Goal: Task Accomplishment & Management: Use online tool/utility

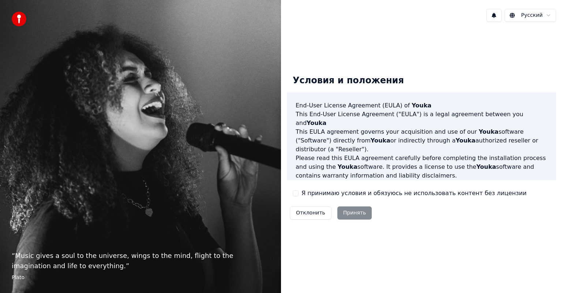
click at [354, 214] on div "Отклонить Принять" at bounding box center [331, 213] width 88 height 19
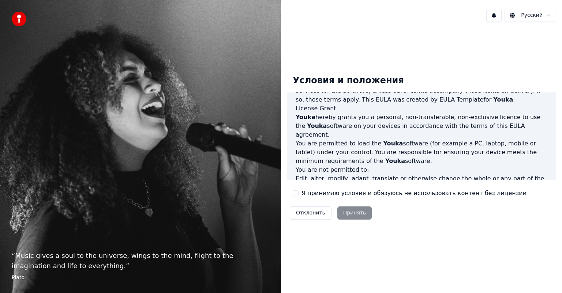
scroll to position [395, 0]
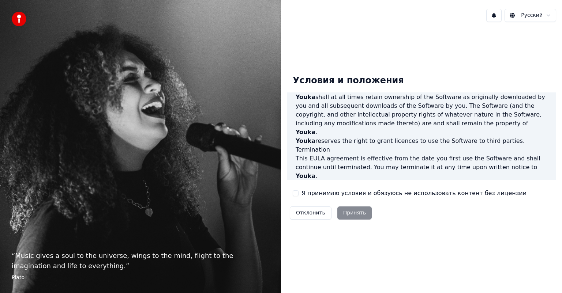
click at [358, 217] on div "Отклонить Принять" at bounding box center [331, 213] width 88 height 19
click at [350, 216] on div "Отклонить Принять" at bounding box center [331, 213] width 88 height 19
click at [433, 219] on div "Условия и положения End-User License Agreement (EULA) of Youka This End-User Li…" at bounding box center [421, 146] width 269 height 154
click at [339, 208] on div "Отклонить Принять" at bounding box center [331, 213] width 88 height 19
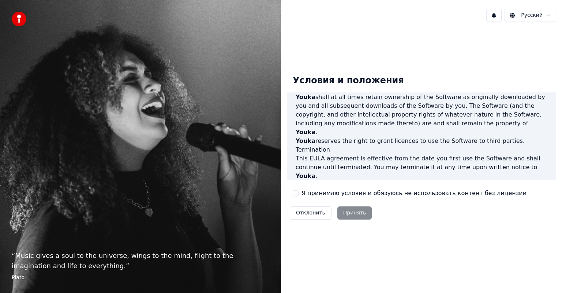
click at [339, 208] on div "Отклонить Принять" at bounding box center [331, 213] width 88 height 19
click at [450, 249] on div "Условия и положения End-User License Agreement (EULA) of Youka This End-User Li…" at bounding box center [421, 146] width 281 height 236
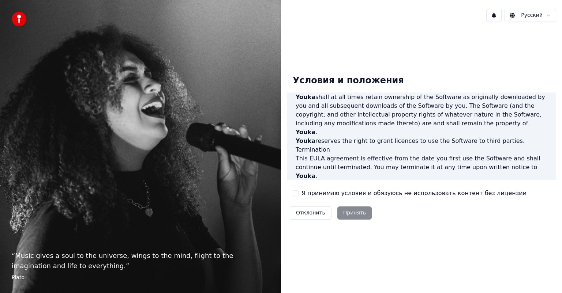
click at [349, 213] on div "Отклонить Принять" at bounding box center [331, 213] width 88 height 19
click at [397, 275] on div "Русский Условия и положения End-User License Agreement (EULA) of Youka This End…" at bounding box center [421, 146] width 281 height 293
click at [305, 214] on button "Отклонить" at bounding box center [311, 213] width 42 height 13
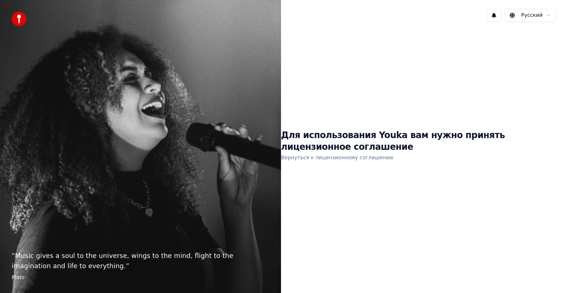
click at [325, 158] on link "Вернуться к лицензионному соглашению" at bounding box center [337, 158] width 113 height 12
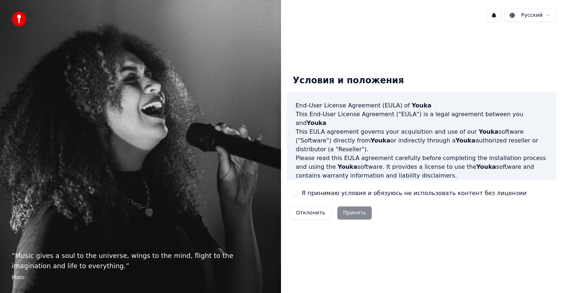
click at [357, 215] on div "Отклонить Принять" at bounding box center [331, 213] width 88 height 19
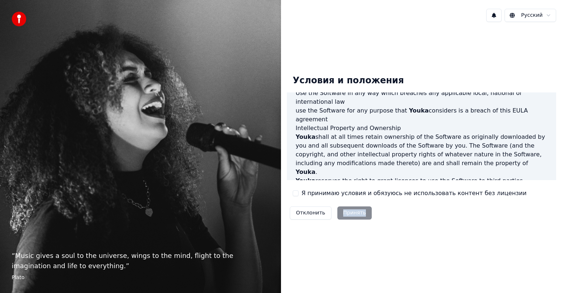
scroll to position [395, 0]
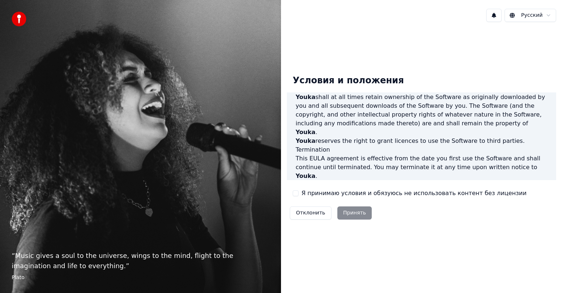
click at [431, 220] on div "Условия и положения End-User License Agreement (EULA) of Youka This End-User Li…" at bounding box center [421, 146] width 269 height 154
click at [350, 215] on div "Отклонить Принять" at bounding box center [331, 213] width 88 height 19
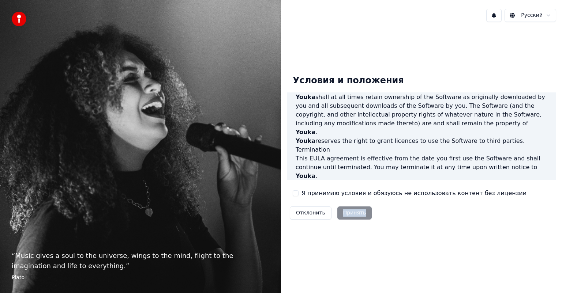
click at [350, 215] on div "Отклонить Принять" at bounding box center [331, 213] width 88 height 19
click at [429, 236] on div "Условия и положения End-User License Agreement (EULA) of Youka This End-User Li…" at bounding box center [421, 146] width 281 height 236
click at [357, 211] on div "Отклонить Принять" at bounding box center [331, 213] width 88 height 19
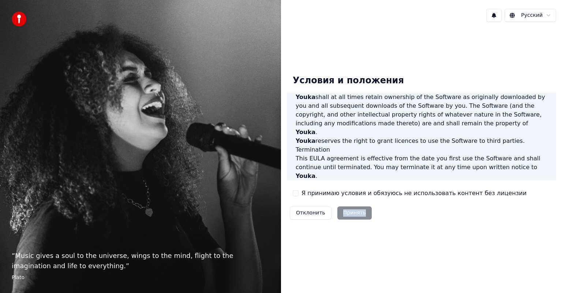
click at [357, 211] on div "Отклонить Принять" at bounding box center [331, 213] width 88 height 19
click at [358, 212] on div "Отклонить Принять" at bounding box center [331, 213] width 88 height 19
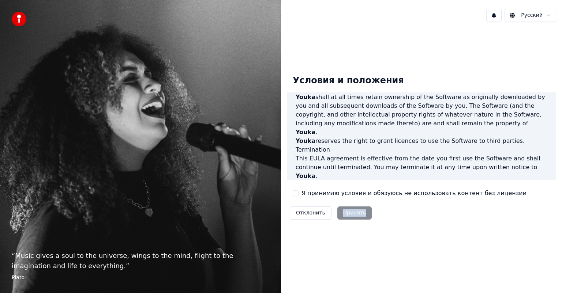
click at [358, 212] on div "Отклонить Принять" at bounding box center [331, 213] width 88 height 19
click at [544, 18] on html "“ Music gives a soul to the universe, wings to the mind, flight to the imaginat…" at bounding box center [281, 146] width 562 height 293
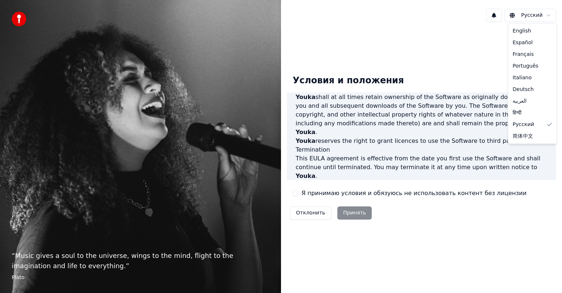
click at [544, 18] on html "“ Music gives a soul to the universe, wings to the mind, flight to the imaginat…" at bounding box center [281, 146] width 562 height 293
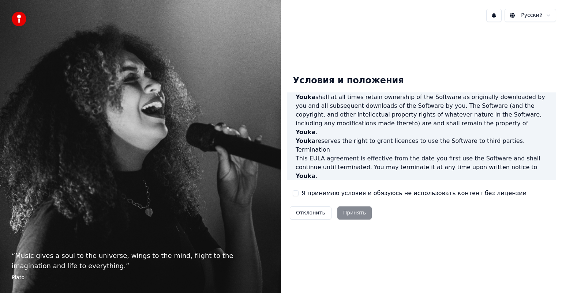
click at [493, 15] on button at bounding box center [493, 15] width 15 height 13
click at [345, 215] on div "Отклонить Принять" at bounding box center [331, 213] width 88 height 19
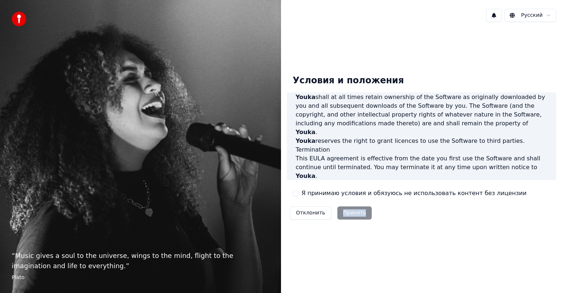
click at [345, 215] on div "Отклонить Принять" at bounding box center [331, 213] width 88 height 19
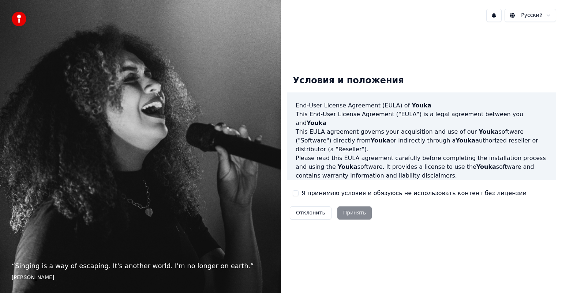
click at [295, 196] on div "Я принимаю условия и обязуюсь не использовать контент без лицензии" at bounding box center [410, 193] width 234 height 9
click at [297, 195] on button "Я принимаю условия и обязуюсь не использовать контент без лицензии" at bounding box center [296, 193] width 6 height 6
click at [347, 210] on button "Принять" at bounding box center [354, 213] width 35 height 13
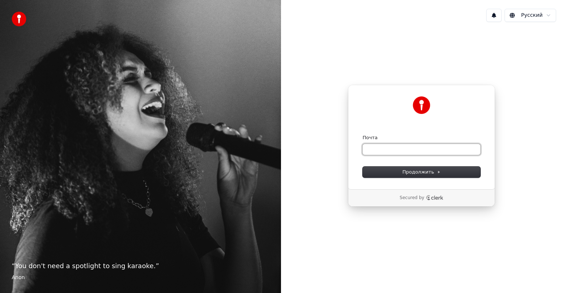
click at [425, 147] on input "Почта" at bounding box center [421, 149] width 118 height 11
click at [412, 170] on span "Продолжить" at bounding box center [421, 172] width 38 height 7
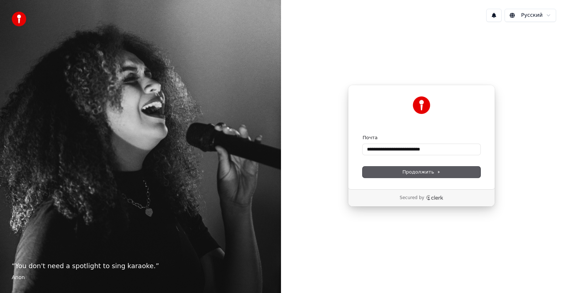
type input "**********"
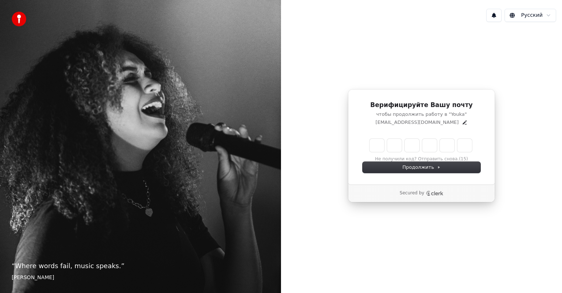
type input "*"
type input "**"
type input "*"
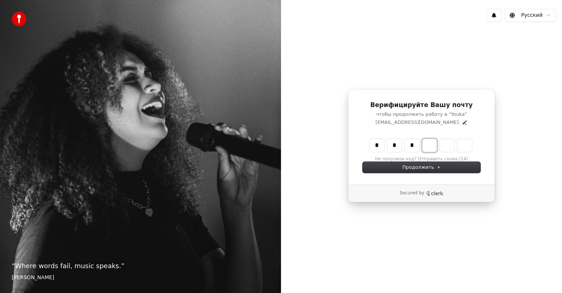
type input "***"
type input "*"
type input "****"
type input "*"
type input "******"
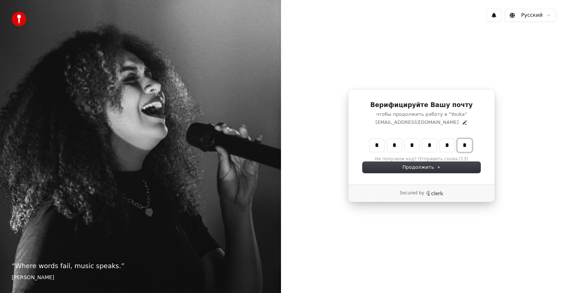
type input "*"
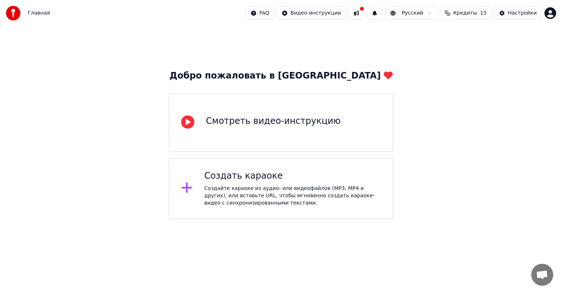
click at [247, 198] on div "Создайте караоке из аудио- или видеофайлов (MP3, MP4 и других), или вставьте UR…" at bounding box center [292, 196] width 177 height 22
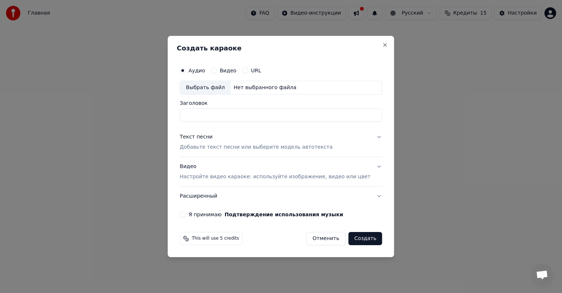
click at [254, 73] on div "URL" at bounding box center [251, 71] width 19 height 6
click at [248, 73] on button "URL" at bounding box center [245, 71] width 6 height 6
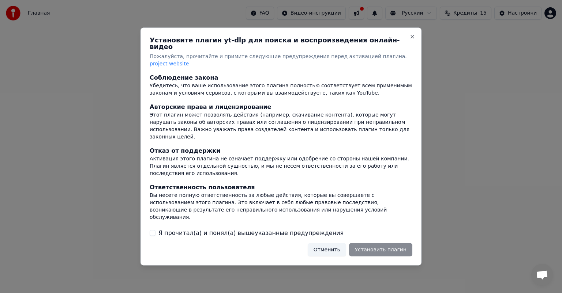
scroll to position [45, 0]
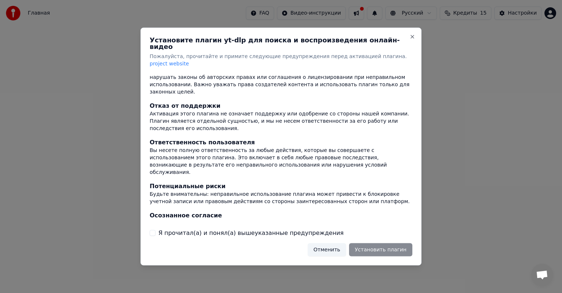
click at [151, 230] on button "Я прочитал(а) и понял(а) вышеуказанные предупреждения" at bounding box center [153, 233] width 6 height 6
click at [383, 243] on button "Установить плагин" at bounding box center [380, 249] width 63 height 13
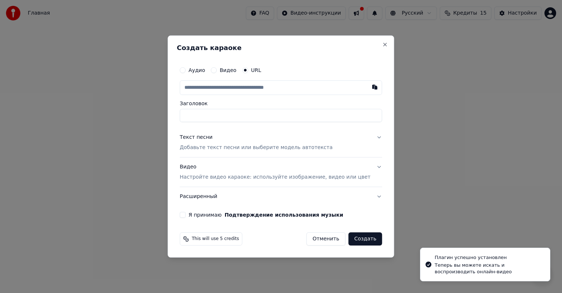
type input "**********"
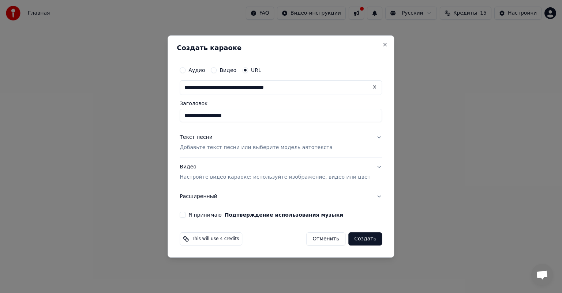
type input "**********"
click at [232, 150] on p "Добавьте текст песни или выберите модель автотекста" at bounding box center [256, 147] width 153 height 7
type input "**********"
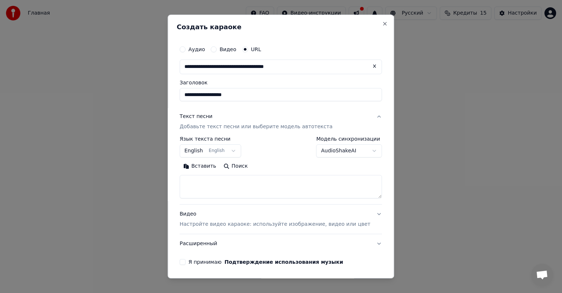
click at [229, 184] on textarea at bounding box center [281, 186] width 202 height 23
click at [234, 151] on button "English English" at bounding box center [210, 150] width 61 height 13
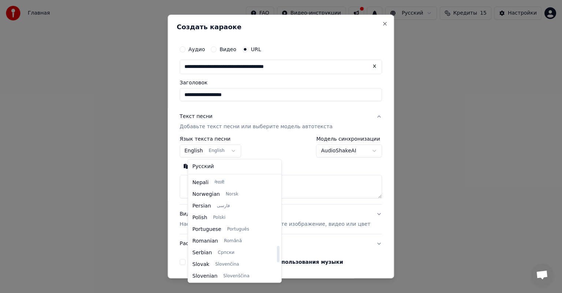
scroll to position [445, 0]
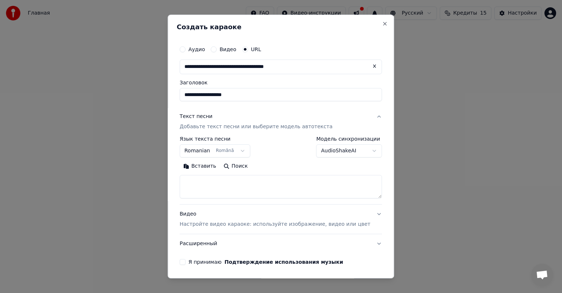
click at [356, 147] on body "**********" at bounding box center [281, 109] width 562 height 219
click at [259, 189] on textarea at bounding box center [281, 186] width 202 height 23
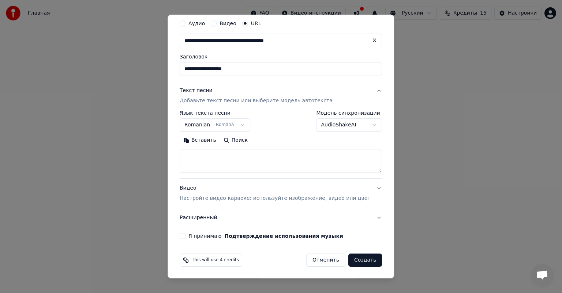
click at [185, 236] on button "Я принимаю Подтверждение использования музыки" at bounding box center [183, 236] width 6 height 6
click at [354, 261] on button "Создать" at bounding box center [365, 260] width 34 height 13
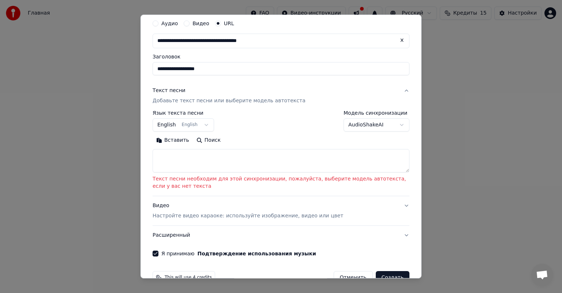
click at [202, 125] on body "**********" at bounding box center [281, 109] width 562 height 219
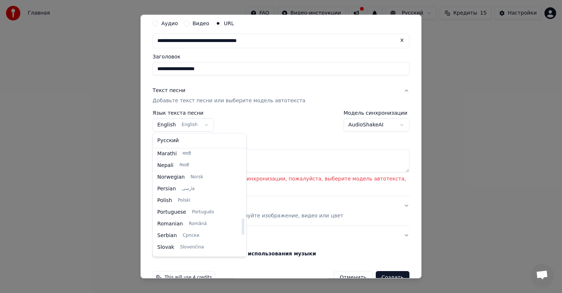
scroll to position [435, 0]
select select "**"
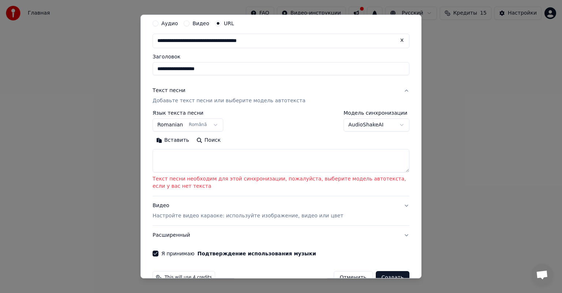
scroll to position [0, 0]
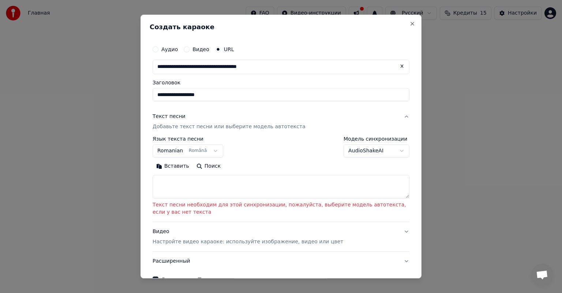
click at [242, 129] on p "Добавьте текст песни или выберите модель автотекста" at bounding box center [228, 126] width 153 height 7
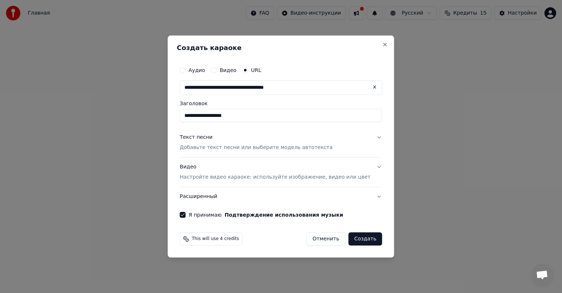
click at [359, 239] on button "Создать" at bounding box center [365, 239] width 34 height 13
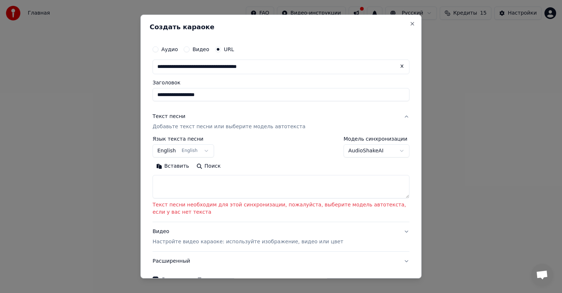
click at [183, 127] on p "Добавьте текст песни или выберите модель автотекста" at bounding box center [228, 126] width 153 height 7
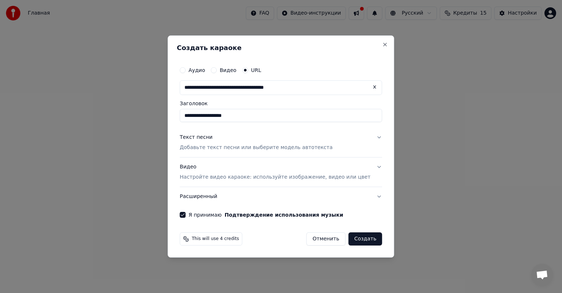
click at [246, 150] on p "Добавьте текст песни или выберите модель автотекста" at bounding box center [256, 147] width 153 height 7
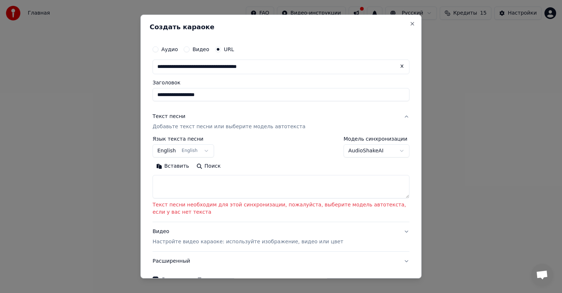
click at [356, 152] on body "**********" at bounding box center [281, 109] width 562 height 219
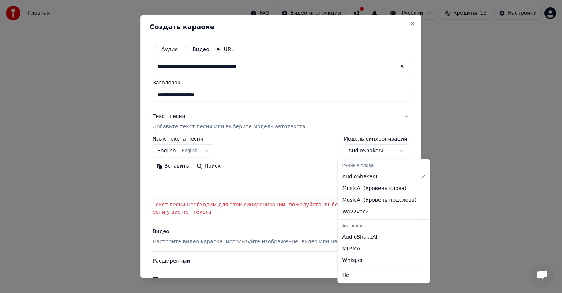
select select "**********"
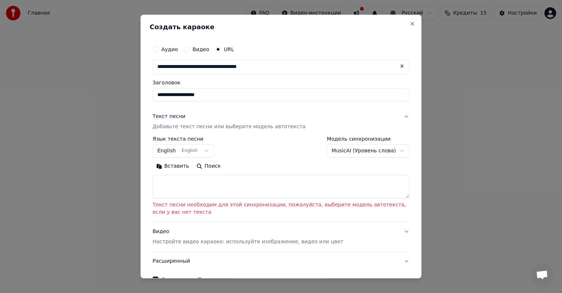
click at [357, 152] on body "**********" at bounding box center [281, 109] width 562 height 219
click at [363, 150] on body "**********" at bounding box center [281, 109] width 562 height 219
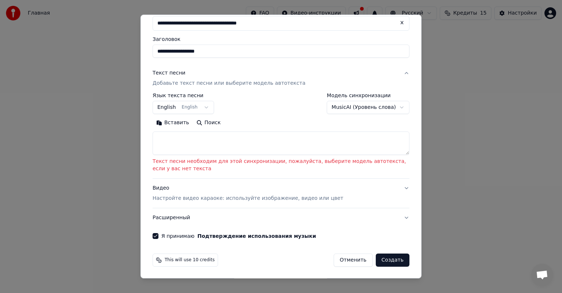
click at [382, 257] on button "Создать" at bounding box center [393, 260] width 34 height 13
click at [386, 260] on button "Создать" at bounding box center [393, 260] width 34 height 13
click at [388, 259] on button "Создать" at bounding box center [393, 260] width 34 height 13
click at [243, 142] on textarea at bounding box center [280, 143] width 257 height 23
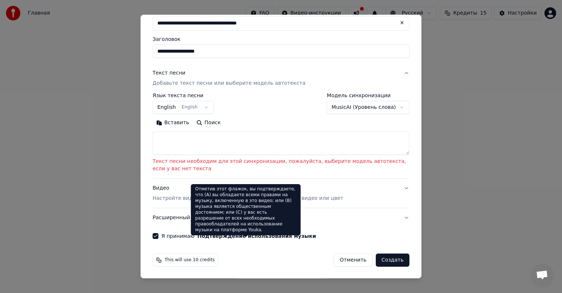
paste textarea "**********"
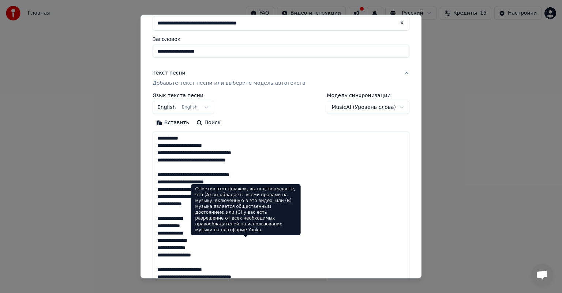
scroll to position [26, 0]
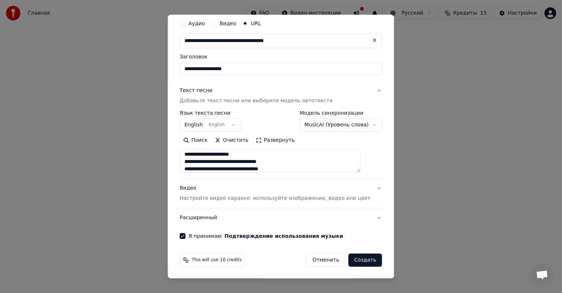
type textarea "**********"
click at [358, 257] on button "Создать" at bounding box center [365, 260] width 34 height 13
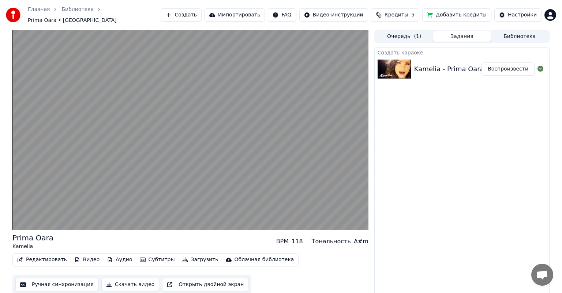
click at [151, 255] on button "Субтитры" at bounding box center [157, 260] width 41 height 10
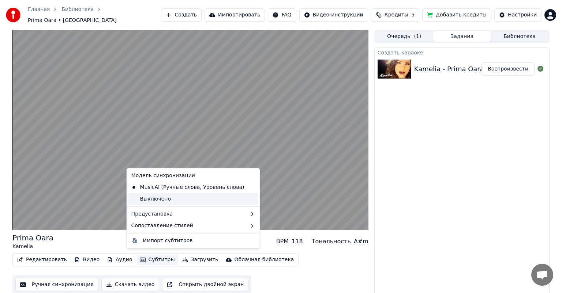
click at [165, 200] on div "Выключено" at bounding box center [193, 199] width 130 height 12
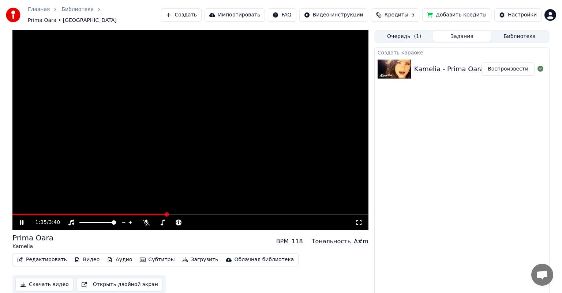
click at [146, 249] on div "Prima Oara Kamelia BPM 118 Тональность A#m Редактировать Видео Аудио Субтитры З…" at bounding box center [190, 263] width 356 height 61
click at [146, 257] on button "Субтитры" at bounding box center [157, 260] width 41 height 10
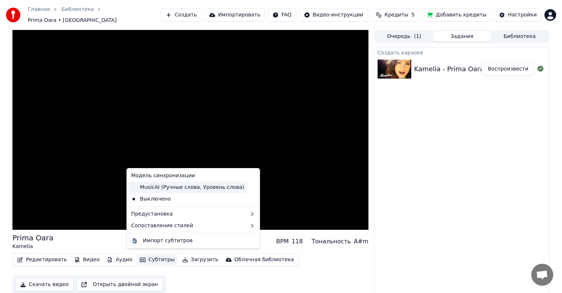
click at [153, 188] on div "MusicAI (Ручные слова, Уровень слова)" at bounding box center [187, 188] width 119 height 12
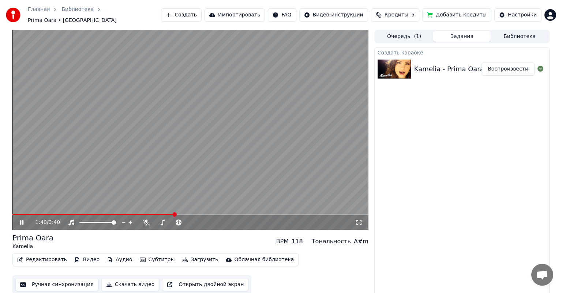
click at [148, 257] on button "Субтитры" at bounding box center [157, 260] width 41 height 10
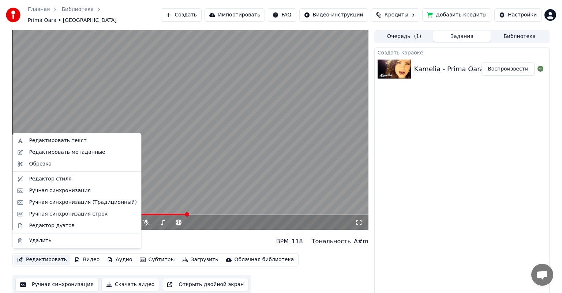
click at [49, 257] on button "Редактировать" at bounding box center [42, 260] width 56 height 10
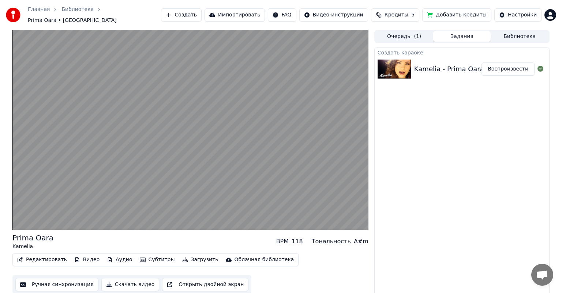
click at [50, 257] on button "Редактировать" at bounding box center [42, 260] width 56 height 10
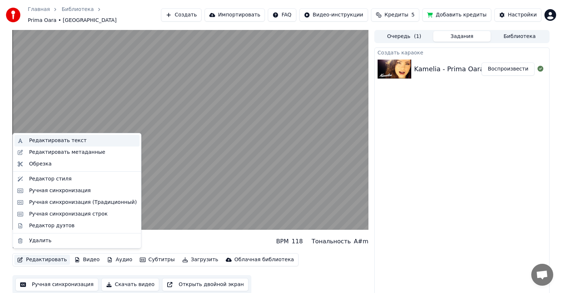
click at [60, 142] on div "Редактировать текст" at bounding box center [57, 140] width 57 height 7
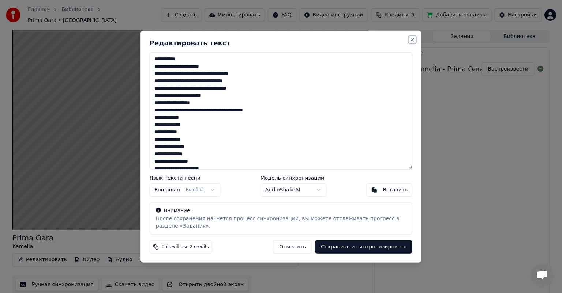
click at [413, 40] on button "Close" at bounding box center [412, 40] width 6 height 6
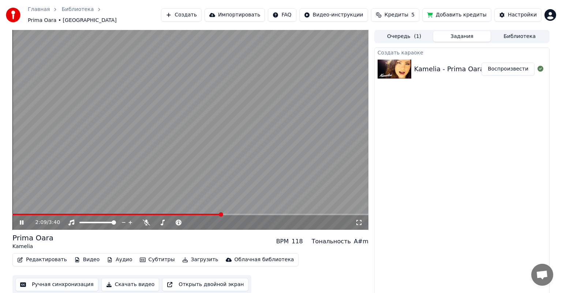
click at [18, 210] on video at bounding box center [190, 130] width 356 height 200
click at [22, 220] on icon at bounding box center [21, 222] width 4 height 5
click at [18, 208] on video at bounding box center [190, 130] width 356 height 200
click at [12, 217] on span at bounding box center [14, 214] width 4 height 4
click at [22, 220] on icon at bounding box center [21, 222] width 4 height 5
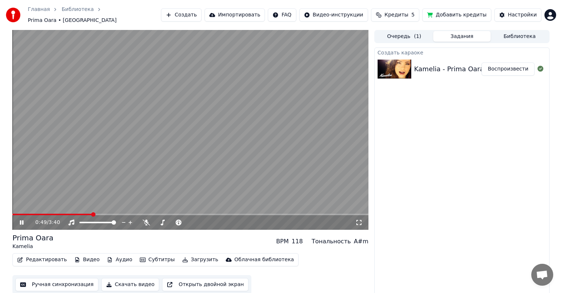
click at [21, 220] on icon at bounding box center [26, 223] width 17 height 6
click at [55, 256] on button "Редактировать" at bounding box center [42, 260] width 56 height 10
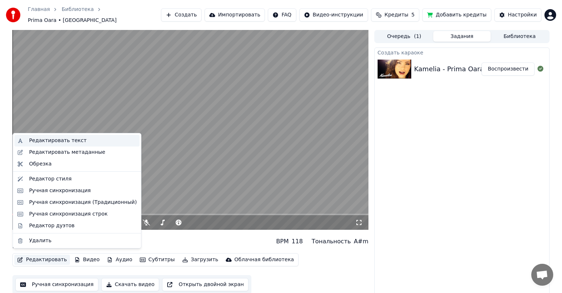
click at [51, 142] on div "Редактировать текст" at bounding box center [57, 140] width 57 height 7
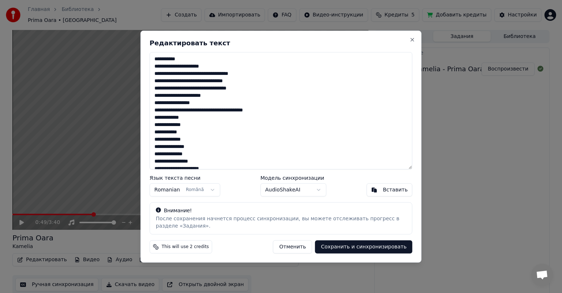
click at [239, 79] on textarea at bounding box center [281, 110] width 263 height 117
type textarea "**********"
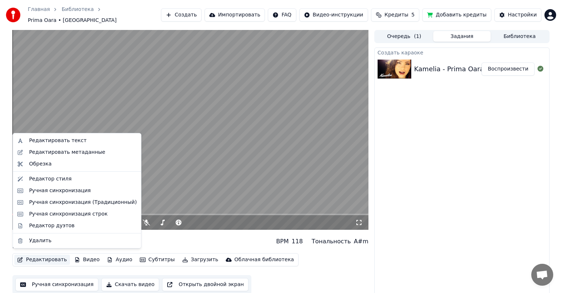
click at [31, 255] on button "Редактировать" at bounding box center [42, 260] width 56 height 10
click at [51, 144] on div "Редактировать текст" at bounding box center [76, 141] width 125 height 12
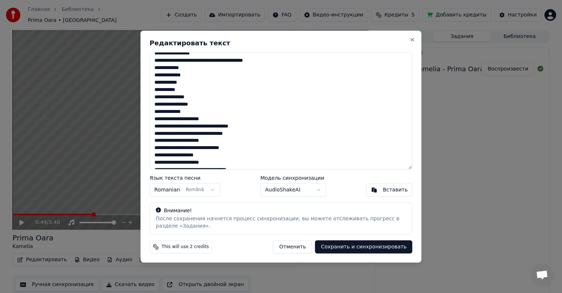
scroll to position [174, 0]
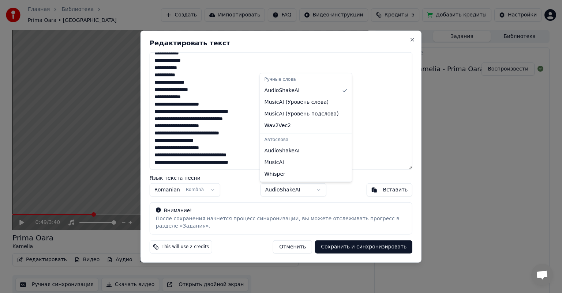
click at [317, 190] on body "Главная Библиотека Prima Oara • Kamelia Создать Импортировать FAQ Видео-инструк…" at bounding box center [281, 146] width 562 height 293
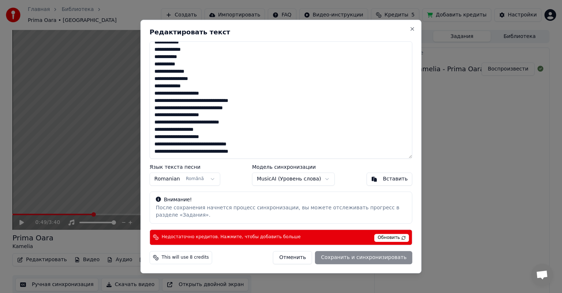
click at [392, 238] on span "Обновить" at bounding box center [391, 238] width 35 height 8
click at [386, 239] on span "Обновить" at bounding box center [391, 238] width 35 height 8
click at [274, 236] on span "Недостаточно кредитов. Нажмите, чтобы добавить больше" at bounding box center [231, 237] width 139 height 6
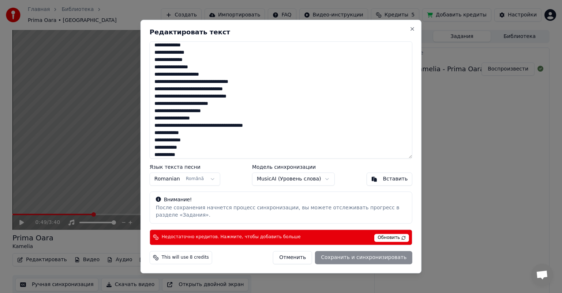
scroll to position [0, 0]
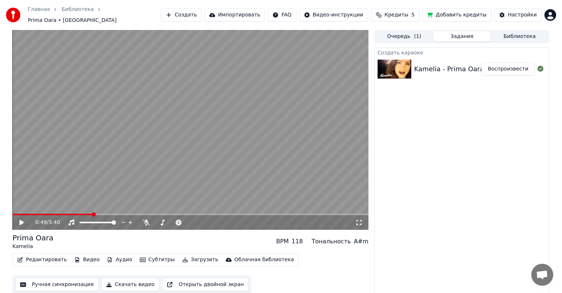
click at [23, 222] on icon at bounding box center [26, 223] width 17 height 6
click at [32, 214] on span at bounding box center [53, 214] width 82 height 1
click at [148, 220] on icon at bounding box center [146, 223] width 7 height 6
click at [148, 220] on icon at bounding box center [146, 223] width 4 height 6
click at [148, 220] on icon at bounding box center [146, 223] width 7 height 6
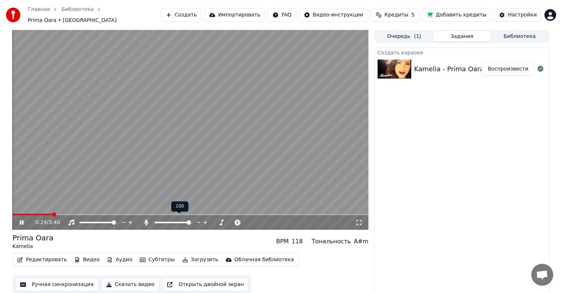
click at [148, 220] on icon at bounding box center [146, 223] width 4 height 6
click at [148, 220] on icon at bounding box center [146, 223] width 7 height 6
click at [148, 220] on icon at bounding box center [146, 223] width 4 height 6
click at [148, 220] on icon at bounding box center [146, 223] width 7 height 6
click at [146, 221] on icon at bounding box center [146, 223] width 4 height 6
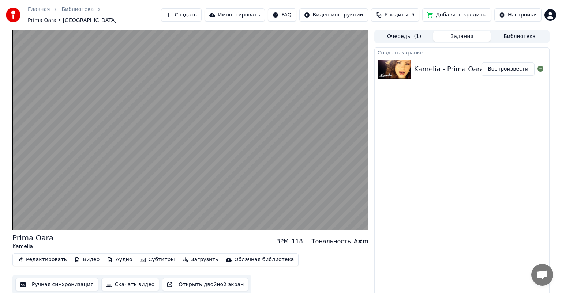
click at [30, 256] on button "Редактировать" at bounding box center [42, 260] width 56 height 10
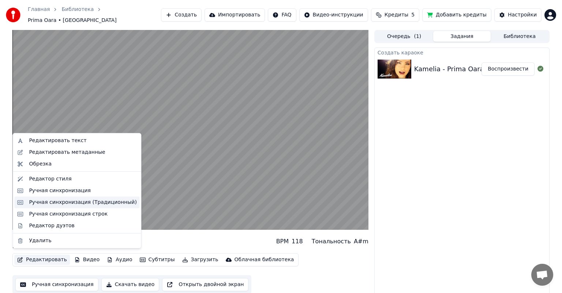
click at [61, 203] on div "Ручная синхронизация (Традиционный)" at bounding box center [82, 202] width 107 height 7
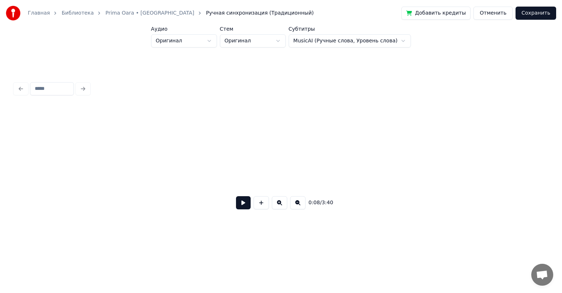
scroll to position [0, 637]
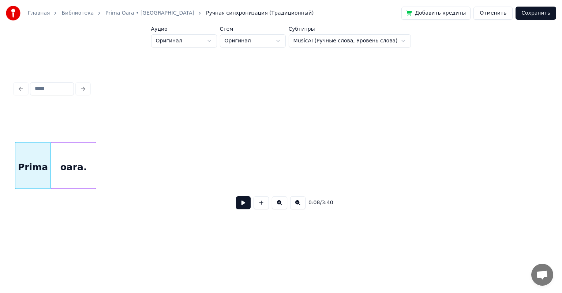
click at [244, 205] on button at bounding box center [243, 202] width 15 height 13
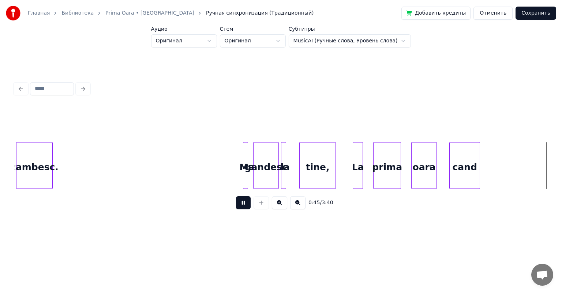
scroll to position [0, 3299]
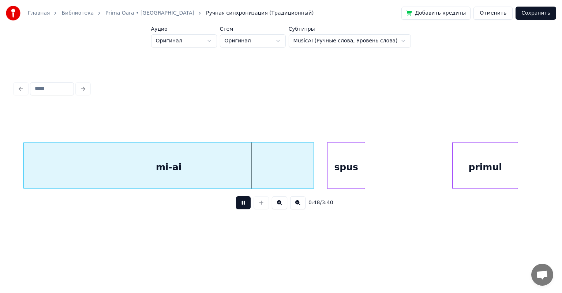
click at [244, 205] on button at bounding box center [243, 202] width 15 height 13
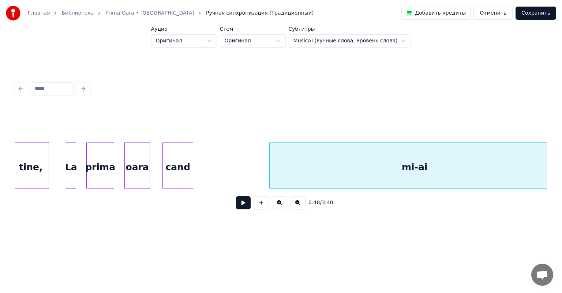
scroll to position [0, 2981]
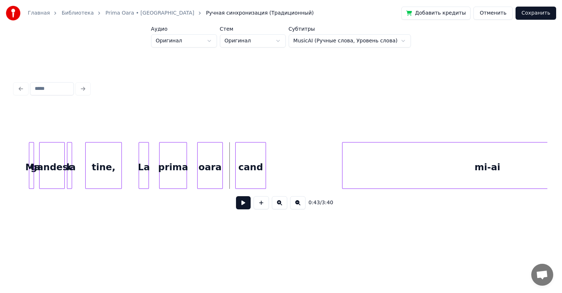
click at [243, 203] on button at bounding box center [243, 202] width 15 height 13
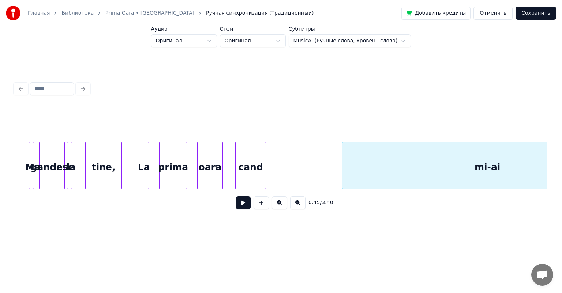
click at [243, 203] on button at bounding box center [243, 202] width 15 height 13
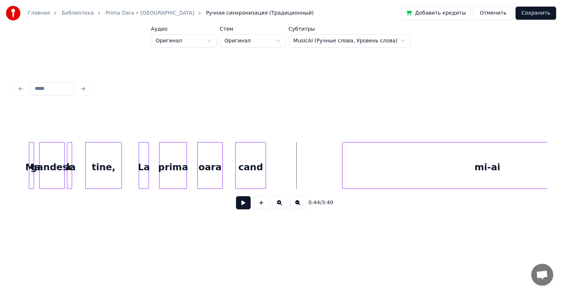
click at [490, 167] on div "mi-ai" at bounding box center [487, 168] width 290 height 50
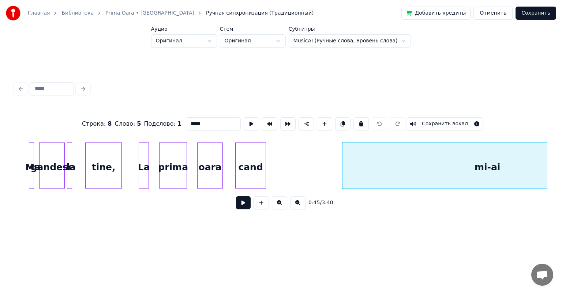
click at [490, 167] on div "mi-ai" at bounding box center [487, 168] width 290 height 50
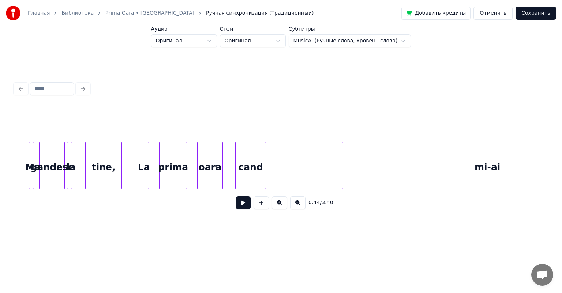
click at [258, 162] on div "cand" at bounding box center [250, 168] width 30 height 50
click at [221, 156] on div at bounding box center [221, 166] width 2 height 46
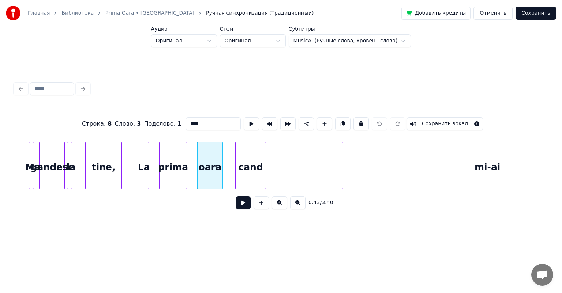
click at [244, 154] on div "cand" at bounding box center [250, 168] width 30 height 50
type input "****"
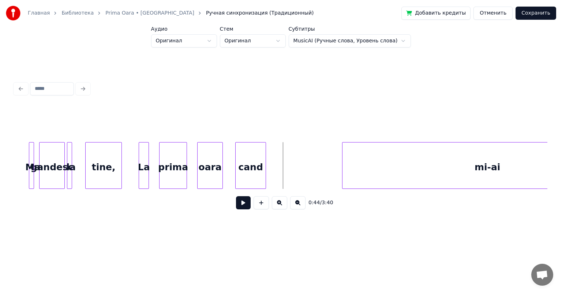
click at [246, 158] on div "cand" at bounding box center [250, 168] width 30 height 50
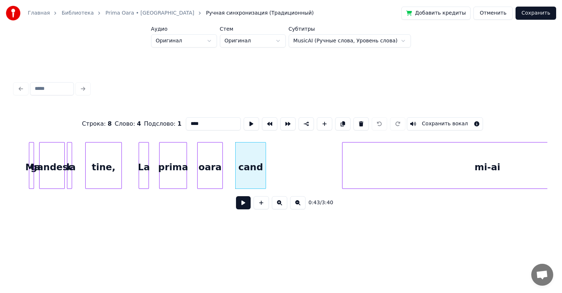
click at [209, 122] on input "****" at bounding box center [213, 123] width 55 height 13
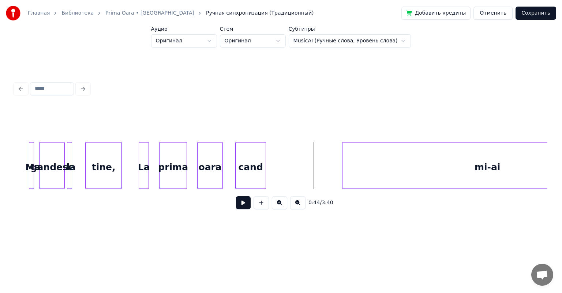
click at [390, 161] on div "mi-ai" at bounding box center [487, 168] width 290 height 50
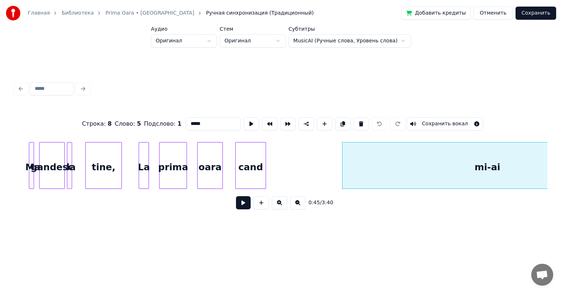
click at [215, 120] on input "*****" at bounding box center [213, 123] width 55 height 13
click at [245, 164] on div "cand" at bounding box center [250, 168] width 30 height 50
type input "****"
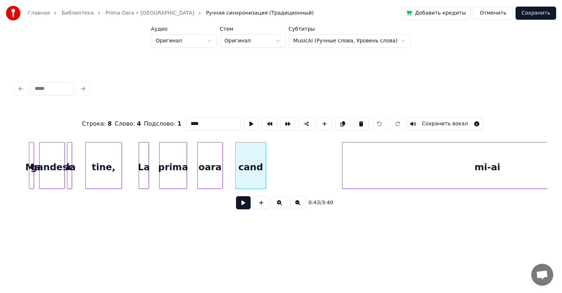
click at [244, 204] on button at bounding box center [243, 202] width 15 height 13
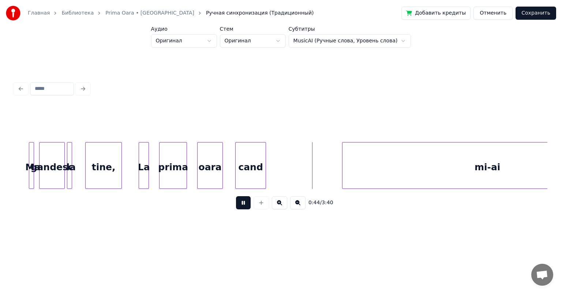
click at [244, 204] on button at bounding box center [243, 202] width 15 height 13
click at [243, 158] on div "cand" at bounding box center [250, 168] width 30 height 50
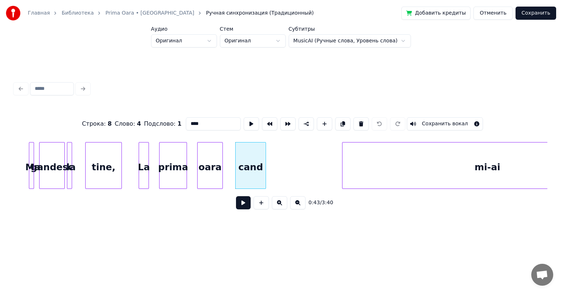
click at [207, 117] on input "****" at bounding box center [213, 123] width 55 height 13
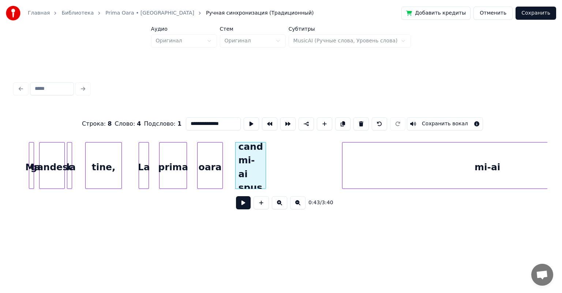
type input "**********"
click at [245, 203] on button at bounding box center [243, 202] width 15 height 13
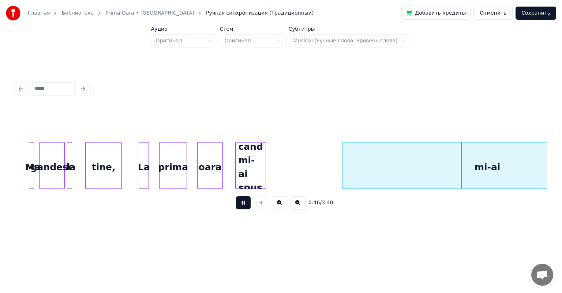
click at [245, 203] on button at bounding box center [243, 202] width 15 height 13
click at [360, 171] on div "mi-ai" at bounding box center [487, 168] width 290 height 50
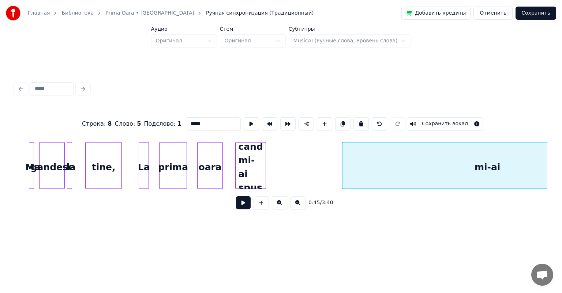
click at [209, 118] on input "*****" at bounding box center [213, 123] width 55 height 13
type input "*"
type input "**********"
click at [243, 206] on button at bounding box center [243, 202] width 15 height 13
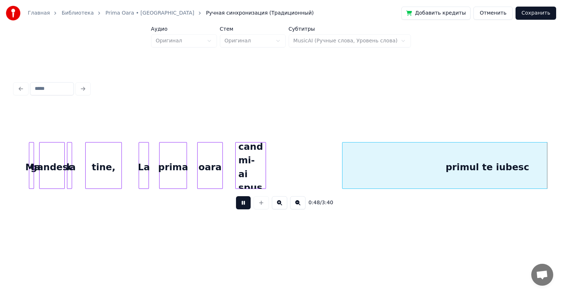
scroll to position [0, 3514]
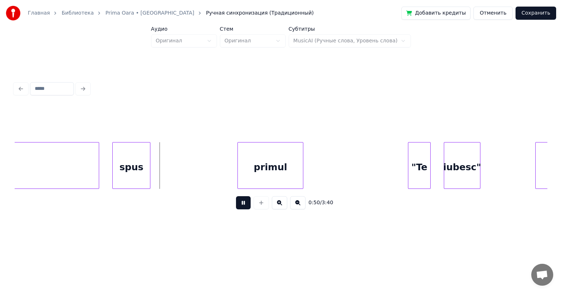
click at [243, 206] on button at bounding box center [243, 202] width 15 height 13
click at [135, 155] on div "spus" at bounding box center [131, 168] width 37 height 50
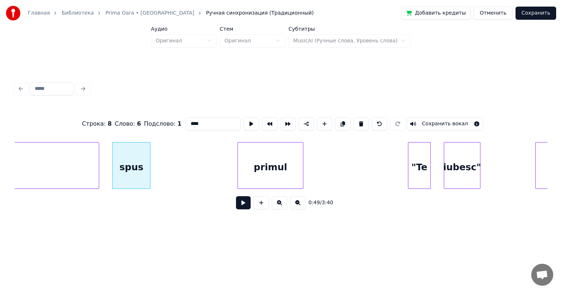
click at [207, 121] on input "****" at bounding box center [213, 123] width 55 height 13
type input "*"
type input "**********"
click at [244, 205] on button at bounding box center [243, 202] width 15 height 13
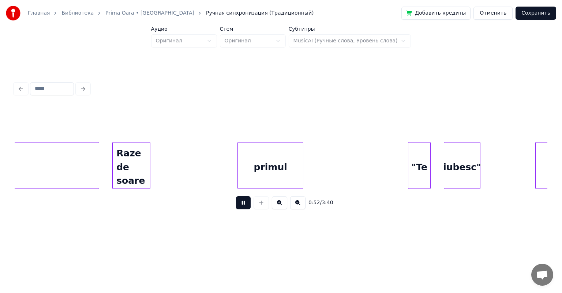
click at [244, 205] on button at bounding box center [243, 202] width 15 height 13
click at [263, 159] on div "primul" at bounding box center [270, 168] width 65 height 50
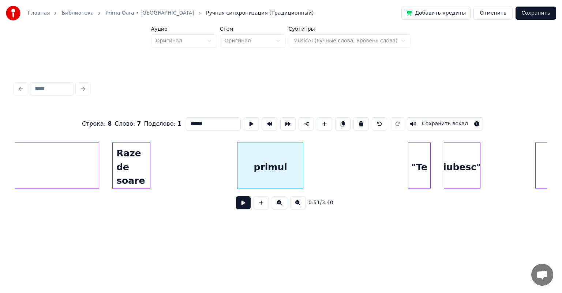
drag, startPoint x: 206, startPoint y: 121, endPoint x: 180, endPoint y: 121, distance: 26.0
click at [180, 121] on div "Строка : 8 Слово : 7 Подслово : 1 ****** Сохранить вокал" at bounding box center [281, 124] width 532 height 37
type input "**********"
click at [243, 203] on button at bounding box center [243, 202] width 15 height 13
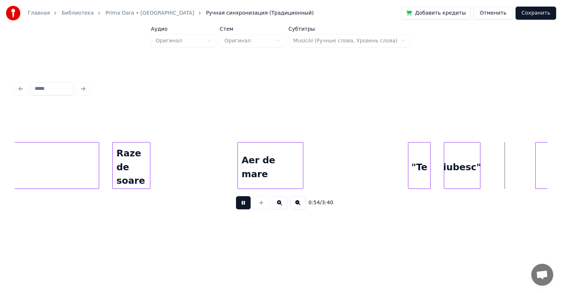
click at [243, 203] on button at bounding box center [243, 202] width 15 height 13
click at [424, 167] on div ""Te" at bounding box center [419, 168] width 22 height 50
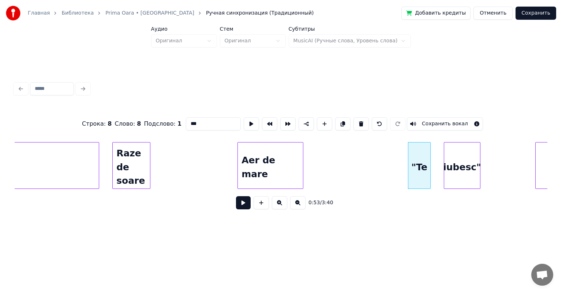
drag, startPoint x: 206, startPoint y: 122, endPoint x: 105, endPoint y: 134, distance: 102.0
click at [105, 134] on div "Строка : 8 Слово : 8 Подслово : 1 *** Сохранить вокал" at bounding box center [281, 124] width 532 height 37
click at [464, 157] on div "iubesc"" at bounding box center [462, 168] width 36 height 50
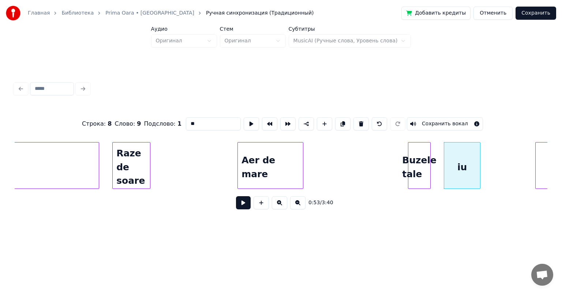
type input "*"
click at [242, 203] on button at bounding box center [243, 202] width 15 height 13
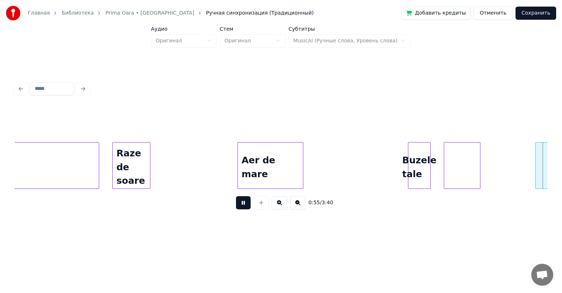
scroll to position [0, 4046]
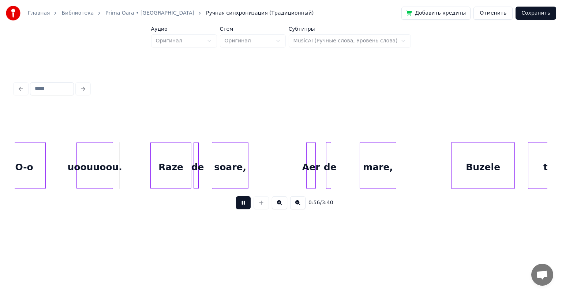
click at [244, 204] on button at bounding box center [243, 202] width 15 height 13
click at [35, 161] on div "O-o" at bounding box center [24, 168] width 42 height 50
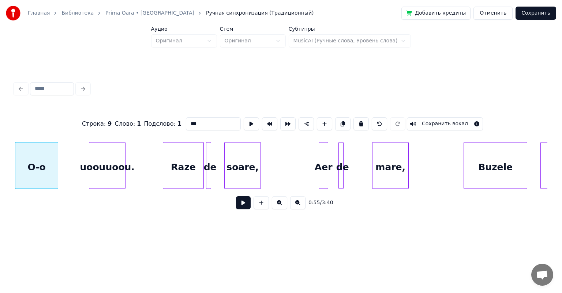
click at [251, 205] on div "0:55 / 3:40" at bounding box center [280, 203] width 521 height 16
click at [244, 205] on button at bounding box center [243, 202] width 15 height 13
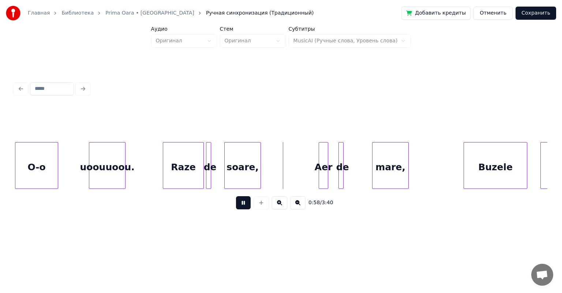
click at [244, 205] on button at bounding box center [243, 202] width 15 height 13
click at [196, 153] on div "Raze" at bounding box center [183, 168] width 40 height 50
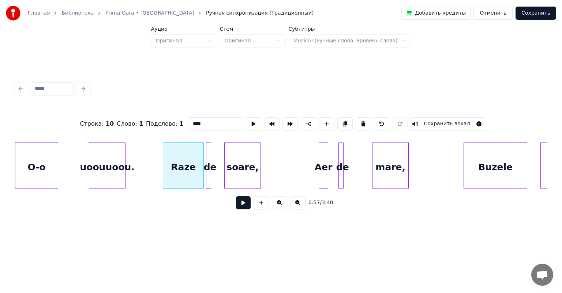
drag, startPoint x: 210, startPoint y: 126, endPoint x: 199, endPoint y: 126, distance: 11.0
click at [199, 126] on input "****" at bounding box center [215, 123] width 55 height 13
type input "*"
click at [120, 161] on div "uoouuoou." at bounding box center [107, 168] width 36 height 50
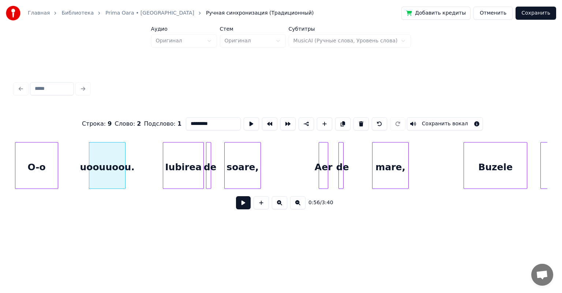
type input "*********"
click at [245, 207] on button at bounding box center [243, 202] width 15 height 13
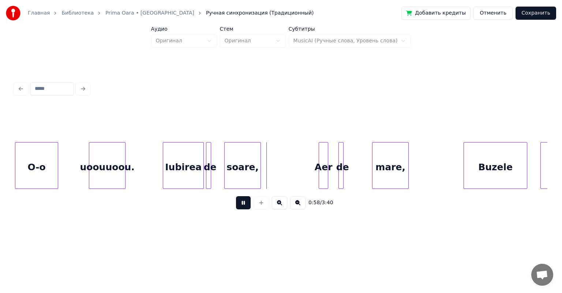
click at [245, 207] on button at bounding box center [243, 202] width 15 height 13
click at [211, 166] on div "de" at bounding box center [209, 168] width 7 height 50
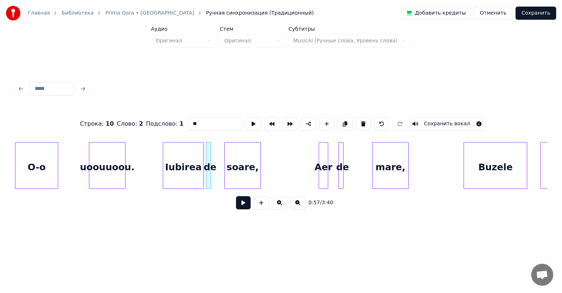
click at [208, 118] on input "**" at bounding box center [215, 123] width 55 height 13
type input "*"
click at [249, 166] on div "soare," at bounding box center [242, 168] width 36 height 50
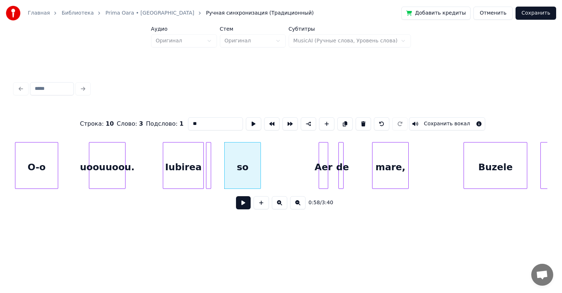
type input "*"
type input "*******"
click at [247, 209] on button at bounding box center [243, 202] width 15 height 13
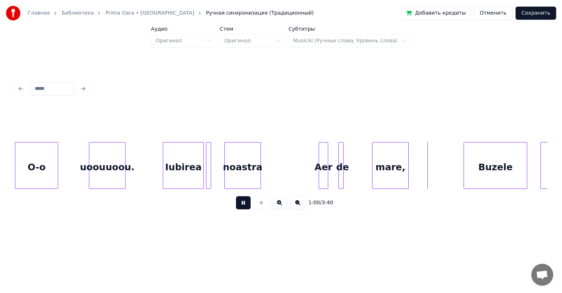
click at [247, 209] on button at bounding box center [243, 202] width 15 height 13
click at [322, 166] on div "Aer" at bounding box center [323, 168] width 9 height 50
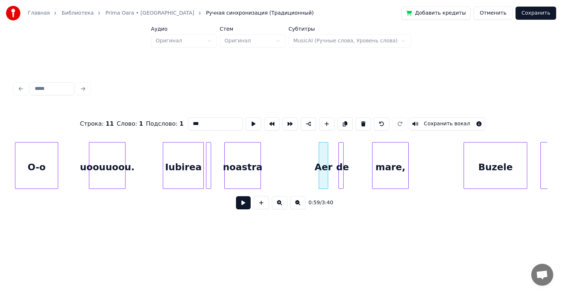
drag, startPoint x: 224, startPoint y: 127, endPoint x: 224, endPoint y: 117, distance: 9.2
click at [224, 117] on input "***" at bounding box center [215, 123] width 55 height 13
type input "*"
click at [343, 151] on div "de" at bounding box center [342, 168] width 7 height 50
type input "*"
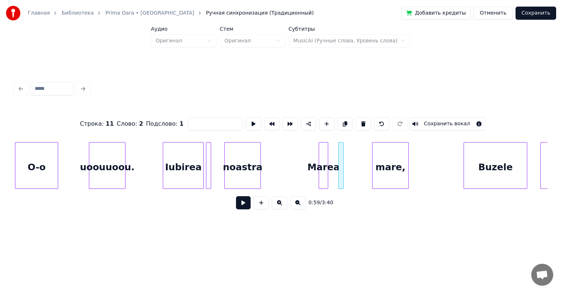
click at [385, 155] on div "mare," at bounding box center [390, 168] width 36 height 50
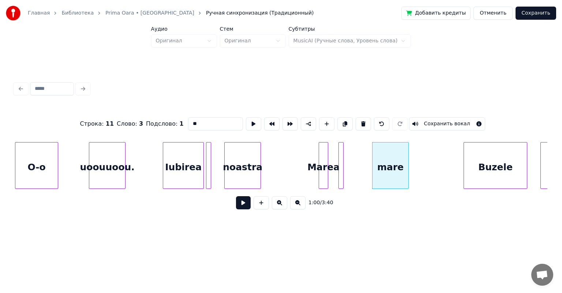
type input "*"
type input "********"
click at [244, 208] on button at bounding box center [243, 202] width 15 height 13
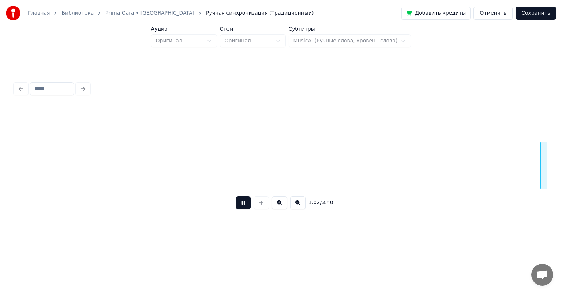
scroll to position [0, 4567]
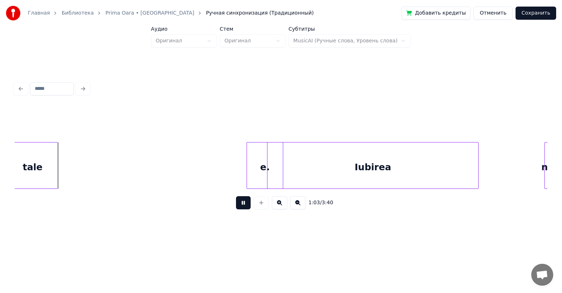
click at [244, 208] on button at bounding box center [243, 202] width 15 height 13
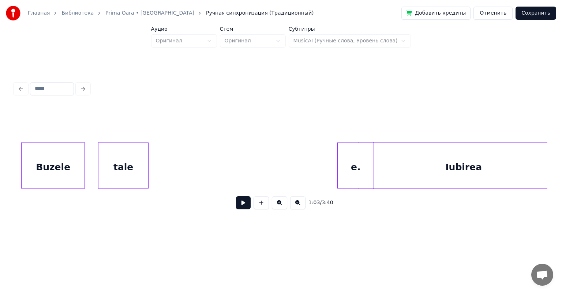
scroll to position [0, 4431]
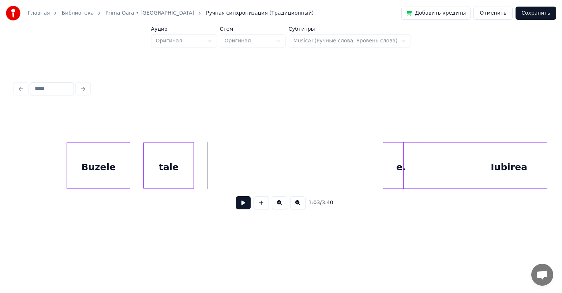
click at [98, 154] on div "Buzele" at bounding box center [98, 168] width 63 height 50
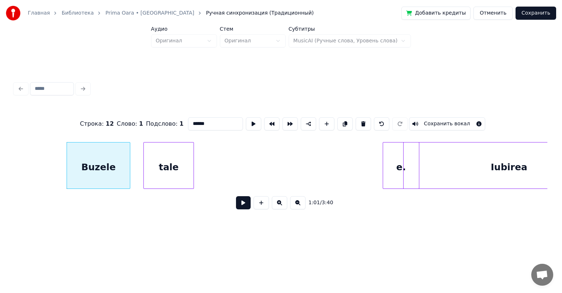
drag, startPoint x: 209, startPoint y: 119, endPoint x: 160, endPoint y: 124, distance: 49.7
click at [160, 124] on div "Строка : 12 Слово : 1 Подслово : 1 ****** Сохранить вокал" at bounding box center [281, 124] width 532 height 37
click at [174, 167] on div "tale" at bounding box center [169, 168] width 50 height 50
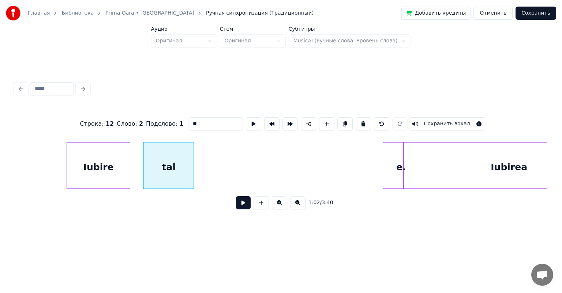
type input "*"
type input "**********"
click at [245, 205] on button at bounding box center [243, 202] width 15 height 13
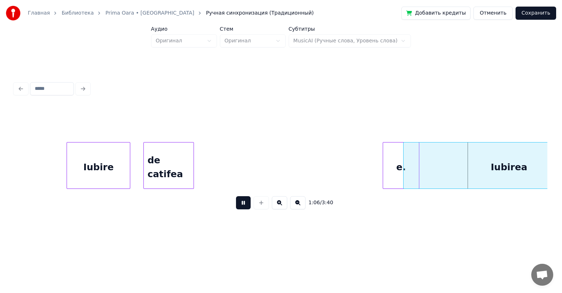
click at [245, 205] on button at bounding box center [243, 202] width 15 height 13
click at [392, 164] on div "e." at bounding box center [401, 168] width 36 height 50
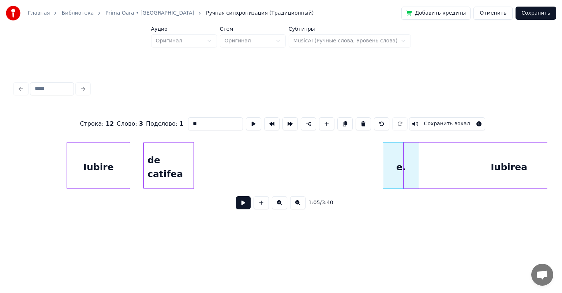
drag, startPoint x: 168, startPoint y: 128, endPoint x: 151, endPoint y: 125, distance: 16.7
click at [151, 125] on div "Строка : 12 Слово : 3 Подслово : 1 ** Сохранить вокал" at bounding box center [281, 124] width 532 height 37
type input "*"
type input "**********"
drag, startPoint x: 249, startPoint y: 207, endPoint x: 239, endPoint y: 196, distance: 15.3
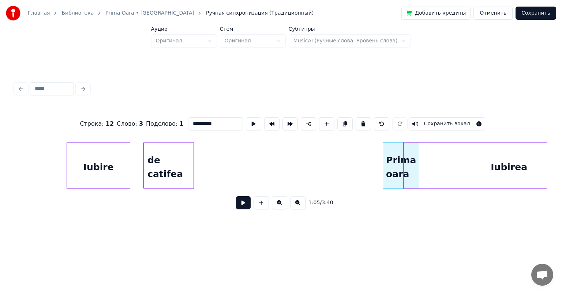
click at [239, 196] on div "1:05 / 3:40" at bounding box center [281, 203] width 532 height 28
click at [241, 205] on button at bounding box center [243, 202] width 15 height 13
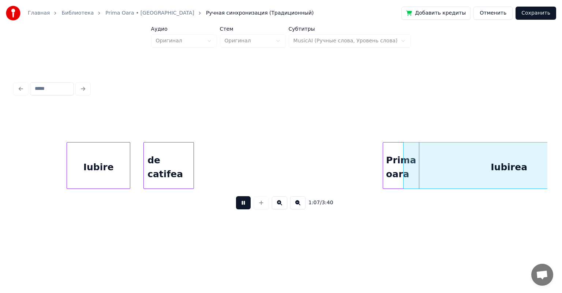
scroll to position [0, 4964]
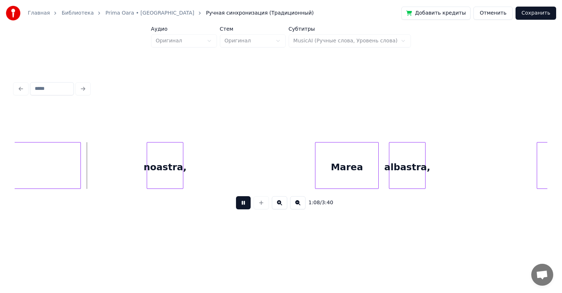
click at [241, 205] on button at bounding box center [243, 202] width 15 height 13
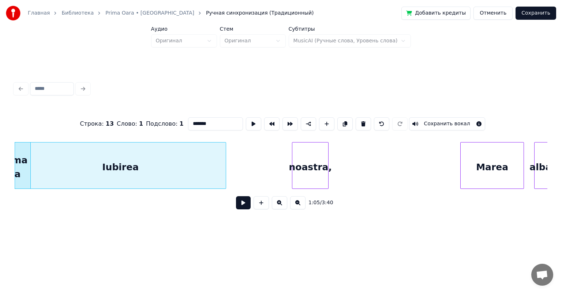
drag, startPoint x: 210, startPoint y: 121, endPoint x: 169, endPoint y: 125, distance: 41.1
click at [169, 125] on div "Строка : 13 Слово : 1 Подслово : 1 ******* Сохранить вокал" at bounding box center [281, 124] width 532 height 37
type input "**********"
click at [245, 206] on button at bounding box center [243, 202] width 15 height 13
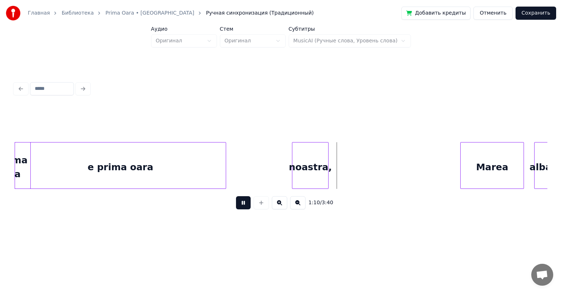
click at [245, 206] on button at bounding box center [243, 202] width 15 height 13
click at [327, 152] on div at bounding box center [327, 166] width 2 height 46
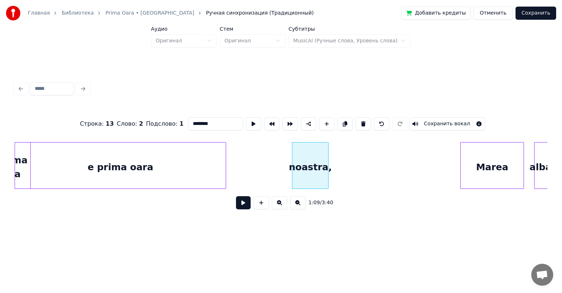
drag, startPoint x: 218, startPoint y: 121, endPoint x: 117, endPoint y: 139, distance: 102.6
click at [117, 139] on div "Строка : 13 Слово : 2 Подслово : 1 ******** Сохранить вокал 1:09 / 3:40" at bounding box center [281, 161] width 532 height 111
type input "**********"
click at [244, 209] on button at bounding box center [243, 202] width 15 height 13
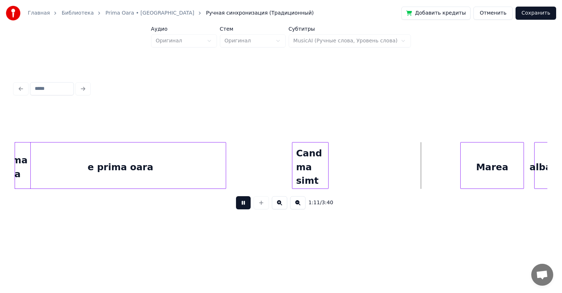
click at [244, 209] on button at bounding box center [243, 202] width 15 height 13
click at [325, 148] on div "Cand ma simt" at bounding box center [310, 168] width 36 height 50
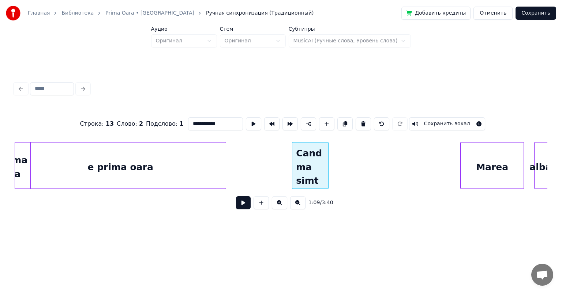
click at [219, 124] on input "**********" at bounding box center [215, 123] width 55 height 13
type input "**********"
click at [245, 204] on button at bounding box center [243, 202] width 15 height 13
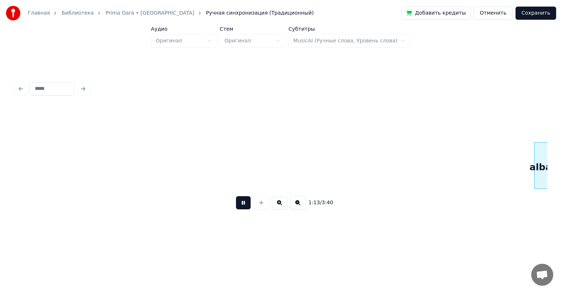
scroll to position [0, 5352]
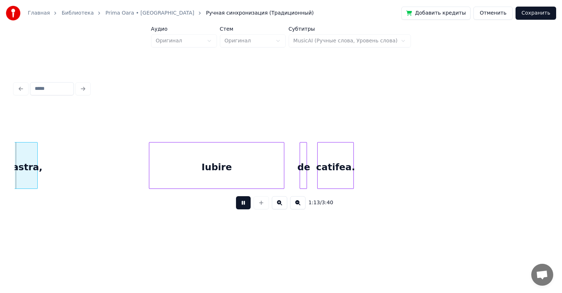
click at [245, 204] on button at bounding box center [243, 202] width 15 height 13
click at [20, 169] on div "albastra," at bounding box center [19, 168] width 36 height 50
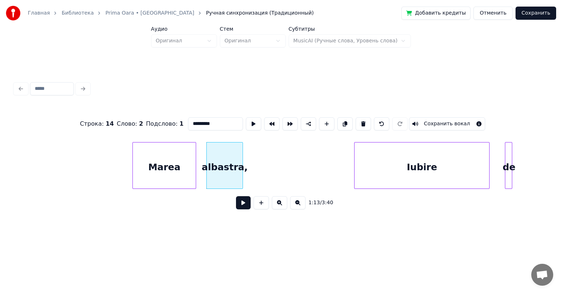
scroll to position [0, 5101]
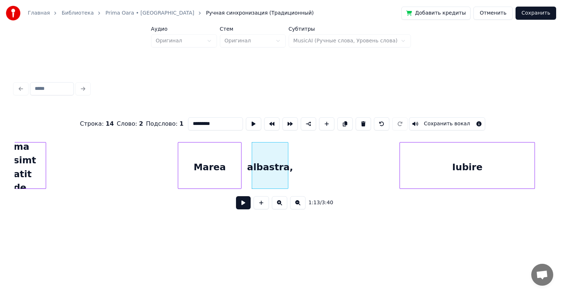
click at [210, 161] on div "Marea" at bounding box center [209, 168] width 63 height 50
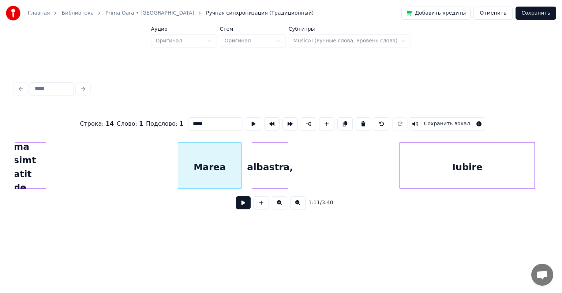
click at [214, 120] on input "*****" at bounding box center [215, 123] width 55 height 13
type input "*"
click at [272, 166] on div "albastra," at bounding box center [270, 168] width 36 height 50
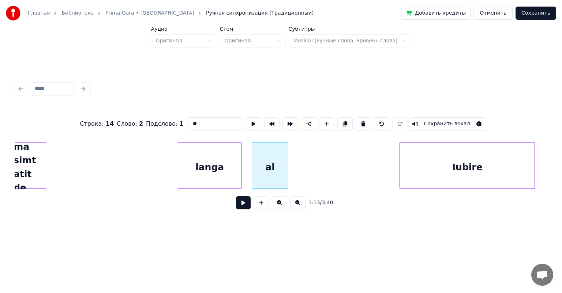
type input "*"
type input "******"
click at [544, 15] on button "Сохранить" at bounding box center [535, 13] width 41 height 13
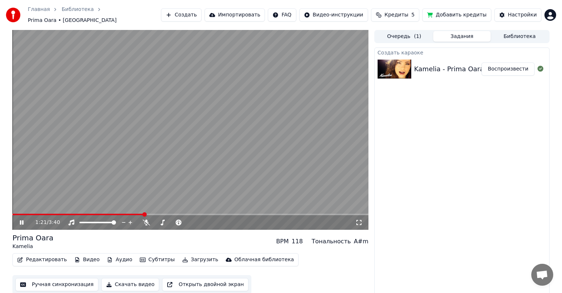
click at [15, 208] on video at bounding box center [190, 130] width 356 height 200
click at [17, 214] on span at bounding box center [78, 214] width 132 height 1
drag, startPoint x: 17, startPoint y: 208, endPoint x: 0, endPoint y: 215, distance: 18.4
click at [0, 215] on div "0:03 / 3:40 Prima Oara Kamelia BPM 118 Тональность A#m Редактировать Видео Ауди…" at bounding box center [281, 163] width 562 height 267
click at [12, 214] on span at bounding box center [14, 214] width 4 height 4
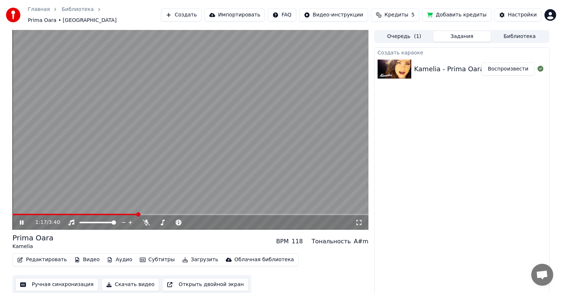
click at [22, 223] on div "1:17 / 3:40" at bounding box center [190, 222] width 356 height 15
click at [20, 220] on icon at bounding box center [22, 222] width 4 height 4
click at [56, 256] on button "Редактировать" at bounding box center [42, 260] width 56 height 10
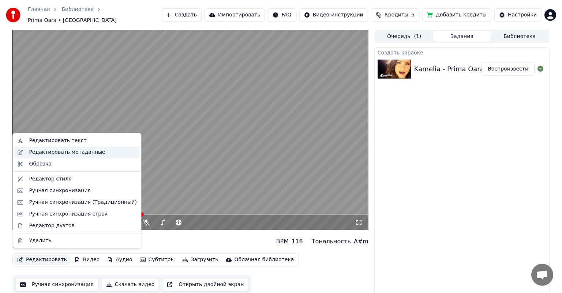
click at [60, 155] on div "Редактировать метаданные" at bounding box center [67, 152] width 76 height 7
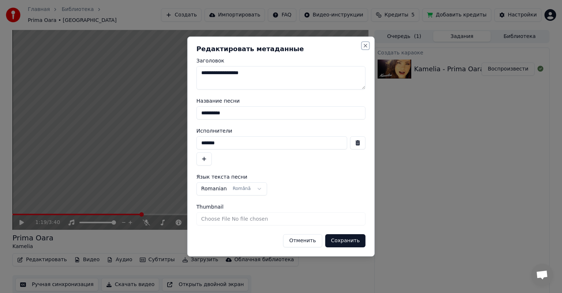
click at [367, 48] on button "Close" at bounding box center [365, 46] width 6 height 6
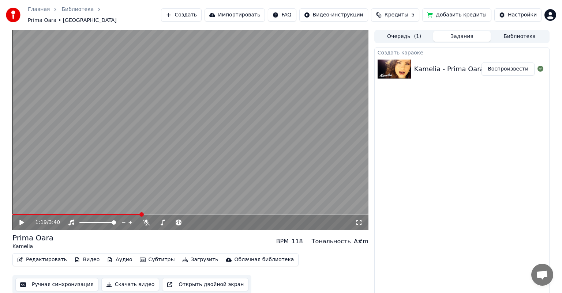
click at [42, 257] on button "Редактировать" at bounding box center [42, 260] width 56 height 10
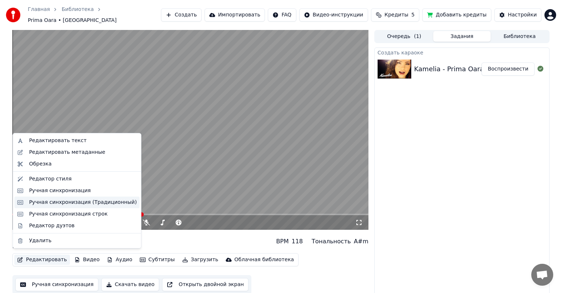
click at [60, 202] on div "Ручная синхронизация (Традиционный)" at bounding box center [82, 202] width 107 height 7
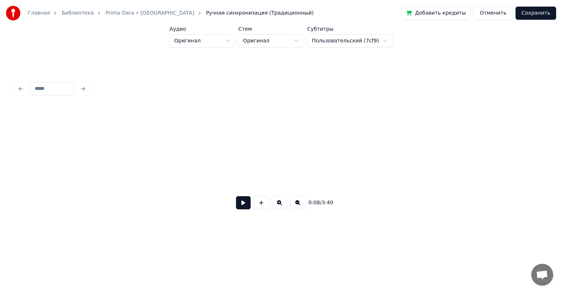
scroll to position [0, 637]
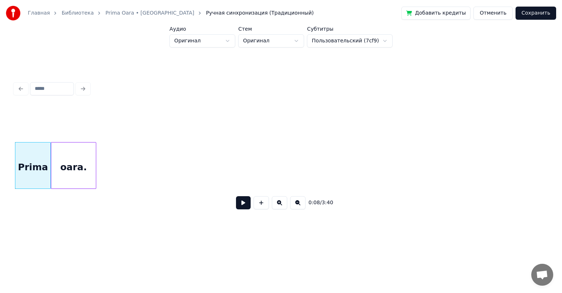
click at [509, 13] on button "Отменить" at bounding box center [492, 13] width 39 height 13
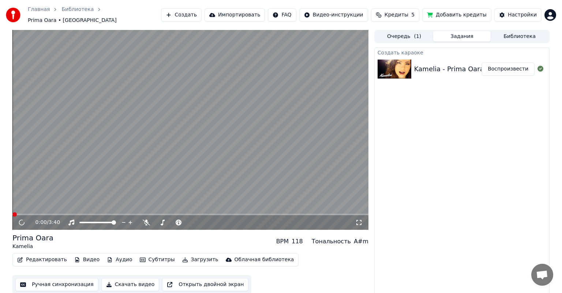
click at [52, 256] on button "Редактировать" at bounding box center [42, 260] width 56 height 10
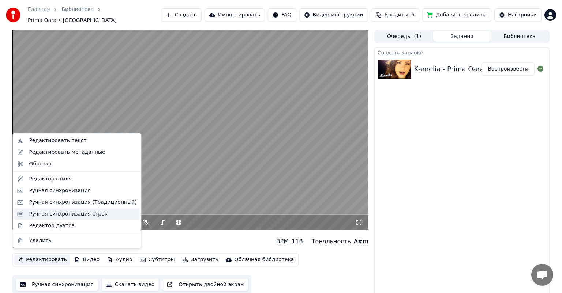
click at [61, 216] on div "Ручная синхронизация строк" at bounding box center [68, 214] width 79 height 7
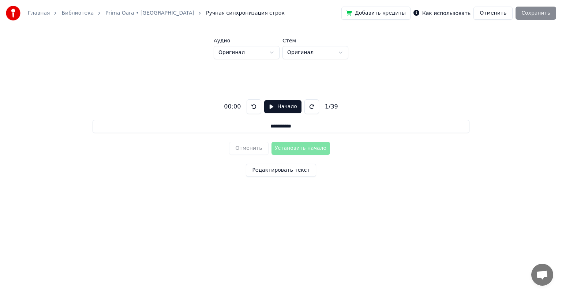
click at [269, 106] on button "Начало" at bounding box center [282, 106] width 37 height 13
click at [282, 171] on button "Редактировать текст" at bounding box center [281, 170] width 70 height 13
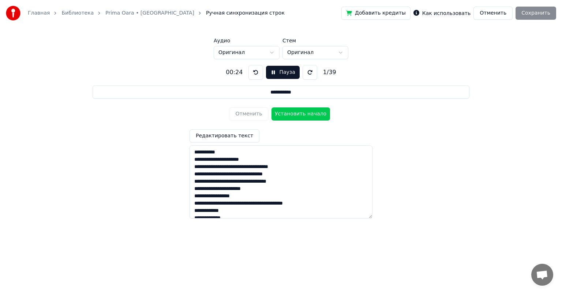
click at [341, 53] on html "**********" at bounding box center [281, 113] width 562 height 226
click at [271, 49] on html "**********" at bounding box center [281, 113] width 562 height 226
click at [272, 49] on html "**********" at bounding box center [281, 113] width 562 height 226
click at [499, 17] on button "Отменить" at bounding box center [492, 13] width 39 height 13
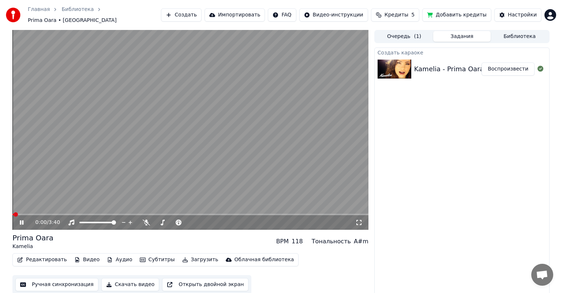
click at [38, 259] on button "Редактировать" at bounding box center [42, 260] width 56 height 10
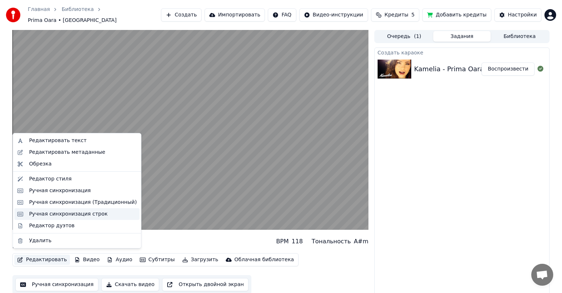
click at [48, 215] on div "Ручная синхронизация строк" at bounding box center [68, 214] width 79 height 7
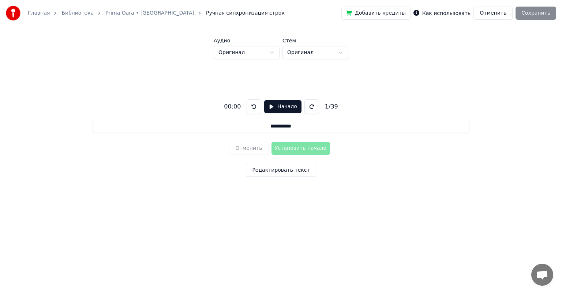
click at [496, 18] on button "Отменить" at bounding box center [492, 13] width 39 height 13
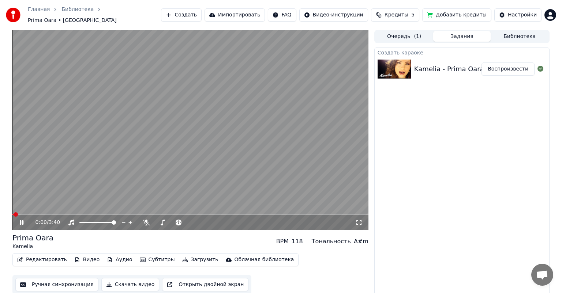
click at [38, 257] on button "Редактировать" at bounding box center [42, 260] width 56 height 10
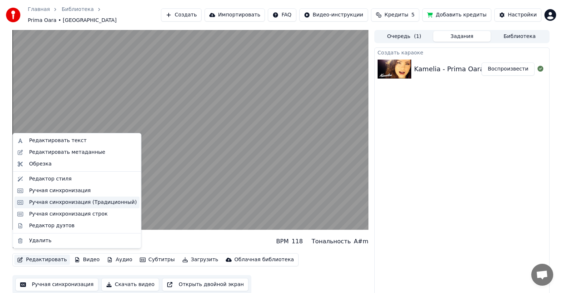
click at [60, 204] on div "Ручная синхронизация (Традиционный)" at bounding box center [82, 202] width 107 height 7
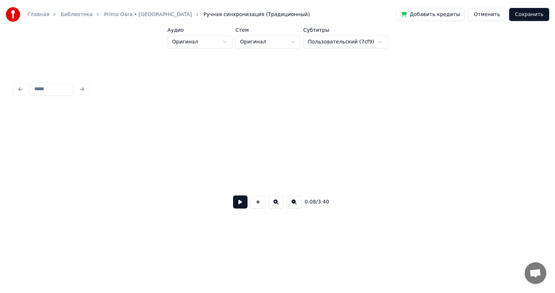
scroll to position [0, 637]
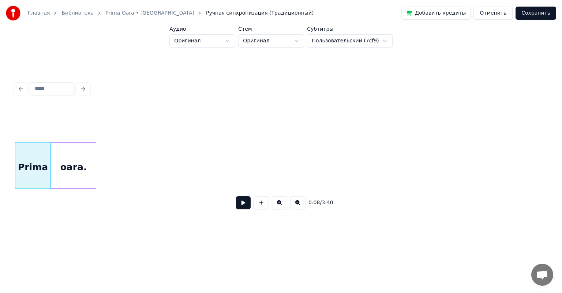
click at [508, 13] on button "Отменить" at bounding box center [492, 13] width 39 height 13
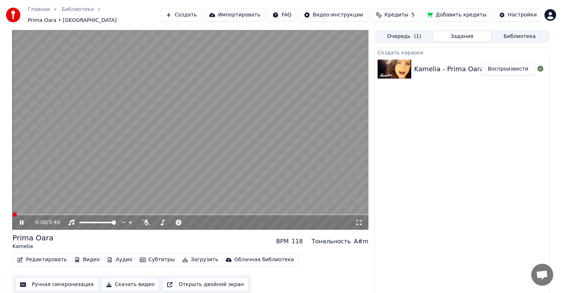
click at [44, 260] on button "Редактировать" at bounding box center [42, 260] width 56 height 10
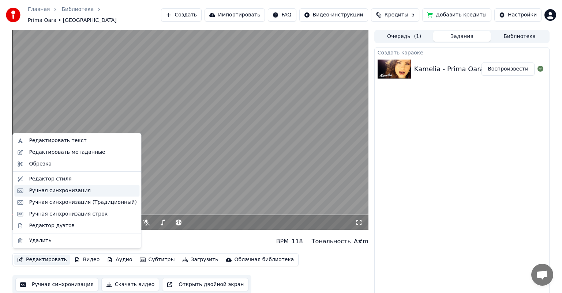
click at [65, 190] on div "Ручная синхронизация" at bounding box center [60, 190] width 62 height 7
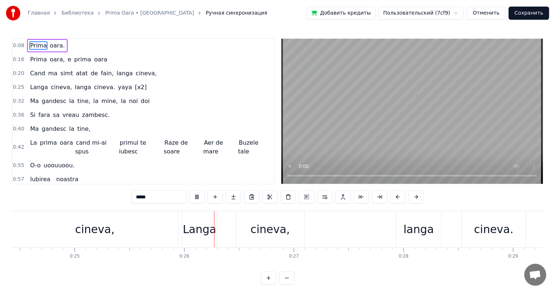
scroll to position [0, 2783]
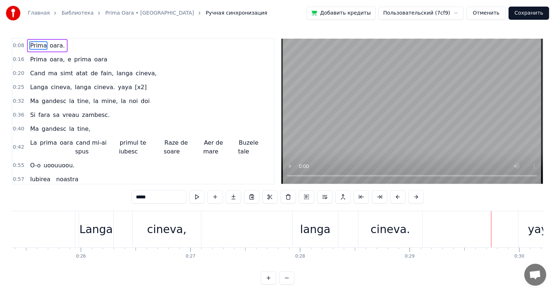
click at [132, 86] on div "0:25 Langa cineva, langa cineva. yaya [x2]" at bounding box center [143, 87] width 262 height 14
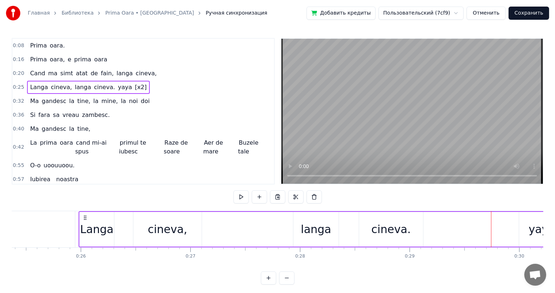
click at [134, 86] on span "[x2]" at bounding box center [140, 87] width 13 height 8
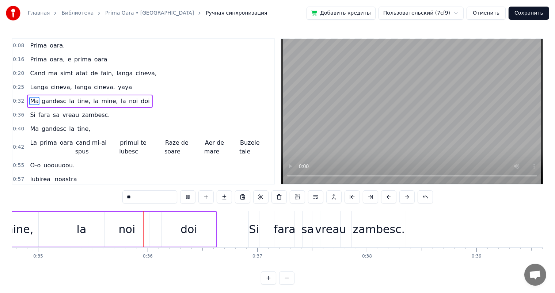
scroll to position [0, 3846]
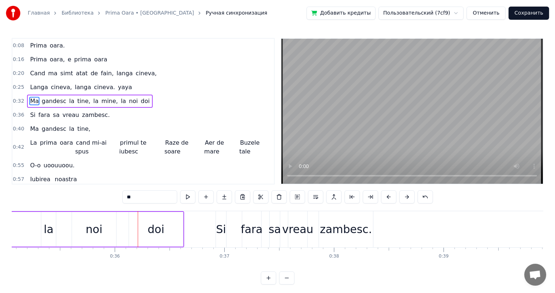
click at [117, 88] on span "yaya" at bounding box center [125, 87] width 16 height 8
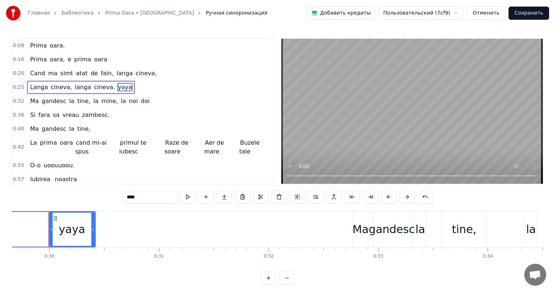
click at [60, 69] on span "simt" at bounding box center [67, 73] width 14 height 8
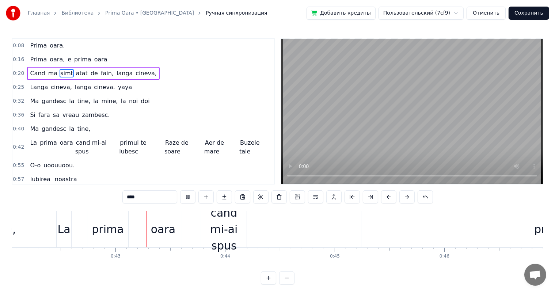
scroll to position [0, 4633]
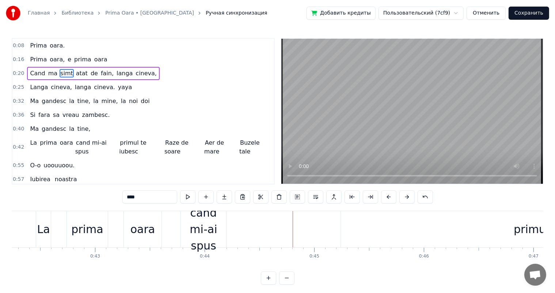
click at [217, 224] on div "cand mi-ai spus" at bounding box center [203, 229] width 45 height 49
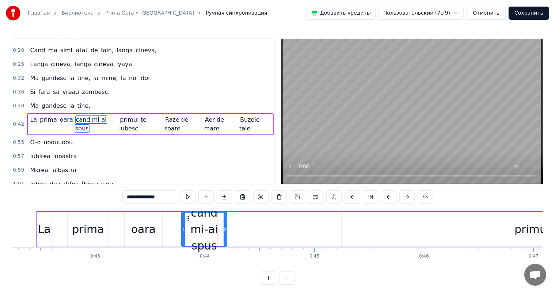
scroll to position [28, 0]
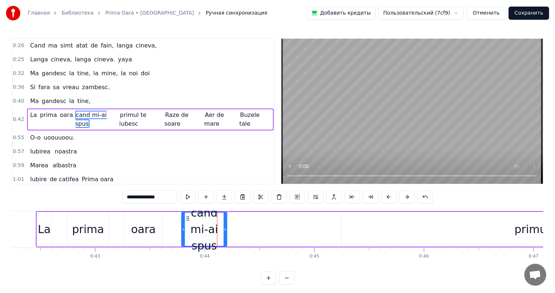
click at [83, 225] on div "prima" at bounding box center [88, 229] width 32 height 16
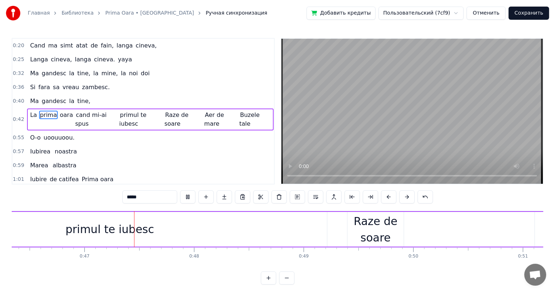
scroll to position [0, 5096]
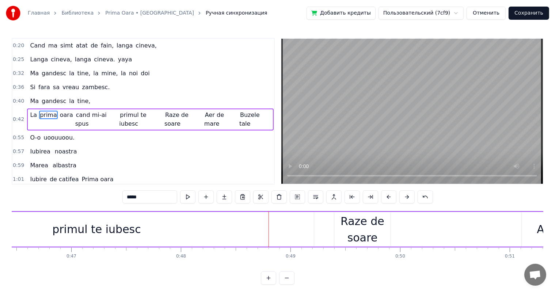
click at [110, 228] on div "primul te iubesc" at bounding box center [96, 229] width 89 height 16
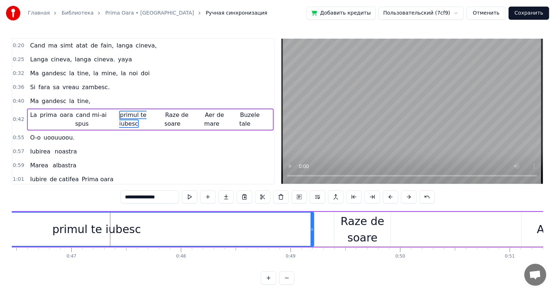
click at [89, 230] on div "primul te iubesc" at bounding box center [96, 229] width 89 height 16
click at [96, 111] on span "cand mi-ai spus" at bounding box center [90, 119] width 31 height 17
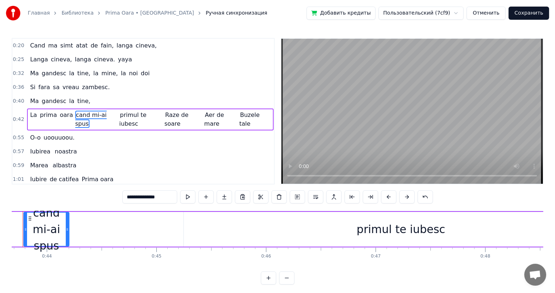
scroll to position [0, 4765]
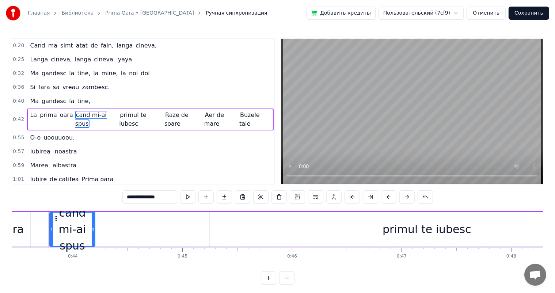
click at [135, 111] on span "primul te iubesc" at bounding box center [132, 119] width 27 height 17
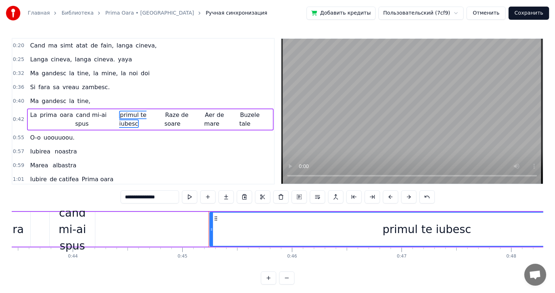
click at [90, 114] on span "cand mi-ai spus" at bounding box center [90, 119] width 31 height 17
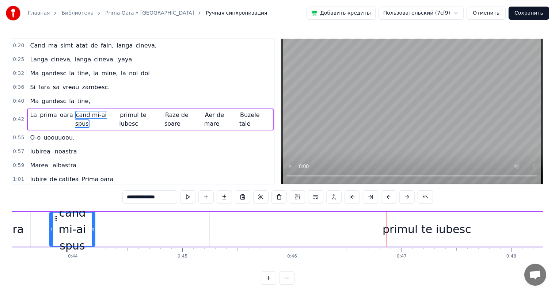
click at [129, 113] on span "primul te iubesc" at bounding box center [132, 119] width 27 height 17
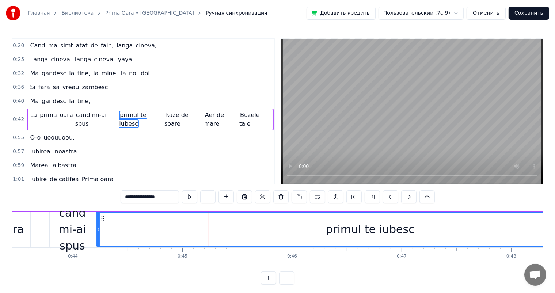
drag, startPoint x: 211, startPoint y: 224, endPoint x: 98, endPoint y: 226, distance: 113.0
click at [98, 226] on div at bounding box center [98, 229] width 3 height 33
click at [93, 113] on span "cand mi-ai spus" at bounding box center [90, 119] width 31 height 17
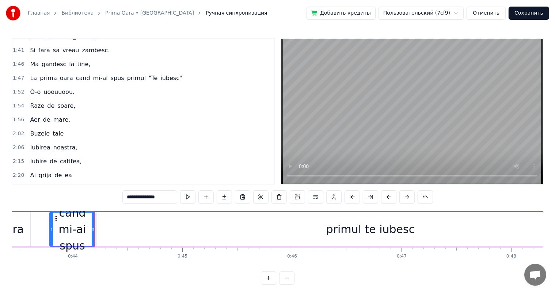
scroll to position [379, 0]
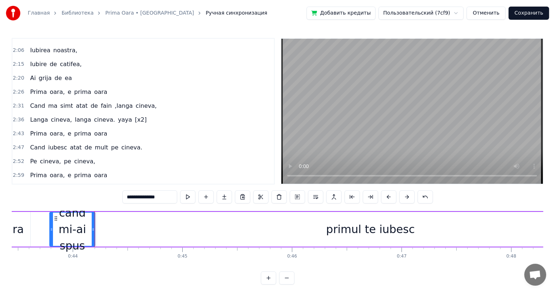
click at [219, 221] on div "primul te iubesc" at bounding box center [371, 229] width 548 height 35
type input "**********"
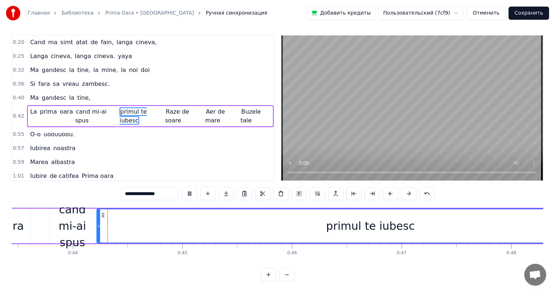
scroll to position [10, 0]
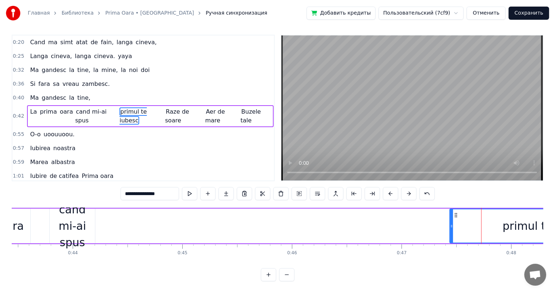
drag, startPoint x: 99, startPoint y: 216, endPoint x: 455, endPoint y: 222, distance: 355.8
click at [453, 222] on div at bounding box center [451, 226] width 3 height 33
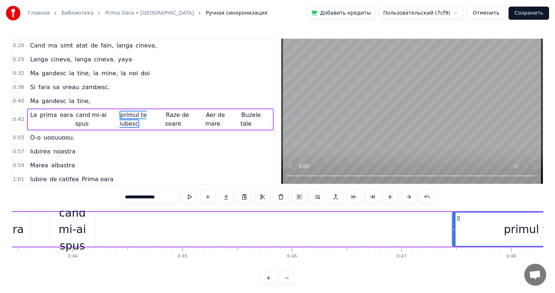
drag, startPoint x: 500, startPoint y: 220, endPoint x: 376, endPoint y: 237, distance: 125.4
click at [376, 237] on div "La prima oara cand mi-ai spus primul te iubesc Raze de soare Aer de mare Buzele…" at bounding box center [523, 229] width 1239 height 36
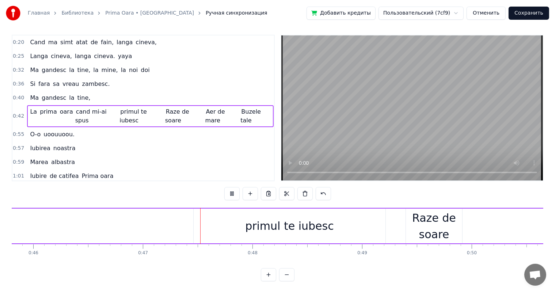
scroll to position [0, 5110]
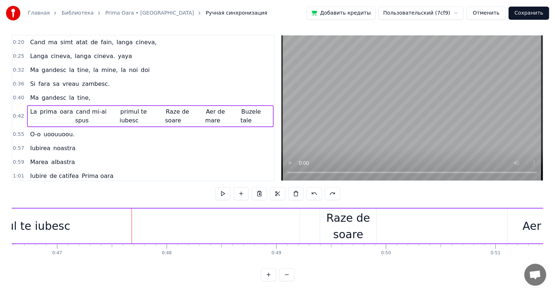
click at [229, 217] on div "primul te iubesc" at bounding box center [26, 226] width 548 height 35
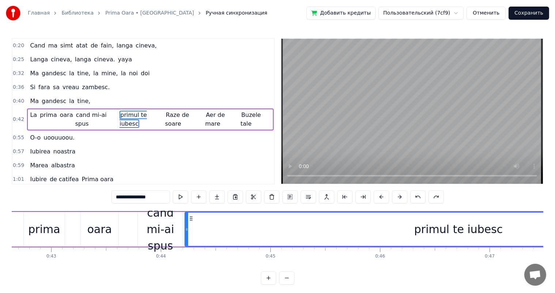
scroll to position [0, 4609]
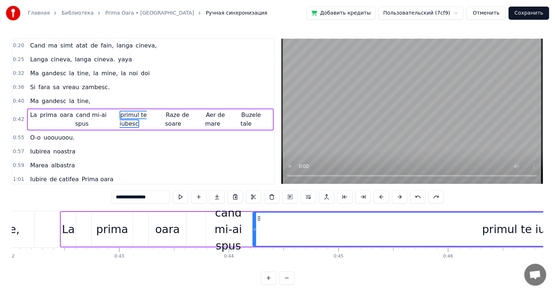
click at [232, 227] on div "cand mi-ai spus" at bounding box center [228, 229] width 45 height 49
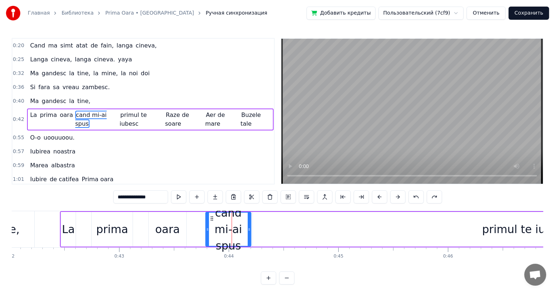
click at [363, 216] on div "primul te iubesc" at bounding box center [527, 229] width 548 height 35
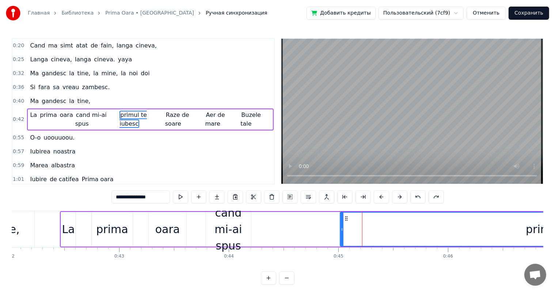
drag, startPoint x: 254, startPoint y: 228, endPoint x: 327, endPoint y: 238, distance: 73.8
click at [341, 238] on div at bounding box center [342, 229] width 3 height 33
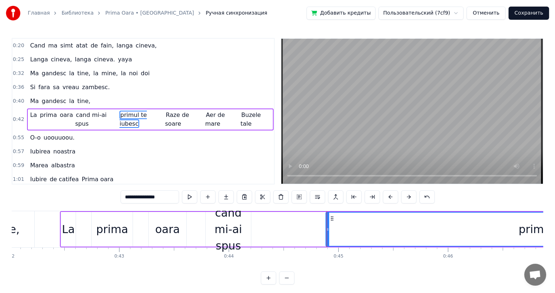
drag, startPoint x: 433, startPoint y: 225, endPoint x: 379, endPoint y: 230, distance: 54.7
click at [379, 230] on div "primul te iubesc" at bounding box center [564, 229] width 474 height 33
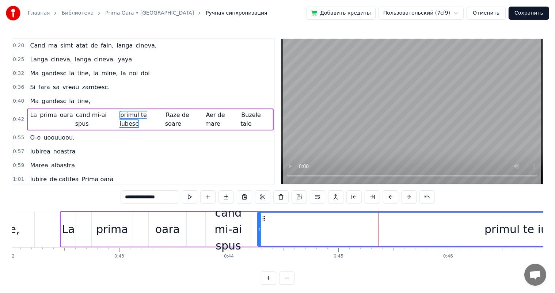
drag, startPoint x: 327, startPoint y: 227, endPoint x: 267, endPoint y: 229, distance: 60.4
click at [261, 229] on icon at bounding box center [259, 230] width 3 height 6
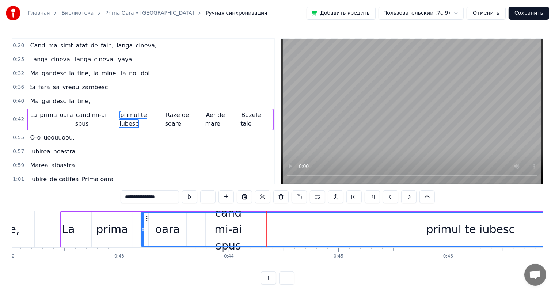
drag, startPoint x: 267, startPoint y: 228, endPoint x: 142, endPoint y: 241, distance: 125.4
click at [142, 241] on div at bounding box center [143, 229] width 3 height 33
click at [146, 220] on circle at bounding box center [146, 220] width 0 height 0
click at [145, 216] on icon at bounding box center [147, 219] width 6 height 6
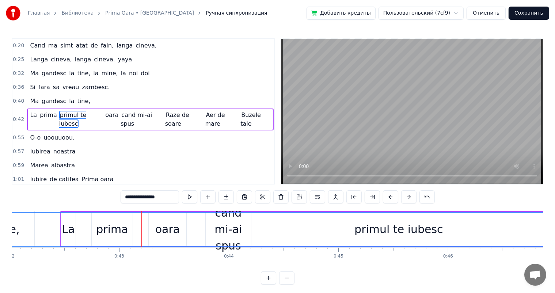
drag, startPoint x: 144, startPoint y: 220, endPoint x: 0, endPoint y: 287, distance: 158.5
click at [0, 285] on div "Главная Библиотека Prima Oara • Kamelia Ручная синхронизация Добавить кредиты П…" at bounding box center [277, 142] width 555 height 285
drag, startPoint x: 351, startPoint y: 233, endPoint x: 297, endPoint y: 233, distance: 53.7
click at [297, 233] on div "primul te iubesc" at bounding box center [399, 229] width 803 height 33
click at [76, 111] on span "La" at bounding box center [79, 115] width 8 height 8
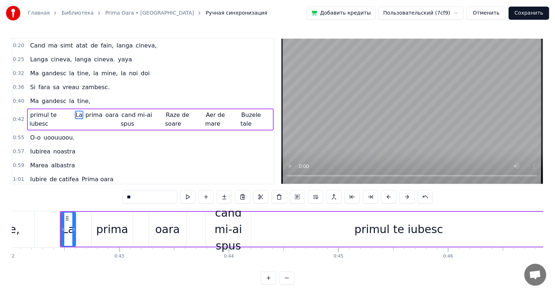
click at [56, 111] on span "primul te iubesc" at bounding box center [42, 119] width 27 height 17
type input "**********"
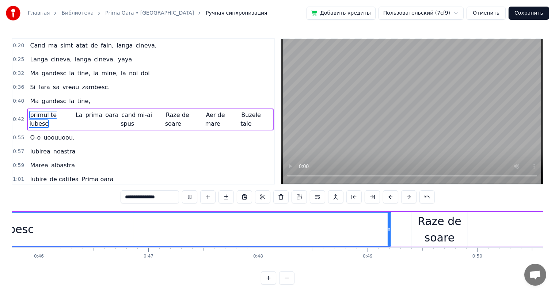
scroll to position [0, 5037]
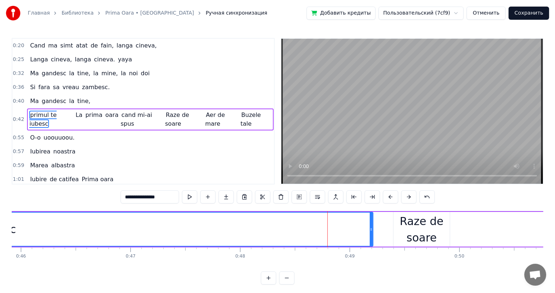
click at [491, 16] on button "Отменить" at bounding box center [486, 13] width 39 height 13
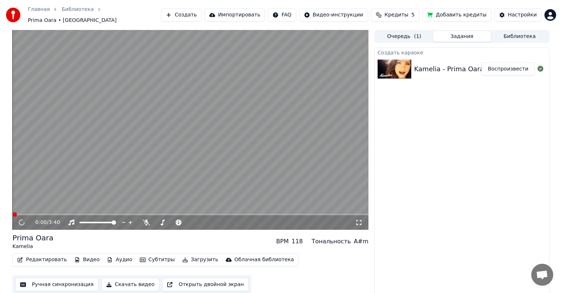
drag, startPoint x: 128, startPoint y: 199, endPoint x: 111, endPoint y: 206, distance: 17.9
click at [111, 206] on video at bounding box center [190, 130] width 356 height 200
click at [24, 221] on icon at bounding box center [26, 223] width 17 height 6
click at [56, 280] on button "Ручная синхронизация" at bounding box center [56, 284] width 83 height 13
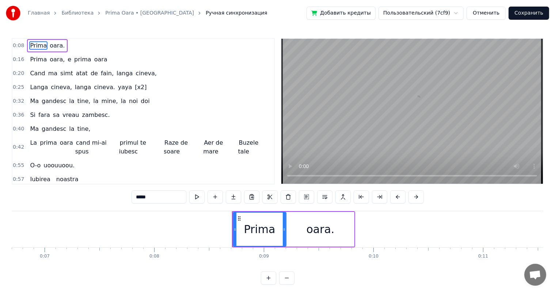
scroll to position [0, 918]
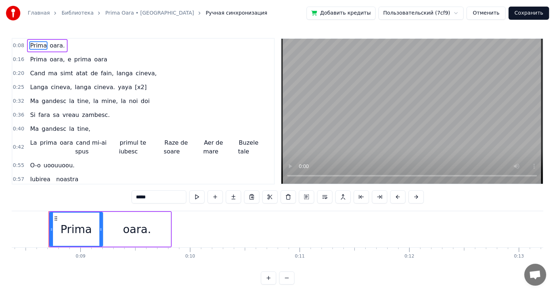
click at [497, 13] on button "Отменить" at bounding box center [486, 13] width 39 height 13
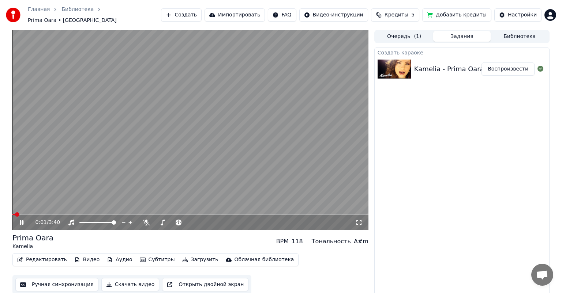
click at [31, 255] on button "Редактировать" at bounding box center [42, 260] width 56 height 10
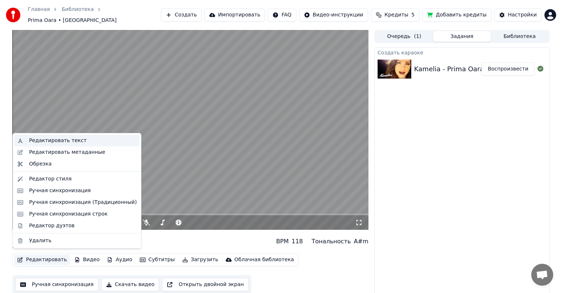
click at [68, 140] on div "Редактировать текст" at bounding box center [57, 140] width 57 height 7
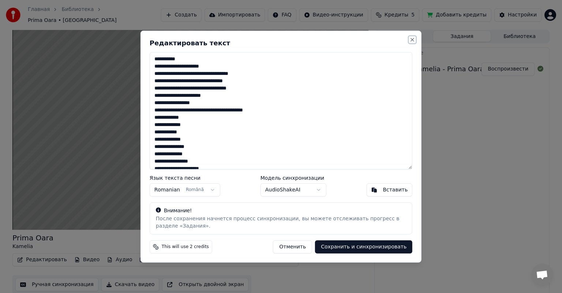
click at [410, 41] on button "Close" at bounding box center [412, 40] width 6 height 6
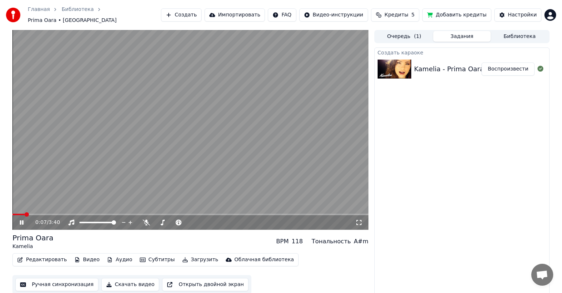
click at [35, 256] on button "Редактировать" at bounding box center [42, 260] width 56 height 10
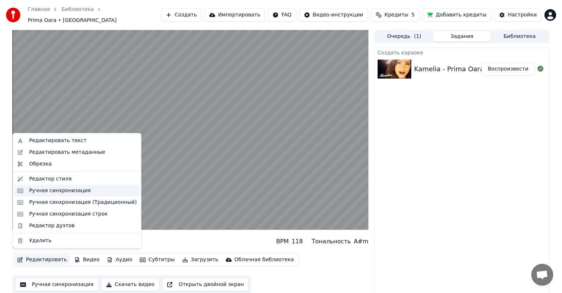
click at [70, 194] on div "Ручная синхронизация" at bounding box center [60, 190] width 62 height 7
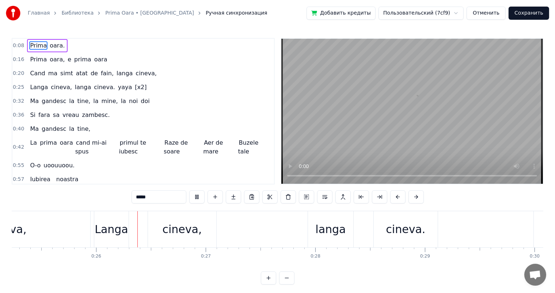
scroll to position [0, 2777]
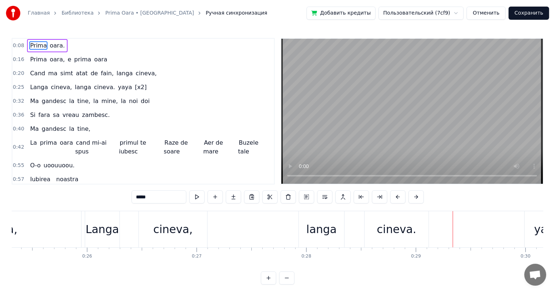
click at [134, 85] on span "[x2]" at bounding box center [140, 87] width 13 height 8
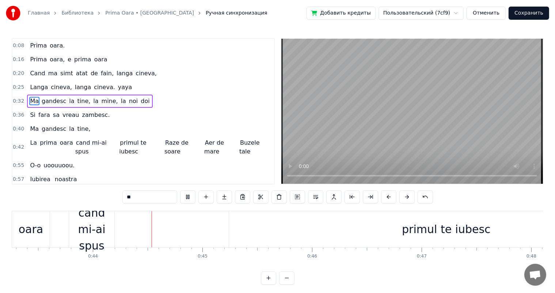
scroll to position [0, 4774]
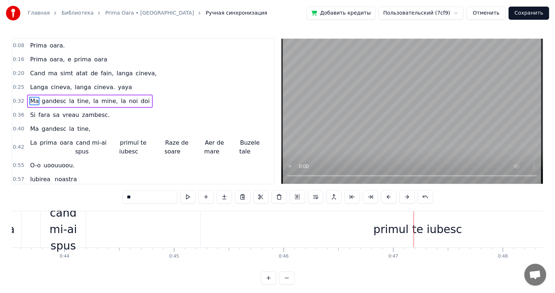
click at [342, 227] on div "primul te iubesc" at bounding box center [418, 229] width 435 height 36
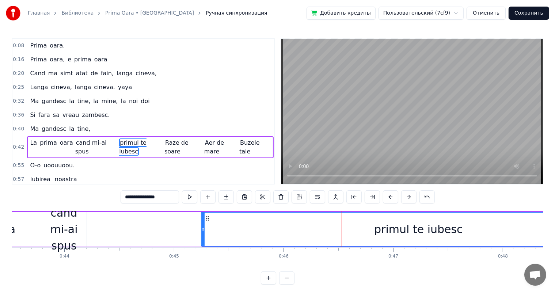
scroll to position [28, 0]
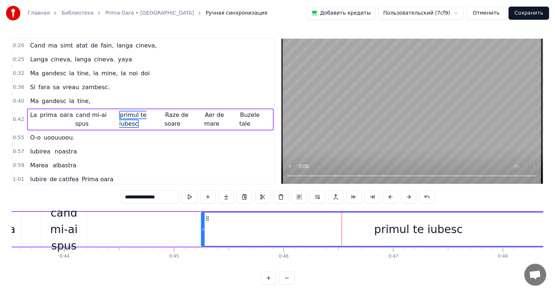
drag, startPoint x: 370, startPoint y: 227, endPoint x: 304, endPoint y: 228, distance: 65.8
click at [305, 228] on div "primul te iubesc" at bounding box center [419, 229] width 434 height 33
drag, startPoint x: 325, startPoint y: 226, endPoint x: 313, endPoint y: 227, distance: 12.1
click at [313, 227] on div "primul te iubesc" at bounding box center [419, 229] width 434 height 33
click at [409, 230] on div "primul te iubesc" at bounding box center [418, 229] width 89 height 16
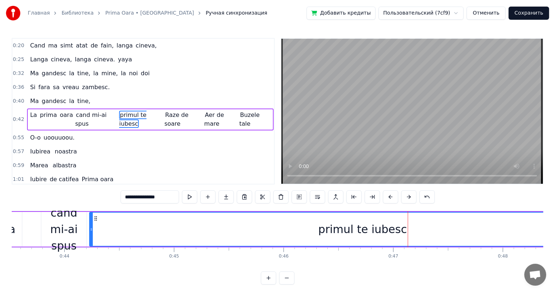
drag, startPoint x: 203, startPoint y: 225, endPoint x: 91, endPoint y: 231, distance: 112.1
click at [91, 231] on div at bounding box center [91, 229] width 3 height 33
click at [312, 144] on video at bounding box center [413, 111] width 262 height 145
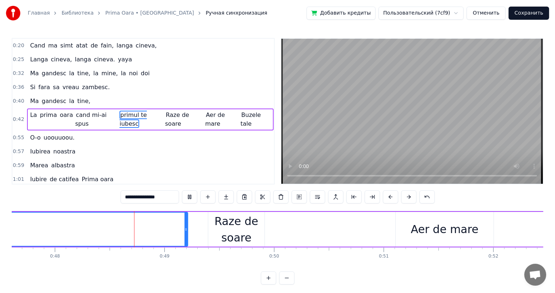
scroll to position [0, 5235]
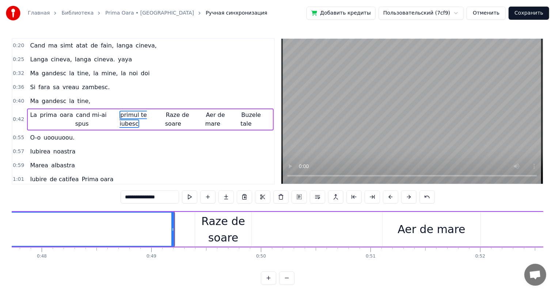
click at [104, 111] on span "cand mi-ai spus" at bounding box center [90, 119] width 31 height 17
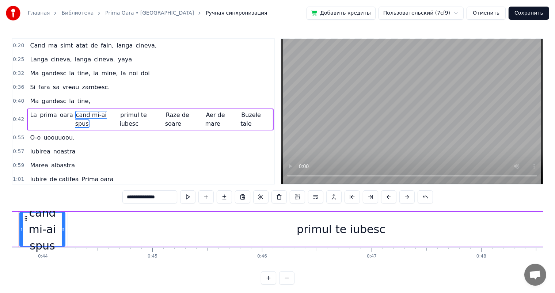
scroll to position [0, 4765]
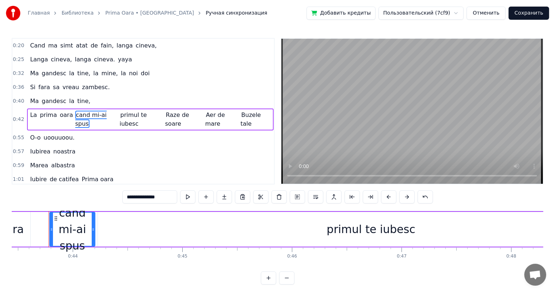
click at [133, 111] on span "primul te iubesc" at bounding box center [133, 119] width 27 height 17
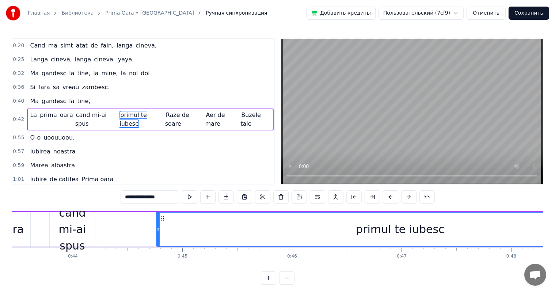
drag, startPoint x: 99, startPoint y: 225, endPoint x: 160, endPoint y: 231, distance: 60.9
click at [160, 231] on div at bounding box center [158, 229] width 3 height 33
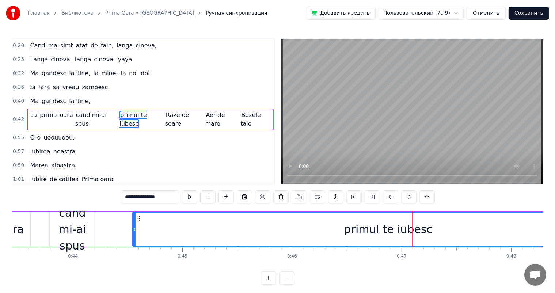
drag, startPoint x: 159, startPoint y: 222, endPoint x: 133, endPoint y: 224, distance: 26.1
click at [133, 224] on div at bounding box center [134, 229] width 3 height 33
click at [141, 115] on span "primul te iubesc" at bounding box center [133, 119] width 27 height 17
click at [320, 100] on video at bounding box center [413, 111] width 262 height 145
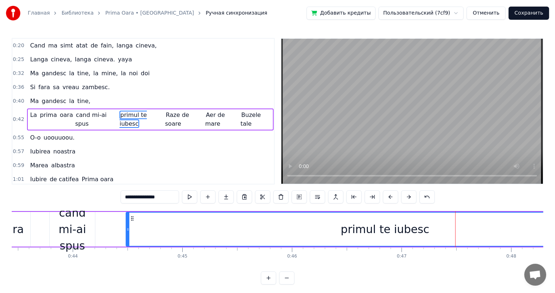
drag, startPoint x: 134, startPoint y: 222, endPoint x: 127, endPoint y: 222, distance: 7.0
click at [127, 222] on div at bounding box center [128, 229] width 3 height 33
click at [305, 142] on video at bounding box center [413, 111] width 262 height 145
drag, startPoint x: 126, startPoint y: 222, endPoint x: 101, endPoint y: 225, distance: 25.4
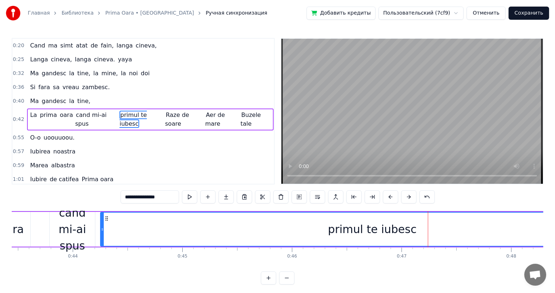
click at [101, 225] on div at bounding box center [102, 229] width 3 height 33
click at [314, 152] on video at bounding box center [413, 111] width 262 height 145
drag, startPoint x: 101, startPoint y: 231, endPoint x: 85, endPoint y: 231, distance: 15.7
click at [87, 231] on icon at bounding box center [88, 230] width 3 height 6
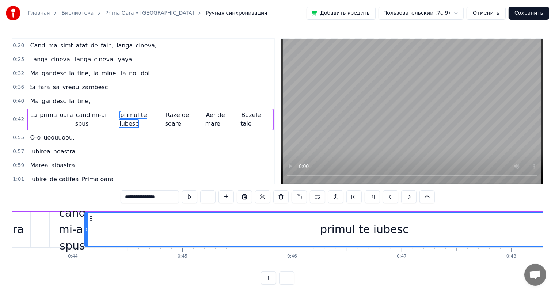
click at [320, 148] on video at bounding box center [413, 111] width 262 height 145
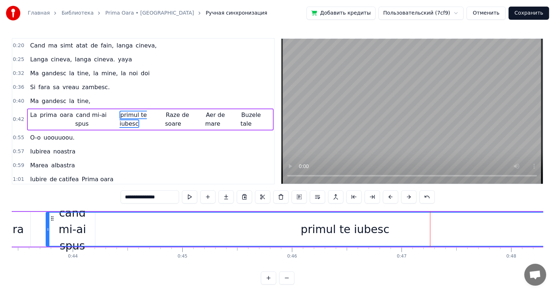
drag, startPoint x: 86, startPoint y: 231, endPoint x: 47, endPoint y: 233, distance: 38.8
click at [47, 233] on div at bounding box center [47, 229] width 3 height 33
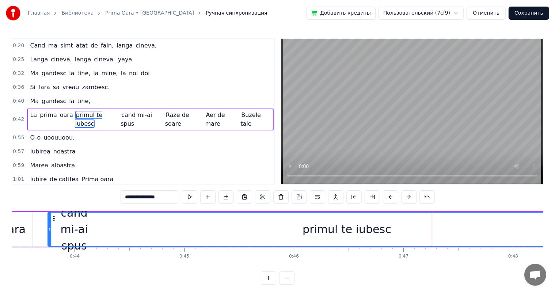
click at [59, 111] on span "oara" at bounding box center [66, 115] width 15 height 8
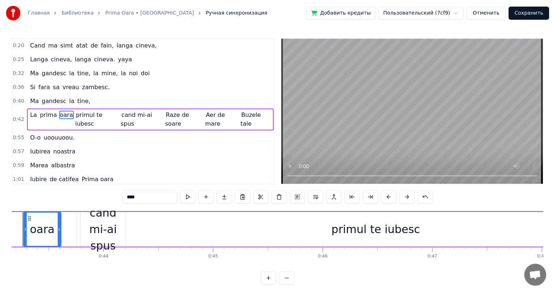
scroll to position [0, 4708]
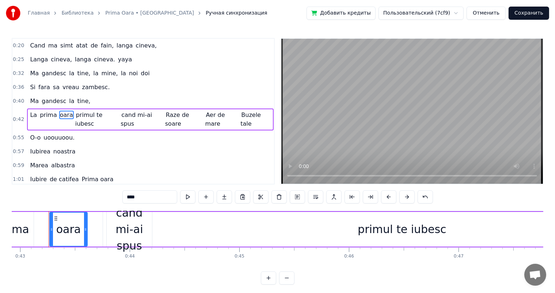
click at [303, 146] on video at bounding box center [413, 111] width 262 height 145
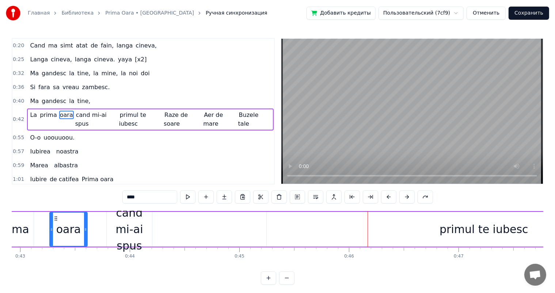
click at [81, 111] on span "cand mi-ai spus" at bounding box center [90, 119] width 31 height 17
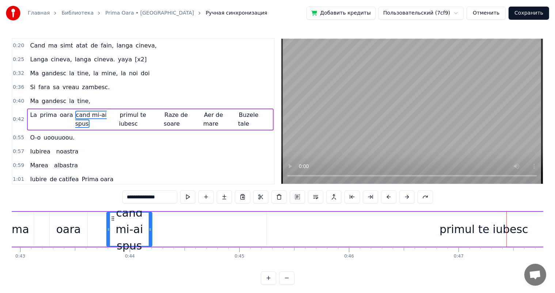
click at [489, 231] on div "primul te iubesc" at bounding box center [484, 229] width 89 height 16
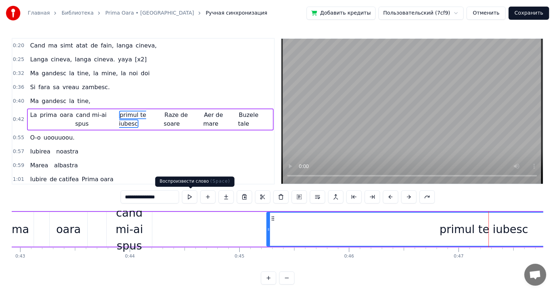
click at [192, 196] on button at bounding box center [189, 196] width 15 height 13
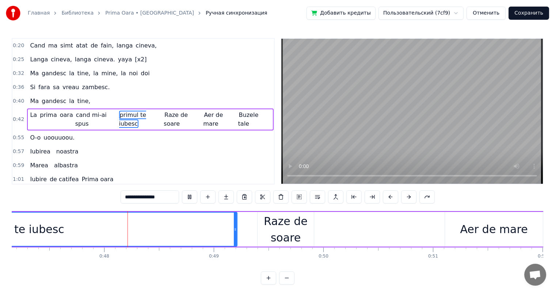
scroll to position [0, 5183]
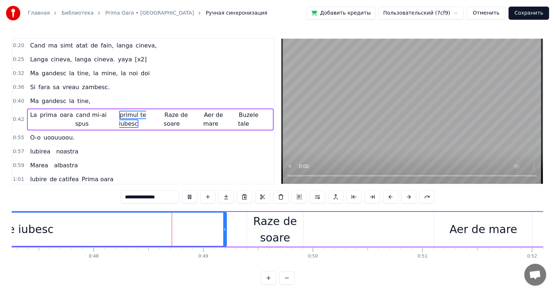
click at [192, 196] on button at bounding box center [189, 196] width 15 height 13
click at [179, 222] on div "primul te iubesc" at bounding box center [9, 229] width 434 height 33
click at [125, 111] on span "primul te iubesc" at bounding box center [132, 119] width 27 height 17
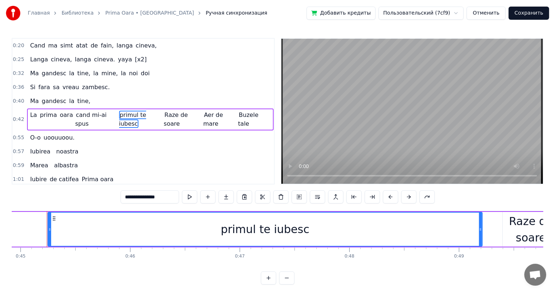
scroll to position [0, 4926]
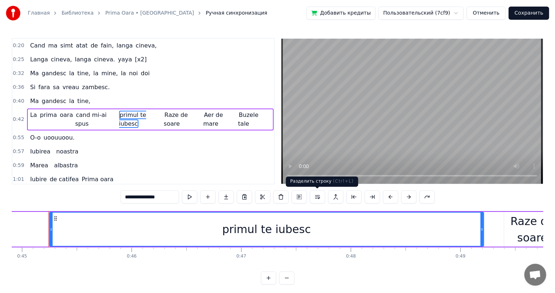
click at [319, 196] on button at bounding box center [317, 196] width 15 height 13
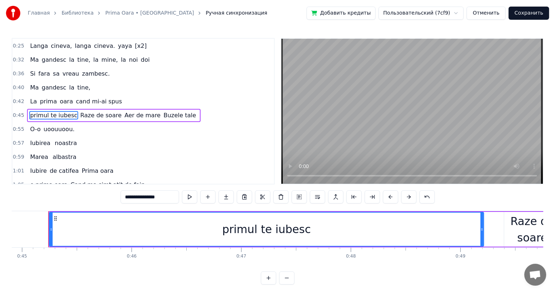
click at [45, 111] on span "primul te iubesc" at bounding box center [53, 115] width 49 height 8
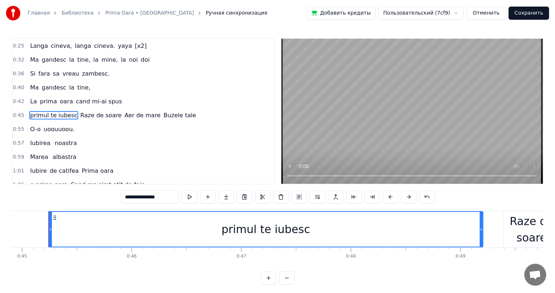
click at [259, 225] on div "primul te iubesc" at bounding box center [266, 229] width 89 height 16
click at [278, 227] on div "primul te iubesc" at bounding box center [266, 229] width 89 height 16
click at [272, 229] on div "primul te iubesc" at bounding box center [266, 229] width 89 height 16
click at [48, 111] on span "primul te iubesc" at bounding box center [53, 115] width 49 height 8
click at [44, 111] on span "primul te iubesc" at bounding box center [53, 115] width 49 height 8
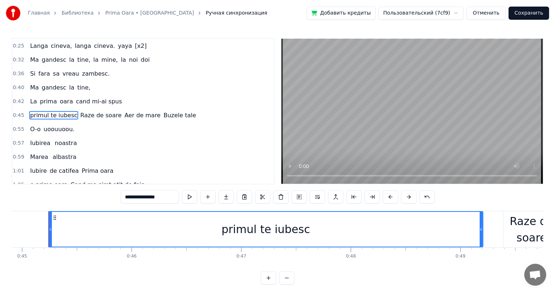
click at [44, 111] on span "primul te iubesc" at bounding box center [53, 115] width 49 height 8
click at [80, 111] on span "Raze de soare" at bounding box center [101, 115] width 43 height 8
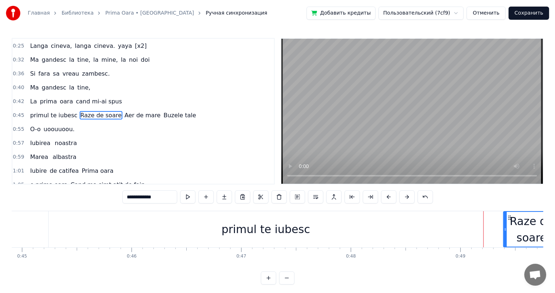
click at [47, 111] on span "primul te iubesc" at bounding box center [53, 115] width 49 height 8
type input "**********"
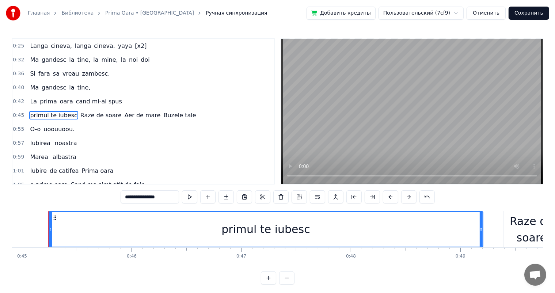
click at [272, 228] on div "primul te iubesc" at bounding box center [266, 229] width 89 height 16
click at [393, 197] on button at bounding box center [390, 196] width 15 height 13
click at [392, 196] on button at bounding box center [390, 196] width 15 height 13
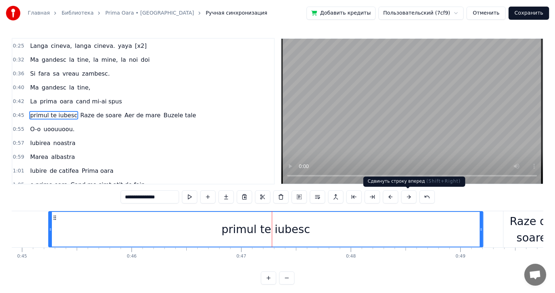
click at [406, 196] on button at bounding box center [408, 196] width 15 height 13
click at [159, 197] on input "**********" at bounding box center [150, 196] width 59 height 13
click at [177, 197] on input "**********" at bounding box center [150, 196] width 59 height 13
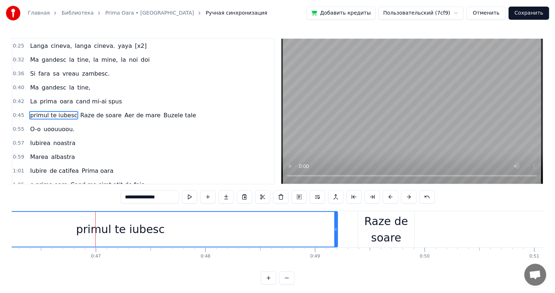
scroll to position [0, 5076]
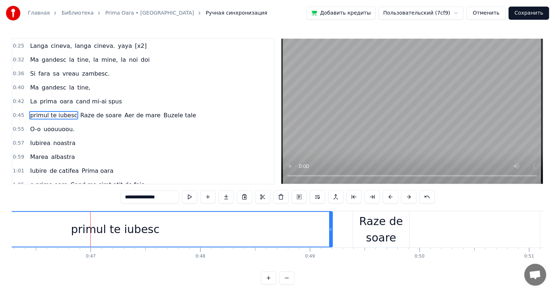
click at [66, 111] on span "primul te iubesc" at bounding box center [53, 115] width 49 height 8
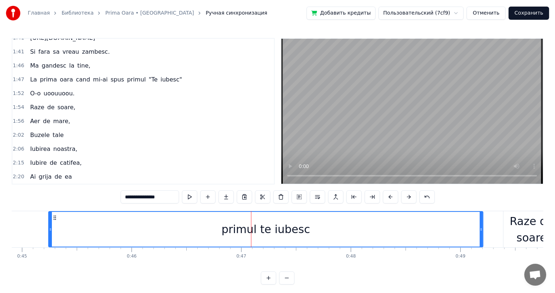
scroll to position [295, 0]
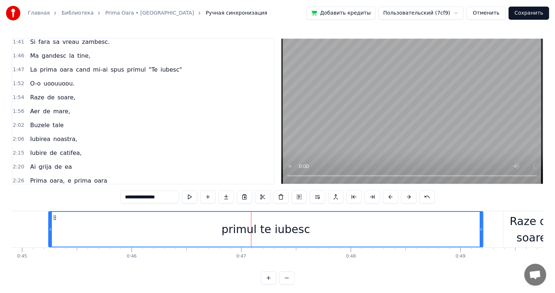
click at [253, 235] on div "primul te iubesc" at bounding box center [266, 229] width 89 height 16
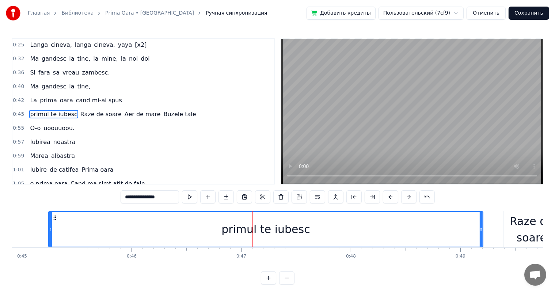
scroll to position [41, 0]
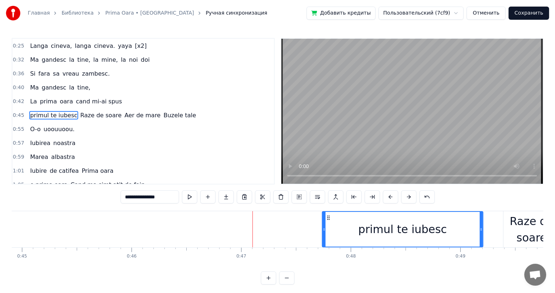
drag, startPoint x: 51, startPoint y: 227, endPoint x: 327, endPoint y: 244, distance: 276.6
click at [327, 244] on div "primul te iubesc" at bounding box center [403, 229] width 160 height 35
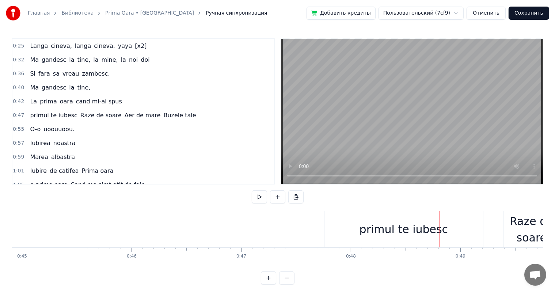
click at [399, 229] on div "primul te iubesc" at bounding box center [404, 229] width 89 height 16
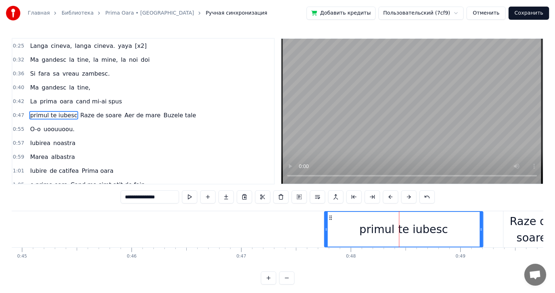
drag, startPoint x: 480, startPoint y: 222, endPoint x: 480, endPoint y: 228, distance: 5.9
click at [480, 228] on div at bounding box center [481, 229] width 3 height 35
click at [299, 196] on button at bounding box center [299, 196] width 15 height 13
click at [316, 196] on button at bounding box center [317, 196] width 15 height 13
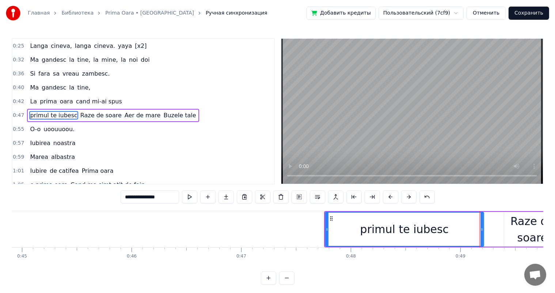
click at [316, 196] on button at bounding box center [317, 196] width 15 height 13
click at [318, 197] on button at bounding box center [317, 196] width 15 height 13
click at [319, 194] on button at bounding box center [317, 196] width 15 height 13
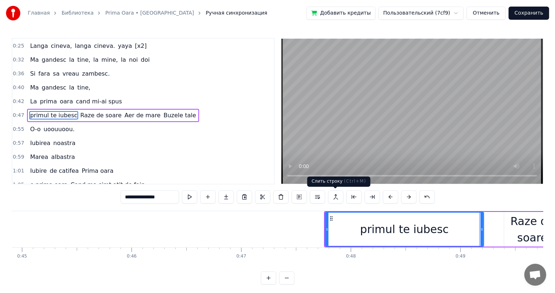
click at [337, 196] on button at bounding box center [335, 196] width 15 height 13
click at [355, 198] on button at bounding box center [354, 196] width 15 height 13
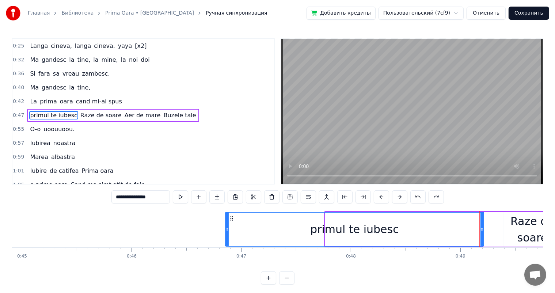
drag, startPoint x: 327, startPoint y: 229, endPoint x: 223, endPoint y: 230, distance: 103.1
click at [226, 230] on icon at bounding box center [227, 230] width 3 height 6
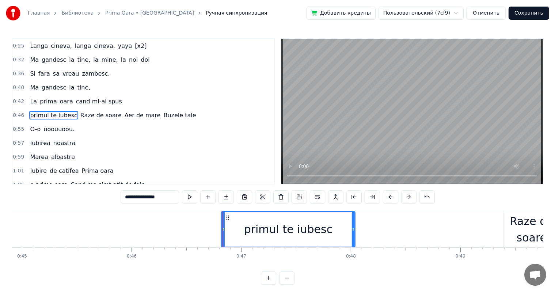
drag, startPoint x: 481, startPoint y: 222, endPoint x: 351, endPoint y: 231, distance: 130.5
click at [352, 231] on div at bounding box center [353, 229] width 3 height 35
click at [221, 224] on div "primul te iubesc" at bounding box center [287, 229] width 132 height 36
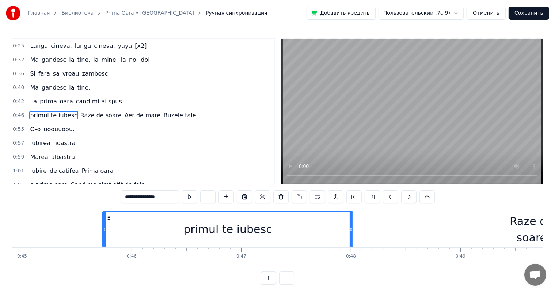
drag, startPoint x: 224, startPoint y: 224, endPoint x: 105, endPoint y: 227, distance: 119.9
click at [105, 227] on div at bounding box center [104, 229] width 3 height 35
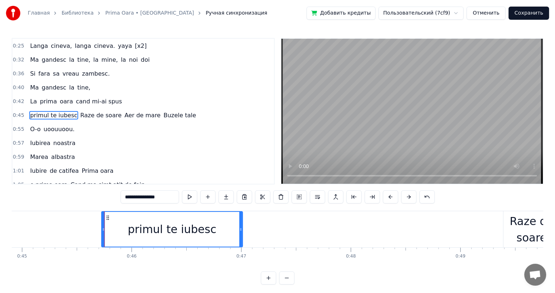
drag, startPoint x: 352, startPoint y: 222, endPoint x: 235, endPoint y: 228, distance: 116.8
click at [239, 228] on div at bounding box center [240, 229] width 3 height 35
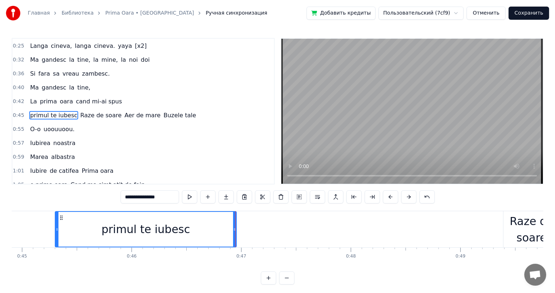
drag, startPoint x: 104, startPoint y: 225, endPoint x: 57, endPoint y: 226, distance: 47.2
click at [57, 226] on div at bounding box center [57, 229] width 3 height 35
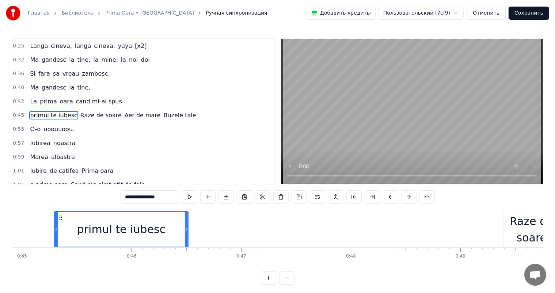
drag, startPoint x: 236, startPoint y: 226, endPoint x: 179, endPoint y: 228, distance: 56.7
click at [185, 228] on icon at bounding box center [186, 230] width 3 height 6
click at [47, 97] on span "prima" at bounding box center [48, 101] width 19 height 8
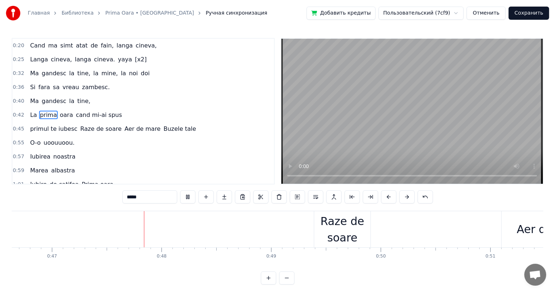
scroll to position [0, 5134]
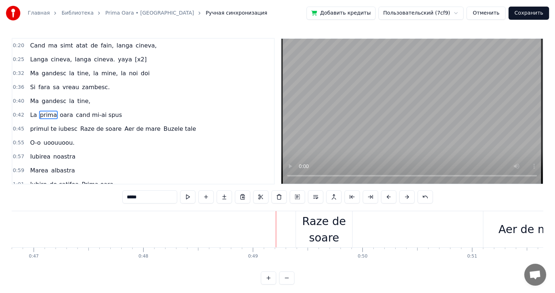
click at [309, 221] on div "Raze de soare" at bounding box center [324, 229] width 56 height 33
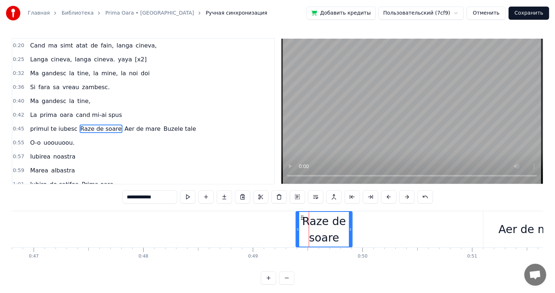
scroll to position [41, 0]
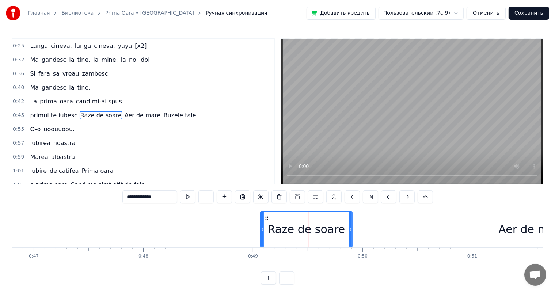
drag, startPoint x: 296, startPoint y: 227, endPoint x: 260, endPoint y: 227, distance: 35.8
click at [261, 227] on icon at bounding box center [262, 230] width 3 height 6
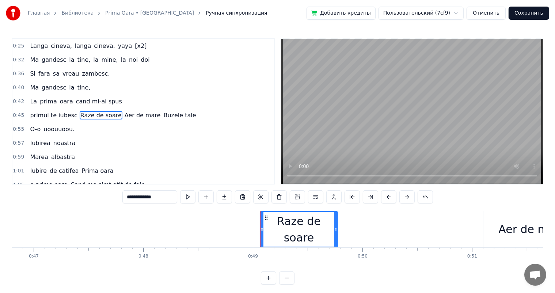
drag, startPoint x: 351, startPoint y: 227, endPoint x: 336, endPoint y: 227, distance: 15.0
click at [336, 227] on icon at bounding box center [336, 230] width 3 height 6
click at [64, 114] on span "primul te iubesc" at bounding box center [53, 115] width 49 height 8
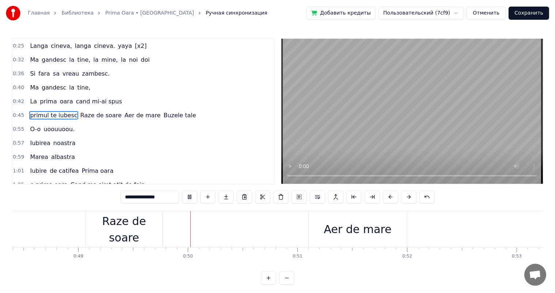
scroll to position [0, 5391]
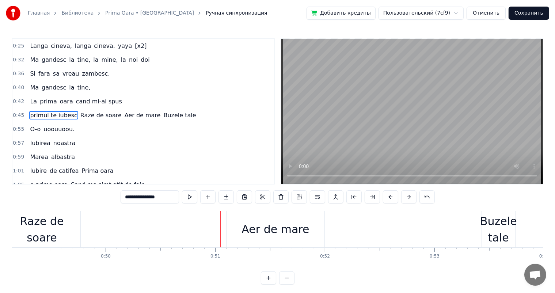
click at [73, 222] on div "Raze de soare" at bounding box center [41, 229] width 77 height 33
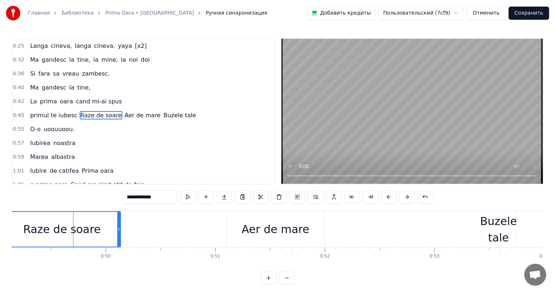
drag, startPoint x: 79, startPoint y: 226, endPoint x: 119, endPoint y: 226, distance: 40.2
click at [119, 226] on div at bounding box center [118, 229] width 3 height 35
click at [64, 112] on span "primul te iubesc" at bounding box center [53, 115] width 49 height 8
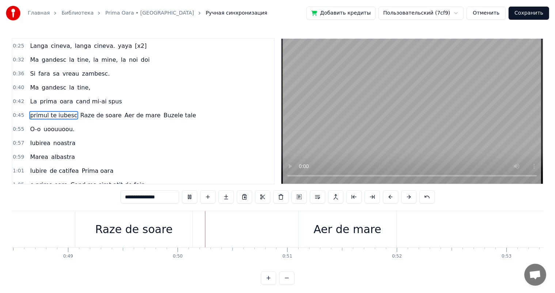
scroll to position [0, 5419]
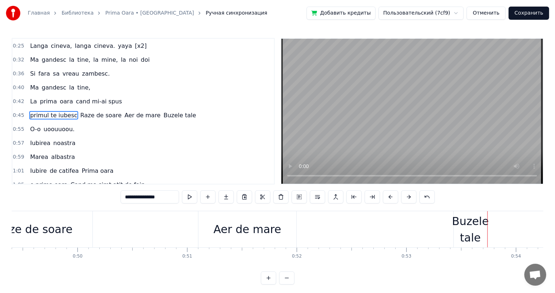
click at [472, 222] on div "Buzele tale" at bounding box center [470, 229] width 37 height 33
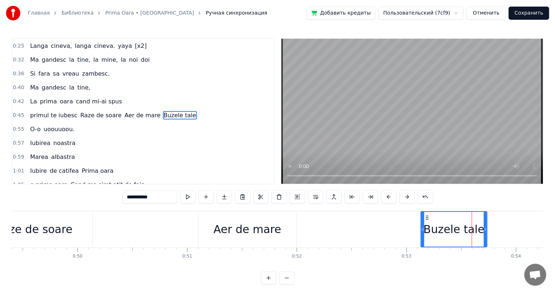
drag, startPoint x: 455, startPoint y: 227, endPoint x: 421, endPoint y: 231, distance: 34.0
click at [422, 231] on icon at bounding box center [423, 230] width 3 height 6
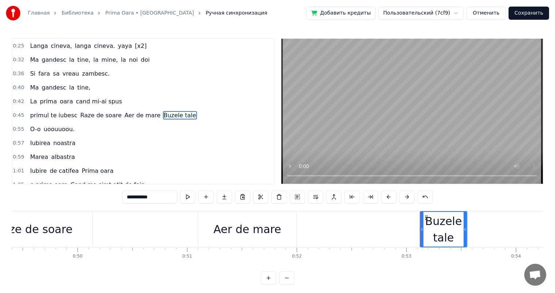
drag, startPoint x: 485, startPoint y: 228, endPoint x: 465, endPoint y: 229, distance: 20.2
click at [465, 229] on icon at bounding box center [465, 230] width 3 height 6
click at [261, 227] on div "Aer de mare" at bounding box center [248, 229] width 68 height 16
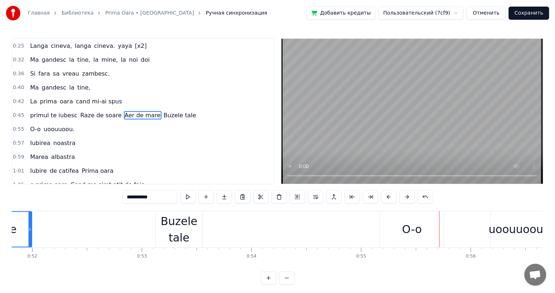
scroll to position [0, 5656]
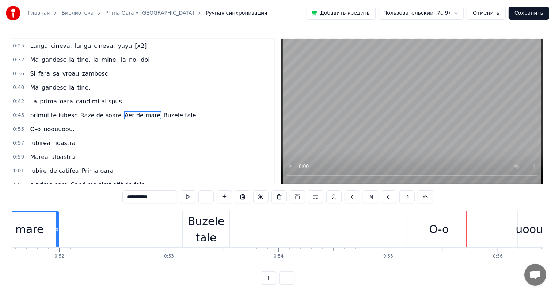
click at [204, 235] on div "Buzele tale" at bounding box center [206, 229] width 47 height 33
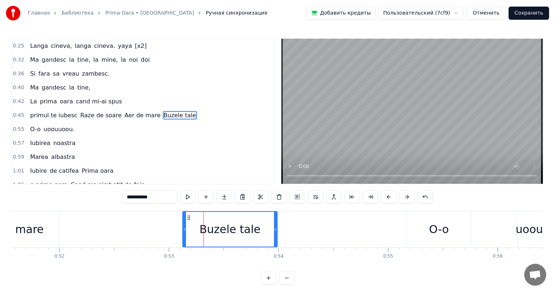
drag, startPoint x: 227, startPoint y: 229, endPoint x: 279, endPoint y: 227, distance: 52.7
click at [277, 227] on icon at bounding box center [275, 230] width 3 height 6
click at [42, 226] on div "Aer de mare" at bounding box center [10, 229] width 98 height 36
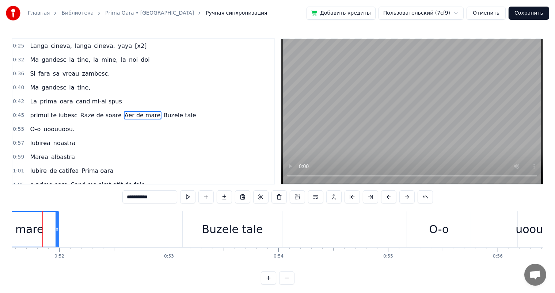
scroll to position [0, 5651]
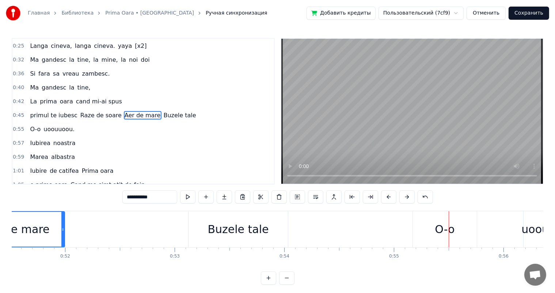
click at [219, 227] on div "Buzele tale" at bounding box center [238, 229] width 61 height 16
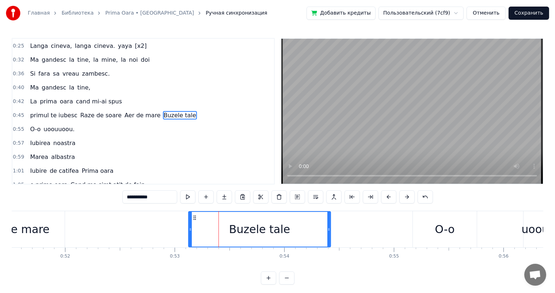
drag, startPoint x: 286, startPoint y: 225, endPoint x: 331, endPoint y: 225, distance: 44.2
click at [331, 225] on div at bounding box center [329, 229] width 3 height 35
click at [39, 230] on div "Aer de mare" at bounding box center [16, 229] width 68 height 16
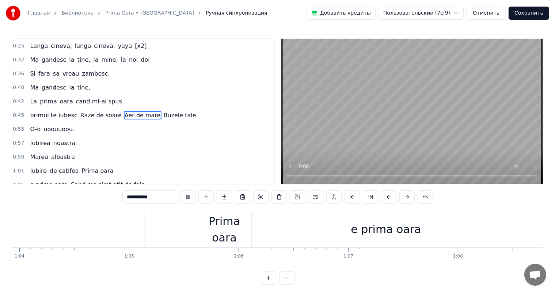
scroll to position [0, 7033]
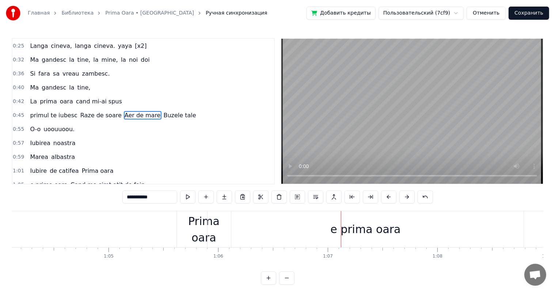
click at [214, 219] on div "e prima oara" at bounding box center [366, 229] width 316 height 36
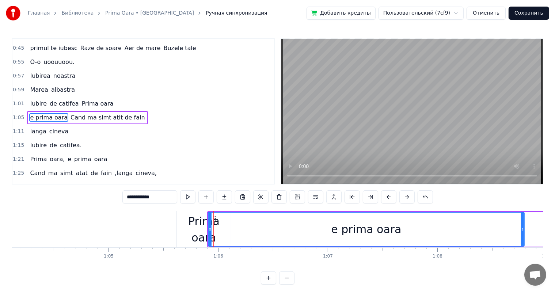
click at [196, 228] on div "Prima oara" at bounding box center [204, 229] width 54 height 33
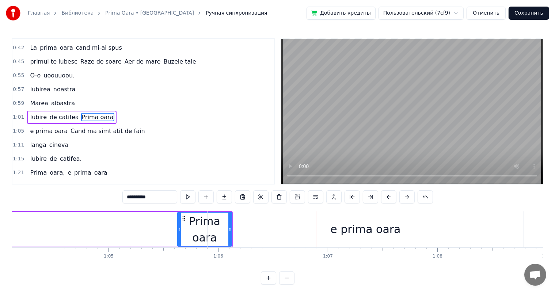
click at [358, 225] on div "e prima oara" at bounding box center [366, 229] width 70 height 16
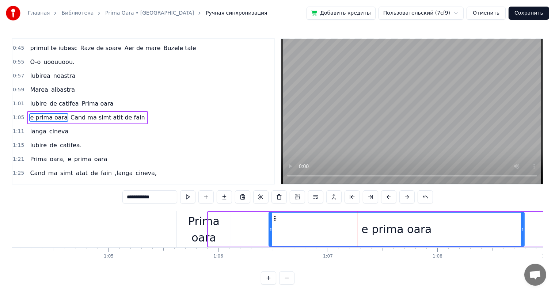
drag, startPoint x: 210, startPoint y: 222, endPoint x: 273, endPoint y: 223, distance: 62.9
click at [272, 223] on div at bounding box center [270, 229] width 3 height 33
click at [206, 227] on div "Prima oara" at bounding box center [204, 229] width 54 height 33
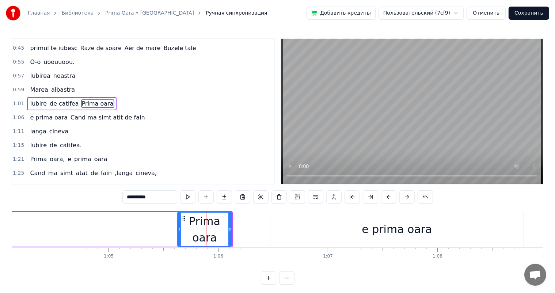
scroll to position [95, 0]
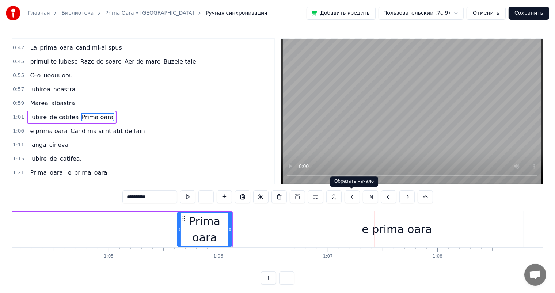
click at [415, 227] on div "e prima oara" at bounding box center [397, 229] width 70 height 16
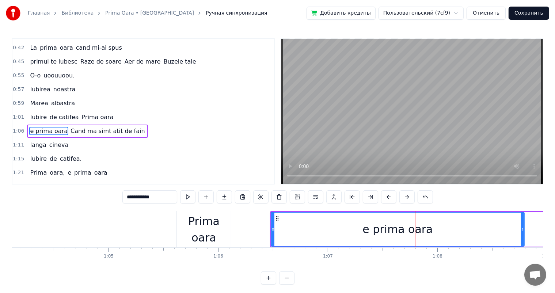
scroll to position [109, 0]
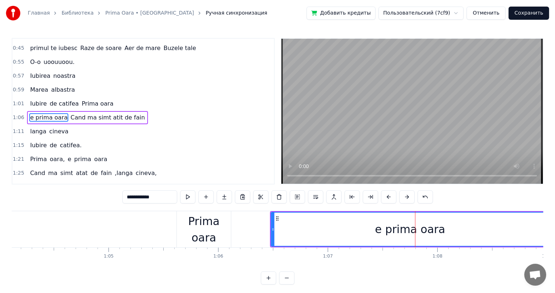
drag, startPoint x: 522, startPoint y: 226, endPoint x: 548, endPoint y: 225, distance: 26.3
click at [548, 225] on div "Главная Библиотека Prima Oara • Kamelia Ручная синхронизация Добавить кредиты П…" at bounding box center [277, 142] width 555 height 285
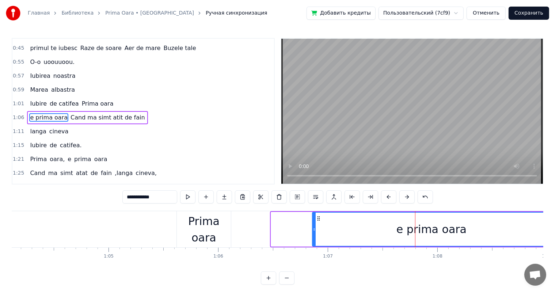
drag, startPoint x: 273, startPoint y: 225, endPoint x: 317, endPoint y: 224, distance: 43.5
click at [316, 224] on div at bounding box center [314, 229] width 3 height 33
click at [230, 230] on div "Prima oara" at bounding box center [204, 229] width 54 height 33
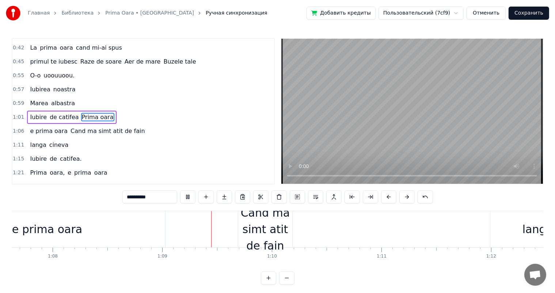
scroll to position [0, 7515]
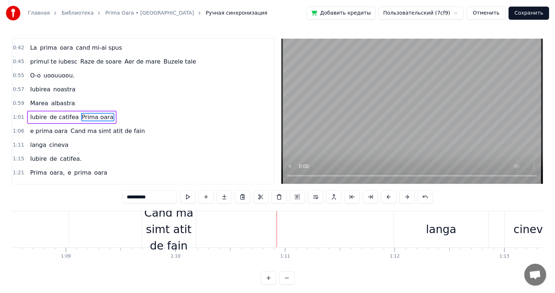
click at [179, 223] on div "Cand ma simt atit de fain" at bounding box center [169, 229] width 54 height 49
type input "**********"
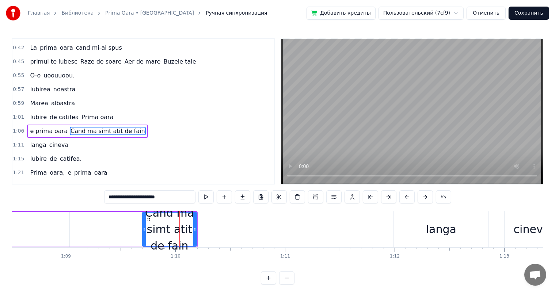
scroll to position [109, 0]
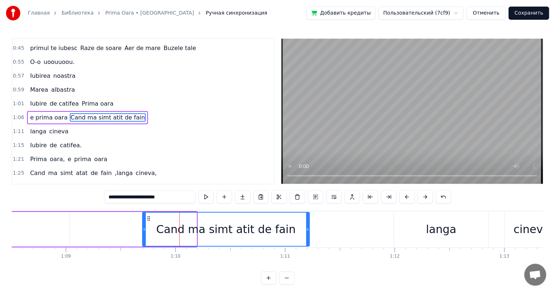
drag, startPoint x: 194, startPoint y: 227, endPoint x: 313, endPoint y: 224, distance: 119.2
click at [309, 224] on div at bounding box center [307, 229] width 3 height 33
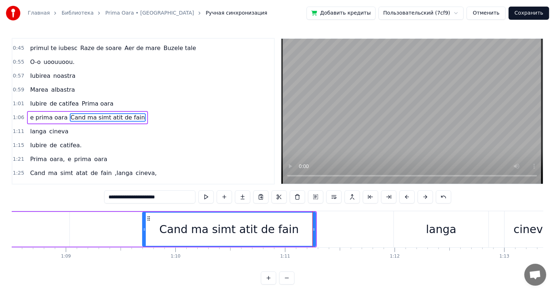
click at [114, 243] on div "e prima oara Cand ma simt atit de fain" at bounding box center [74, 229] width 485 height 36
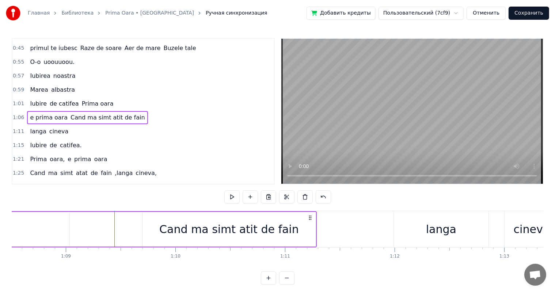
click at [94, 226] on div "e prima oara Cand ma simt atit de fain" at bounding box center [74, 229] width 485 height 36
click at [305, 226] on div "Cand ma simt atit de fain" at bounding box center [229, 229] width 173 height 35
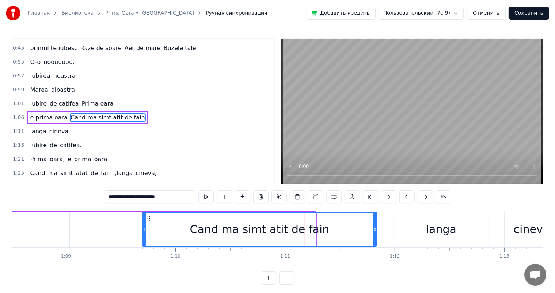
drag, startPoint x: 315, startPoint y: 225, endPoint x: 378, endPoint y: 224, distance: 62.9
click at [377, 224] on div at bounding box center [375, 229] width 3 height 33
click at [98, 228] on div "e prima oara Cand ma simt atit de fain" at bounding box center [106, 229] width 548 height 36
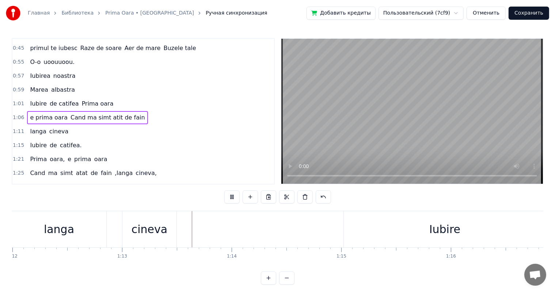
scroll to position [0, 7988]
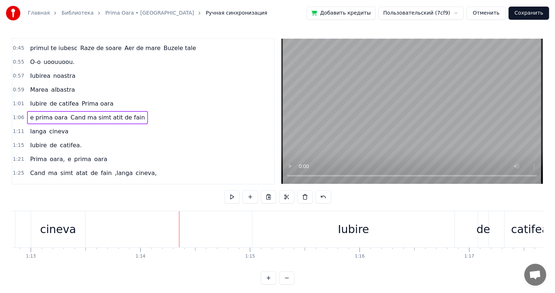
click at [44, 245] on div "cineva" at bounding box center [58, 229] width 54 height 36
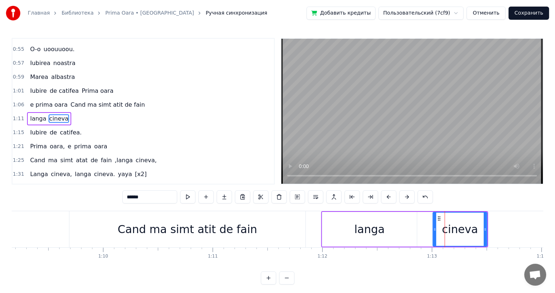
scroll to position [0, 7370]
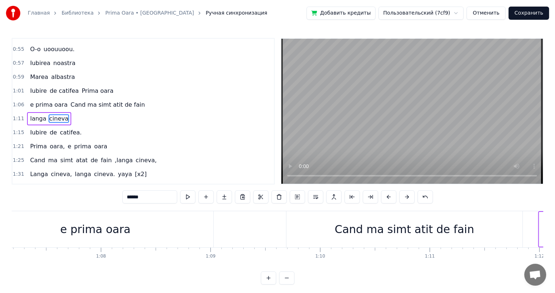
click at [342, 232] on div "Cand ma simt atit de fain" at bounding box center [405, 229] width 236 height 36
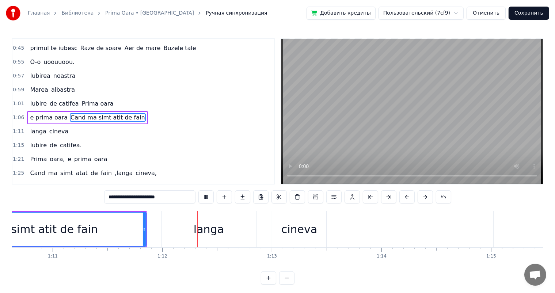
scroll to position [0, 7830]
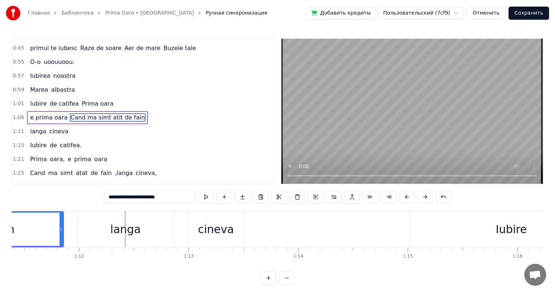
click at [139, 228] on div "langa" at bounding box center [125, 229] width 95 height 36
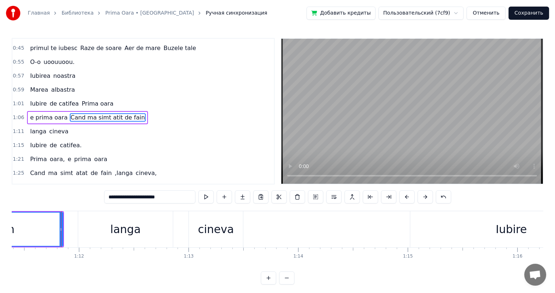
click at [121, 230] on div "langa" at bounding box center [125, 229] width 30 height 16
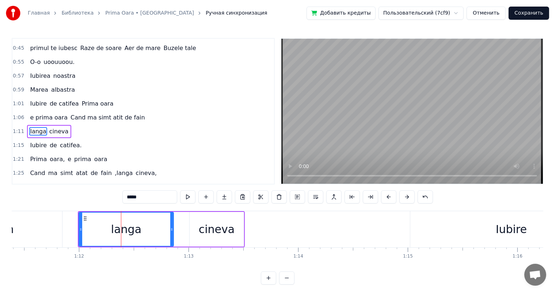
scroll to position [122, 0]
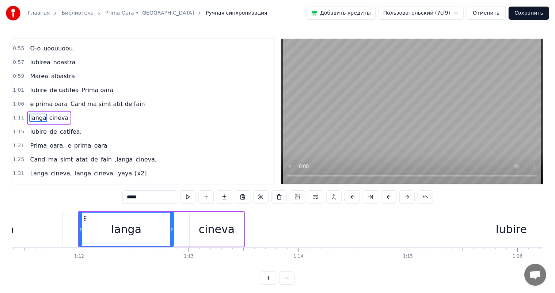
click at [209, 226] on div "cineva" at bounding box center [217, 229] width 36 height 16
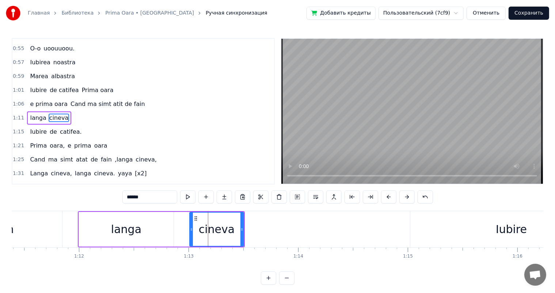
click at [146, 227] on div "langa" at bounding box center [126, 229] width 95 height 35
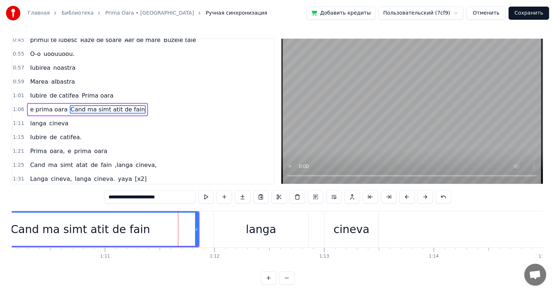
scroll to position [0, 7693]
click at [224, 237] on div "langa" at bounding box center [263, 229] width 95 height 36
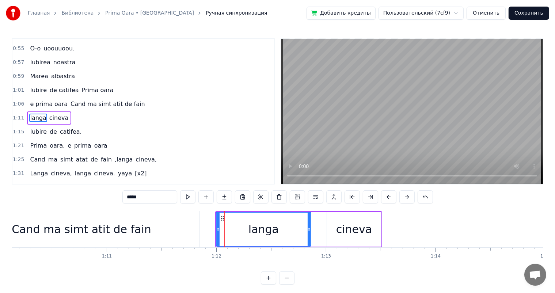
drag, startPoint x: 250, startPoint y: 227, endPoint x: 233, endPoint y: 227, distance: 17.6
click at [233, 227] on div "langa" at bounding box center [264, 229] width 94 height 33
drag, startPoint x: 218, startPoint y: 227, endPoint x: 189, endPoint y: 227, distance: 28.9
click at [190, 227] on icon at bounding box center [191, 230] width 3 height 6
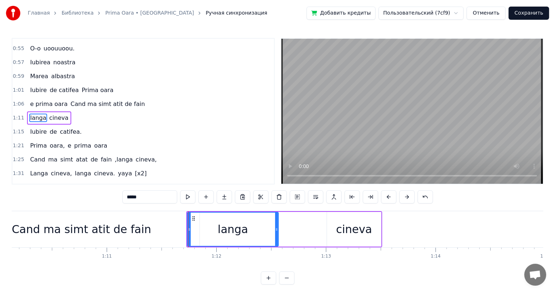
drag, startPoint x: 307, startPoint y: 227, endPoint x: 272, endPoint y: 229, distance: 35.9
click at [272, 229] on div "langa" at bounding box center [233, 229] width 90 height 33
click at [124, 226] on div "Cand ma simt atit de fain" at bounding box center [82, 229] width 140 height 16
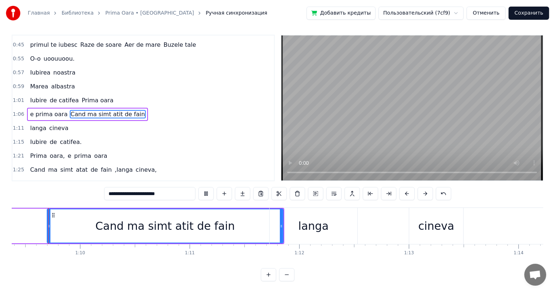
scroll to position [0, 7607]
click at [306, 218] on div "langa" at bounding box center [316, 226] width 30 height 16
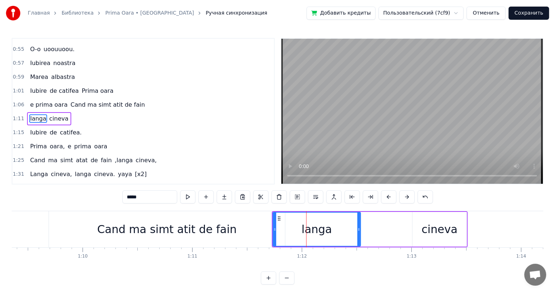
scroll to position [122, 0]
click at [254, 228] on div "Cand ma simt atit de fain" at bounding box center [167, 229] width 236 height 36
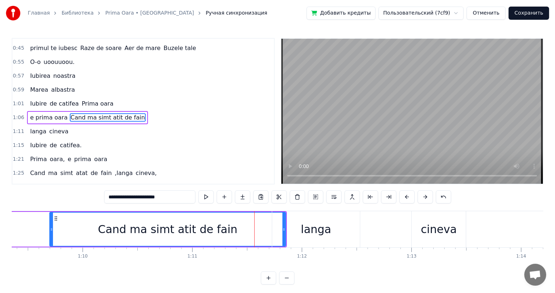
click at [327, 222] on div "langa" at bounding box center [316, 229] width 30 height 16
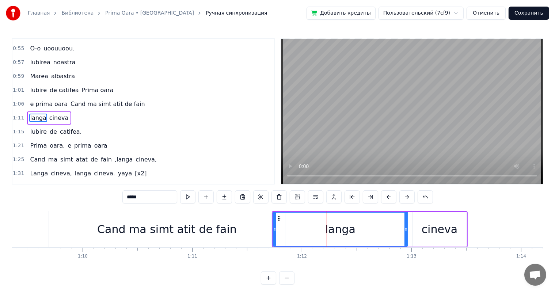
drag, startPoint x: 358, startPoint y: 226, endPoint x: 406, endPoint y: 225, distance: 47.5
click at [406, 225] on div at bounding box center [406, 229] width 3 height 33
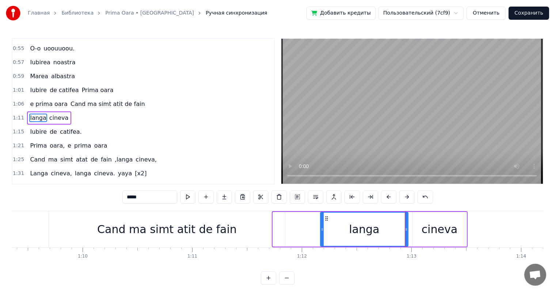
drag, startPoint x: 273, startPoint y: 225, endPoint x: 325, endPoint y: 227, distance: 52.0
click at [324, 227] on div at bounding box center [322, 229] width 3 height 33
click at [219, 230] on div "Cand ma simt atit de fain" at bounding box center [167, 229] width 140 height 16
type input "**********"
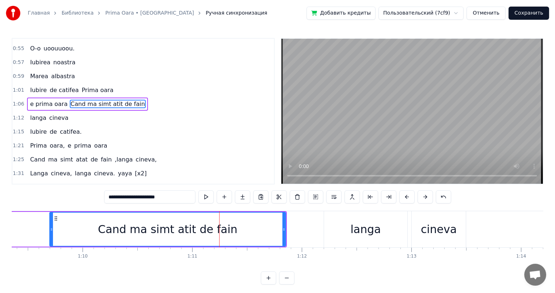
scroll to position [109, 0]
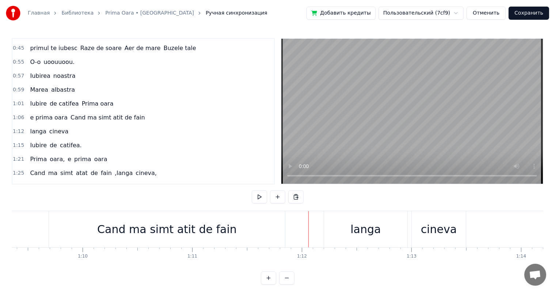
click at [266, 228] on div "Cand ma simt atit de fain" at bounding box center [167, 229] width 236 height 36
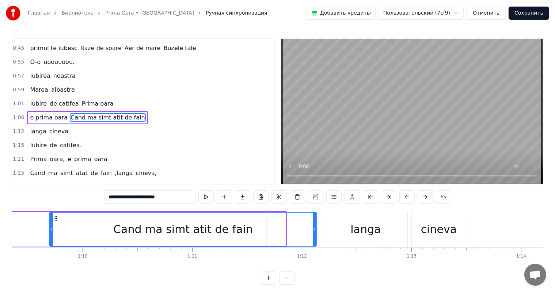
drag, startPoint x: 284, startPoint y: 228, endPoint x: 316, endPoint y: 230, distance: 32.3
click at [316, 230] on icon at bounding box center [314, 230] width 3 height 6
click at [217, 218] on div "Cand ma simt atit de fain" at bounding box center [184, 229] width 268 height 33
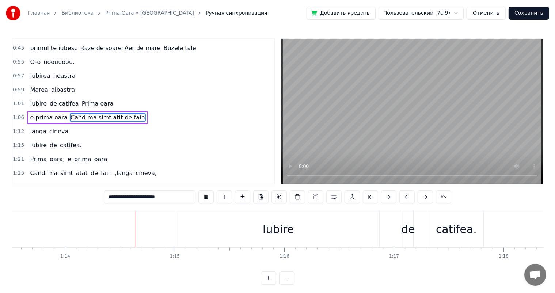
scroll to position [0, 8079]
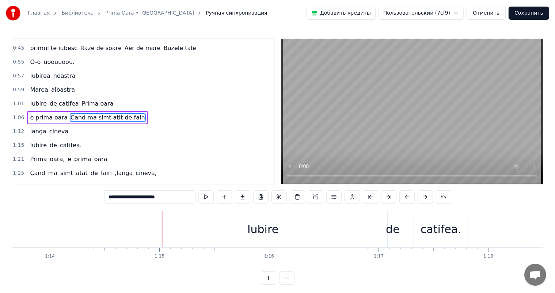
click at [233, 220] on div "Iubire" at bounding box center [263, 229] width 202 height 36
type input "******"
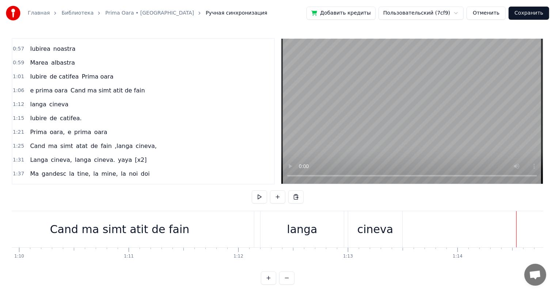
scroll to position [0, 7655]
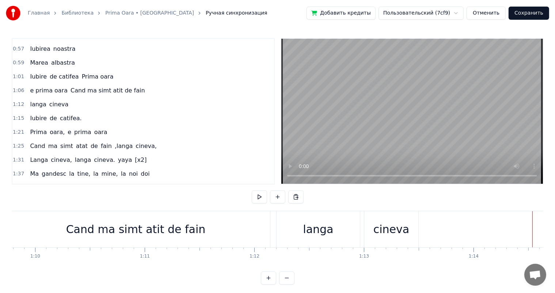
click at [75, 220] on div "Cand ma simt atit de fain" at bounding box center [135, 229] width 269 height 36
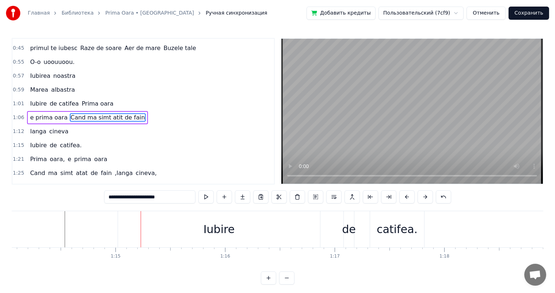
scroll to position [0, 8143]
click at [82, 97] on div "Iubire de catifea Prima oara" at bounding box center [71, 103] width 89 height 13
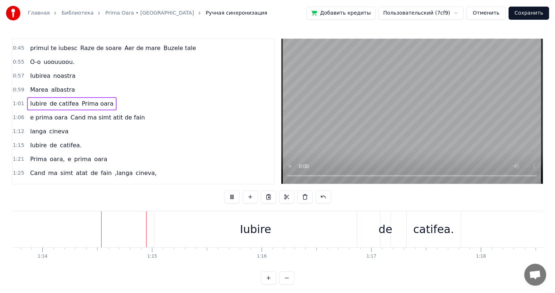
scroll to position [0, 8107]
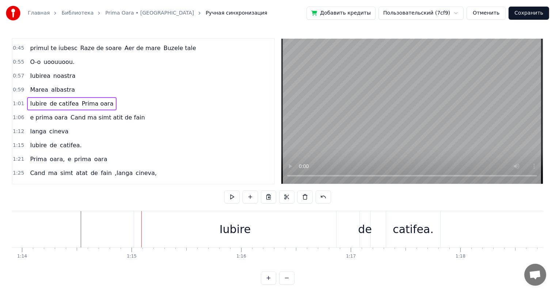
click at [68, 99] on span "de catifea" at bounding box center [64, 103] width 31 height 8
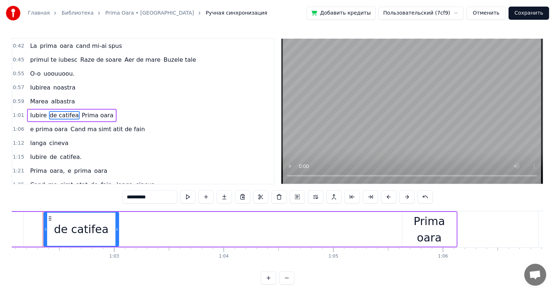
scroll to position [0, 6802]
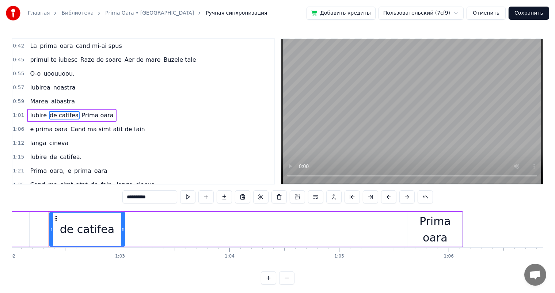
click at [32, 111] on span "Iubire" at bounding box center [38, 115] width 18 height 8
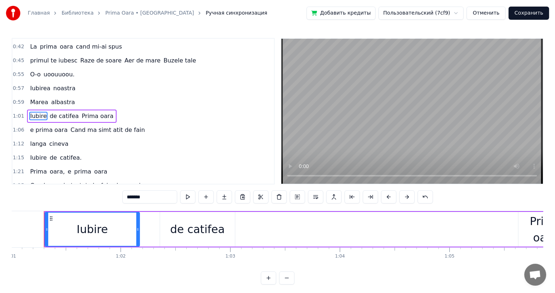
scroll to position [0, 6687]
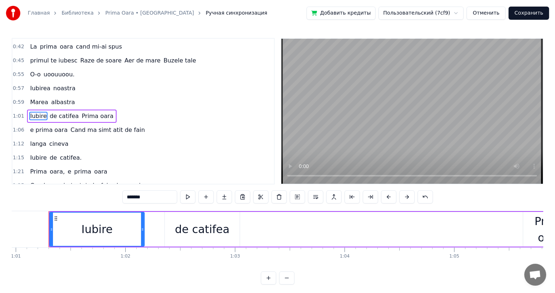
click at [41, 141] on span "langa" at bounding box center [38, 144] width 18 height 8
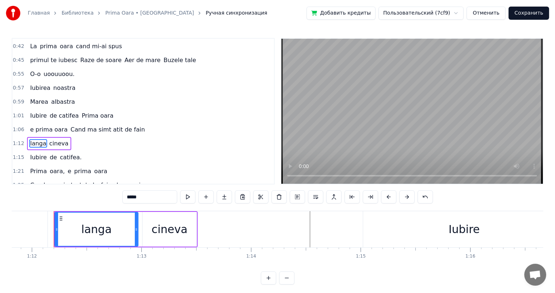
scroll to position [0, 7883]
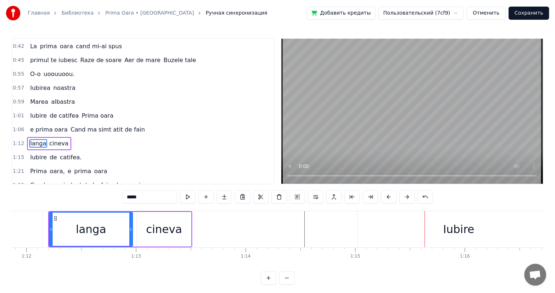
click at [387, 237] on div "Iubire" at bounding box center [459, 229] width 202 height 36
type input "******"
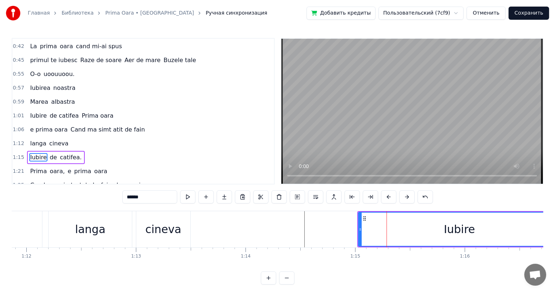
scroll to position [136, 0]
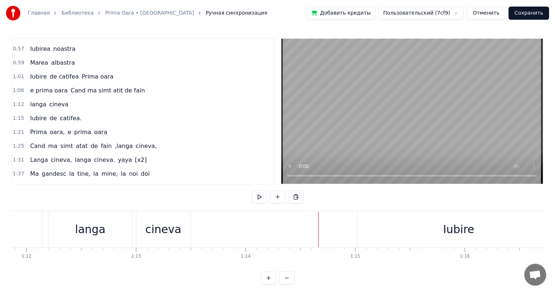
click at [380, 231] on div "Iubire" at bounding box center [459, 229] width 202 height 36
click at [152, 226] on div "cineva" at bounding box center [164, 229] width 36 height 16
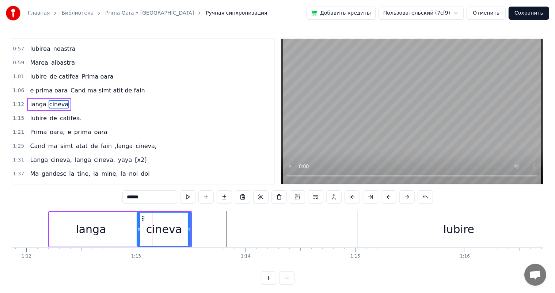
scroll to position [122, 0]
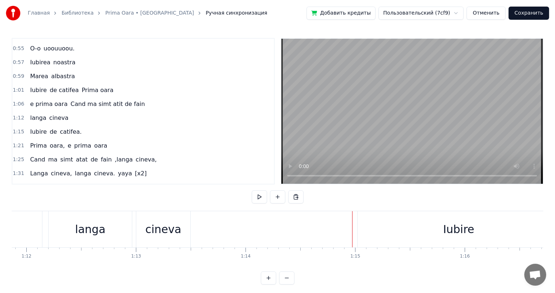
click at [423, 227] on div "Iubire" at bounding box center [459, 229] width 202 height 36
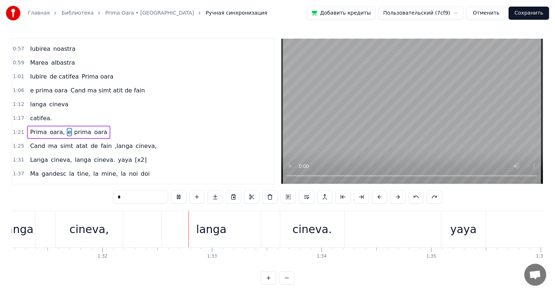
scroll to position [0, 10087]
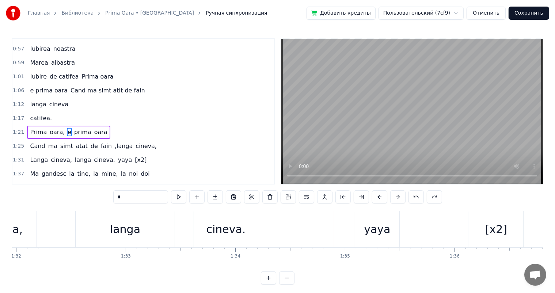
click at [134, 156] on span "[x2]" at bounding box center [140, 160] width 13 height 8
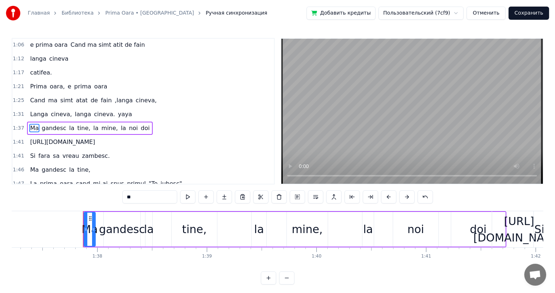
scroll to position [0, 10698]
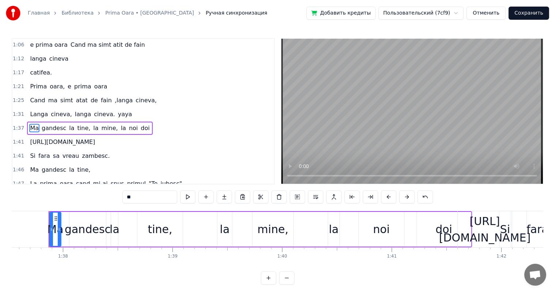
click at [117, 110] on span "yaya" at bounding box center [125, 114] width 16 height 8
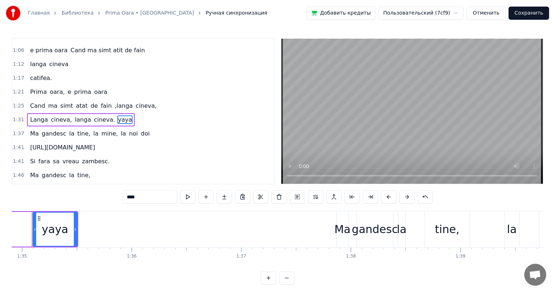
scroll to position [0, 10394]
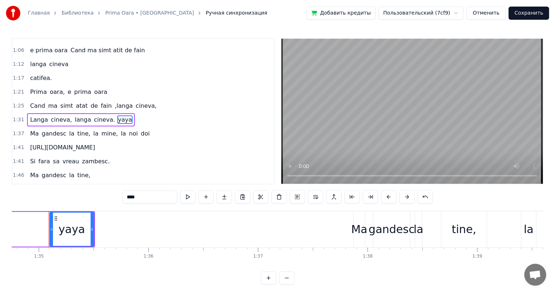
click at [37, 88] on span "Prima" at bounding box center [38, 92] width 18 height 8
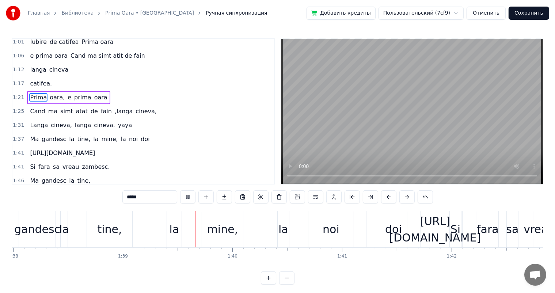
scroll to position [0, 10834]
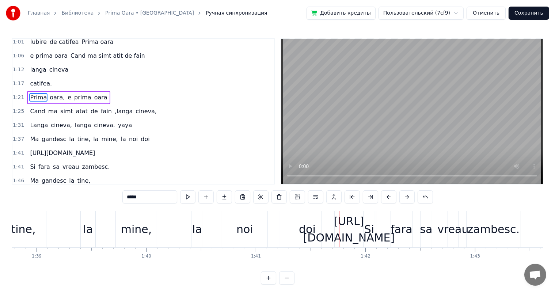
click at [61, 149] on span "[URL][DOMAIN_NAME]" at bounding box center [62, 153] width 67 height 8
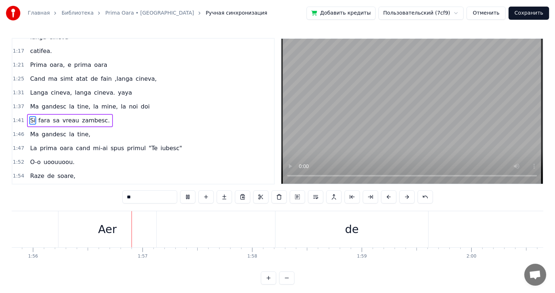
scroll to position [0, 12717]
click at [101, 234] on div "Aer" at bounding box center [93, 229] width 19 height 16
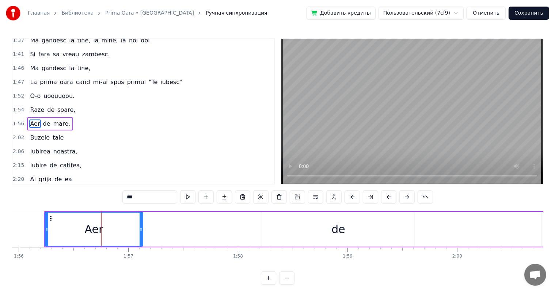
scroll to position [270, 0]
click at [288, 229] on div "de" at bounding box center [338, 229] width 153 height 35
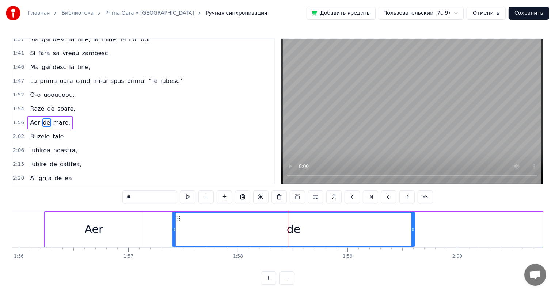
drag, startPoint x: 263, startPoint y: 225, endPoint x: 170, endPoint y: 226, distance: 93.6
click at [173, 226] on div at bounding box center [174, 229] width 3 height 33
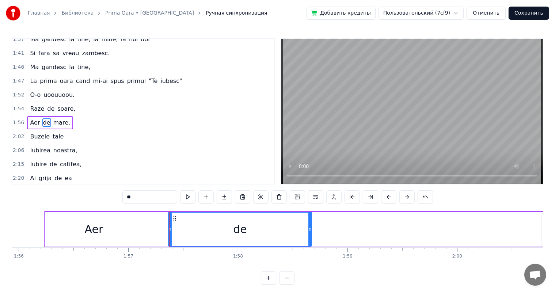
drag, startPoint x: 412, startPoint y: 228, endPoint x: 303, endPoint y: 228, distance: 109.3
click at [310, 229] on circle at bounding box center [310, 229] width 0 height 0
click at [137, 219] on div "Aer" at bounding box center [94, 229] width 98 height 35
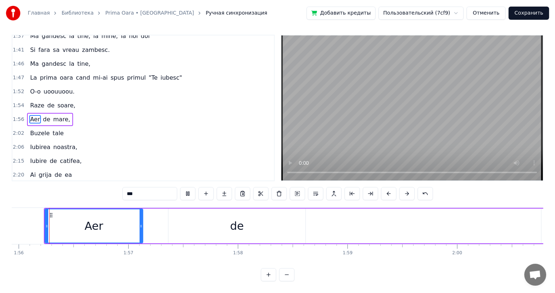
scroll to position [0, 12712]
click at [180, 219] on div "de" at bounding box center [241, 226] width 137 height 35
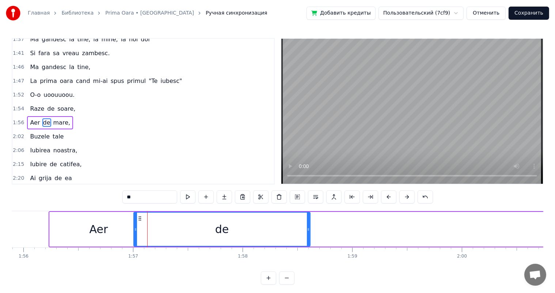
drag, startPoint x: 174, startPoint y: 225, endPoint x: 132, endPoint y: 224, distance: 42.4
click at [134, 224] on div at bounding box center [135, 229] width 3 height 33
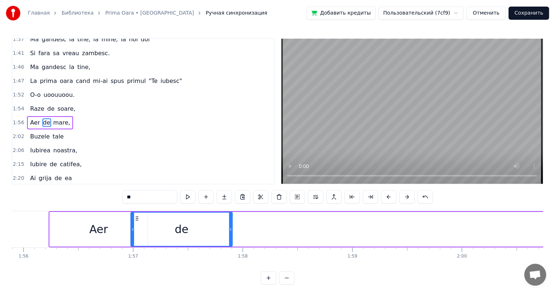
drag, startPoint x: 309, startPoint y: 227, endPoint x: 218, endPoint y: 227, distance: 90.7
click at [229, 227] on icon at bounding box center [230, 230] width 3 height 6
click at [118, 228] on div "Aer" at bounding box center [99, 229] width 98 height 35
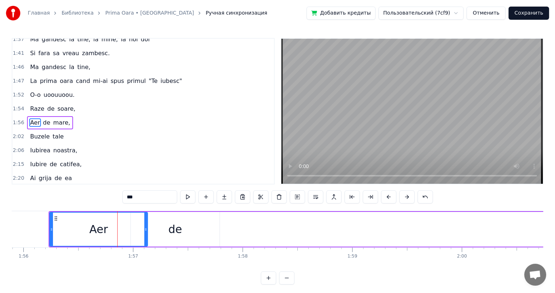
scroll to position [10, 0]
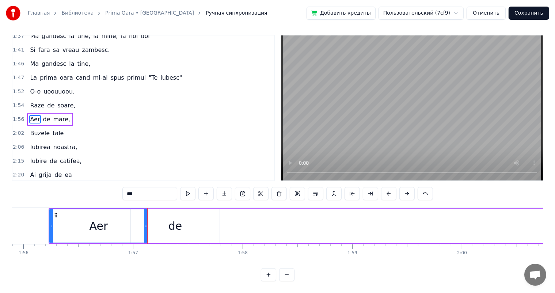
click at [166, 223] on div "de" at bounding box center [175, 226] width 89 height 35
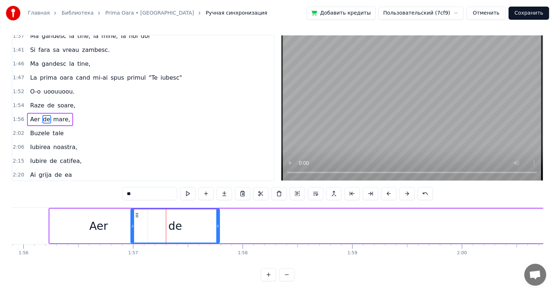
scroll to position [0, 0]
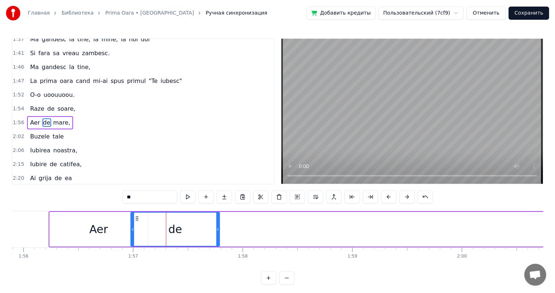
click at [109, 228] on div "Aer" at bounding box center [99, 229] width 98 height 35
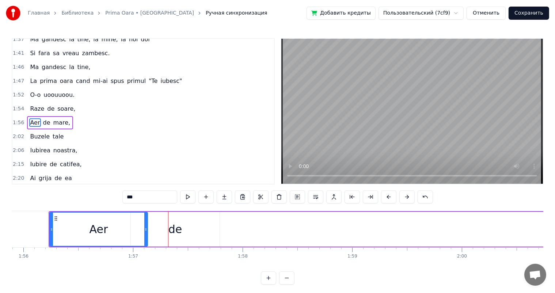
click at [196, 221] on div "de" at bounding box center [175, 229] width 89 height 35
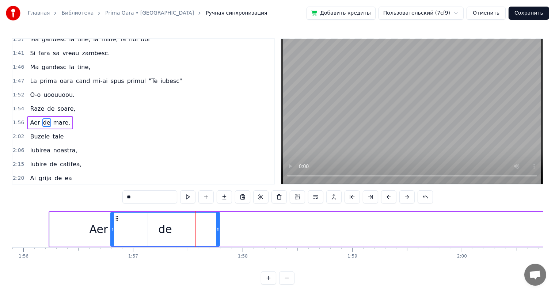
drag, startPoint x: 130, startPoint y: 228, endPoint x: 110, endPoint y: 228, distance: 20.1
click at [110, 228] on div "de" at bounding box center [165, 229] width 110 height 35
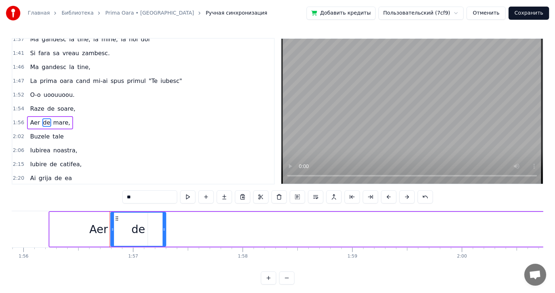
drag, startPoint x: 216, startPoint y: 228, endPoint x: 163, endPoint y: 230, distance: 53.8
click at [163, 230] on icon at bounding box center [164, 230] width 3 height 6
click at [106, 230] on div "Aer" at bounding box center [99, 229] width 19 height 16
type input "***"
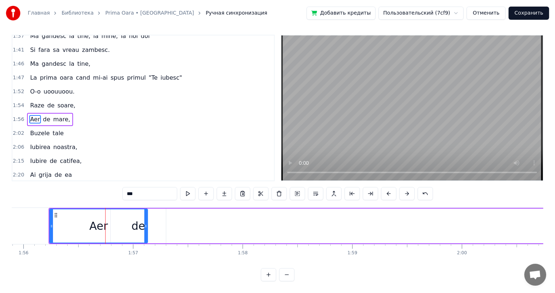
scroll to position [10, 0]
click at [109, 221] on div "Aer" at bounding box center [98, 226] width 97 height 33
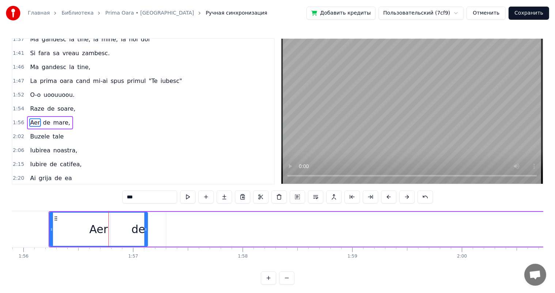
click at [230, 230] on div "Aer de mare," at bounding box center [325, 229] width 553 height 36
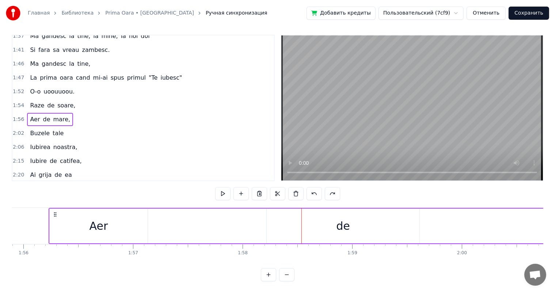
scroll to position [284, 0]
click at [41, 129] on span "Buzele" at bounding box center [39, 133] width 21 height 8
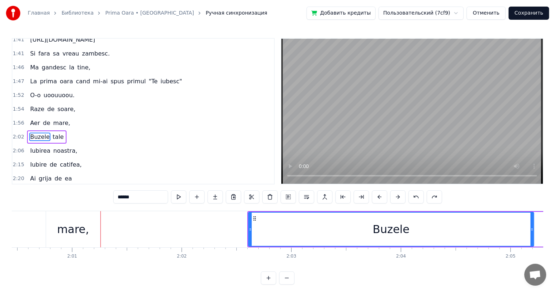
scroll to position [0, 13264]
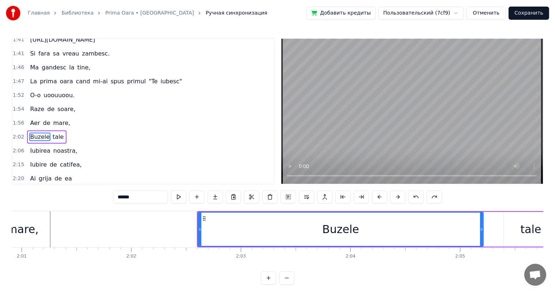
click at [44, 119] on span "de" at bounding box center [46, 123] width 9 height 8
type input "**"
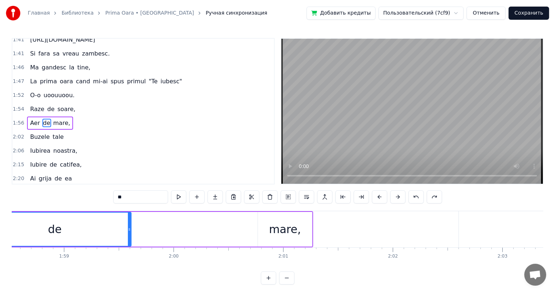
scroll to position [0, 12930]
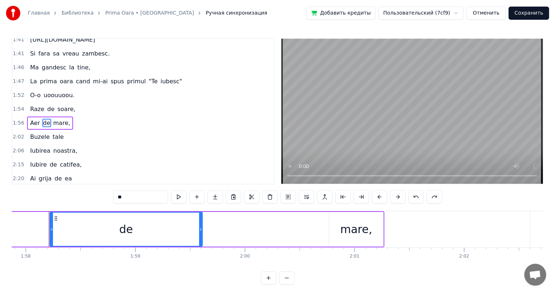
click at [36, 230] on div "Aer de mare," at bounding box center [107, 229] width 553 height 36
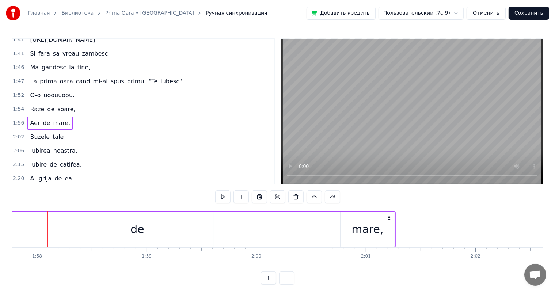
scroll to position [0, 12917]
click at [351, 223] on div "mare," at bounding box center [369, 229] width 54 height 35
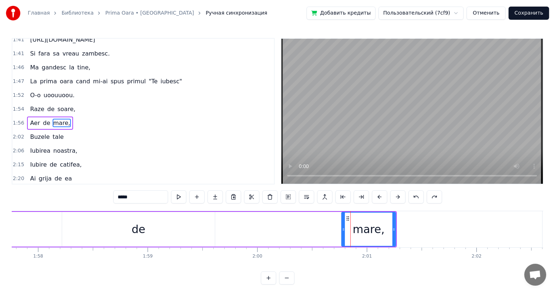
click at [306, 228] on div "Aer de mare," at bounding box center [120, 229] width 553 height 36
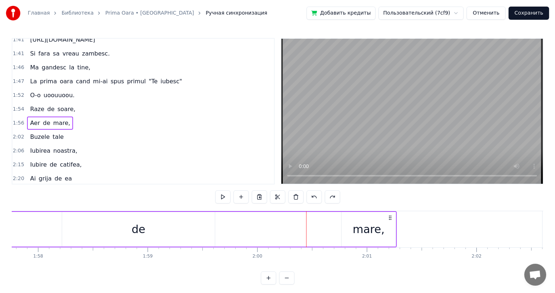
click at [259, 231] on div "Aer de mare," at bounding box center [120, 229] width 553 height 36
click at [360, 230] on div "mare," at bounding box center [369, 229] width 32 height 16
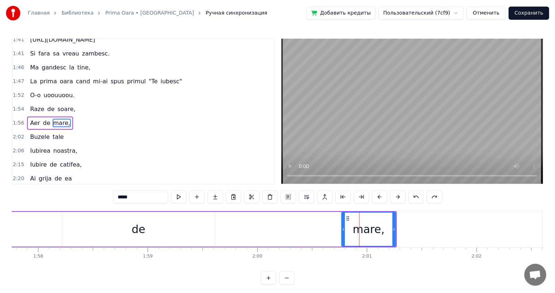
click at [244, 230] on div "Aer de mare," at bounding box center [120, 229] width 553 height 36
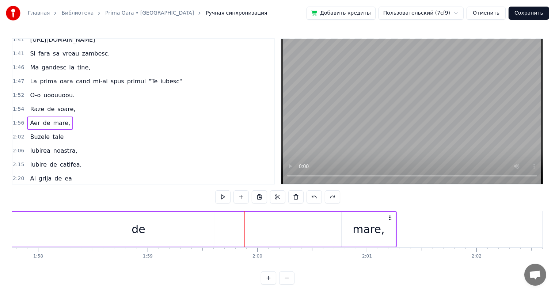
click at [395, 226] on div "mare," at bounding box center [369, 229] width 54 height 35
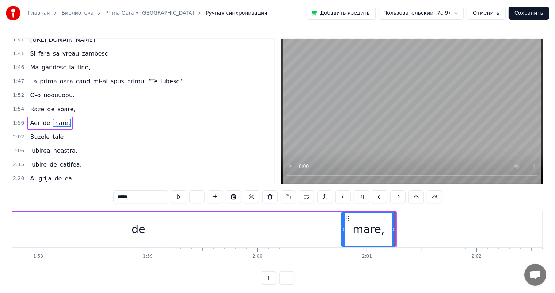
drag, startPoint x: 367, startPoint y: 218, endPoint x: 314, endPoint y: 222, distance: 53.2
click at [314, 222] on div "Aer de mare," at bounding box center [120, 229] width 553 height 36
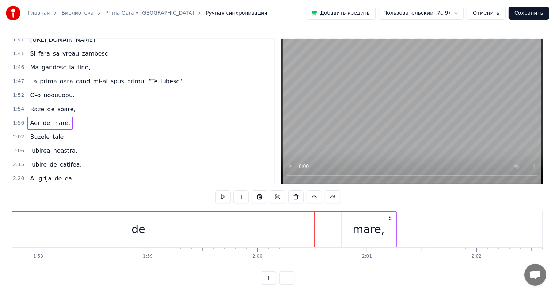
click at [353, 224] on div "mare," at bounding box center [369, 229] width 54 height 35
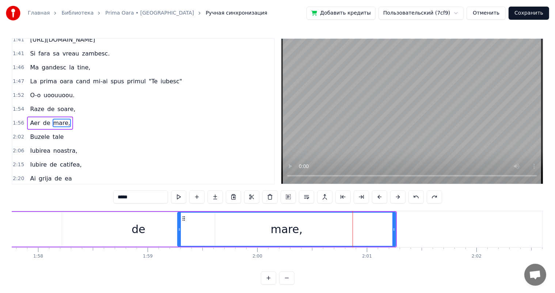
drag, startPoint x: 342, startPoint y: 224, endPoint x: 177, endPoint y: 223, distance: 164.2
click at [178, 223] on div at bounding box center [179, 229] width 3 height 33
drag, startPoint x: 392, startPoint y: 230, endPoint x: 364, endPoint y: 231, distance: 27.8
click at [364, 231] on div "mare," at bounding box center [287, 229] width 218 height 33
click at [112, 219] on div "de" at bounding box center [138, 229] width 153 height 35
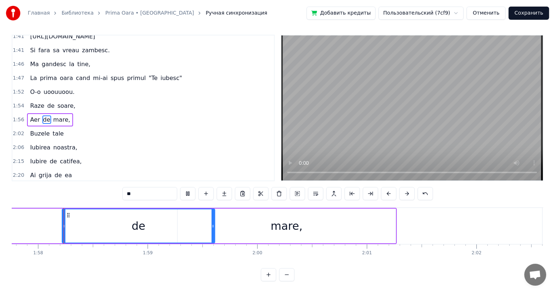
scroll to position [10, 0]
click at [395, 215] on div "mare," at bounding box center [287, 226] width 218 height 35
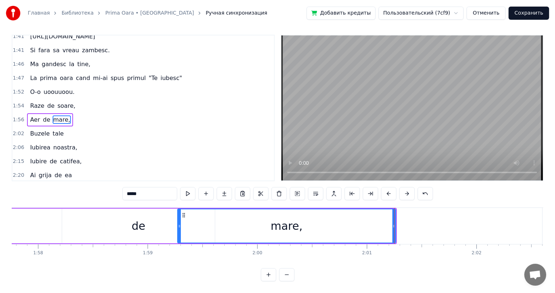
scroll to position [0, 0]
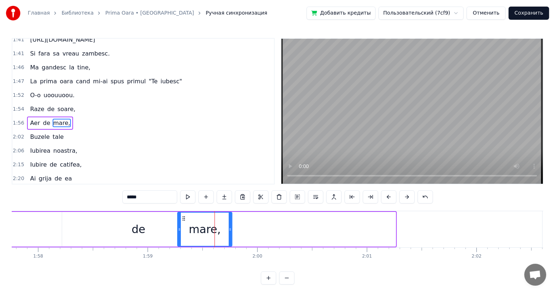
drag, startPoint x: 393, startPoint y: 223, endPoint x: 227, endPoint y: 231, distance: 166.6
click at [229, 231] on div at bounding box center [230, 229] width 3 height 33
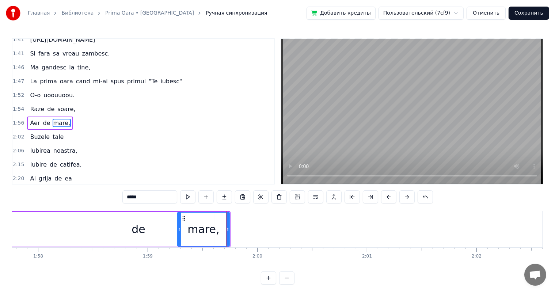
click at [119, 231] on div "de" at bounding box center [138, 229] width 153 height 35
type input "**"
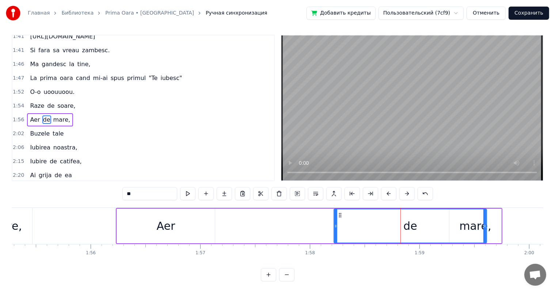
scroll to position [0, 12618]
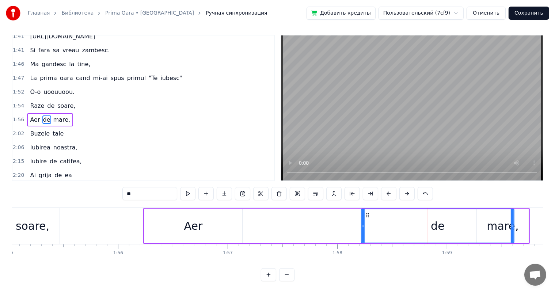
click at [284, 227] on div "Aer de mare," at bounding box center [336, 226] width 387 height 36
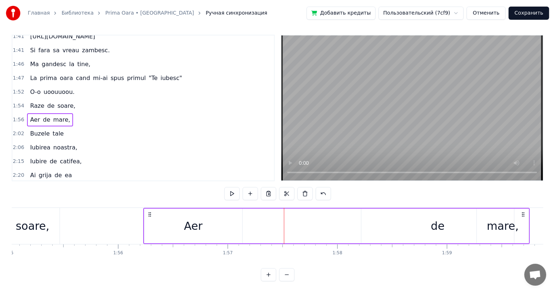
click at [249, 227] on div "Aer de mare," at bounding box center [336, 226] width 387 height 36
click at [195, 218] on div "Aer" at bounding box center [193, 226] width 19 height 16
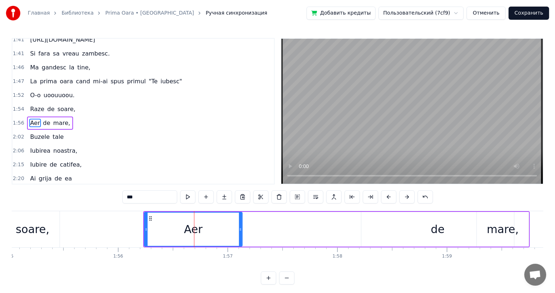
scroll to position [10, 0]
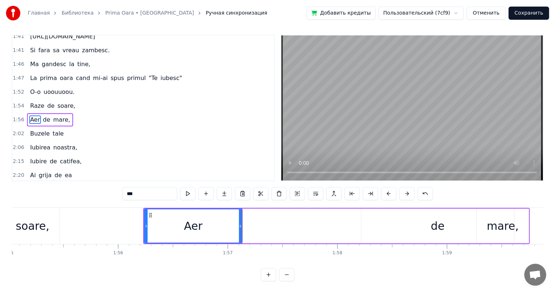
click at [323, 213] on div "Aer de mare," at bounding box center [336, 226] width 387 height 36
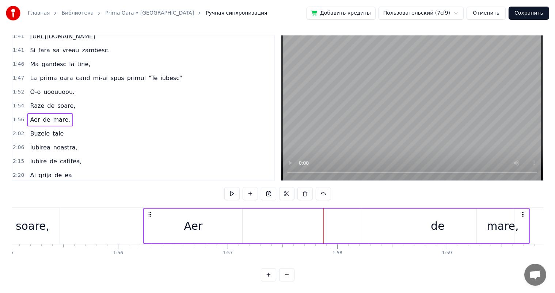
click at [421, 220] on div "de" at bounding box center [438, 226] width 153 height 35
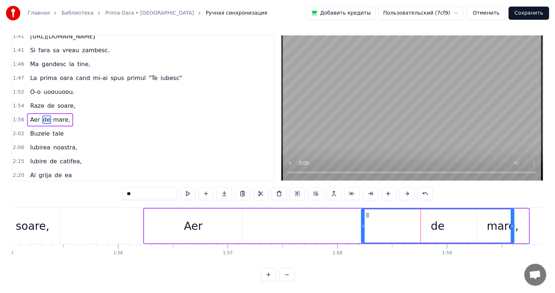
scroll to position [0, 0]
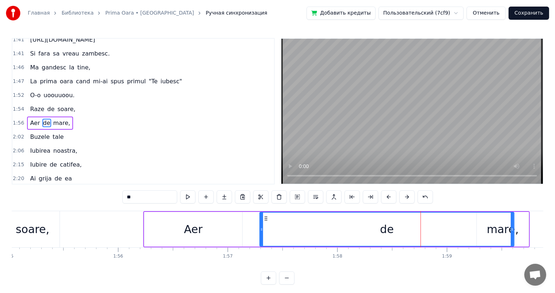
drag, startPoint x: 362, startPoint y: 227, endPoint x: 260, endPoint y: 231, distance: 101.7
click at [260, 231] on icon at bounding box center [261, 230] width 3 height 6
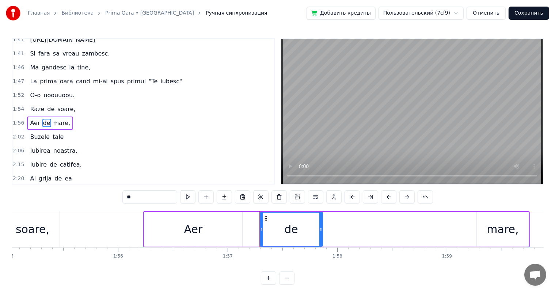
drag, startPoint x: 511, startPoint y: 228, endPoint x: 319, endPoint y: 227, distance: 191.6
click at [320, 227] on icon at bounding box center [321, 230] width 3 height 6
click at [495, 228] on div "mare," at bounding box center [503, 229] width 32 height 16
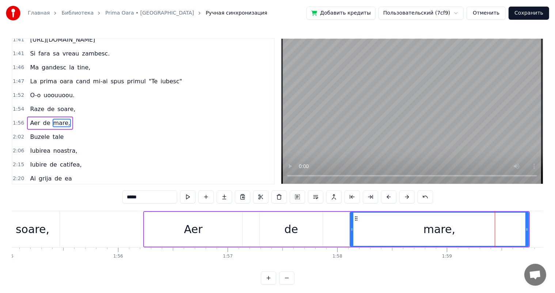
drag, startPoint x: 478, startPoint y: 227, endPoint x: 351, endPoint y: 228, distance: 126.9
click at [351, 228] on icon at bounding box center [352, 230] width 3 height 6
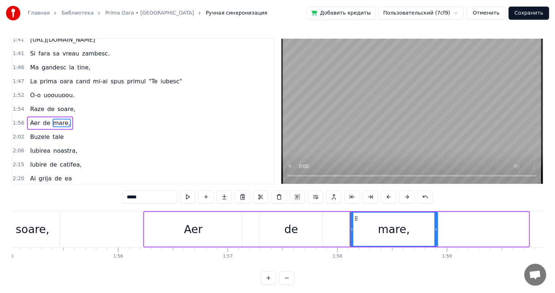
drag, startPoint x: 525, startPoint y: 228, endPoint x: 434, endPoint y: 229, distance: 91.8
click at [435, 229] on icon at bounding box center [436, 230] width 3 height 6
click at [27, 226] on div "soare," at bounding box center [33, 229] width 34 height 16
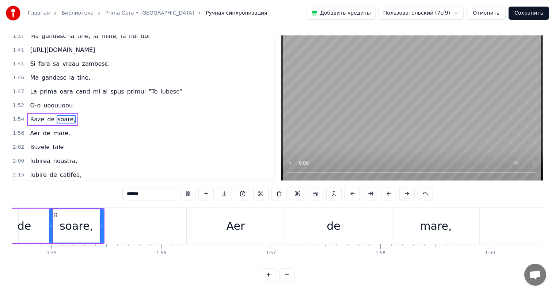
scroll to position [0, 12574]
click at [251, 221] on div "Aer" at bounding box center [236, 226] width 98 height 36
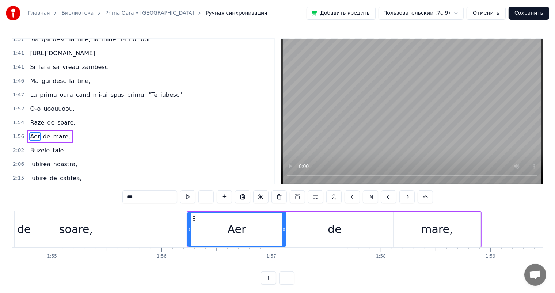
scroll to position [284, 0]
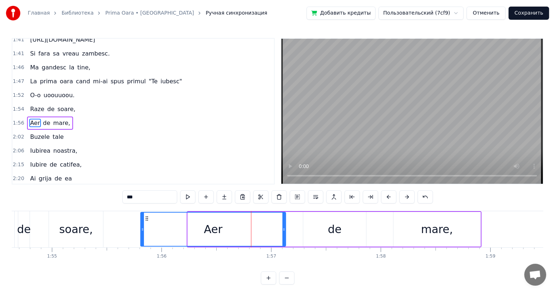
drag, startPoint x: 189, startPoint y: 227, endPoint x: 141, endPoint y: 227, distance: 47.9
click at [141, 227] on icon at bounding box center [142, 230] width 3 height 6
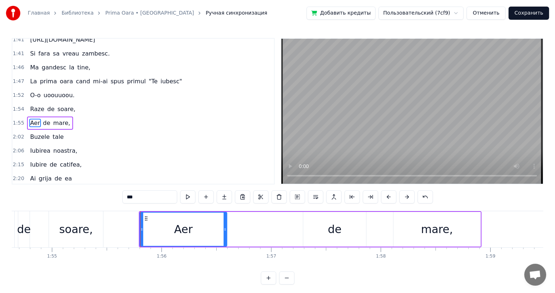
drag, startPoint x: 284, startPoint y: 227, endPoint x: 222, endPoint y: 230, distance: 62.2
click at [224, 230] on icon at bounding box center [225, 230] width 3 height 6
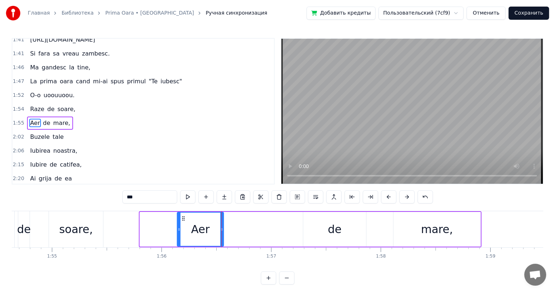
drag, startPoint x: 141, startPoint y: 228, endPoint x: 178, endPoint y: 231, distance: 37.4
click at [178, 231] on icon at bounding box center [179, 230] width 3 height 6
click at [79, 231] on div "soare," at bounding box center [76, 229] width 34 height 16
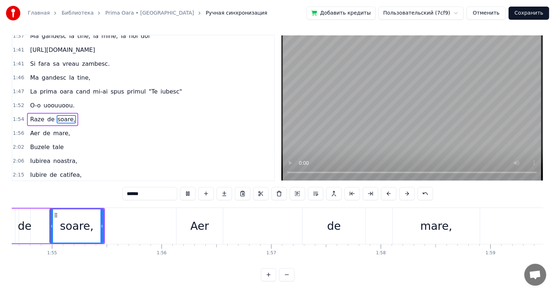
scroll to position [10, 0]
click at [339, 223] on div "de" at bounding box center [334, 226] width 14 height 16
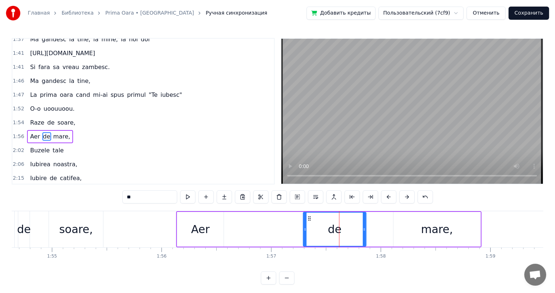
scroll to position [284, 0]
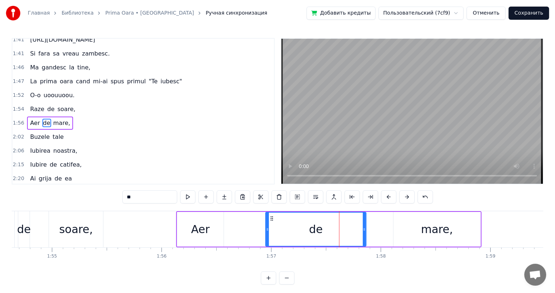
drag, startPoint x: 303, startPoint y: 225, endPoint x: 266, endPoint y: 227, distance: 37.7
click at [266, 227] on div at bounding box center [267, 229] width 3 height 33
drag, startPoint x: 364, startPoint y: 227, endPoint x: 324, endPoint y: 228, distance: 40.6
click at [324, 228] on icon at bounding box center [323, 230] width 3 height 6
click at [58, 227] on div "soare," at bounding box center [76, 229] width 54 height 36
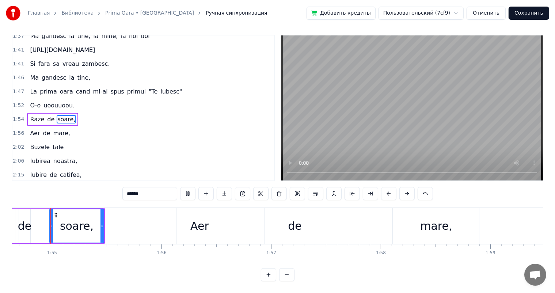
scroll to position [10, 0]
click at [186, 222] on div "Aer" at bounding box center [200, 226] width 46 height 36
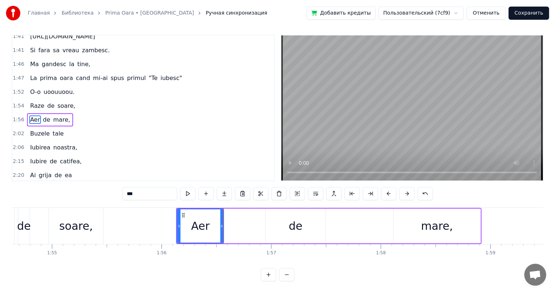
click at [292, 218] on div "de" at bounding box center [296, 226] width 14 height 16
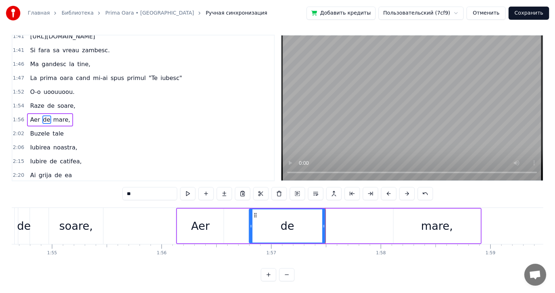
drag, startPoint x: 267, startPoint y: 215, endPoint x: 247, endPoint y: 218, distance: 19.6
click at [250, 218] on div at bounding box center [251, 226] width 3 height 33
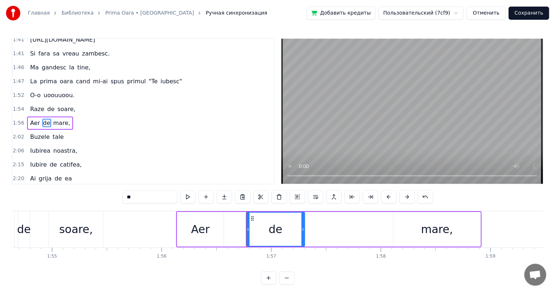
drag, startPoint x: 324, startPoint y: 225, endPoint x: 303, endPoint y: 226, distance: 21.2
click at [303, 226] on div at bounding box center [303, 229] width 3 height 33
click at [424, 225] on div "mare," at bounding box center [437, 229] width 32 height 16
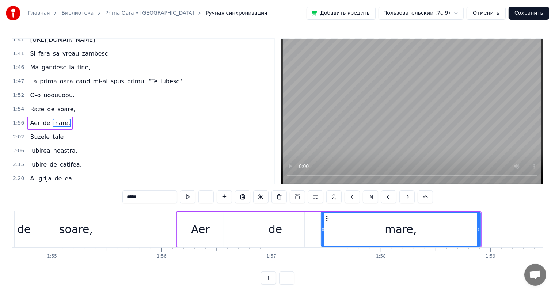
drag, startPoint x: 396, startPoint y: 230, endPoint x: 323, endPoint y: 230, distance: 72.4
click at [323, 230] on icon at bounding box center [323, 230] width 3 height 6
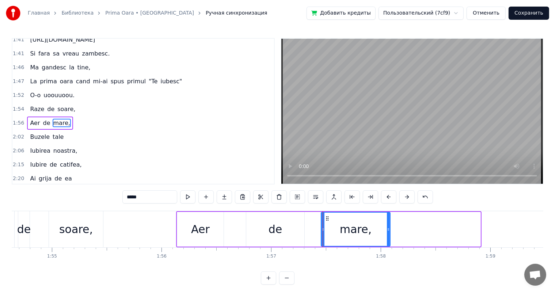
drag, startPoint x: 478, startPoint y: 230, endPoint x: 387, endPoint y: 227, distance: 90.4
click at [387, 227] on icon at bounding box center [388, 230] width 3 height 6
click at [73, 231] on div "soare," at bounding box center [76, 229] width 34 height 16
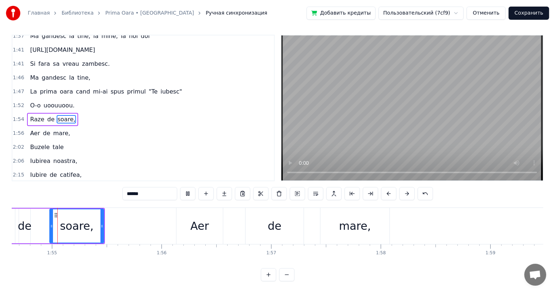
scroll to position [10, 0]
click at [196, 218] on div "Aer" at bounding box center [199, 226] width 19 height 16
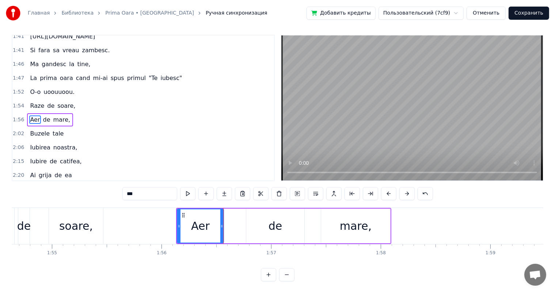
click at [273, 229] on div "de" at bounding box center [275, 226] width 58 height 35
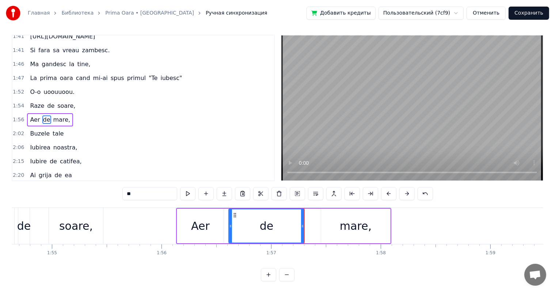
drag, startPoint x: 246, startPoint y: 218, endPoint x: 228, endPoint y: 220, distance: 18.7
click at [229, 223] on icon at bounding box center [230, 226] width 3 height 6
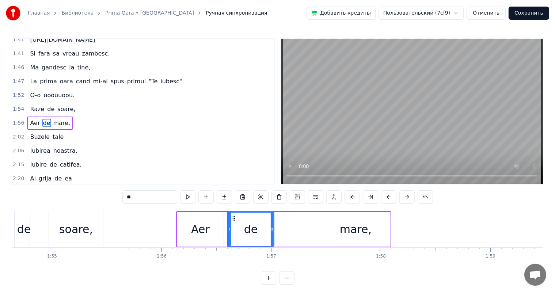
drag, startPoint x: 301, startPoint y: 225, endPoint x: 271, endPoint y: 225, distance: 30.3
click at [271, 225] on div at bounding box center [272, 229] width 3 height 33
click at [328, 223] on div "mare," at bounding box center [355, 229] width 69 height 35
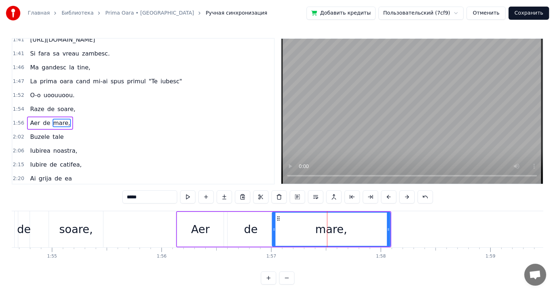
drag, startPoint x: 322, startPoint y: 224, endPoint x: 273, endPoint y: 225, distance: 49.0
click at [273, 225] on div at bounding box center [274, 229] width 3 height 33
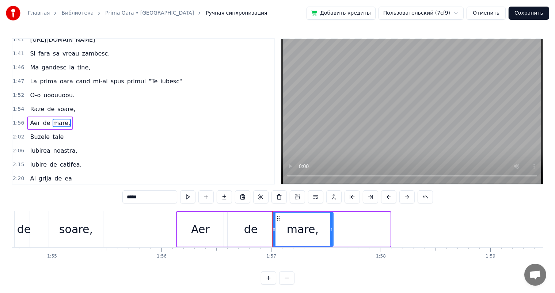
drag, startPoint x: 389, startPoint y: 229, endPoint x: 332, endPoint y: 225, distance: 57.2
click at [332, 225] on div at bounding box center [331, 229] width 3 height 33
click at [71, 229] on div "soare," at bounding box center [76, 229] width 34 height 16
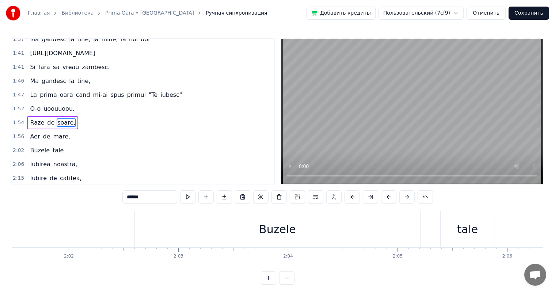
scroll to position [0, 13379]
click at [227, 229] on div "Buzele" at bounding box center [223, 229] width 37 height 16
type input "******"
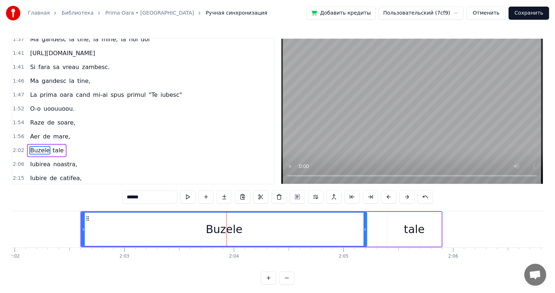
scroll to position [297, 0]
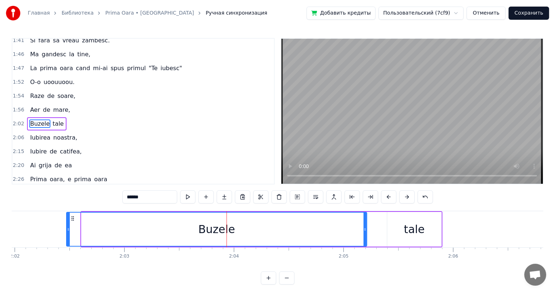
drag, startPoint x: 82, startPoint y: 226, endPoint x: 67, endPoint y: 227, distance: 15.0
click at [67, 227] on div at bounding box center [68, 229] width 3 height 33
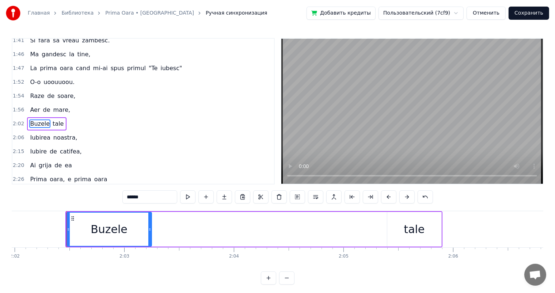
drag, startPoint x: 365, startPoint y: 227, endPoint x: 142, endPoint y: 231, distance: 223.1
click at [148, 231] on icon at bounding box center [149, 230] width 3 height 6
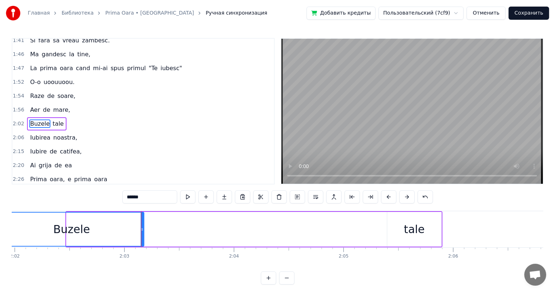
drag, startPoint x: 67, startPoint y: 227, endPoint x: 0, endPoint y: 227, distance: 67.3
click at [0, 227] on div "Главная Библиотека Prima Oara • Kamelia Ручная синхронизация Добавить кредиты П…" at bounding box center [277, 142] width 555 height 285
click at [142, 226] on div at bounding box center [141, 229] width 0 height 36
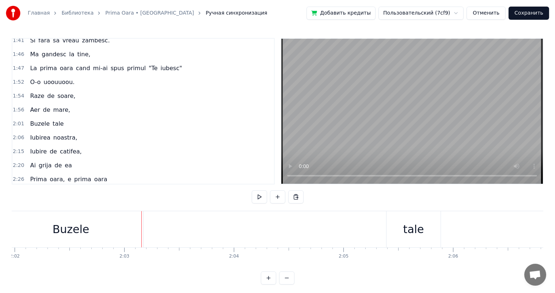
click at [88, 238] on div "Buzele" at bounding box center [71, 229] width 145 height 36
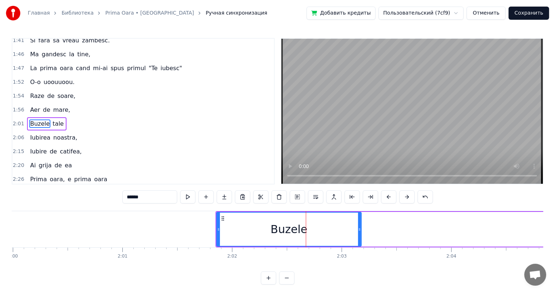
scroll to position [0, 13134]
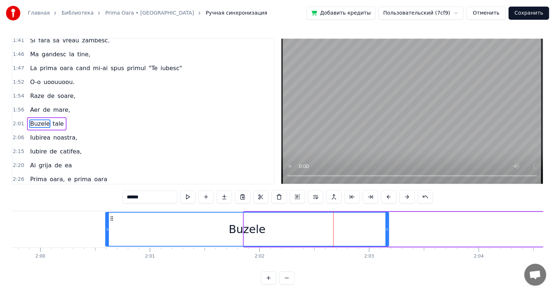
drag, startPoint x: 246, startPoint y: 220, endPoint x: 99, endPoint y: 221, distance: 146.6
click at [106, 221] on div at bounding box center [107, 229] width 3 height 33
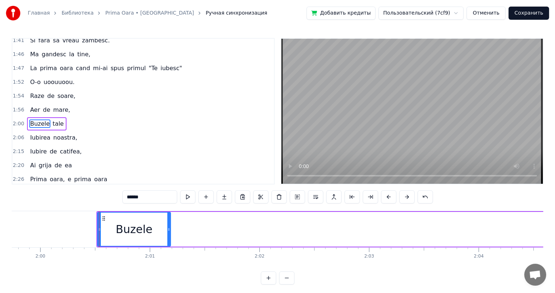
drag, startPoint x: 386, startPoint y: 229, endPoint x: 167, endPoint y: 232, distance: 219.0
click at [167, 232] on icon at bounding box center [168, 230] width 3 height 6
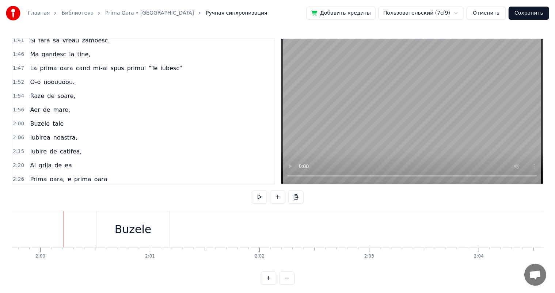
click at [114, 227] on div "Buzele" at bounding box center [133, 229] width 72 height 36
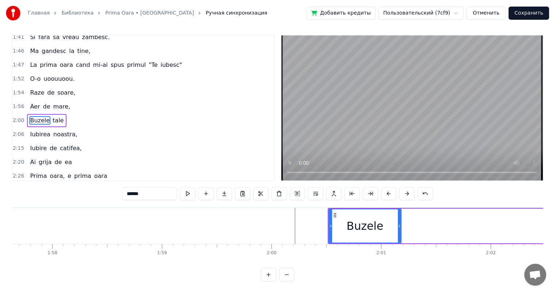
scroll to position [0, 12900]
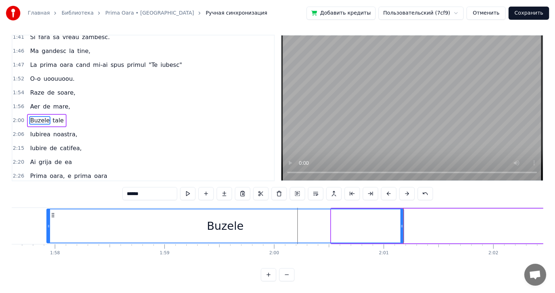
drag, startPoint x: 332, startPoint y: 214, endPoint x: 48, endPoint y: 219, distance: 284.5
click at [48, 219] on div at bounding box center [48, 226] width 3 height 33
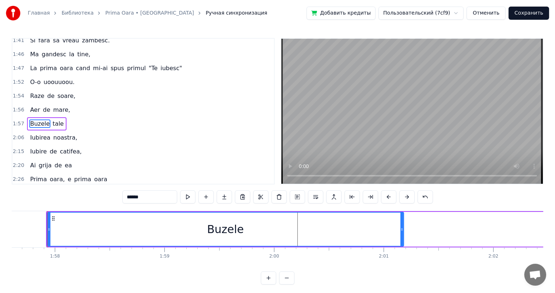
scroll to position [0, 12899]
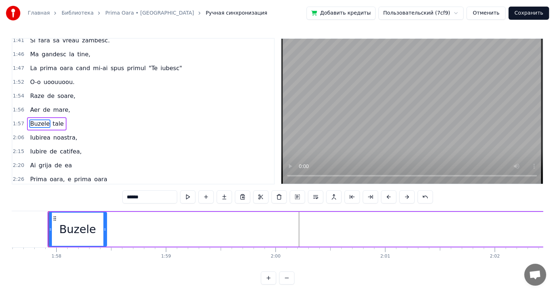
drag, startPoint x: 403, startPoint y: 230, endPoint x: 103, endPoint y: 241, distance: 300.8
click at [103, 241] on div at bounding box center [104, 229] width 3 height 33
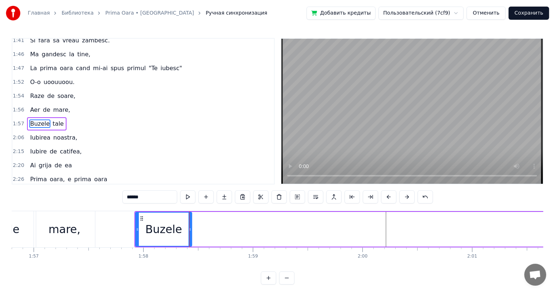
scroll to position [0, 12811]
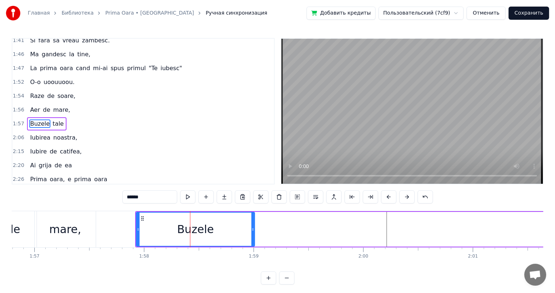
drag, startPoint x: 192, startPoint y: 226, endPoint x: 253, endPoint y: 222, distance: 61.5
click at [253, 222] on div at bounding box center [253, 229] width 3 height 33
drag, startPoint x: 136, startPoint y: 228, endPoint x: 168, endPoint y: 228, distance: 31.8
click at [168, 228] on icon at bounding box center [169, 230] width 3 height 6
click at [210, 228] on div "Buzele" at bounding box center [211, 229] width 37 height 16
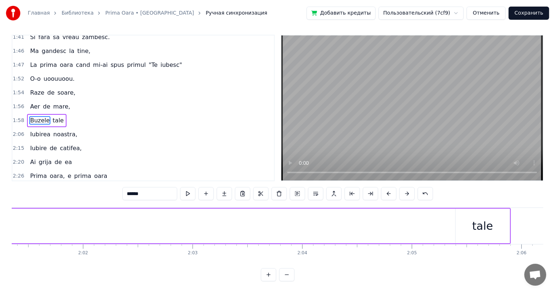
scroll to position [0, 13338]
click at [463, 224] on div "tale" at bounding box center [455, 226] width 21 height 16
type input "****"
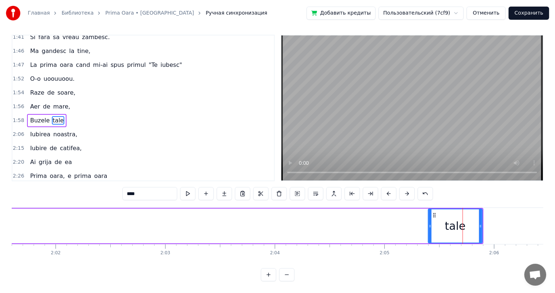
scroll to position [0, 0]
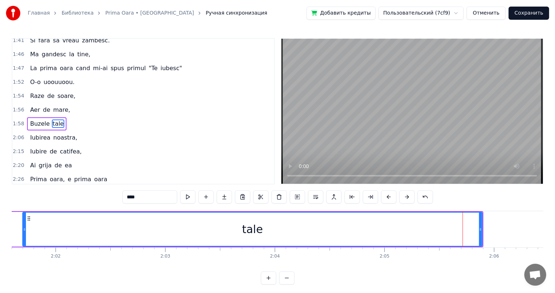
drag, startPoint x: 430, startPoint y: 225, endPoint x: 23, endPoint y: 237, distance: 406.4
click at [23, 237] on div at bounding box center [24, 229] width 3 height 33
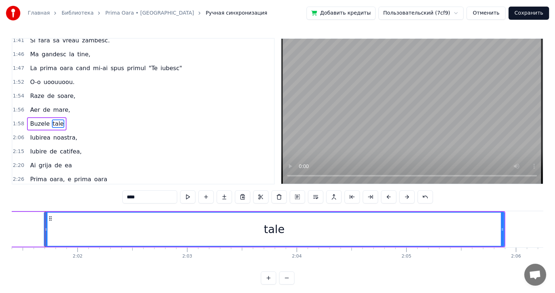
scroll to position [0, 13313]
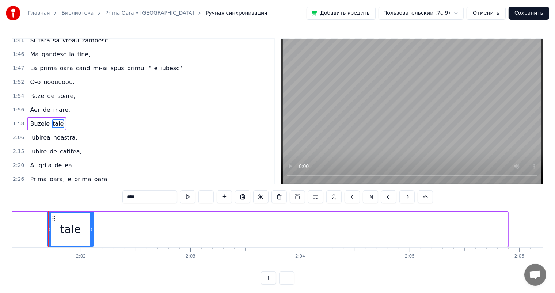
drag, startPoint x: 505, startPoint y: 228, endPoint x: 91, endPoint y: 228, distance: 414.3
click at [91, 228] on icon at bounding box center [91, 230] width 3 height 6
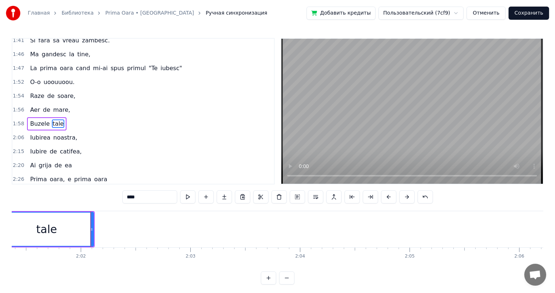
drag, startPoint x: 48, startPoint y: 228, endPoint x: 0, endPoint y: 231, distance: 48.0
click at [0, 231] on div "Главная Библиотека Prima Oara • Kamelia Ручная синхронизация Добавить кредиты П…" at bounding box center [277, 142] width 555 height 285
drag, startPoint x: 90, startPoint y: 227, endPoint x: 84, endPoint y: 227, distance: 6.2
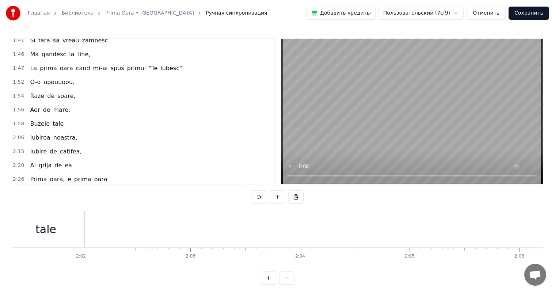
click at [78, 230] on div "tale" at bounding box center [46, 229] width 94 height 36
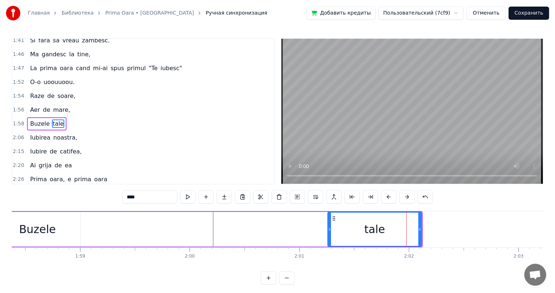
scroll to position [0, 12904]
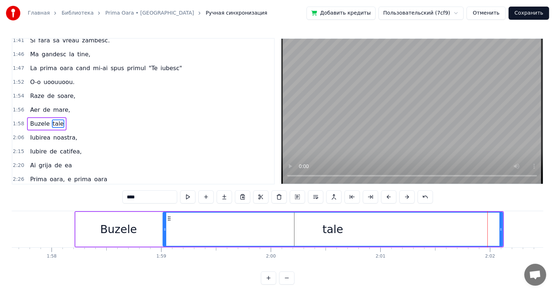
drag, startPoint x: 410, startPoint y: 227, endPoint x: 163, endPoint y: 235, distance: 246.2
click at [163, 235] on div at bounding box center [164, 229] width 3 height 33
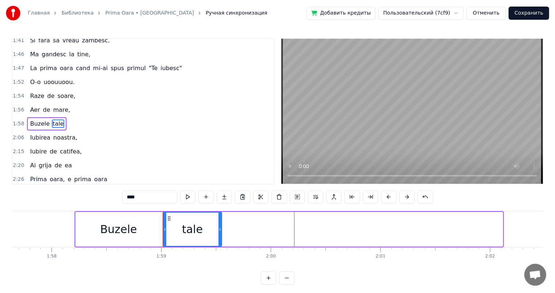
drag, startPoint x: 500, startPoint y: 223, endPoint x: 219, endPoint y: 242, distance: 281.8
click at [219, 242] on div at bounding box center [220, 229] width 3 height 33
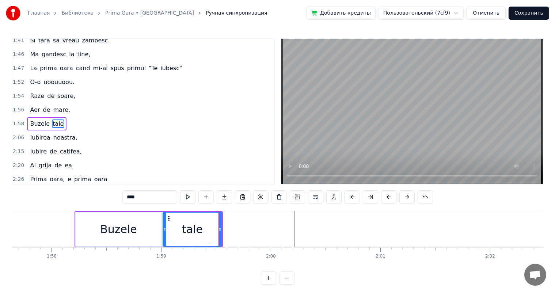
click at [127, 229] on div "Buzele" at bounding box center [118, 229] width 37 height 16
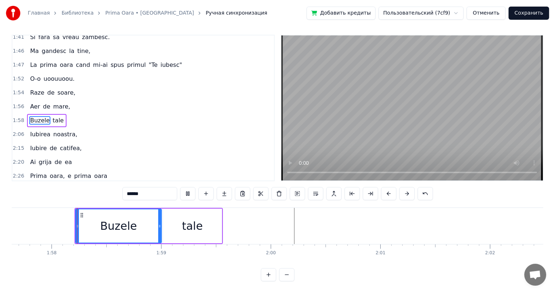
scroll to position [10, 0]
click at [186, 235] on div "tale" at bounding box center [192, 226] width 59 height 35
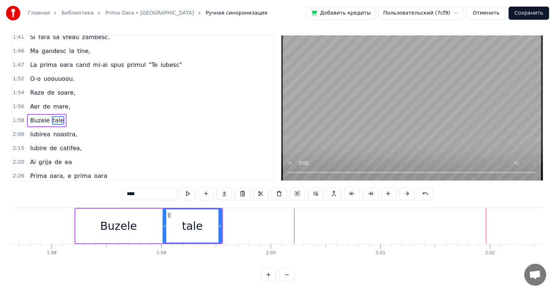
click at [61, 75] on span "uoouuoou." at bounding box center [59, 79] width 33 height 8
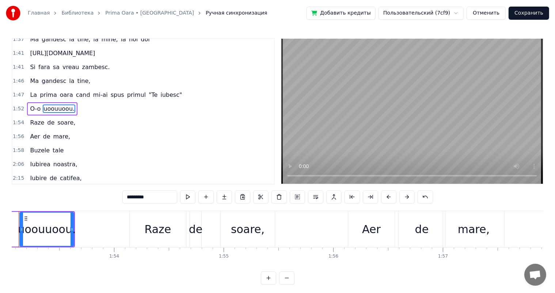
scroll to position [0, 12372]
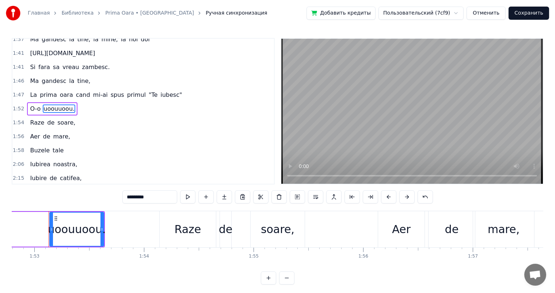
click at [37, 105] on span "O-o" at bounding box center [35, 109] width 12 height 8
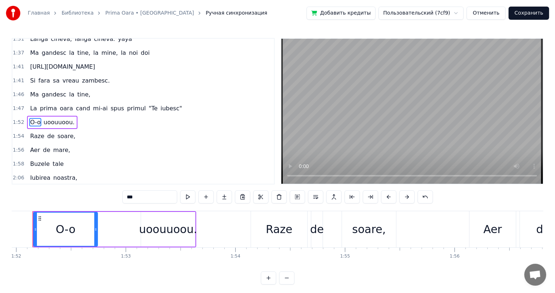
scroll to position [0, 12265]
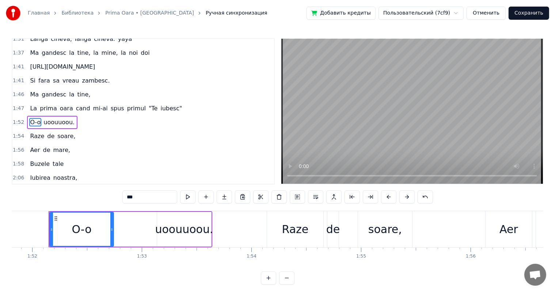
click at [60, 118] on span "uoouuoou." at bounding box center [59, 122] width 33 height 8
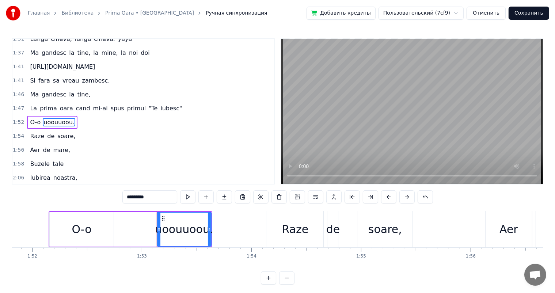
click at [34, 118] on span "O-o" at bounding box center [35, 122] width 12 height 8
type input "***"
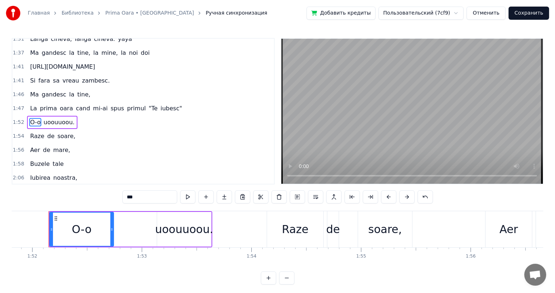
drag, startPoint x: 86, startPoint y: 113, endPoint x: 63, endPoint y: 113, distance: 23.0
click at [63, 116] on div "1:52 O-o uoouuoou." at bounding box center [143, 123] width 262 height 14
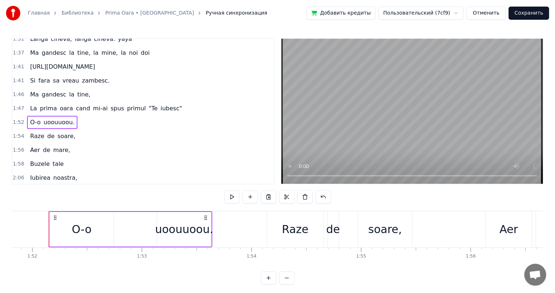
click at [37, 118] on span "O-o" at bounding box center [35, 122] width 12 height 8
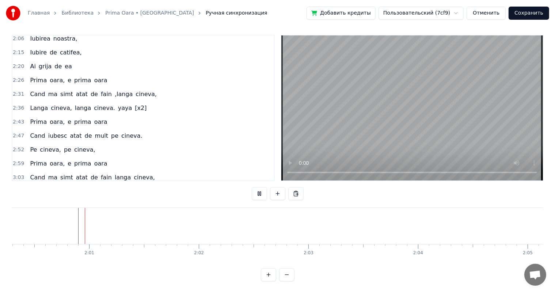
scroll to position [10, 0]
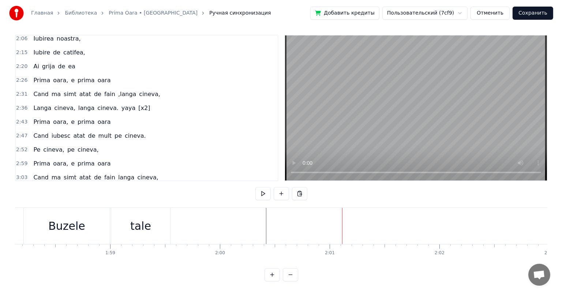
scroll to position [0, 12953]
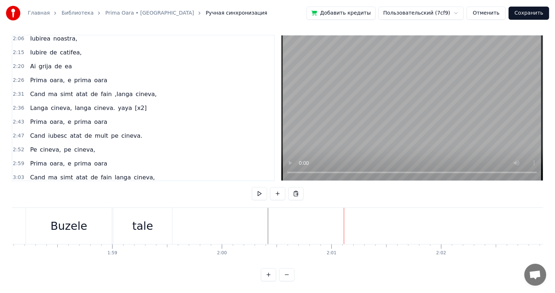
click at [261, 189] on button at bounding box center [259, 193] width 15 height 13
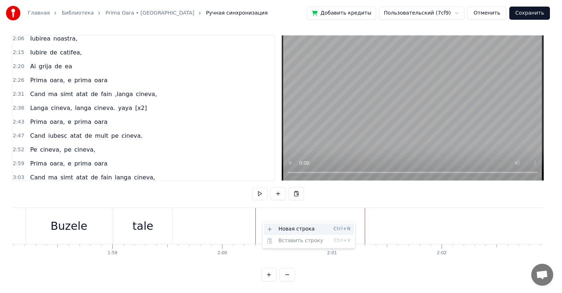
click at [300, 229] on div "Новая строка Ctrl+N" at bounding box center [309, 229] width 90 height 12
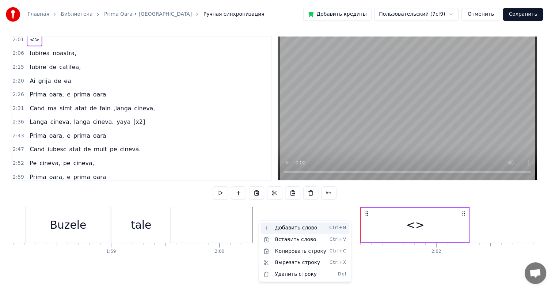
scroll to position [406, 0]
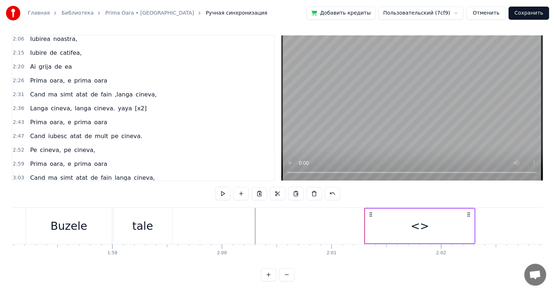
click at [409, 216] on div "<>" at bounding box center [420, 226] width 109 height 35
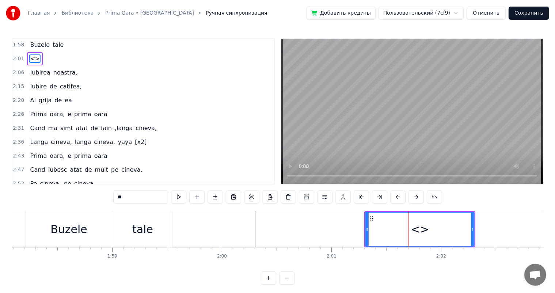
scroll to position [310, 0]
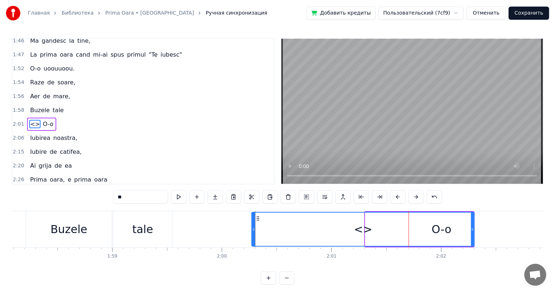
drag, startPoint x: 366, startPoint y: 227, endPoint x: 253, endPoint y: 231, distance: 113.1
click at [253, 231] on icon at bounding box center [253, 230] width 3 height 6
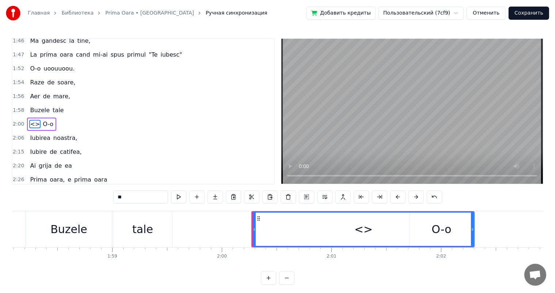
drag, startPoint x: 470, startPoint y: 227, endPoint x: 353, endPoint y: 230, distance: 117.0
click at [353, 230] on div "<>" at bounding box center [363, 229] width 221 height 33
drag, startPoint x: 471, startPoint y: 229, endPoint x: 403, endPoint y: 237, distance: 68.2
click at [403, 237] on div "<>" at bounding box center [363, 229] width 221 height 33
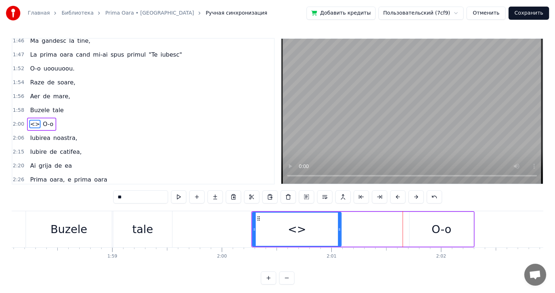
drag, startPoint x: 473, startPoint y: 223, endPoint x: 339, endPoint y: 222, distance: 133.8
click at [339, 222] on div at bounding box center [339, 229] width 3 height 33
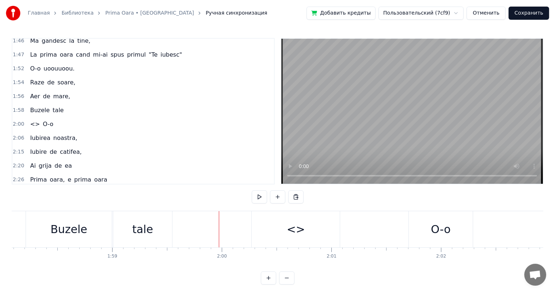
click at [276, 230] on div "<>" at bounding box center [296, 229] width 88 height 36
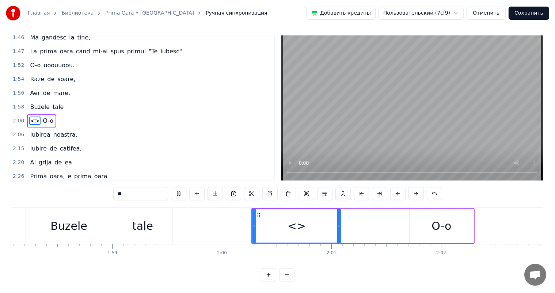
scroll to position [10, 0]
click at [295, 221] on div "<>" at bounding box center [297, 226] width 18 height 16
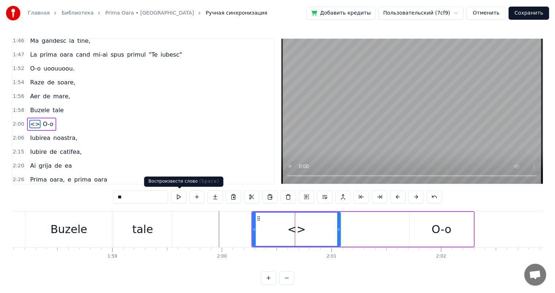
click at [157, 197] on input "**" at bounding box center [140, 196] width 55 height 13
type input "*"
click at [446, 234] on div "O-o" at bounding box center [442, 229] width 20 height 16
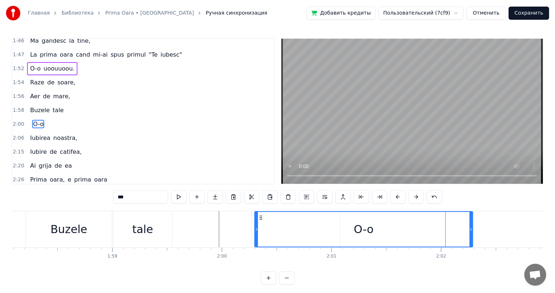
drag, startPoint x: 410, startPoint y: 227, endPoint x: 256, endPoint y: 235, distance: 154.5
click at [256, 235] on div at bounding box center [256, 229] width 3 height 35
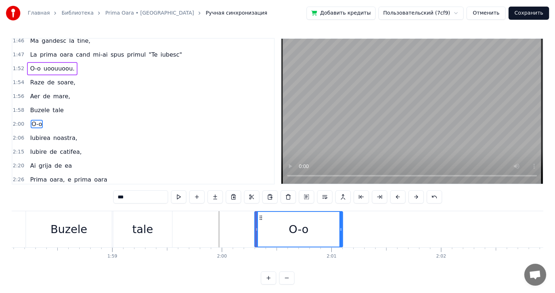
drag, startPoint x: 471, startPoint y: 229, endPoint x: 341, endPoint y: 223, distance: 130.3
click at [341, 223] on div at bounding box center [341, 229] width 3 height 35
click at [149, 228] on div "tale" at bounding box center [142, 229] width 21 height 16
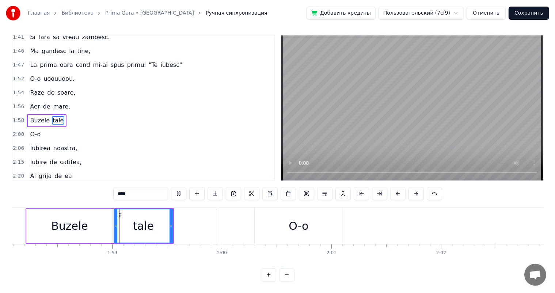
scroll to position [10, 0]
click at [291, 223] on div "O-o" at bounding box center [299, 226] width 20 height 16
type input "***"
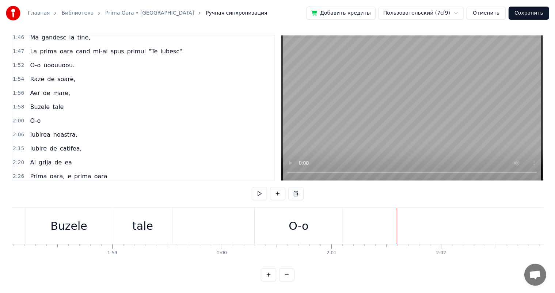
click at [60, 61] on span "uoouuoou." at bounding box center [59, 65] width 33 height 8
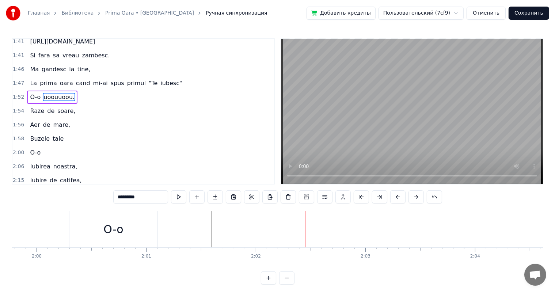
scroll to position [0, 13121]
click at [92, 228] on div "O-o" at bounding box center [131, 229] width 88 height 36
type input "***"
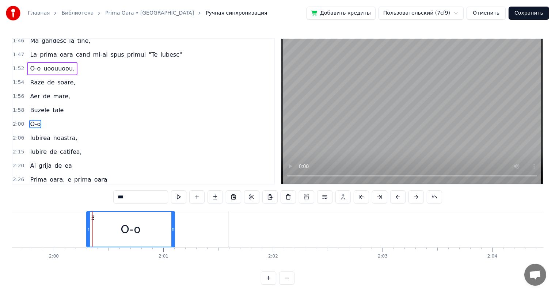
scroll to position [10, 0]
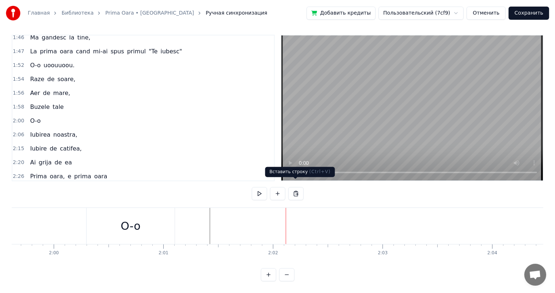
click at [295, 189] on button at bounding box center [295, 193] width 15 height 13
click at [296, 187] on button at bounding box center [295, 193] width 15 height 13
click at [298, 187] on button at bounding box center [295, 193] width 15 height 13
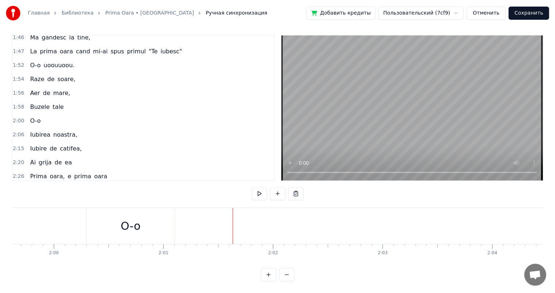
click at [296, 188] on button at bounding box center [295, 193] width 15 height 13
click at [134, 222] on div "O-o" at bounding box center [131, 226] width 20 height 16
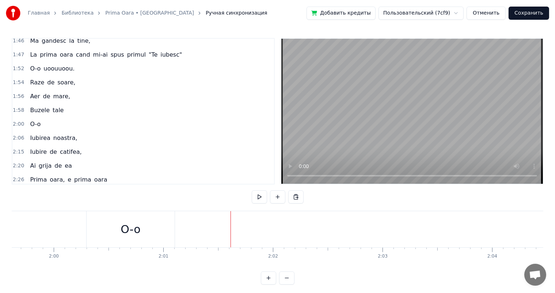
click at [147, 230] on div "O-o" at bounding box center [131, 229] width 88 height 36
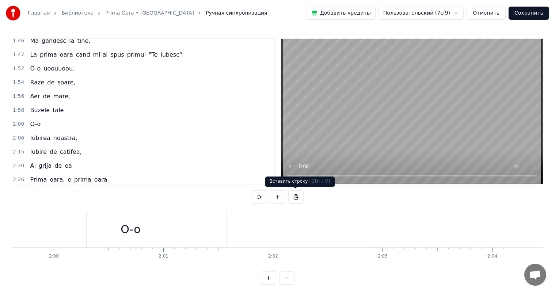
click at [297, 197] on button at bounding box center [295, 196] width 15 height 13
click at [288, 190] on button at bounding box center [295, 196] width 15 height 13
click at [147, 227] on div "O-o" at bounding box center [131, 229] width 88 height 36
click at [158, 222] on div "O-o" at bounding box center [131, 229] width 88 height 36
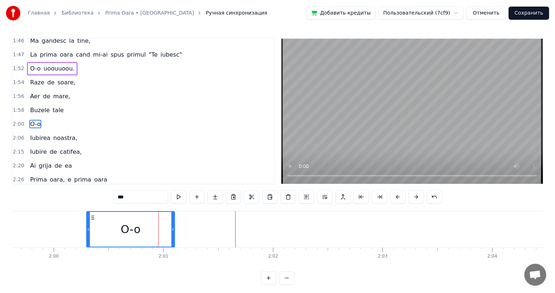
click at [460, 14] on html "Главная Библиотека Prima Oara • Kamelia Ручная синхронизация Добавить кредиты П…" at bounding box center [277, 148] width 555 height 297
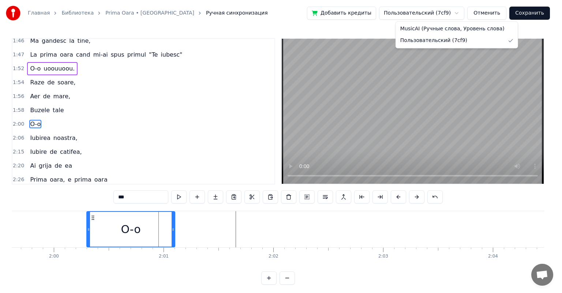
click at [460, 14] on html "Главная Библиотека Prima Oara • Kamelia Ручная синхронизация Добавить кредиты П…" at bounding box center [281, 148] width 562 height 297
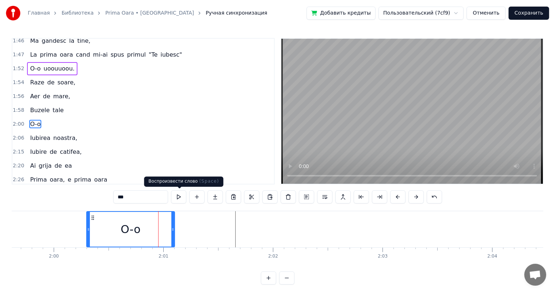
click at [183, 197] on button at bounding box center [178, 196] width 15 height 13
click at [217, 198] on button at bounding box center [215, 196] width 15 height 13
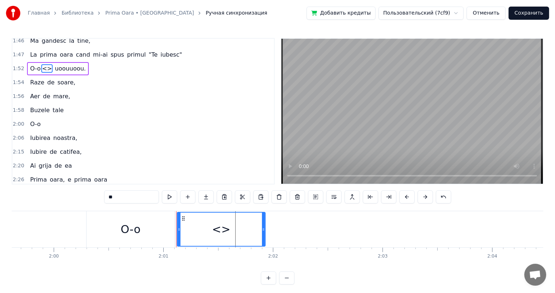
scroll to position [257, 0]
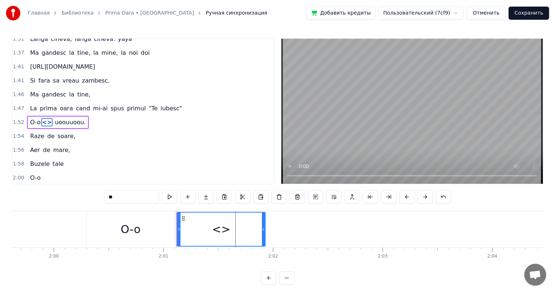
click at [73, 118] on span "uoouuoou." at bounding box center [70, 122] width 33 height 8
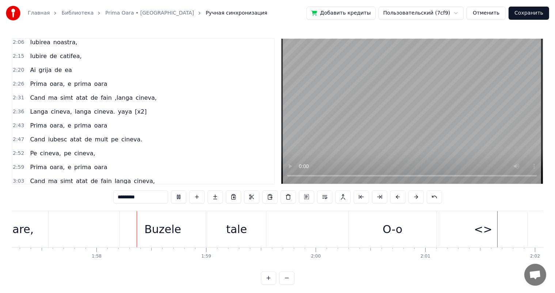
scroll to position [0, 12859]
click at [499, 231] on div "<>" at bounding box center [483, 229] width 88 height 35
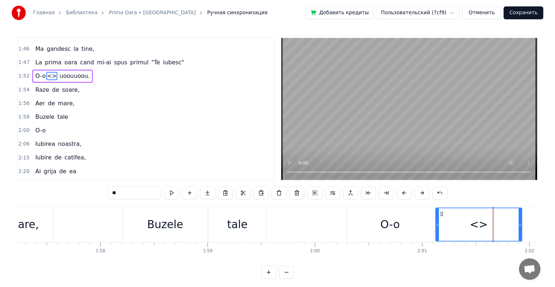
scroll to position [257, 0]
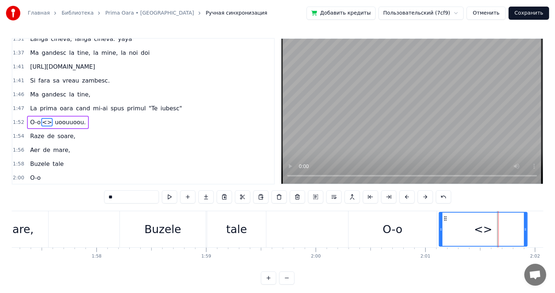
drag, startPoint x: 136, startPoint y: 197, endPoint x: 80, endPoint y: 194, distance: 55.3
click at [80, 194] on div "0:08 Prima oara. 0:16 Prima oara, e prima oara 0:20 Cand ma simt atat [PERSON_N…" at bounding box center [278, 161] width 532 height 247
paste input "**********"
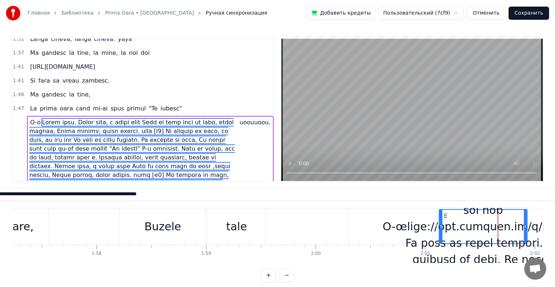
type input "**********"
click at [451, 234] on div at bounding box center [484, 226] width 166 height 609
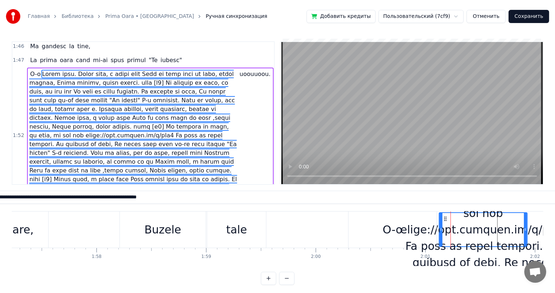
scroll to position [314, 0]
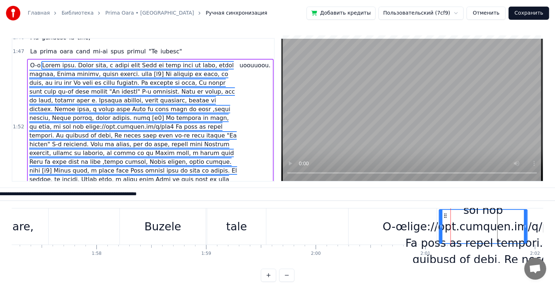
drag, startPoint x: 78, startPoint y: 169, endPoint x: 25, endPoint y: 53, distance: 128.1
click at [27, 59] on div "O-o uoouuoou." at bounding box center [150, 127] width 246 height 136
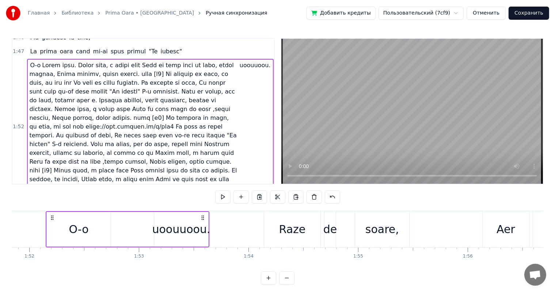
scroll to position [0, 12265]
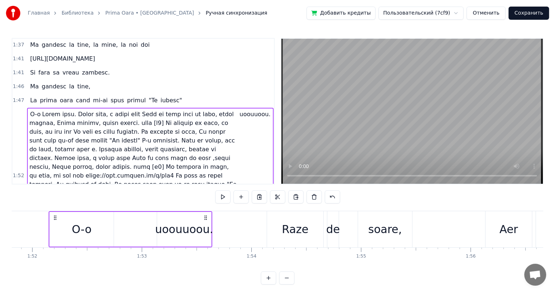
click at [174, 118] on span at bounding box center [133, 175] width 208 height 131
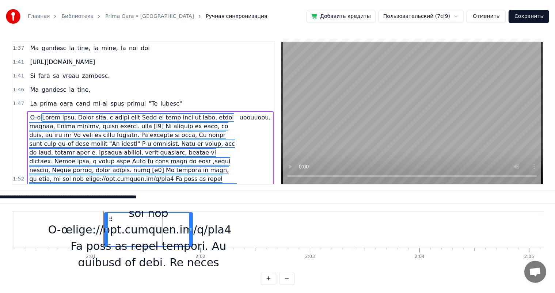
scroll to position [0, 13248]
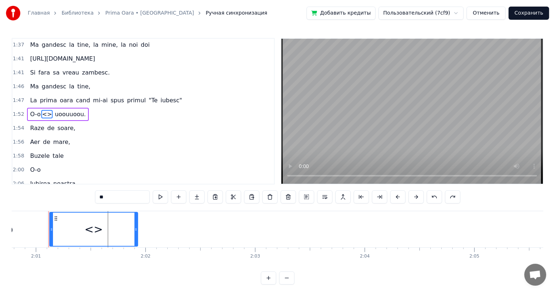
click at [35, 230] on div "O-o" at bounding box center [3, 229] width 88 height 36
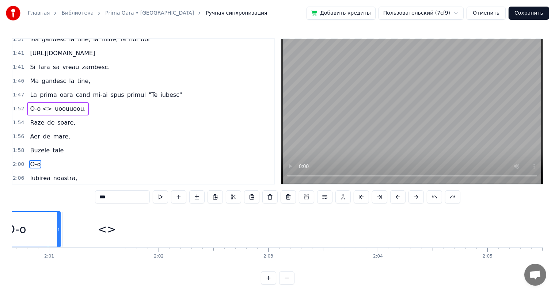
scroll to position [0, 13235]
click at [80, 231] on div "<>" at bounding box center [108, 229] width 88 height 35
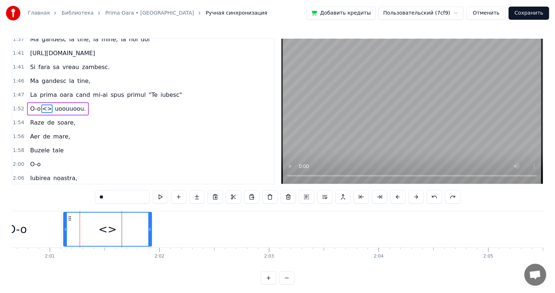
scroll to position [257, 0]
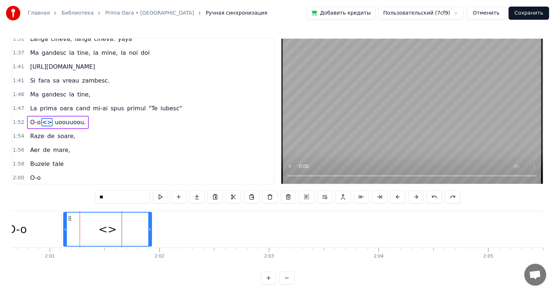
click at [128, 196] on input "**" at bounding box center [122, 196] width 55 height 13
type input "*"
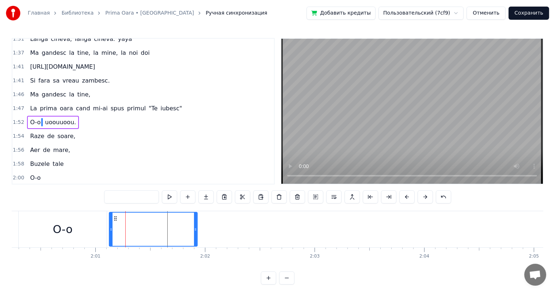
scroll to position [0, 13148]
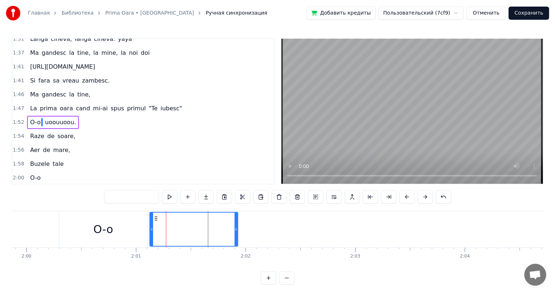
click at [104, 231] on div "O-o" at bounding box center [103, 229] width 20 height 16
type input "***"
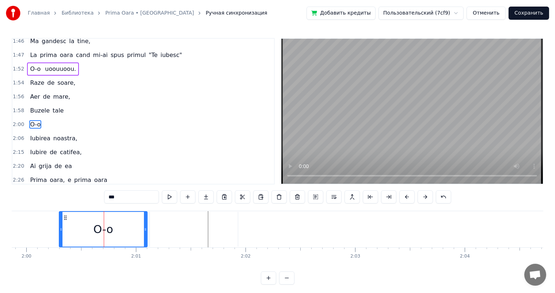
scroll to position [310, 0]
click at [202, 234] on div at bounding box center [194, 229] width 88 height 35
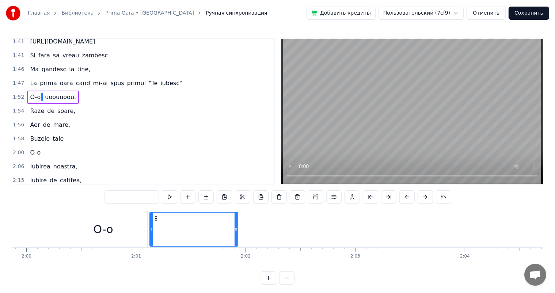
scroll to position [257, 0]
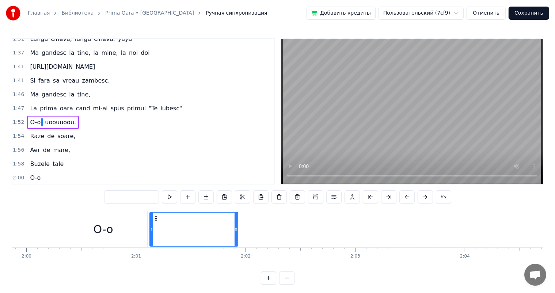
click at [113, 240] on div "O-o" at bounding box center [103, 229] width 88 height 36
type input "***"
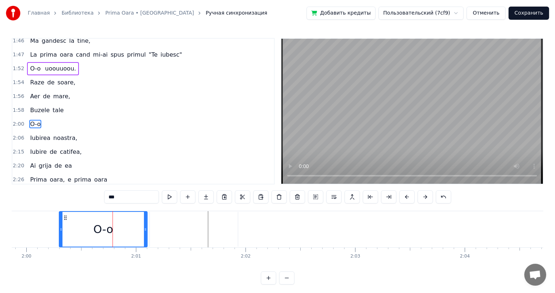
click at [197, 230] on div at bounding box center [194, 229] width 88 height 35
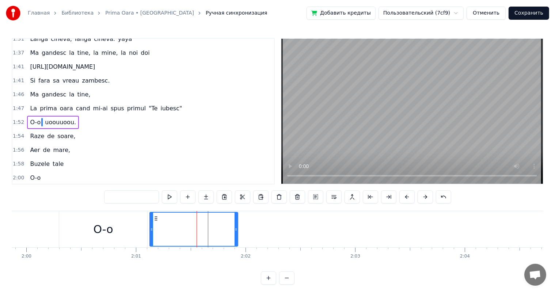
click at [113, 233] on div "O-o" at bounding box center [103, 229] width 20 height 16
type input "***"
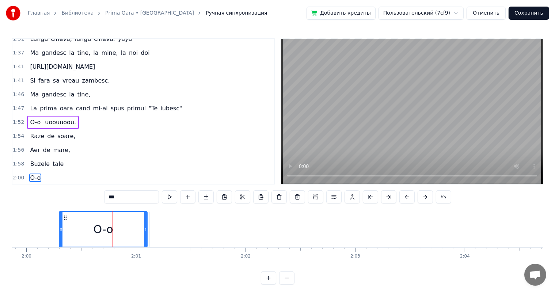
scroll to position [310, 0]
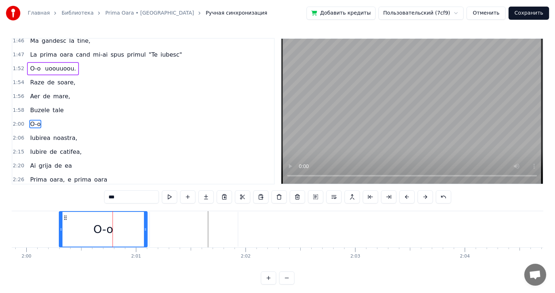
click at [192, 226] on div at bounding box center [194, 229] width 88 height 35
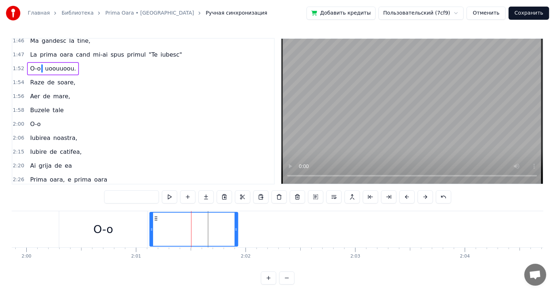
scroll to position [257, 0]
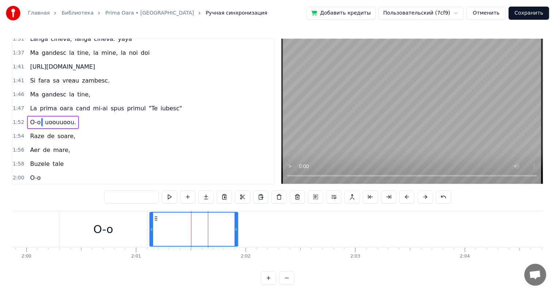
click at [130, 199] on input "text" at bounding box center [131, 196] width 55 height 13
type input "*"
click at [80, 219] on div "O-o" at bounding box center [103, 229] width 88 height 36
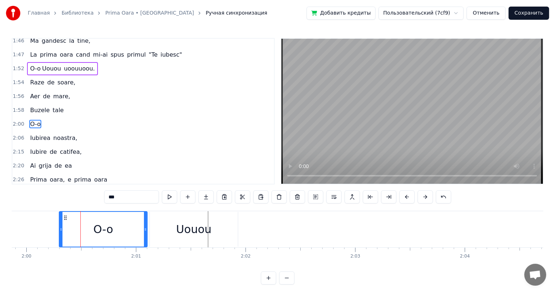
scroll to position [10, 0]
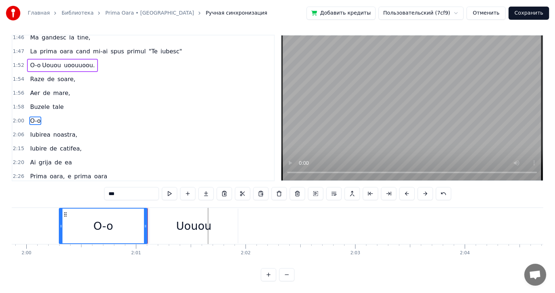
click at [170, 224] on div "Uouou" at bounding box center [194, 226] width 88 height 35
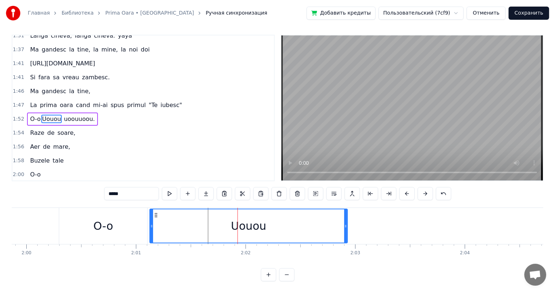
drag, startPoint x: 237, startPoint y: 217, endPoint x: 347, endPoint y: 210, distance: 110.7
click at [347, 210] on div at bounding box center [345, 226] width 3 height 33
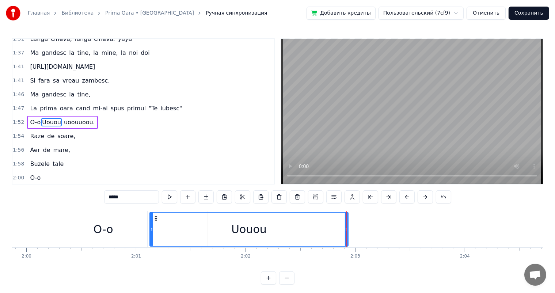
click at [102, 236] on div "O-o" at bounding box center [103, 229] width 20 height 16
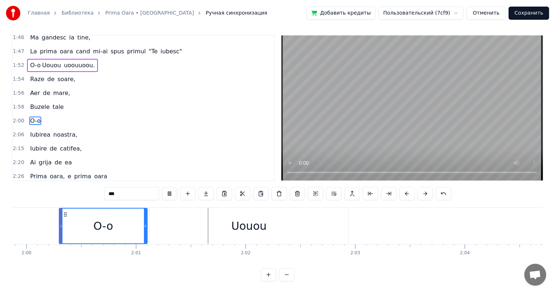
scroll to position [10, 0]
click at [219, 219] on div "Uouou" at bounding box center [249, 226] width 199 height 35
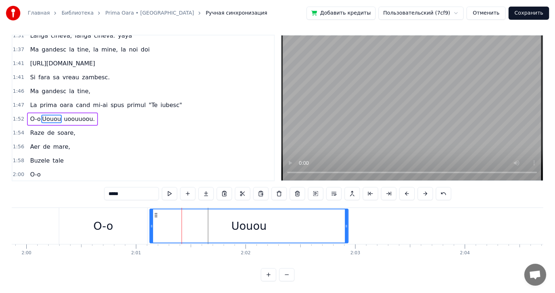
click at [236, 219] on div "Uouou" at bounding box center [248, 226] width 35 height 16
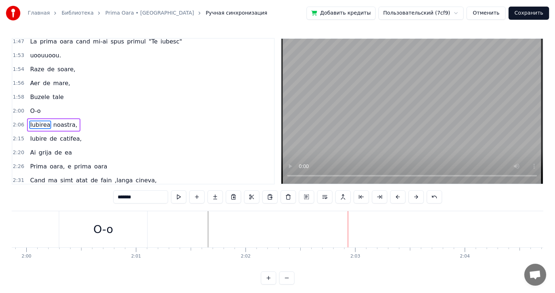
scroll to position [324, 0]
click at [35, 106] on span "O-o" at bounding box center [35, 110] width 12 height 8
type input "***"
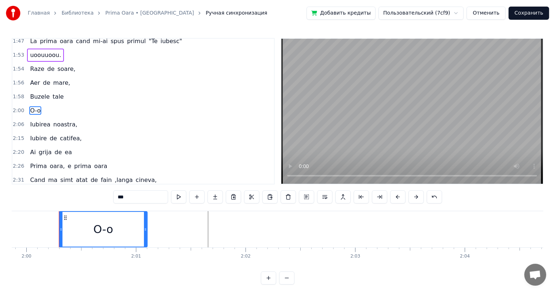
scroll to position [310, 0]
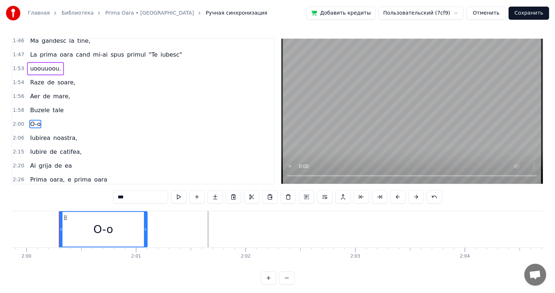
click at [50, 117] on div "2:00 O-o" at bounding box center [143, 124] width 262 height 14
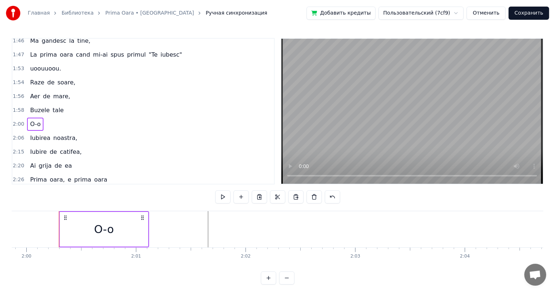
click at [31, 120] on span "O-o" at bounding box center [35, 124] width 12 height 8
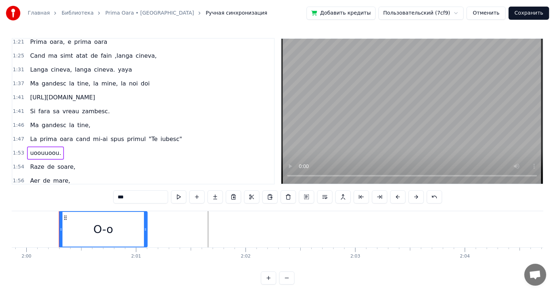
scroll to position [226, 0]
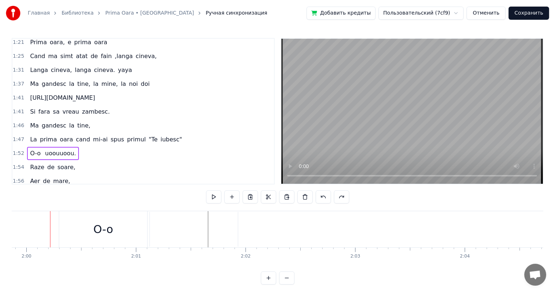
click at [89, 230] on div "O-o" at bounding box center [103, 229] width 88 height 36
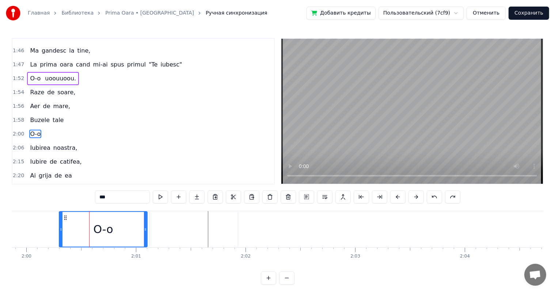
scroll to position [310, 0]
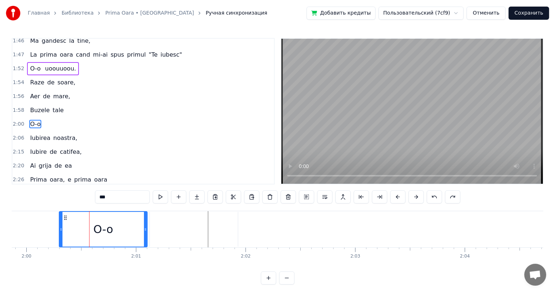
click at [182, 233] on div at bounding box center [194, 229] width 88 height 35
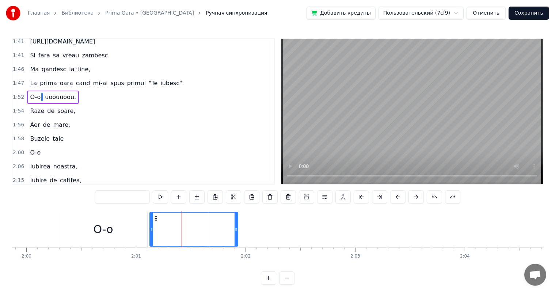
scroll to position [257, 0]
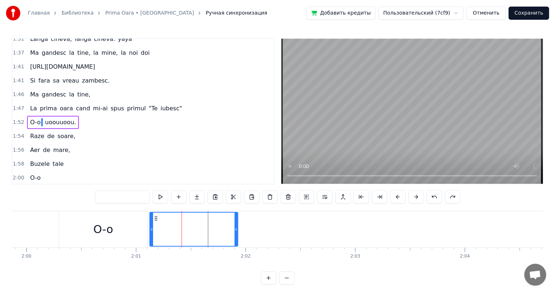
type input "*******"
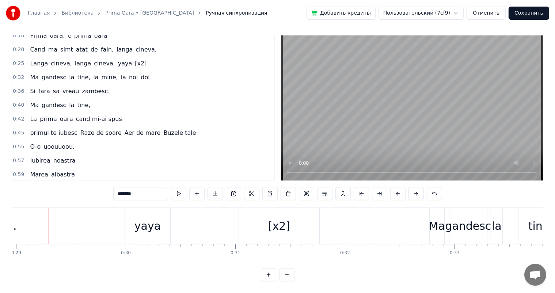
scroll to position [0, 0]
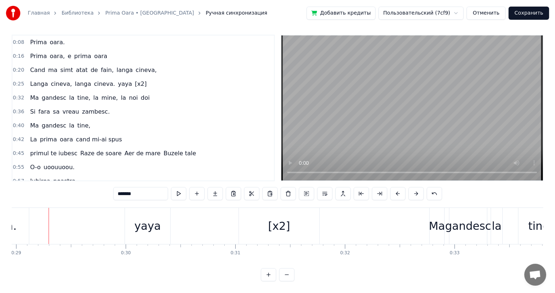
click at [115, 78] on div "Langa cineva, langa cineva. yaya [x2]" at bounding box center [88, 84] width 122 height 13
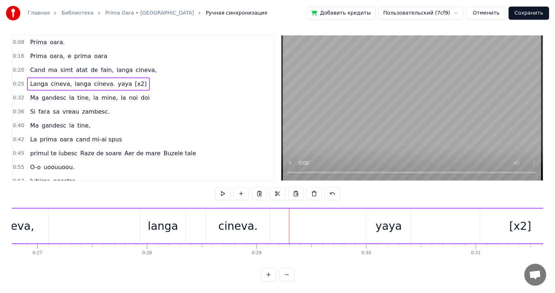
scroll to position [0, 2813]
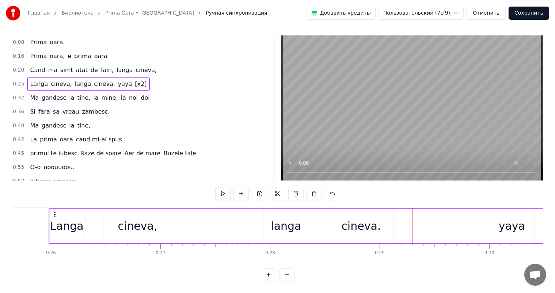
click at [127, 78] on div "Langa cineva, langa cineva. yaya [x2]" at bounding box center [88, 84] width 122 height 13
click at [134, 80] on span "[x2]" at bounding box center [140, 84] width 13 height 8
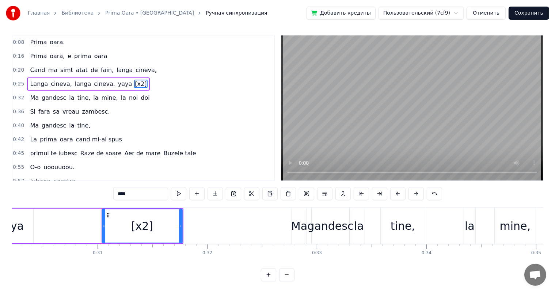
scroll to position [0, 3367]
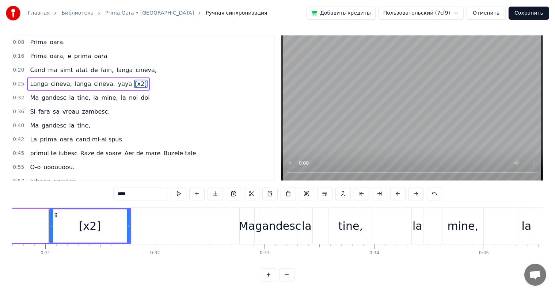
type input "**"
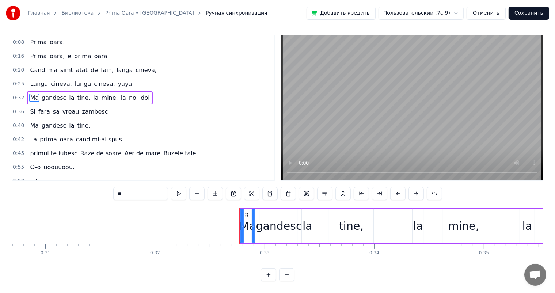
scroll to position [0, 0]
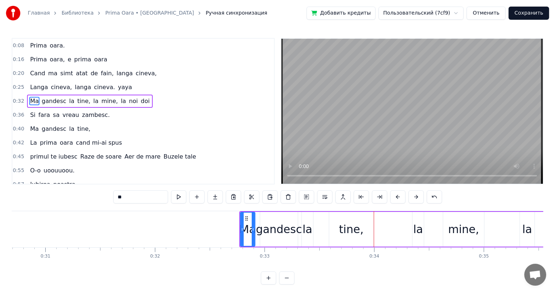
click at [42, 75] on div "Cand ma simt atat de fain, langa cineva," at bounding box center [93, 73] width 133 height 13
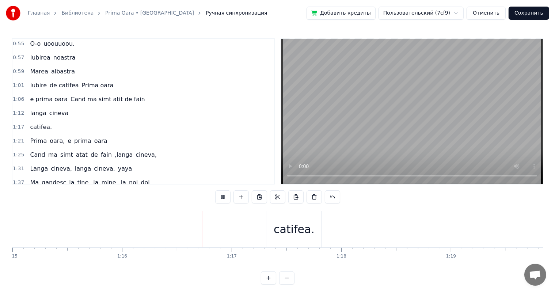
scroll to position [0, 8312]
drag, startPoint x: 203, startPoint y: 265, endPoint x: 220, endPoint y: 265, distance: 16.8
click at [220, 265] on div "Prima oara. Prima oara, e prima oara Cand ma simt atat [PERSON_NAME], langa cin…" at bounding box center [278, 238] width 532 height 55
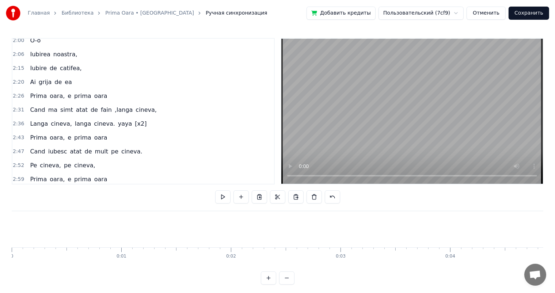
scroll to position [406, 0]
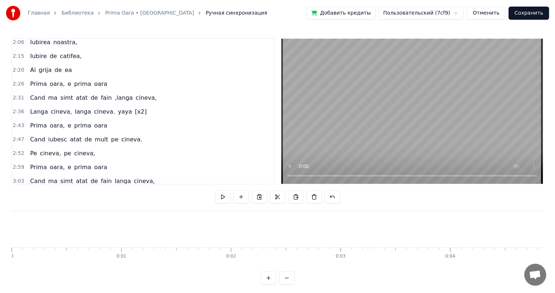
drag, startPoint x: 274, startPoint y: 151, endPoint x: 276, endPoint y: 76, distance: 75.0
click at [276, 76] on div "0:08 Prima oara. 0:16 Prima oara, e prima oara 0:20 Cand ma simt atat [PERSON_N…" at bounding box center [278, 111] width 532 height 147
click at [525, 13] on button "Сохранить" at bounding box center [529, 13] width 41 height 13
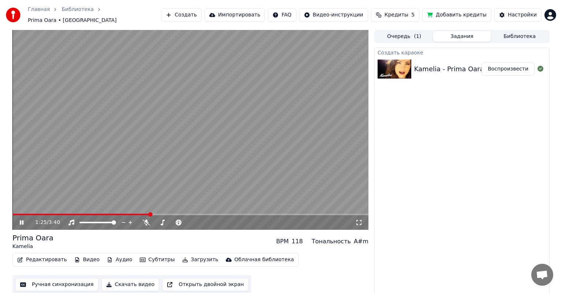
click at [21, 220] on icon at bounding box center [26, 223] width 17 height 6
click at [37, 257] on button "Редактировать" at bounding box center [42, 260] width 56 height 10
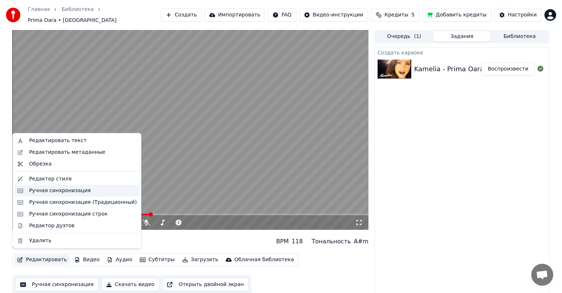
click at [60, 192] on div "Ручная синхронизация" at bounding box center [60, 190] width 62 height 7
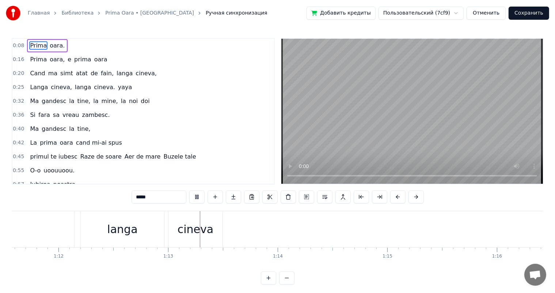
scroll to position [0, 7938]
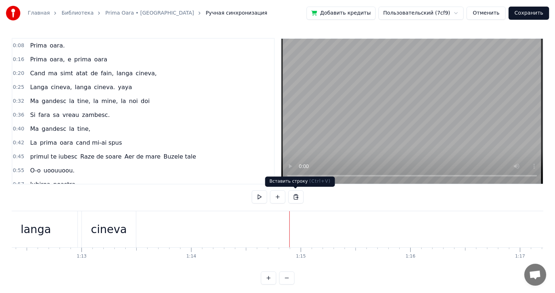
click at [296, 197] on button at bounding box center [295, 196] width 15 height 13
drag, startPoint x: 283, startPoint y: 228, endPoint x: 298, endPoint y: 228, distance: 14.6
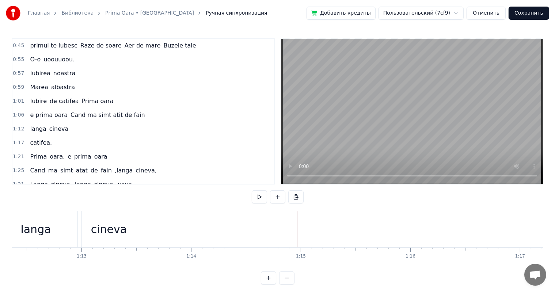
scroll to position [113, 0]
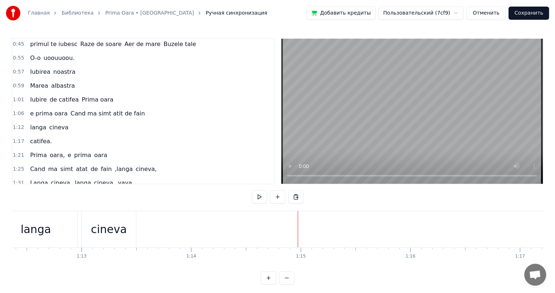
click at [55, 123] on span "cineva" at bounding box center [59, 127] width 21 height 8
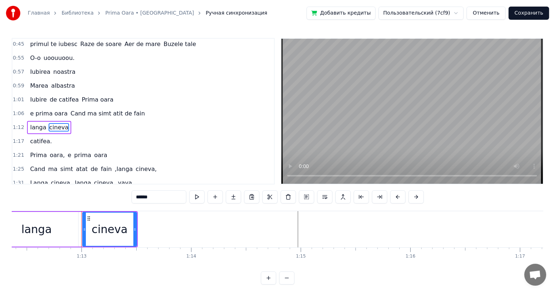
scroll to position [122, 0]
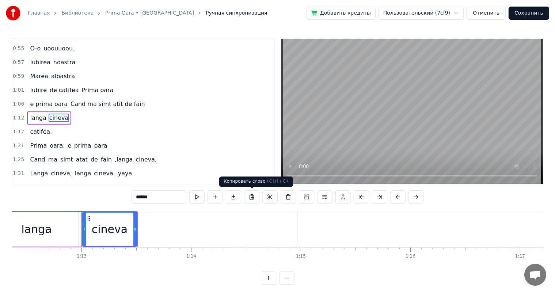
click at [255, 197] on button at bounding box center [251, 196] width 15 height 13
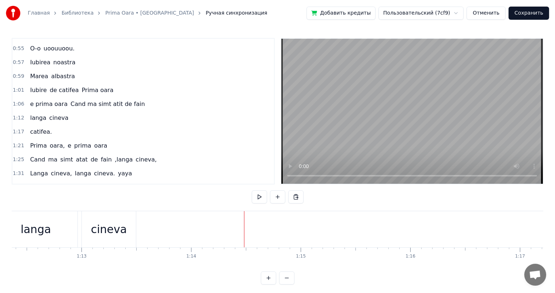
click at [122, 229] on div "cineva" at bounding box center [109, 229] width 36 height 16
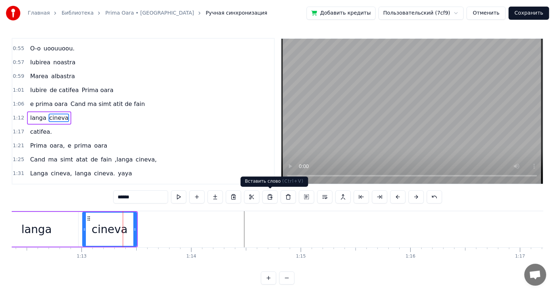
click at [269, 196] on button at bounding box center [270, 196] width 15 height 13
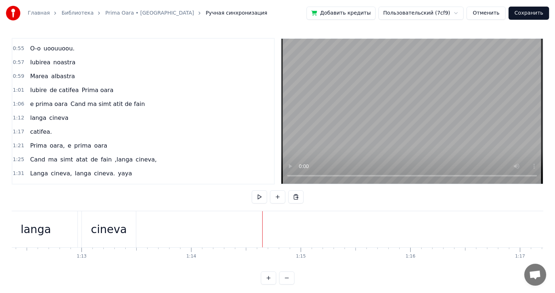
click at [49, 115] on span "cineva" at bounding box center [59, 118] width 21 height 8
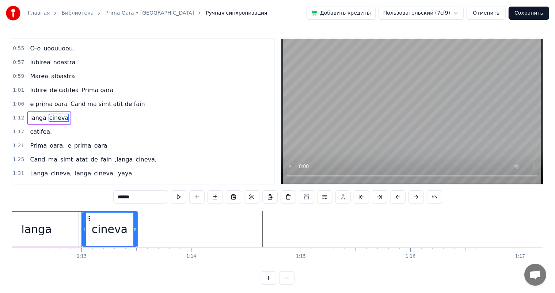
click at [37, 114] on span "langa" at bounding box center [38, 118] width 18 height 8
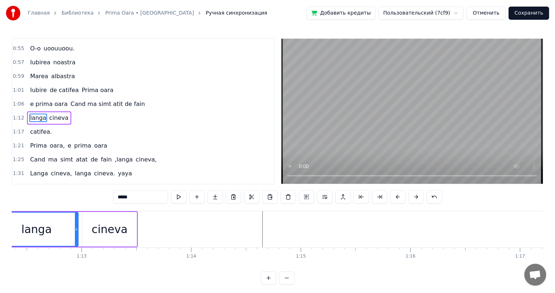
scroll to position [0, 7883]
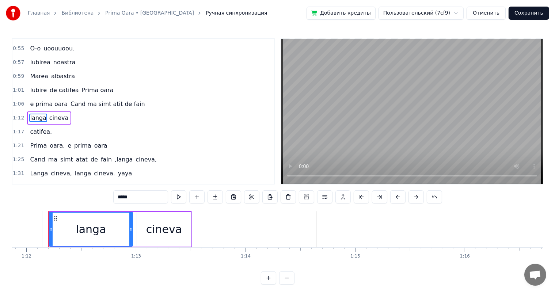
click at [57, 114] on span "cineva" at bounding box center [59, 118] width 21 height 8
type input "******"
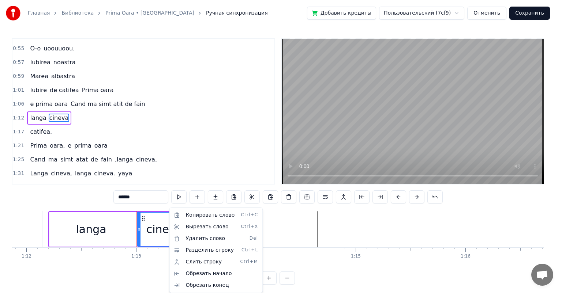
click at [151, 220] on html "Главная Библиотека Prima Oara • Kamelia Ручная синхронизация Добавить кредиты П…" at bounding box center [281, 148] width 562 height 297
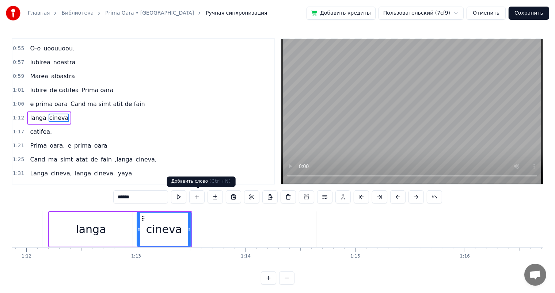
click at [195, 196] on button at bounding box center [196, 196] width 15 height 13
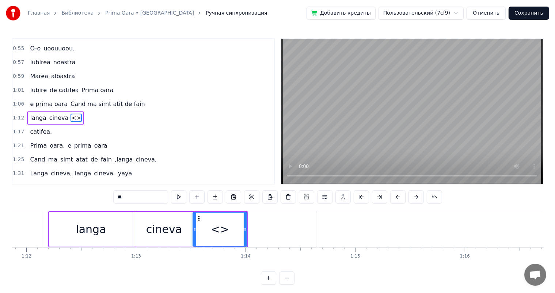
click at [154, 199] on input "**" at bounding box center [140, 196] width 55 height 13
type input "*"
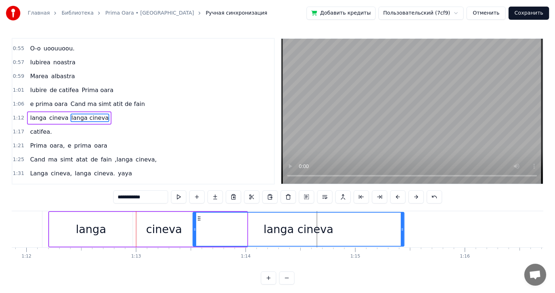
drag, startPoint x: 246, startPoint y: 227, endPoint x: 404, endPoint y: 224, distance: 158.3
click at [404, 224] on div at bounding box center [402, 229] width 3 height 33
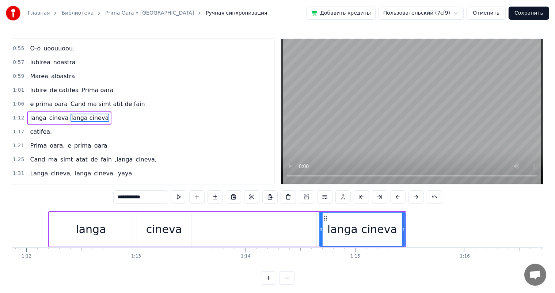
drag, startPoint x: 195, startPoint y: 228, endPoint x: 325, endPoint y: 221, distance: 130.7
click at [323, 221] on div at bounding box center [321, 229] width 3 height 33
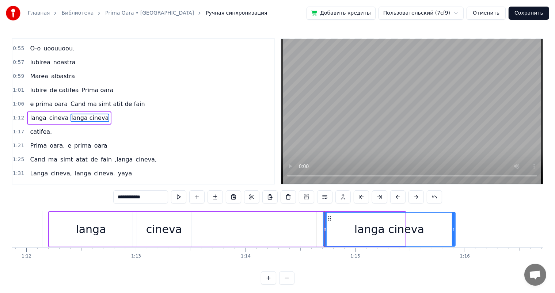
drag, startPoint x: 404, startPoint y: 227, endPoint x: 454, endPoint y: 228, distance: 50.1
click at [454, 228] on icon at bounding box center [453, 230] width 3 height 6
click at [82, 238] on div "langa" at bounding box center [90, 229] width 83 height 35
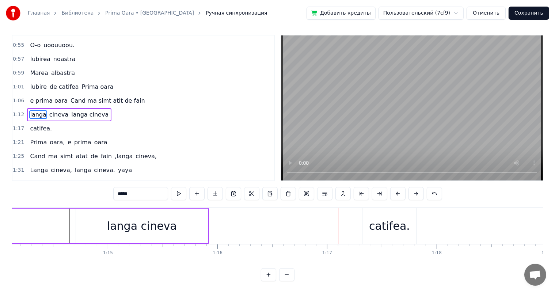
scroll to position [0, 8145]
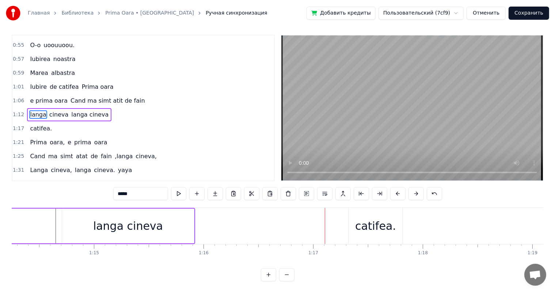
click at [172, 226] on div "langa cineva" at bounding box center [128, 226] width 132 height 35
type input "**********"
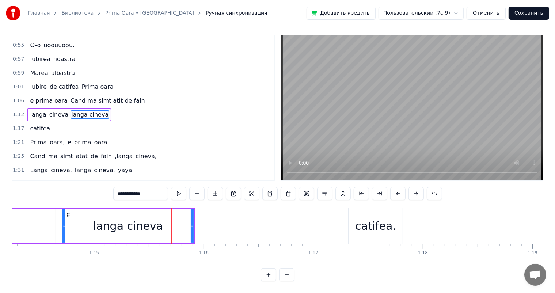
scroll to position [0, 0]
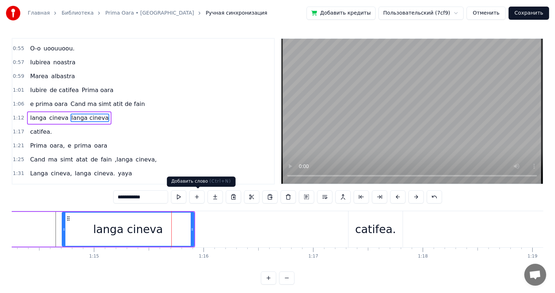
click at [200, 196] on button at bounding box center [196, 196] width 15 height 13
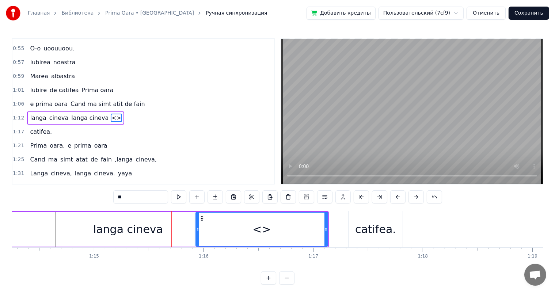
click at [145, 198] on input "**" at bounding box center [140, 196] width 55 height 13
type input "*"
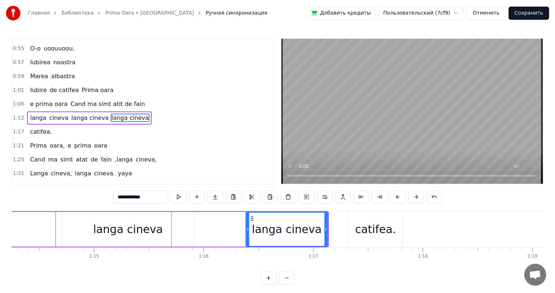
drag, startPoint x: 197, startPoint y: 227, endPoint x: 248, endPoint y: 225, distance: 50.5
click at [248, 225] on div at bounding box center [247, 229] width 3 height 33
type input "**********"
click at [128, 230] on div "langa cineva" at bounding box center [128, 229] width 70 height 16
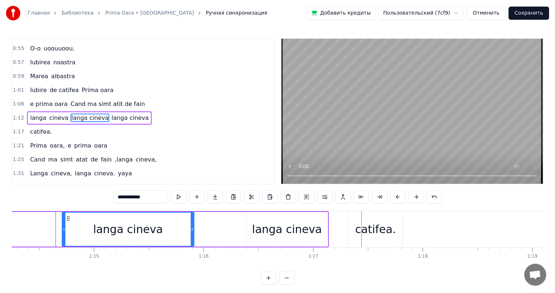
click at [241, 229] on div "langa cineva langa cineva langa cineva" at bounding box center [58, 229] width 542 height 36
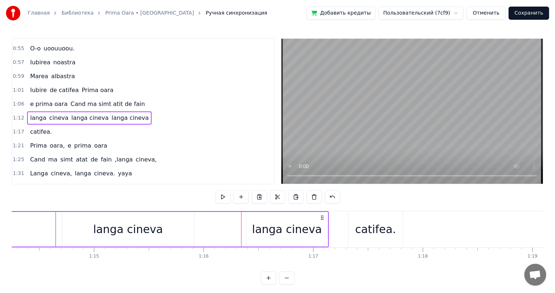
click at [272, 227] on div "langa cineva" at bounding box center [287, 229] width 70 height 16
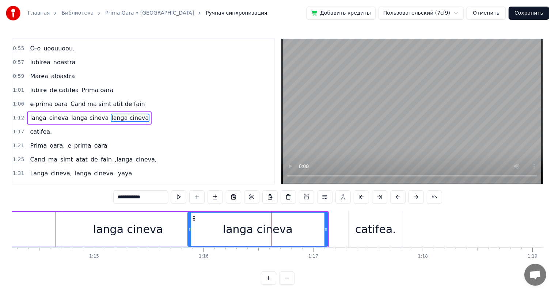
drag, startPoint x: 248, startPoint y: 227, endPoint x: 189, endPoint y: 233, distance: 58.8
click at [189, 233] on div at bounding box center [189, 229] width 3 height 33
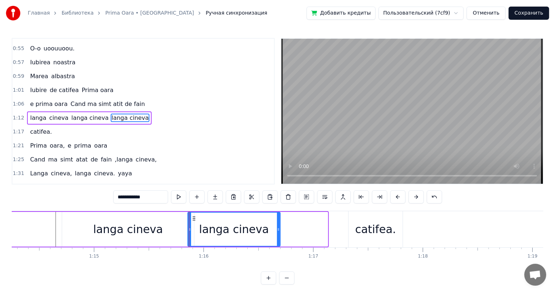
drag, startPoint x: 326, startPoint y: 224, endPoint x: 277, endPoint y: 228, distance: 49.5
click at [277, 228] on div at bounding box center [278, 229] width 3 height 33
click at [156, 232] on div "langa cineva" at bounding box center [128, 229] width 70 height 16
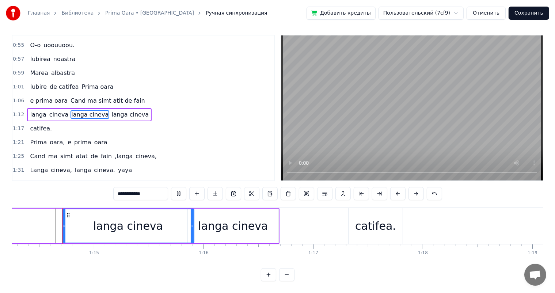
scroll to position [10, 0]
click at [224, 221] on div "langa cineva" at bounding box center [233, 226] width 70 height 16
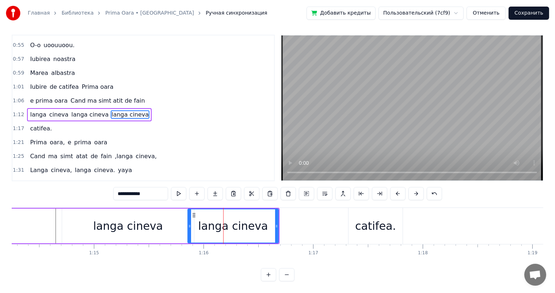
scroll to position [0, 0]
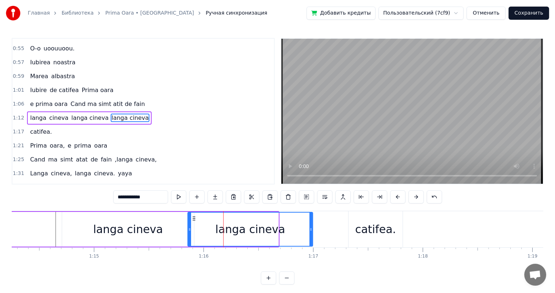
drag, startPoint x: 278, startPoint y: 224, endPoint x: 312, endPoint y: 223, distance: 34.7
click at [312, 223] on div at bounding box center [311, 229] width 3 height 33
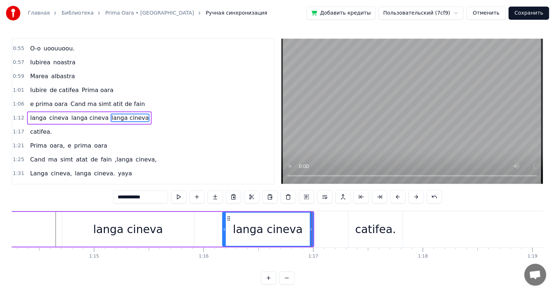
drag, startPoint x: 189, startPoint y: 227, endPoint x: 224, endPoint y: 226, distance: 35.1
click at [224, 226] on div at bounding box center [224, 229] width 3 height 33
click at [159, 230] on div "langa cineva" at bounding box center [128, 229] width 132 height 35
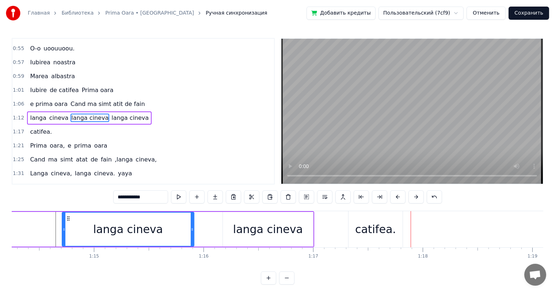
click at [215, 221] on div "langa cineva langa cineva langa cineva" at bounding box center [51, 229] width 528 height 36
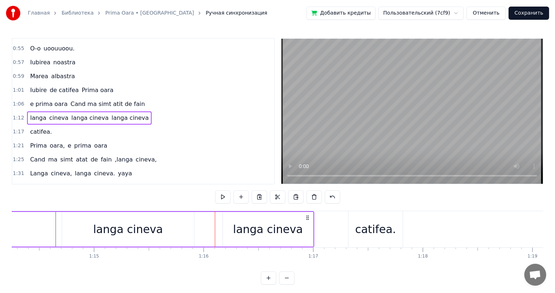
click at [271, 228] on div "langa cineva" at bounding box center [268, 229] width 70 height 16
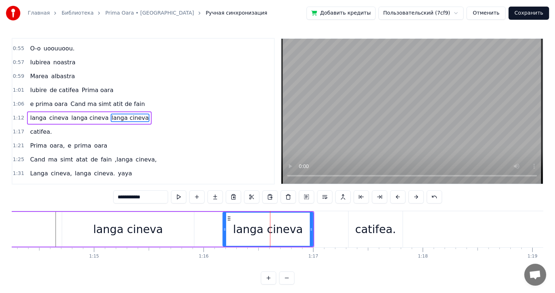
click at [378, 226] on div "catifea." at bounding box center [375, 229] width 41 height 16
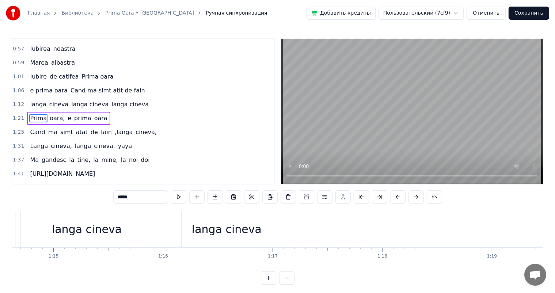
scroll to position [0, 8117]
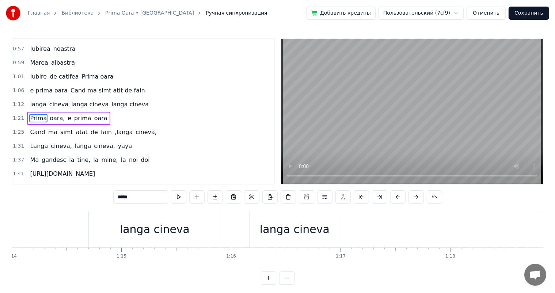
click at [319, 229] on div "langa cineva" at bounding box center [295, 229] width 70 height 16
type input "**********"
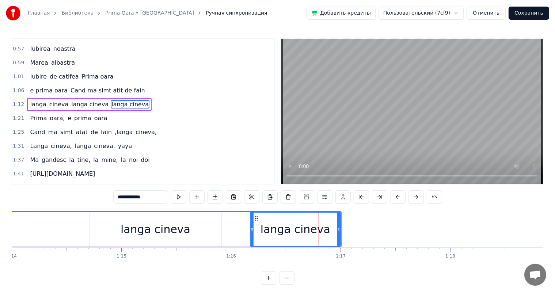
scroll to position [122, 0]
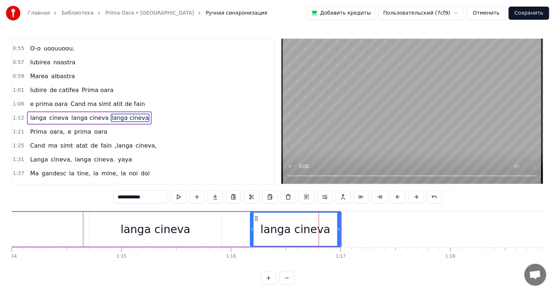
click at [143, 233] on div "langa cineva" at bounding box center [156, 229] width 70 height 16
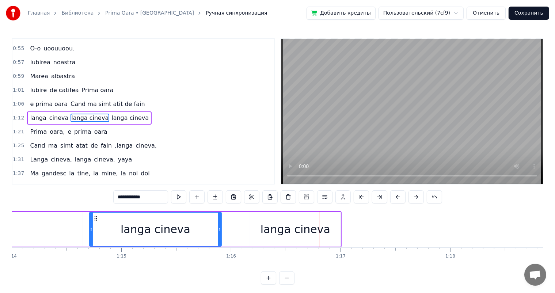
click at [278, 224] on div "langa cineva" at bounding box center [296, 229] width 70 height 16
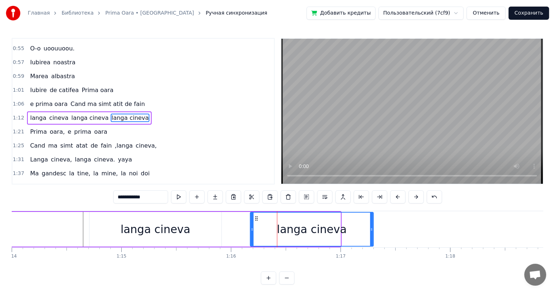
drag, startPoint x: 339, startPoint y: 224, endPoint x: 371, endPoint y: 228, distance: 33.1
click at [371, 228] on div at bounding box center [371, 229] width 3 height 33
click at [154, 219] on div "langa cineva" at bounding box center [156, 229] width 132 height 35
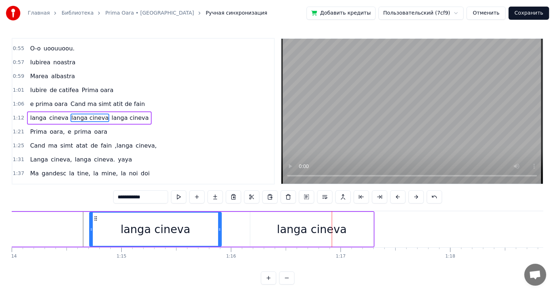
click at [259, 231] on div "langa cineva" at bounding box center [311, 229] width 123 height 35
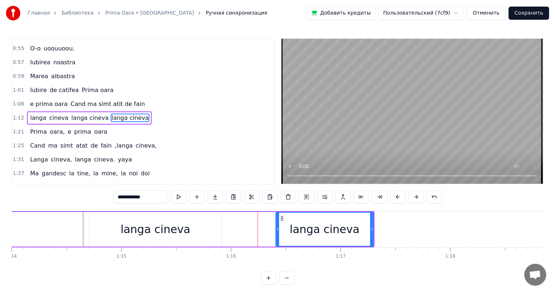
drag, startPoint x: 252, startPoint y: 227, endPoint x: 277, endPoint y: 229, distance: 25.6
click at [277, 229] on icon at bounding box center [277, 230] width 3 height 6
click at [127, 235] on div "langa cineva" at bounding box center [156, 229] width 70 height 16
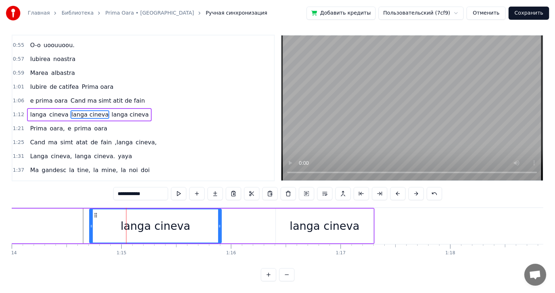
scroll to position [10, 0]
click at [361, 219] on div "langa cineva" at bounding box center [325, 226] width 98 height 35
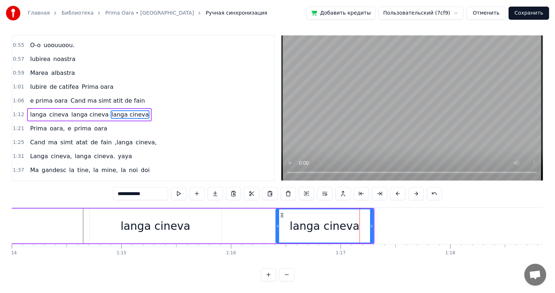
scroll to position [0, 0]
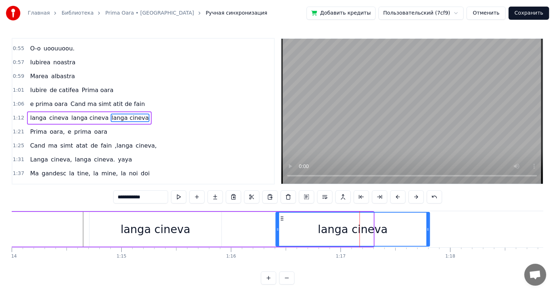
drag, startPoint x: 373, startPoint y: 221, endPoint x: 429, endPoint y: 222, distance: 56.3
click at [429, 222] on div at bounding box center [428, 229] width 3 height 33
click at [169, 229] on div "langa cineva" at bounding box center [156, 229] width 70 height 16
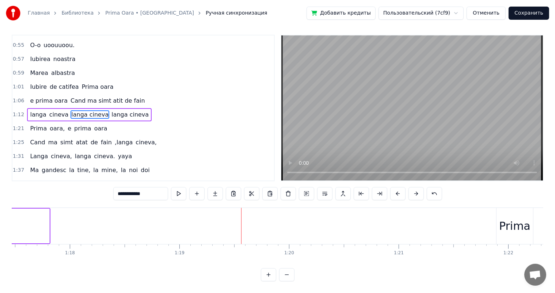
scroll to position [0, 8457]
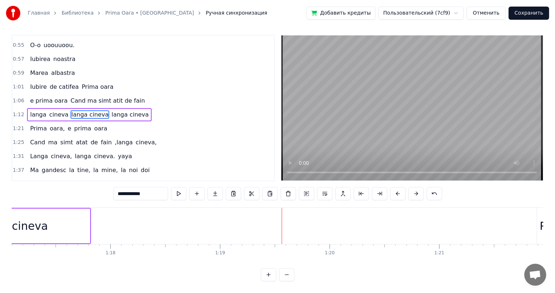
click at [84, 227] on div "langa cineva" at bounding box center [13, 226] width 154 height 35
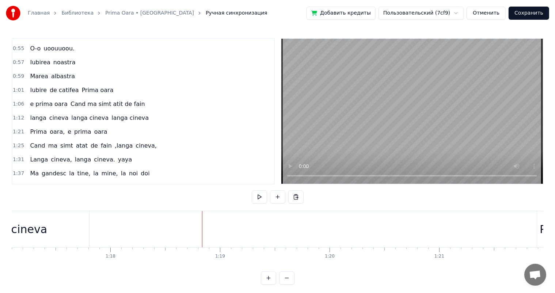
click at [31, 224] on div "langa cineva" at bounding box center [12, 229] width 70 height 16
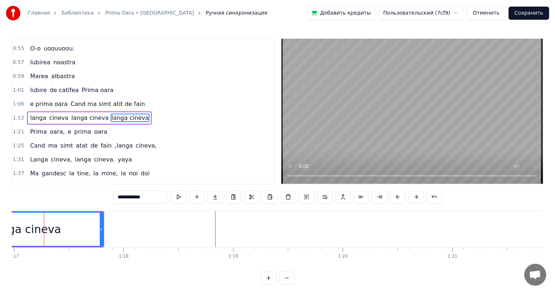
scroll to position [0, 8440]
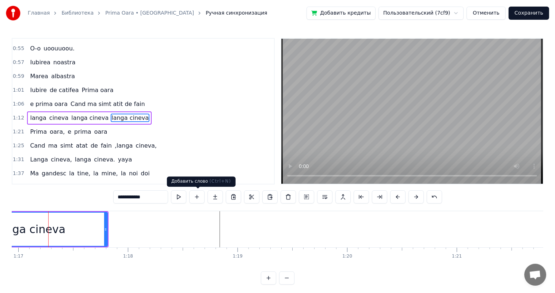
click at [201, 199] on button at bounding box center [196, 196] width 15 height 13
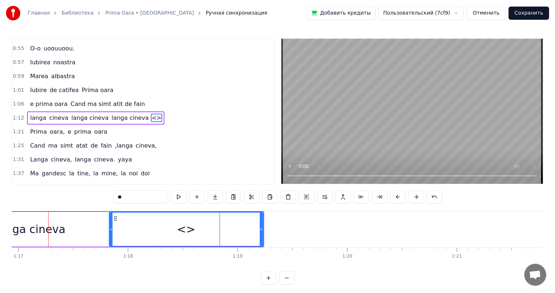
click at [136, 195] on input "**" at bounding box center [140, 196] width 55 height 13
type input "*"
drag, startPoint x: 262, startPoint y: 227, endPoint x: 300, endPoint y: 226, distance: 38.4
click at [300, 226] on div at bounding box center [299, 229] width 3 height 33
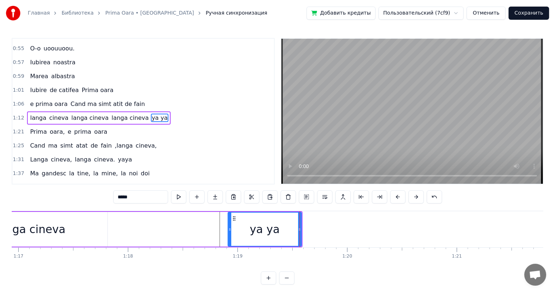
drag, startPoint x: 110, startPoint y: 225, endPoint x: 229, endPoint y: 232, distance: 119.4
click at [229, 232] on div at bounding box center [230, 229] width 3 height 33
type input "*****"
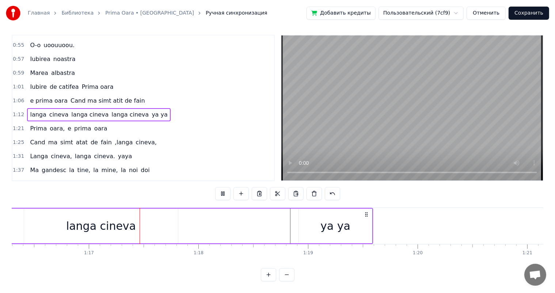
scroll to position [0, 8383]
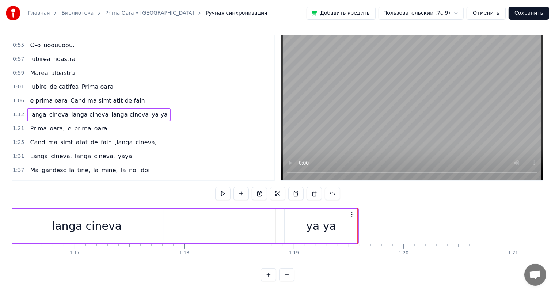
click at [135, 235] on div "langa cineva" at bounding box center [87, 226] width 154 height 35
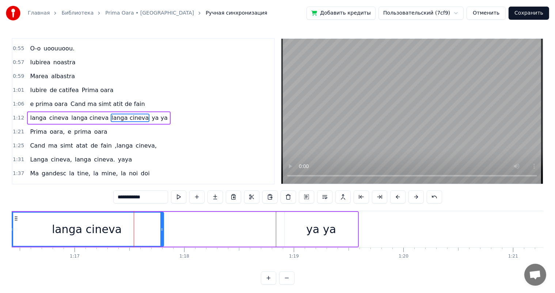
click at [329, 227] on div "ya ya" at bounding box center [321, 229] width 30 height 16
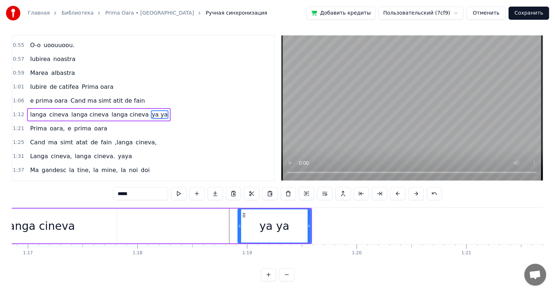
scroll to position [0, 8376]
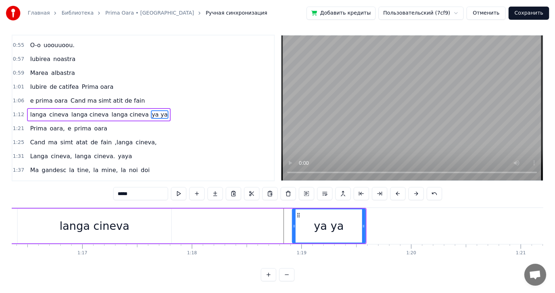
click at [323, 224] on div "ya ya" at bounding box center [329, 226] width 30 height 16
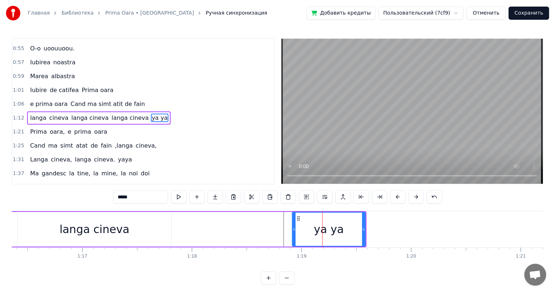
click at [151, 114] on span "ya ya" at bounding box center [160, 118] width 18 height 8
click at [328, 233] on div "ya ya" at bounding box center [329, 229] width 30 height 16
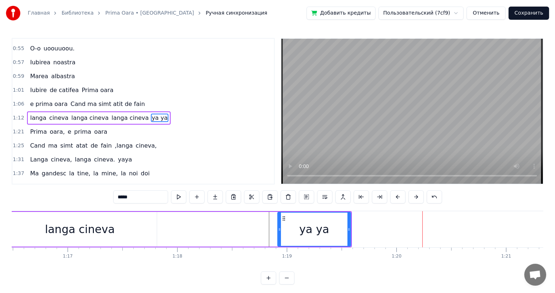
click at [314, 228] on div "ya ya" at bounding box center [314, 229] width 30 height 16
click at [126, 199] on input "*****" at bounding box center [140, 196] width 55 height 13
type input "****"
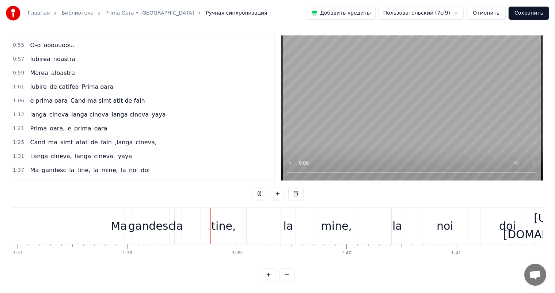
scroll to position [0, 10737]
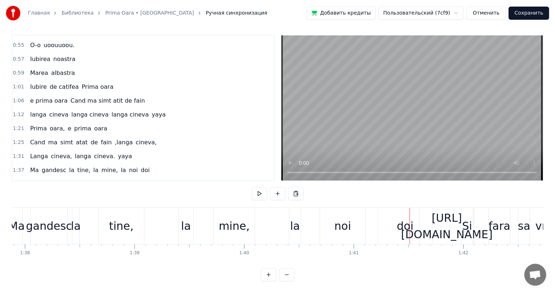
click at [91, 180] on span "[URL][DOMAIN_NAME]" at bounding box center [62, 184] width 67 height 8
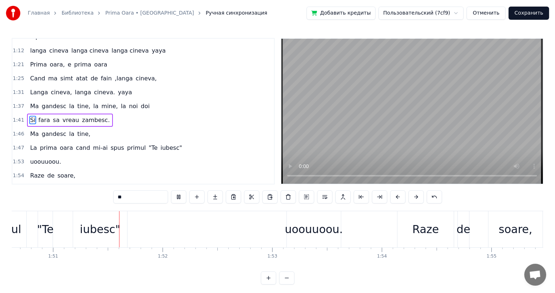
scroll to position [0, 12135]
click at [90, 230] on div "iubesc"" at bounding box center [100, 229] width 41 height 16
type input "*******"
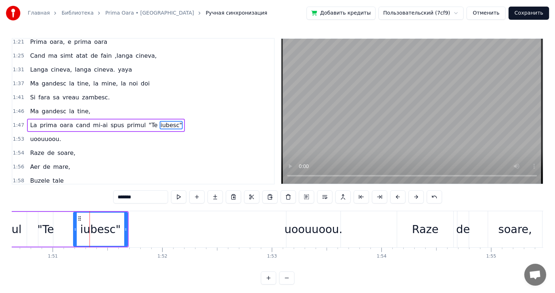
scroll to position [216, 0]
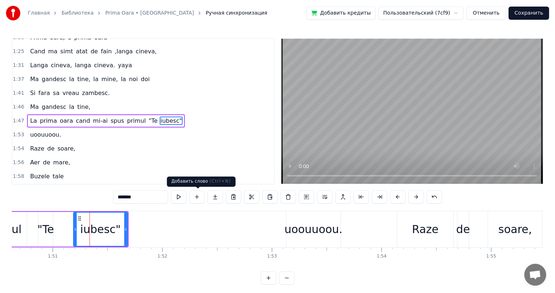
click at [198, 197] on button at bounding box center [196, 196] width 15 height 13
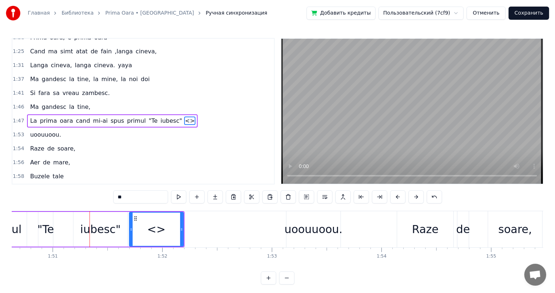
click at [145, 197] on input "**" at bounding box center [140, 196] width 55 height 13
type input "*"
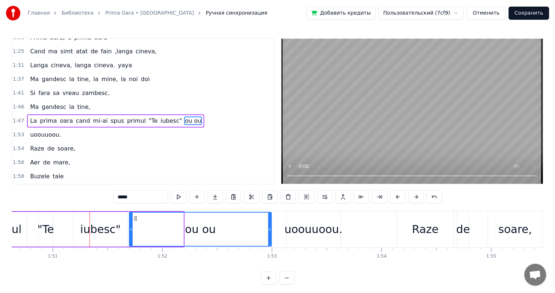
drag, startPoint x: 183, startPoint y: 226, endPoint x: 271, endPoint y: 227, distance: 88.1
click at [271, 227] on icon at bounding box center [269, 230] width 3 height 6
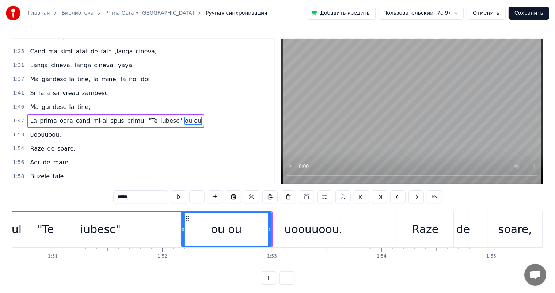
drag, startPoint x: 131, startPoint y: 225, endPoint x: 183, endPoint y: 224, distance: 51.9
click at [183, 224] on div at bounding box center [183, 229] width 3 height 33
click at [92, 226] on div "iubesc"" at bounding box center [100, 229] width 41 height 16
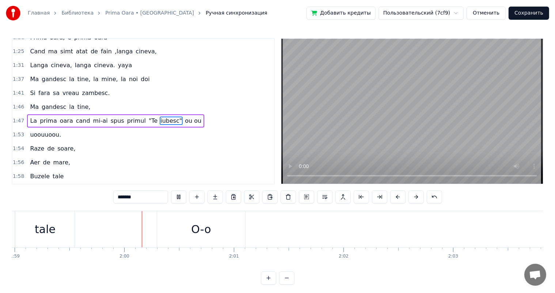
scroll to position [0, 13064]
click at [177, 229] on div "O-o" at bounding box center [188, 229] width 88 height 36
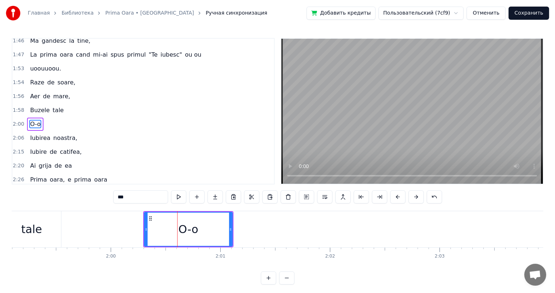
scroll to position [284, 0]
click at [133, 195] on input "***" at bounding box center [140, 196] width 55 height 13
type input "*****"
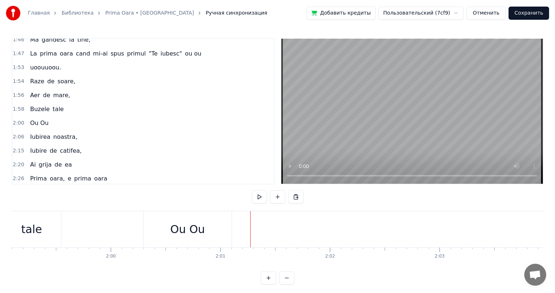
click at [220, 226] on div "Ou Ou" at bounding box center [188, 229] width 88 height 36
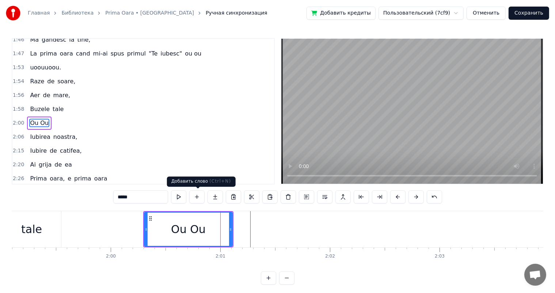
click at [195, 198] on button at bounding box center [196, 196] width 15 height 13
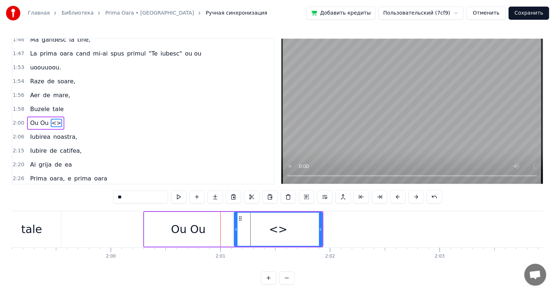
click at [132, 197] on input "**" at bounding box center [140, 196] width 55 height 13
type input "*"
drag, startPoint x: 322, startPoint y: 224, endPoint x: 358, endPoint y: 222, distance: 36.6
click at [358, 222] on div "Uouou" at bounding box center [296, 229] width 125 height 35
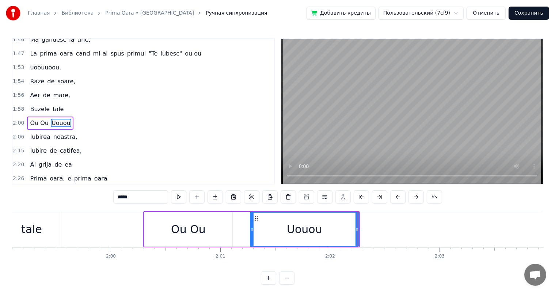
drag, startPoint x: 235, startPoint y: 226, endPoint x: 252, endPoint y: 227, distance: 16.1
click at [252, 227] on icon at bounding box center [252, 230] width 3 height 6
type input "*****"
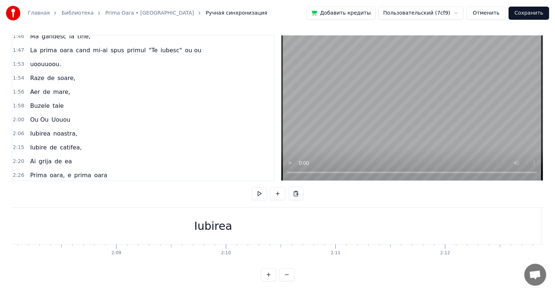
scroll to position [0, 14032]
click at [261, 220] on div "Iubirea" at bounding box center [227, 226] width 656 height 36
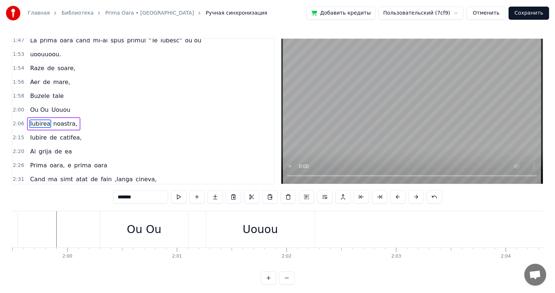
scroll to position [0, 13053]
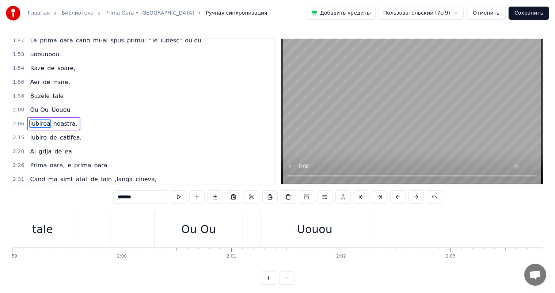
click at [304, 231] on div "Uouou" at bounding box center [314, 229] width 35 height 16
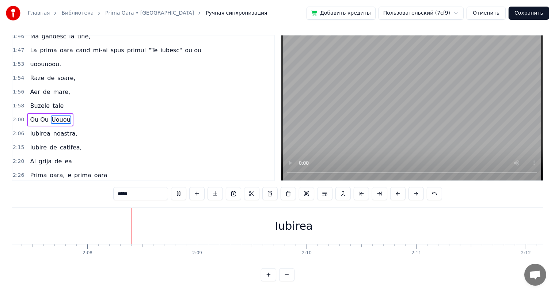
scroll to position [0, 13979]
click at [283, 220] on div "Iubirea" at bounding box center [280, 226] width 38 height 16
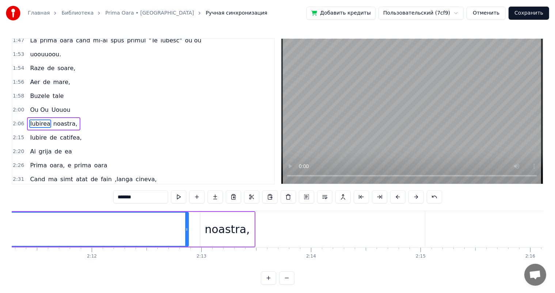
scroll to position [0, 14372]
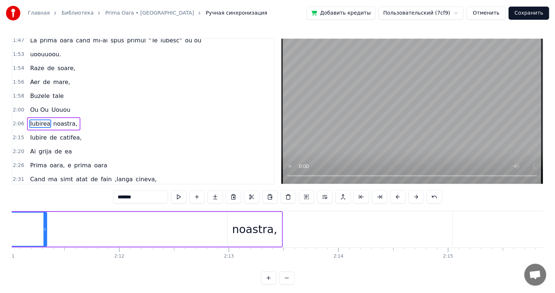
drag, startPoint x: 213, startPoint y: 220, endPoint x: 44, endPoint y: 224, distance: 169.3
click at [44, 224] on div at bounding box center [45, 229] width 3 height 33
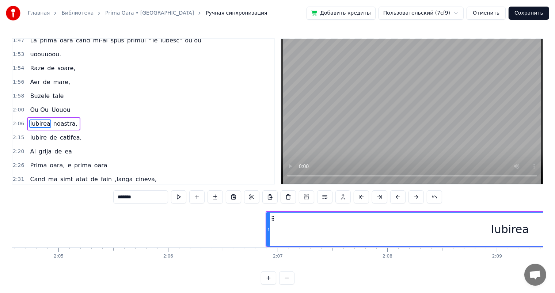
scroll to position [0, 13624]
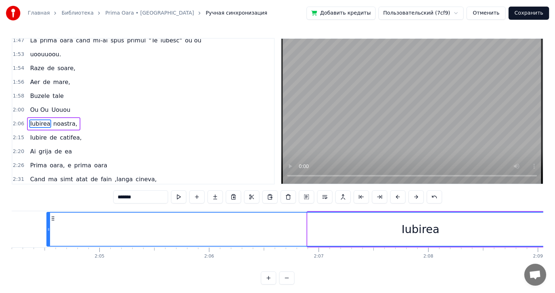
drag, startPoint x: 308, startPoint y: 218, endPoint x: 47, endPoint y: 233, distance: 261.5
click at [47, 233] on div at bounding box center [48, 229] width 3 height 33
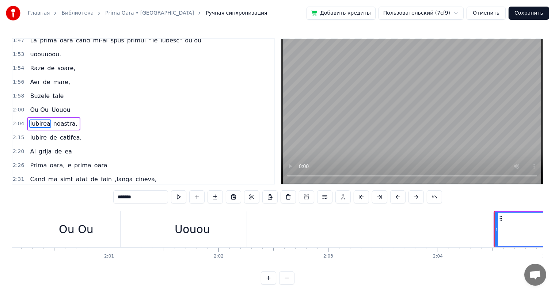
scroll to position [0, 13202]
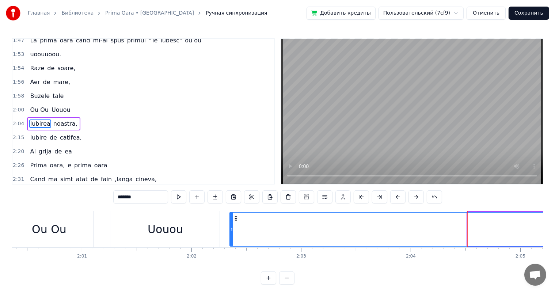
drag, startPoint x: 469, startPoint y: 224, endPoint x: 230, endPoint y: 237, distance: 239.4
click at [230, 237] on div at bounding box center [231, 229] width 3 height 33
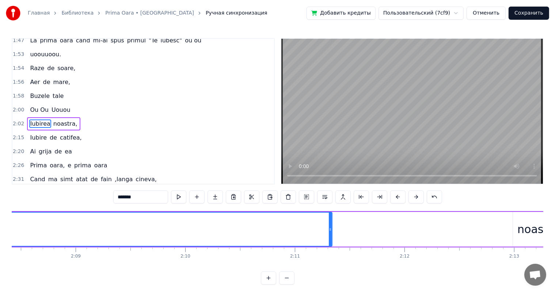
scroll to position [0, 14059]
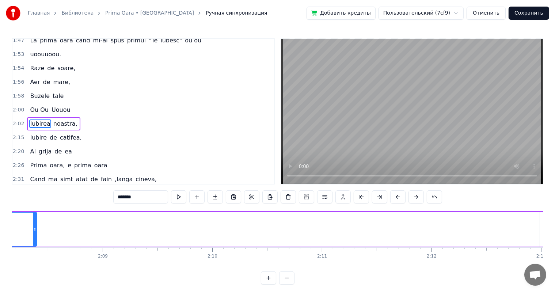
drag, startPoint x: 359, startPoint y: 223, endPoint x: 36, endPoint y: 233, distance: 323.0
click at [36, 233] on div at bounding box center [34, 229] width 3 height 33
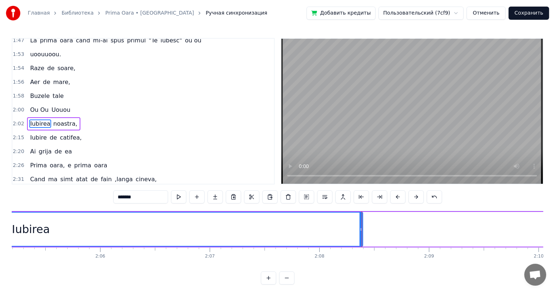
scroll to position [0, 13773]
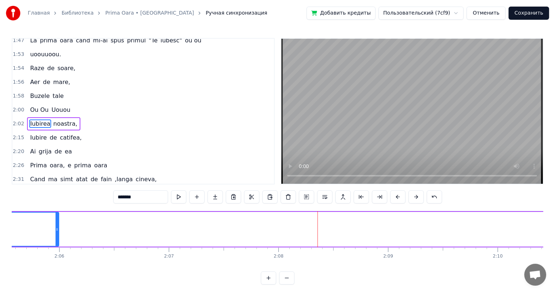
drag, startPoint x: 319, startPoint y: 226, endPoint x: 54, endPoint y: 222, distance: 264.8
click at [56, 222] on div at bounding box center [57, 229] width 3 height 33
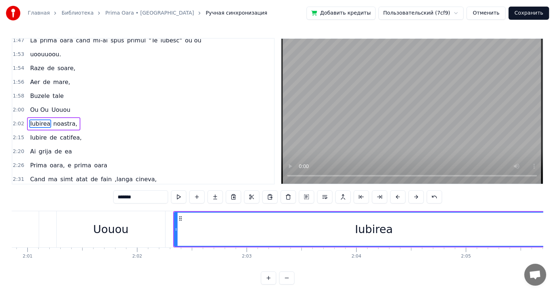
scroll to position [0, 13325]
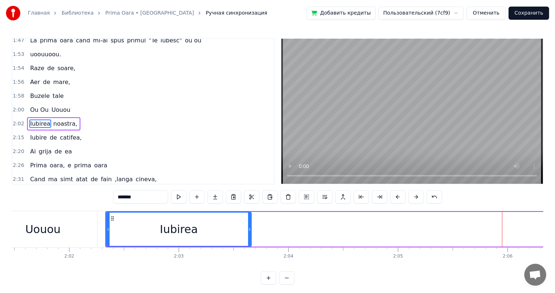
drag, startPoint x: 503, startPoint y: 224, endPoint x: 248, endPoint y: 242, distance: 256.2
click at [248, 242] on div at bounding box center [249, 229] width 3 height 33
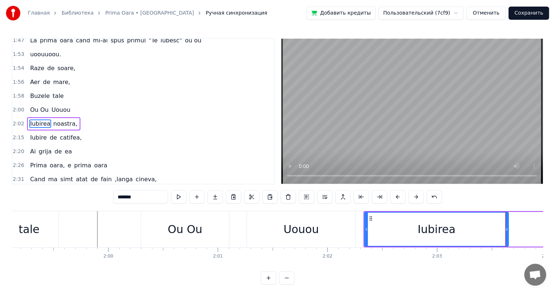
scroll to position [0, 13012]
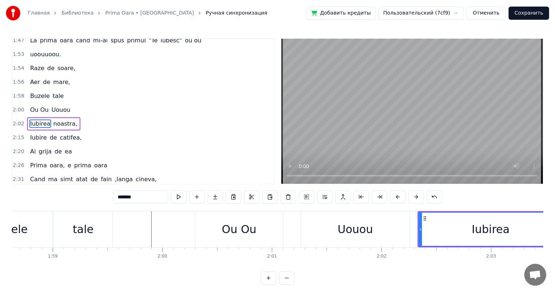
click at [318, 229] on div "Uouou" at bounding box center [355, 229] width 109 height 36
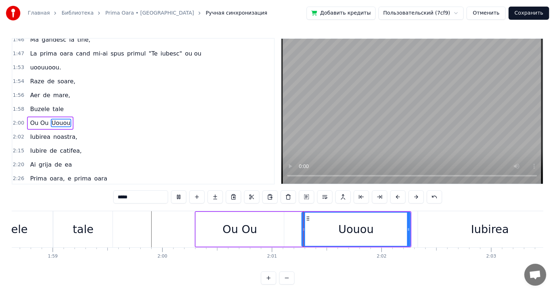
scroll to position [10, 0]
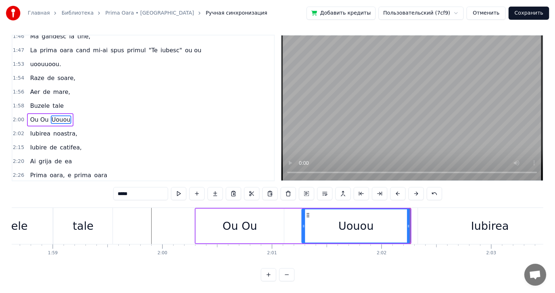
click at [479, 223] on div "Iubirea" at bounding box center [490, 226] width 38 height 16
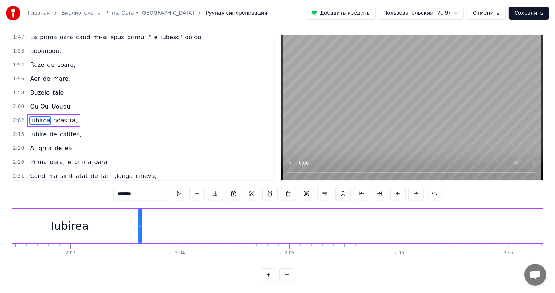
scroll to position [0, 13297]
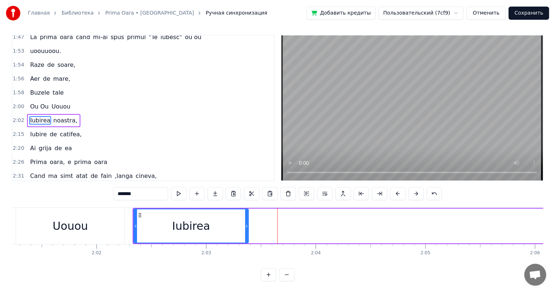
drag, startPoint x: 276, startPoint y: 212, endPoint x: 245, endPoint y: 215, distance: 30.9
click at [245, 215] on div at bounding box center [246, 226] width 3 height 33
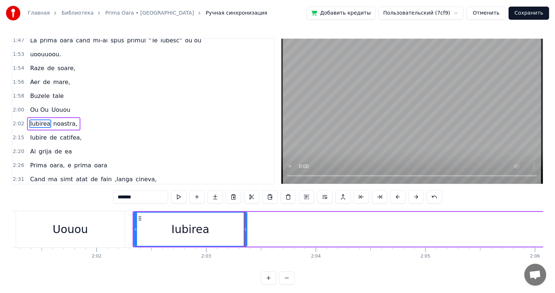
click at [150, 229] on div "Iubirea" at bounding box center [190, 229] width 113 height 33
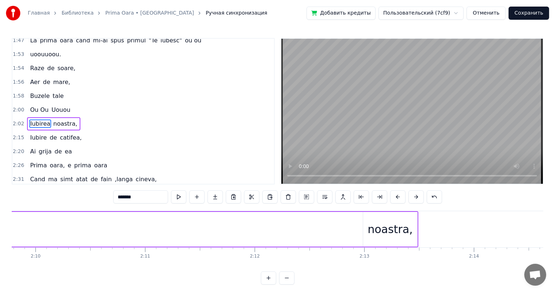
scroll to position [0, 14263]
click at [343, 241] on div "noastra," at bounding box center [363, 229] width 54 height 35
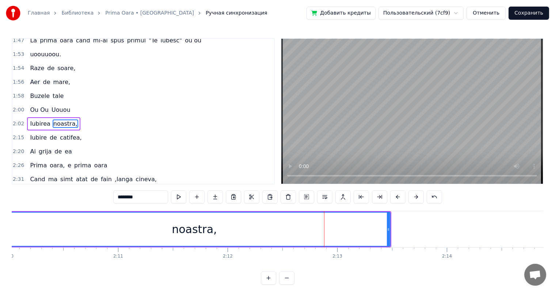
drag, startPoint x: 338, startPoint y: 227, endPoint x: 0, endPoint y: 241, distance: 338.2
click at [0, 241] on div "Главная Библиотека Prima Oara • Kamelia Ручная синхронизация Добавить кредиты П…" at bounding box center [277, 142] width 555 height 285
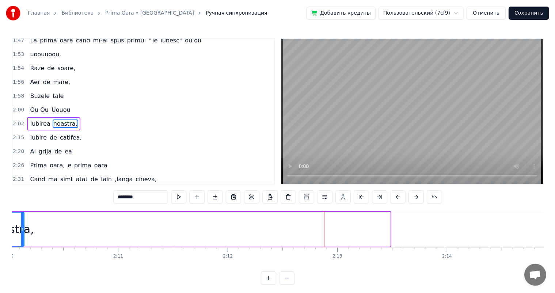
drag, startPoint x: 389, startPoint y: 223, endPoint x: 23, endPoint y: 241, distance: 366.8
click at [23, 241] on div at bounding box center [22, 229] width 3 height 33
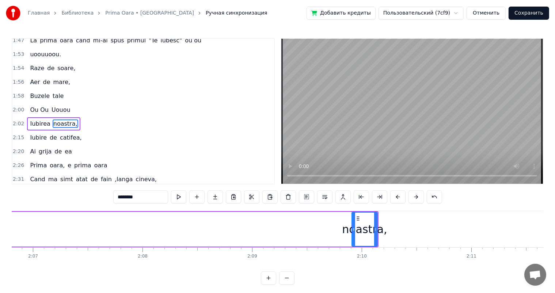
scroll to position [0, 14032]
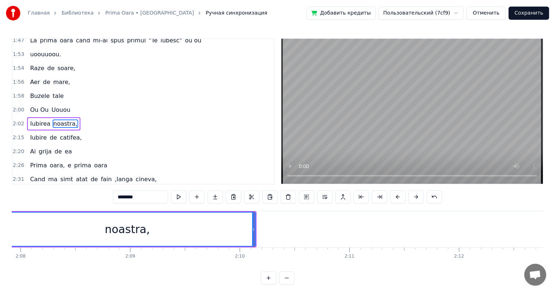
drag, startPoint x: 231, startPoint y: 222, endPoint x: 0, endPoint y: 243, distance: 231.7
click at [0, 243] on div "Главная Библиотека Prima Oara • Kamelia Ручная синхронизация Добавить кредиты П…" at bounding box center [277, 142] width 555 height 285
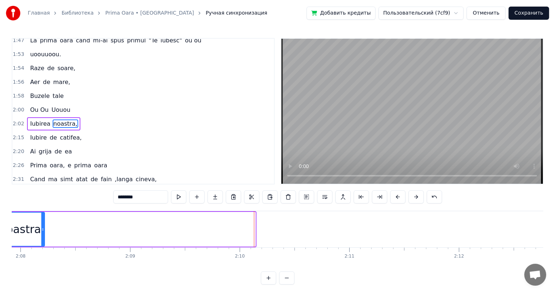
drag, startPoint x: 253, startPoint y: 223, endPoint x: 42, endPoint y: 234, distance: 211.3
click at [42, 234] on div at bounding box center [42, 229] width 3 height 33
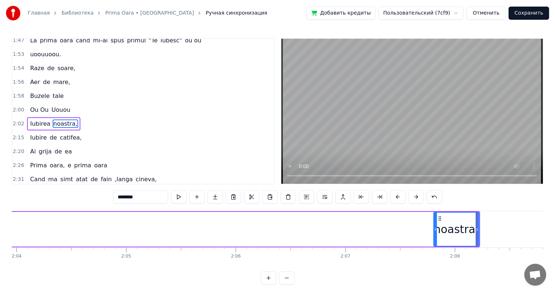
scroll to position [0, 13651]
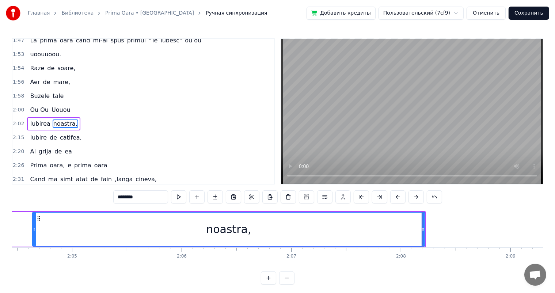
drag, startPoint x: 380, startPoint y: 222, endPoint x: 32, endPoint y: 245, distance: 348.1
click at [33, 245] on div at bounding box center [34, 229] width 3 height 33
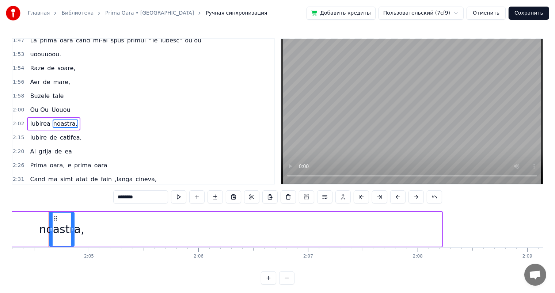
drag, startPoint x: 440, startPoint y: 223, endPoint x: 71, endPoint y: 228, distance: 369.7
click at [71, 228] on div at bounding box center [72, 229] width 3 height 33
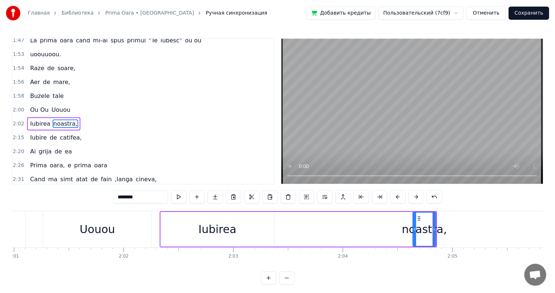
scroll to position [0, 13243]
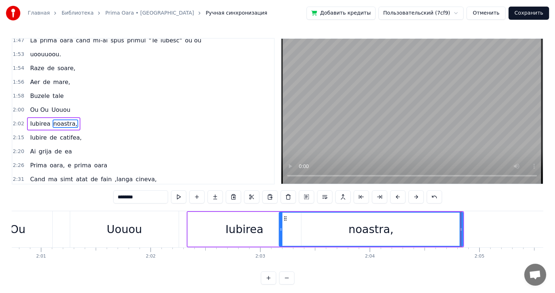
drag, startPoint x: 442, startPoint y: 222, endPoint x: 282, endPoint y: 224, distance: 160.2
click at [282, 224] on div at bounding box center [281, 229] width 3 height 33
click at [147, 224] on div "Uouou" at bounding box center [124, 229] width 109 height 36
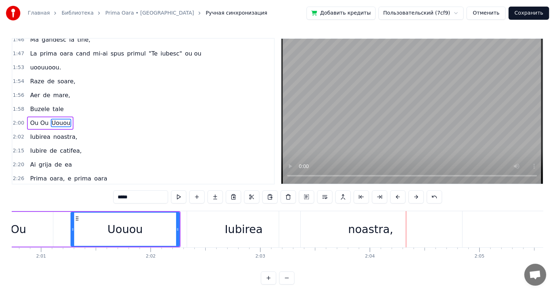
click at [367, 234] on div "noastra," at bounding box center [370, 229] width 45 height 16
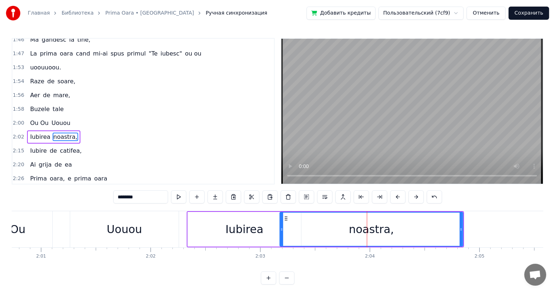
scroll to position [297, 0]
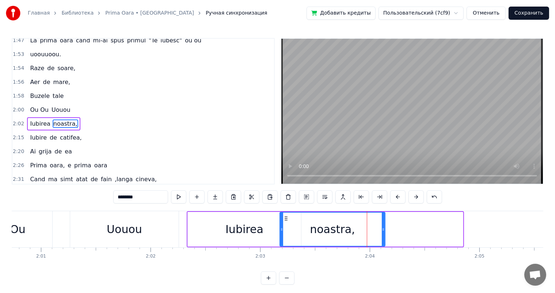
drag, startPoint x: 462, startPoint y: 224, endPoint x: 386, endPoint y: 225, distance: 75.7
click at [385, 225] on div at bounding box center [383, 229] width 3 height 33
click at [141, 233] on div "Uouou" at bounding box center [124, 229] width 109 height 36
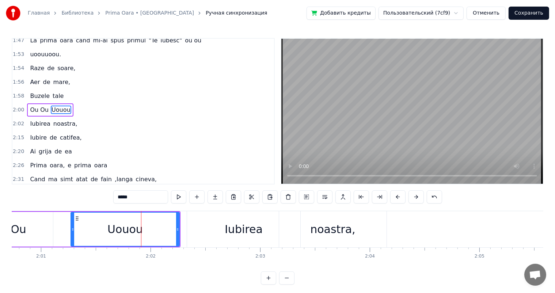
scroll to position [284, 0]
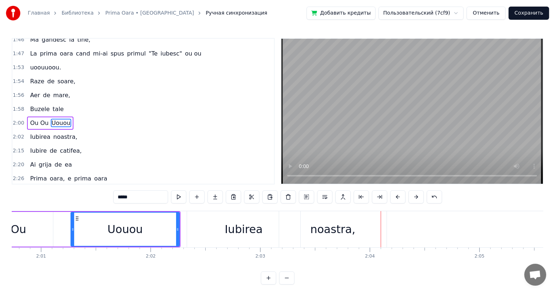
click at [256, 220] on div "Iubirea" at bounding box center [243, 229] width 113 height 36
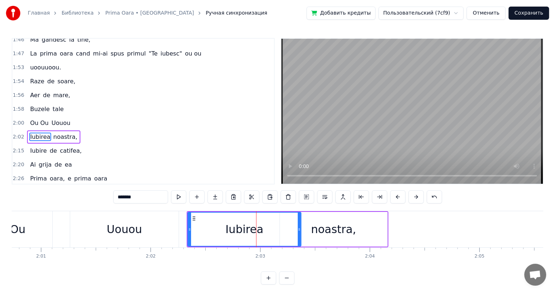
scroll to position [297, 0]
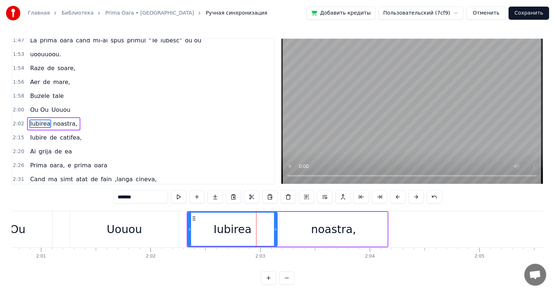
drag, startPoint x: 298, startPoint y: 226, endPoint x: 275, endPoint y: 228, distance: 23.9
click at [275, 228] on div at bounding box center [275, 229] width 3 height 33
click at [309, 228] on div "noastra," at bounding box center [333, 229] width 107 height 35
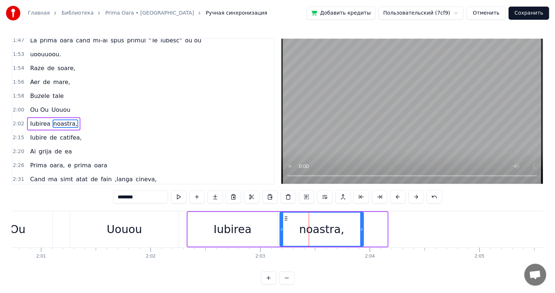
drag, startPoint x: 386, startPoint y: 225, endPoint x: 363, endPoint y: 228, distance: 24.0
click at [363, 228] on div at bounding box center [362, 229] width 3 height 33
click at [85, 233] on div "Uouou" at bounding box center [124, 229] width 109 height 36
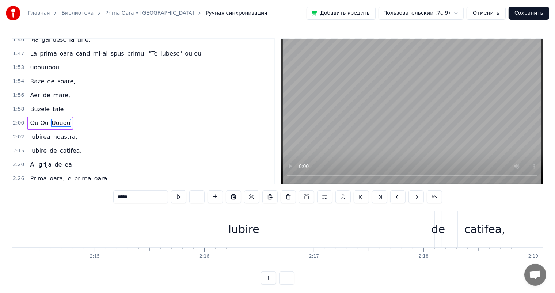
scroll to position [0, 14739]
click at [234, 231] on div "Iubire" at bounding box center [229, 229] width 31 height 16
type input "******"
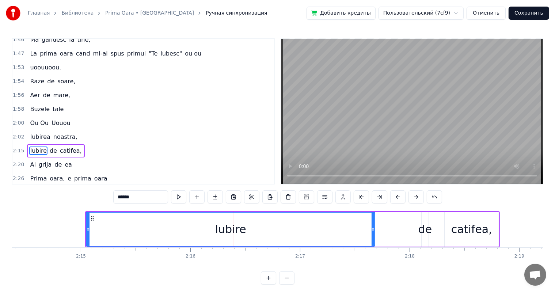
scroll to position [310, 0]
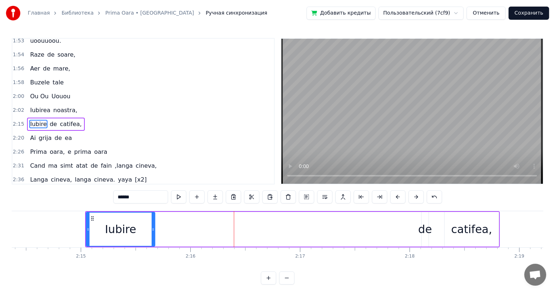
drag, startPoint x: 373, startPoint y: 224, endPoint x: 150, endPoint y: 221, distance: 222.7
click at [152, 221] on div at bounding box center [153, 229] width 3 height 33
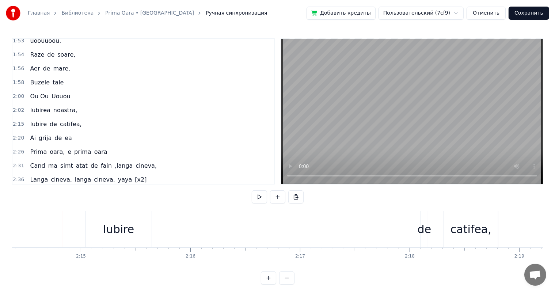
click at [116, 227] on div "Iubire" at bounding box center [118, 229] width 31 height 16
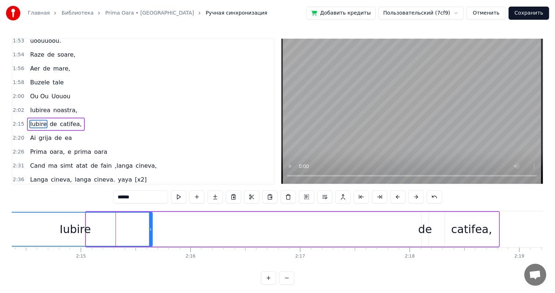
drag, startPoint x: 88, startPoint y: 227, endPoint x: 0, endPoint y: 233, distance: 88.3
click at [0, 233] on div "Главная Библиотека Prima Oara • Kamelia Ручная синхронизация Добавить кредиты П…" at bounding box center [277, 142] width 555 height 285
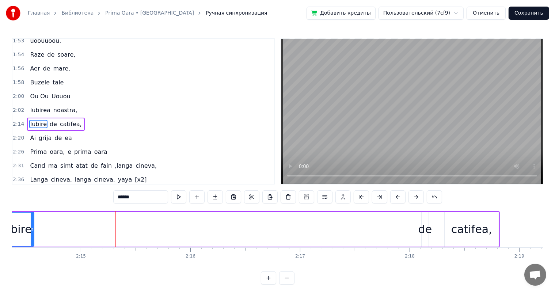
drag, startPoint x: 150, startPoint y: 229, endPoint x: 31, endPoint y: 223, distance: 119.0
click at [31, 223] on div at bounding box center [32, 229] width 3 height 33
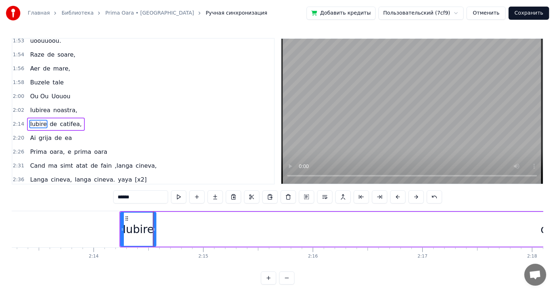
scroll to position [0, 14589]
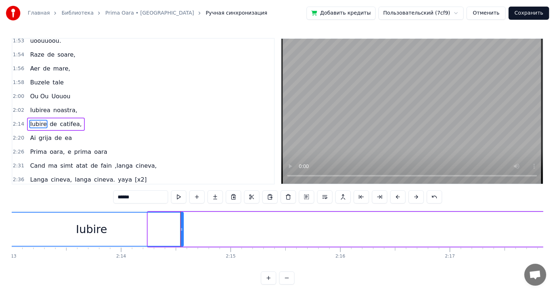
drag, startPoint x: 148, startPoint y: 227, endPoint x: 0, endPoint y: 227, distance: 148.4
click at [0, 227] on div "Главная Библиотека Prima Oara • Kamelia Ручная синхронизация Добавить кредиты П…" at bounding box center [277, 142] width 555 height 285
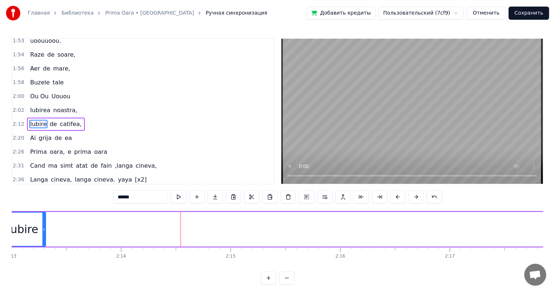
drag, startPoint x: 182, startPoint y: 227, endPoint x: 39, endPoint y: 227, distance: 143.7
click at [42, 227] on icon at bounding box center [43, 230] width 3 height 6
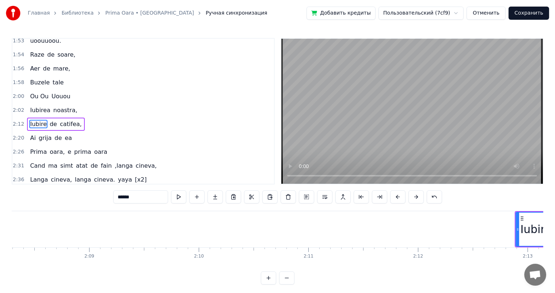
scroll to position [0, 14073]
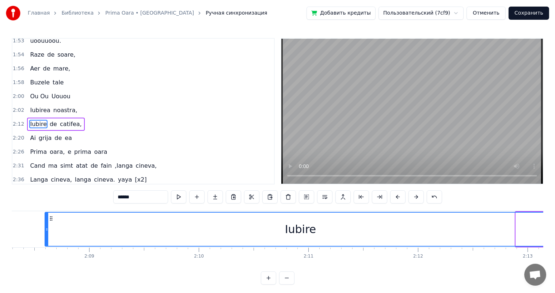
drag, startPoint x: 518, startPoint y: 226, endPoint x: 45, endPoint y: 250, distance: 473.0
click at [45, 250] on div "Prima oara. Prima oara, e prima oara Cand ma simt atat de fain, langa cineva, L…" at bounding box center [278, 238] width 532 height 55
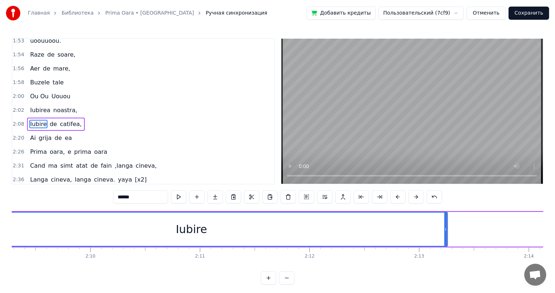
scroll to position [0, 14195]
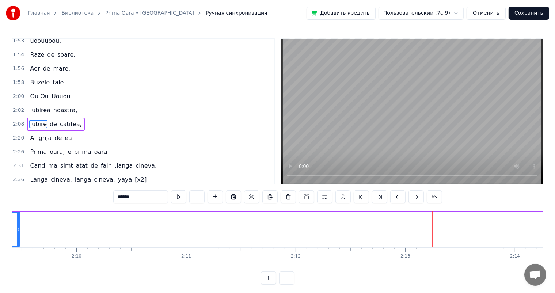
drag, startPoint x: 431, startPoint y: 230, endPoint x: 18, endPoint y: 210, distance: 414.4
click at [18, 210] on div "0:08 Prima oara. 0:16 Prima oara, e prima oara 0:20 Cand ma simt atat de fain, …" at bounding box center [278, 161] width 532 height 247
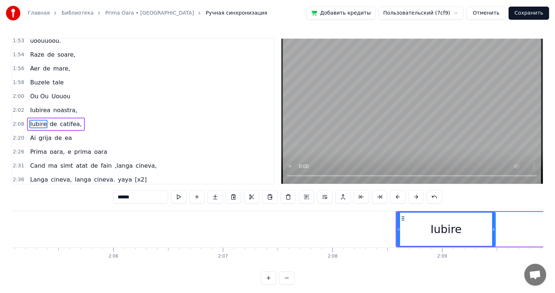
scroll to position [0, 13705]
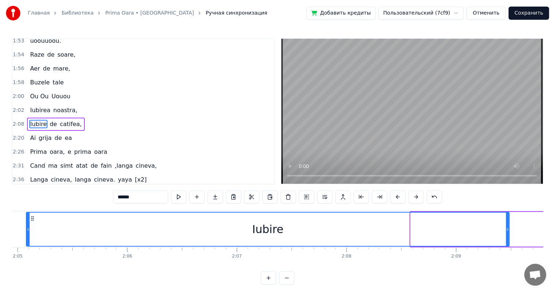
drag, startPoint x: 411, startPoint y: 225, endPoint x: 18, endPoint y: 239, distance: 393.7
click at [27, 239] on div at bounding box center [28, 229] width 3 height 33
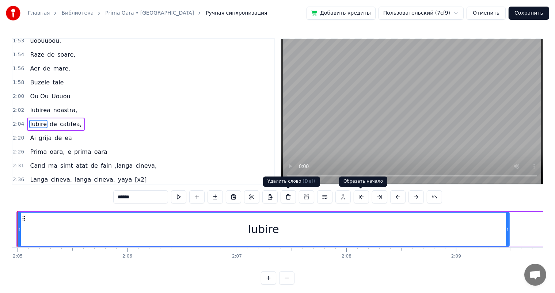
scroll to position [0, 13674]
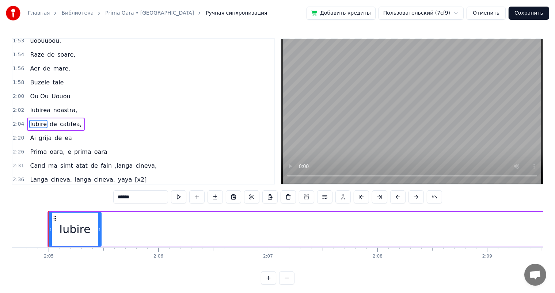
drag, startPoint x: 539, startPoint y: 226, endPoint x: 99, endPoint y: 243, distance: 440.2
click at [99, 243] on div at bounding box center [99, 229] width 3 height 33
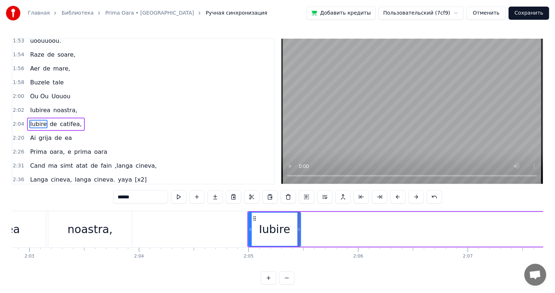
scroll to position [0, 13406]
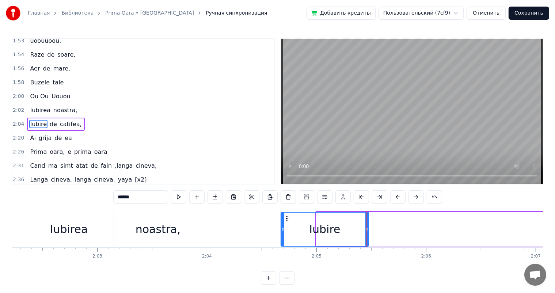
drag, startPoint x: 316, startPoint y: 224, endPoint x: 280, endPoint y: 226, distance: 36.6
click at [282, 226] on div at bounding box center [283, 229] width 3 height 33
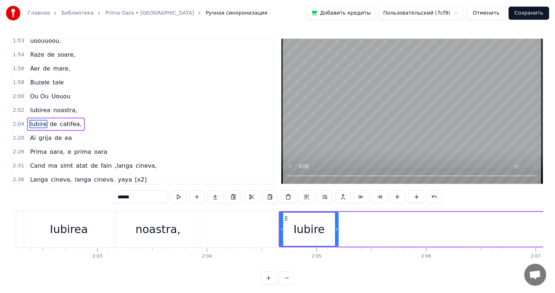
drag, startPoint x: 368, startPoint y: 226, endPoint x: 333, endPoint y: 227, distance: 35.5
click at [335, 227] on div at bounding box center [336, 229] width 3 height 33
click at [180, 231] on div "noastra," at bounding box center [158, 229] width 84 height 36
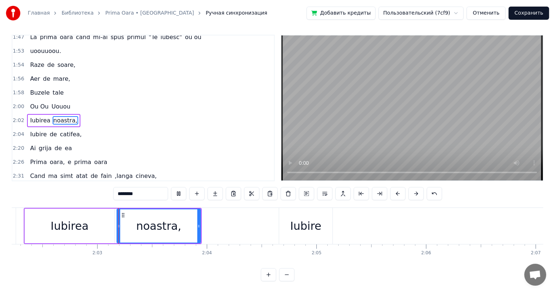
scroll to position [10, 0]
click at [315, 221] on div "Iubire" at bounding box center [305, 226] width 31 height 16
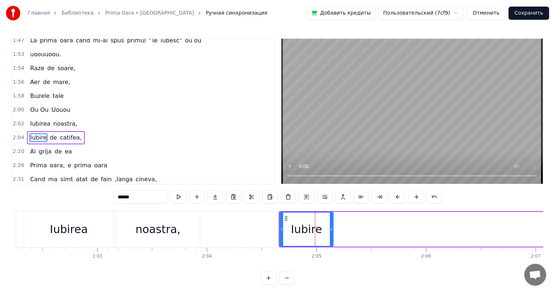
scroll to position [310, 0]
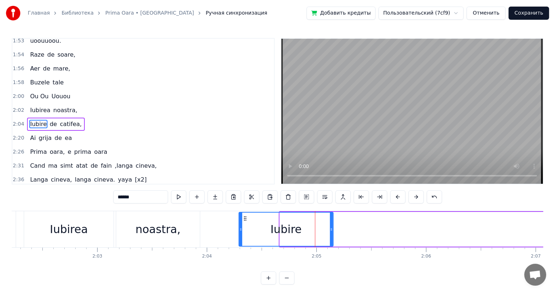
drag, startPoint x: 281, startPoint y: 226, endPoint x: 240, endPoint y: 229, distance: 41.0
click at [240, 229] on icon at bounding box center [240, 230] width 3 height 6
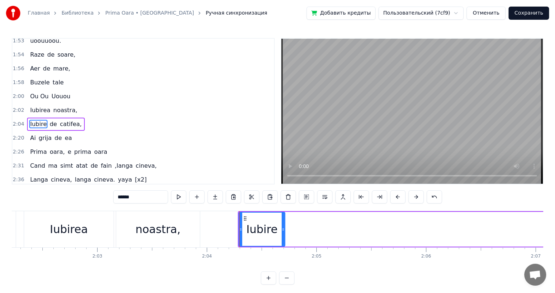
drag, startPoint x: 319, startPoint y: 226, endPoint x: 286, endPoint y: 229, distance: 33.4
click at [285, 229] on div at bounding box center [283, 229] width 3 height 33
click at [167, 232] on div "noastra," at bounding box center [158, 229] width 45 height 16
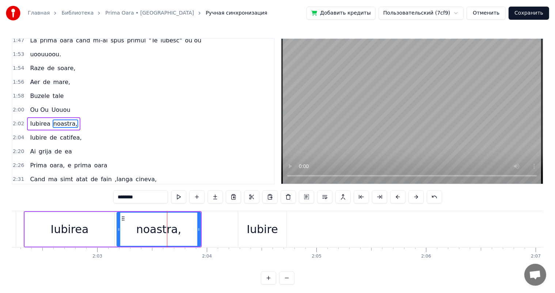
click at [247, 232] on div "Iubire" at bounding box center [262, 229] width 48 height 36
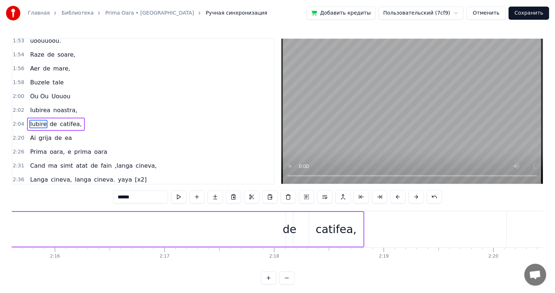
scroll to position [0, 14929]
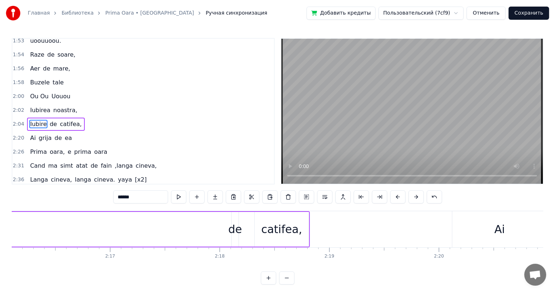
drag, startPoint x: 301, startPoint y: 237, endPoint x: 306, endPoint y: 237, distance: 5.1
click at [306, 237] on div "catifea," at bounding box center [282, 229] width 54 height 35
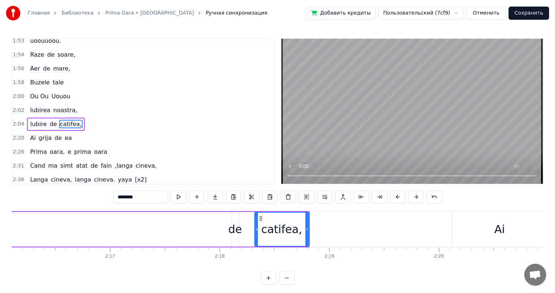
click at [237, 227] on div "de" at bounding box center [236, 229] width 14 height 16
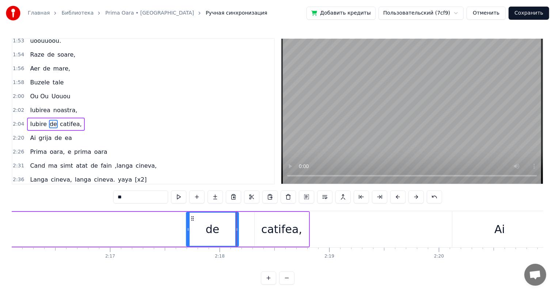
drag, startPoint x: 233, startPoint y: 226, endPoint x: 188, endPoint y: 230, distance: 45.6
click at [188, 230] on div at bounding box center [188, 229] width 3 height 33
click at [220, 232] on div "de" at bounding box center [213, 229] width 52 height 33
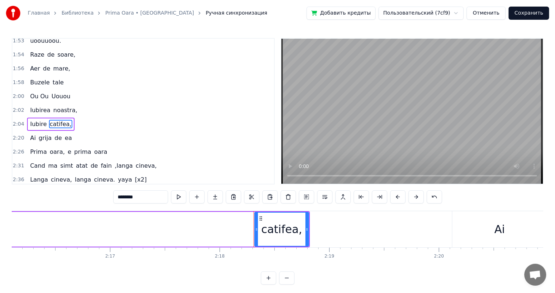
click at [268, 225] on div "catifea," at bounding box center [281, 229] width 41 height 16
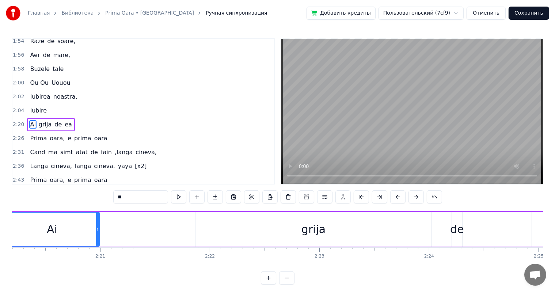
scroll to position [0, 15405]
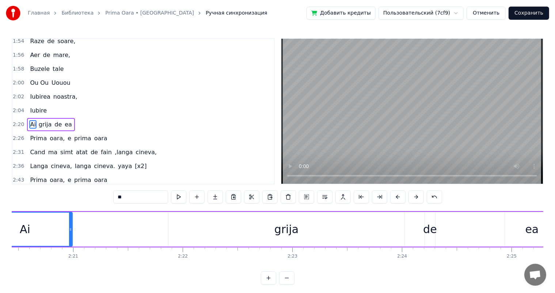
click at [48, 231] on div "Ai" at bounding box center [25, 229] width 94 height 33
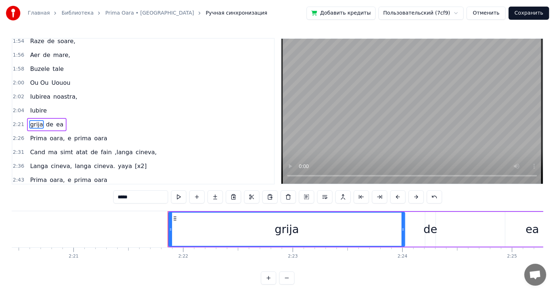
click at [238, 229] on div "grija" at bounding box center [286, 229] width 235 height 33
type input "**"
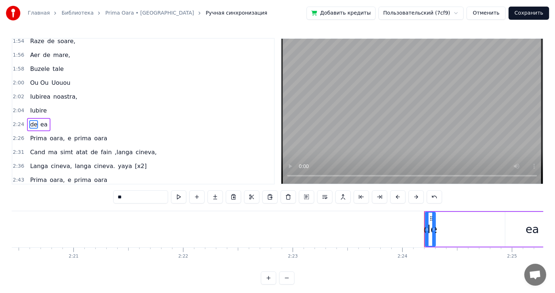
click at [449, 230] on div "de ea" at bounding box center [493, 229] width 136 height 36
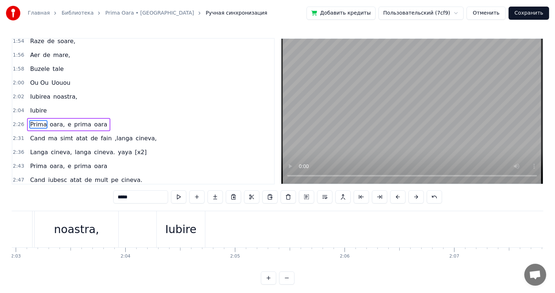
scroll to position [0, 13542]
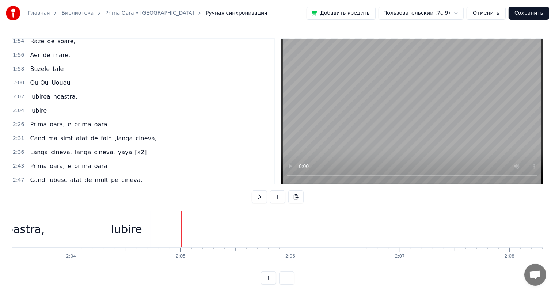
click at [126, 223] on div "Iubire" at bounding box center [126, 229] width 31 height 16
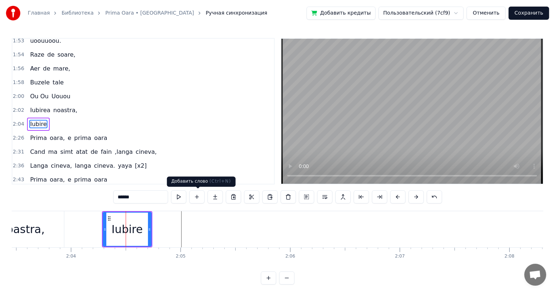
click at [199, 199] on button at bounding box center [196, 196] width 15 height 13
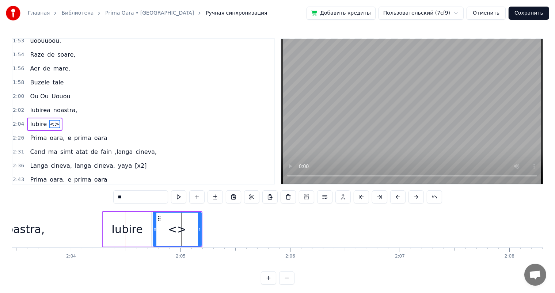
click at [131, 197] on input "**" at bounding box center [140, 196] width 55 height 13
type input "*"
type input "**"
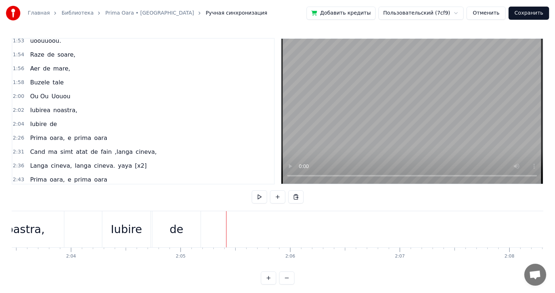
click at [183, 228] on div "de" at bounding box center [176, 229] width 48 height 36
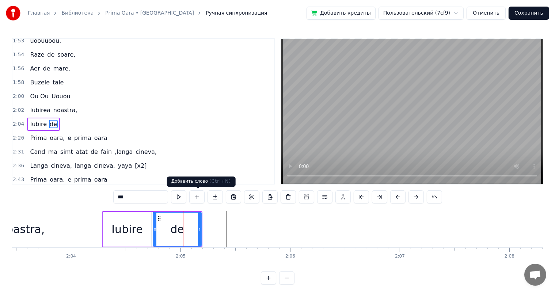
click at [201, 198] on button at bounding box center [196, 196] width 15 height 13
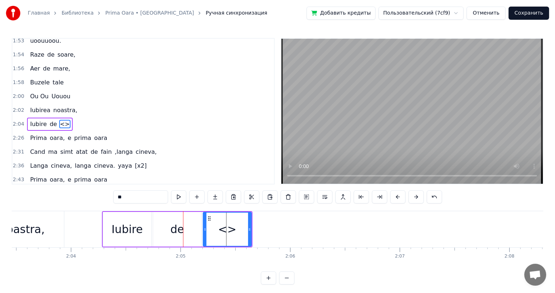
click at [144, 200] on input "**" at bounding box center [140, 196] width 55 height 13
type input "*"
type input "*******"
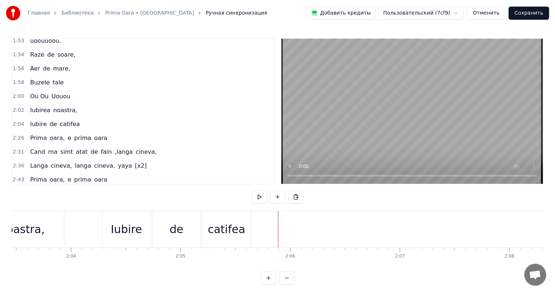
click at [243, 227] on div "catifea" at bounding box center [227, 229] width 48 height 36
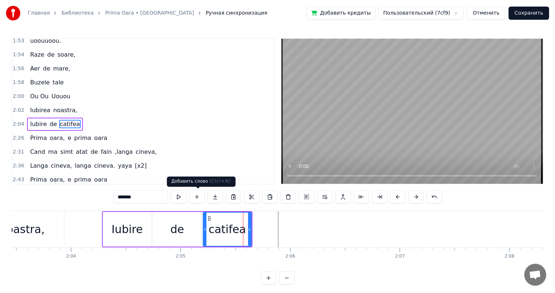
click at [199, 198] on button at bounding box center [196, 196] width 15 height 13
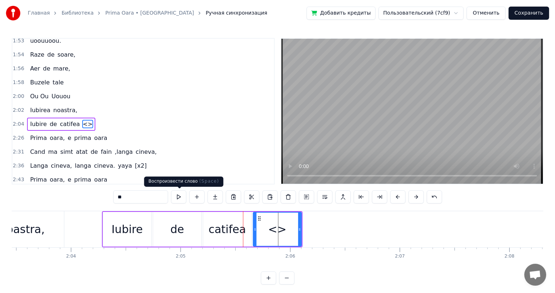
click at [158, 199] on input "**" at bounding box center [140, 196] width 55 height 13
type input "*"
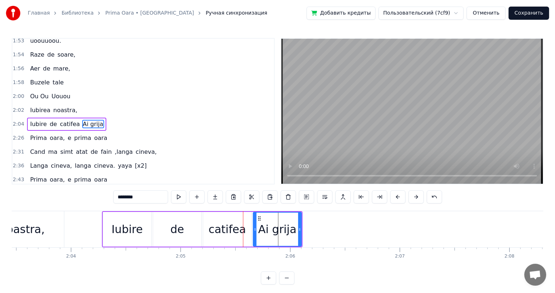
type input "********"
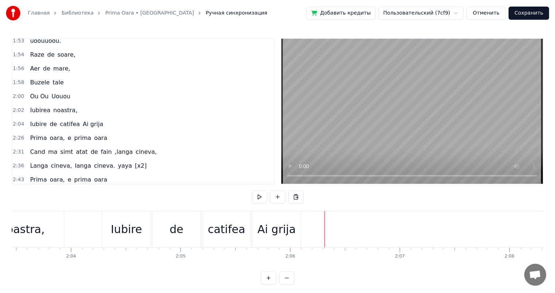
click at [270, 228] on div "Ai grija" at bounding box center [277, 229] width 38 height 16
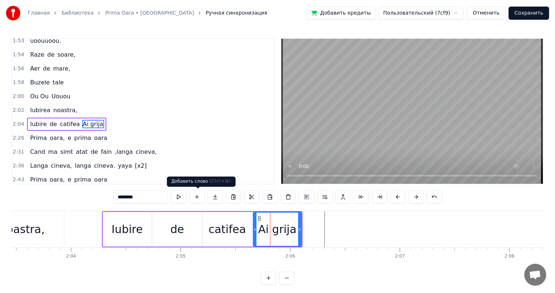
click at [197, 196] on button at bounding box center [196, 196] width 15 height 13
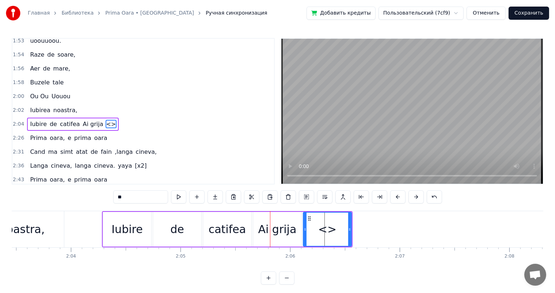
click at [159, 197] on input "**" at bounding box center [140, 196] width 55 height 13
type input "*"
type input "**"
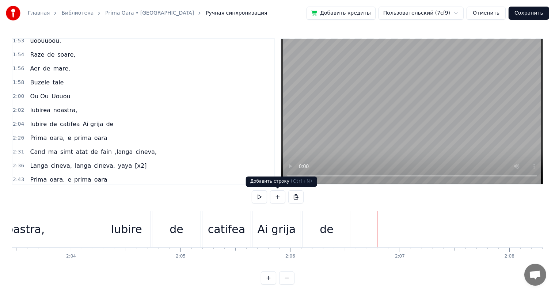
click at [278, 193] on button at bounding box center [277, 196] width 15 height 13
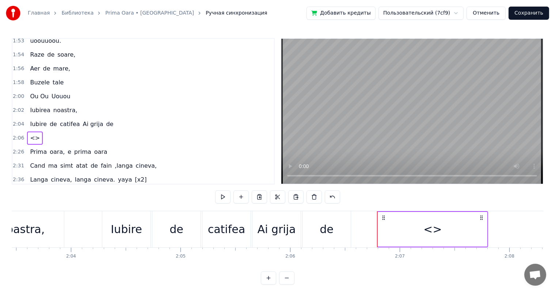
click at [452, 237] on div "<>" at bounding box center [432, 229] width 109 height 35
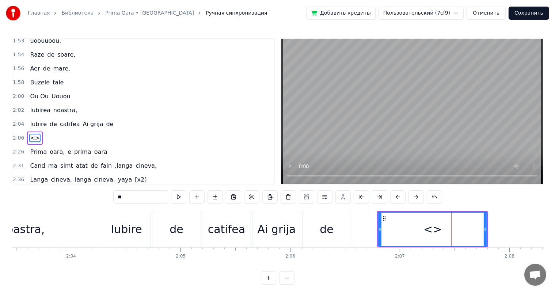
scroll to position [324, 0]
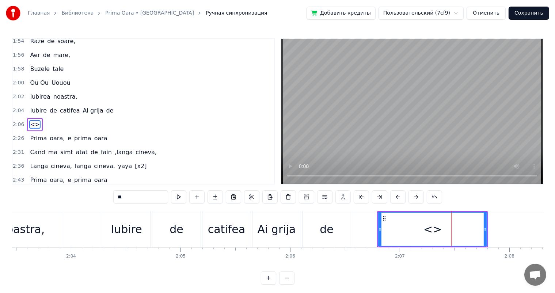
click at [135, 196] on input "**" at bounding box center [140, 196] width 55 height 13
type input "*"
click at [186, 230] on div "de" at bounding box center [176, 229] width 48 height 36
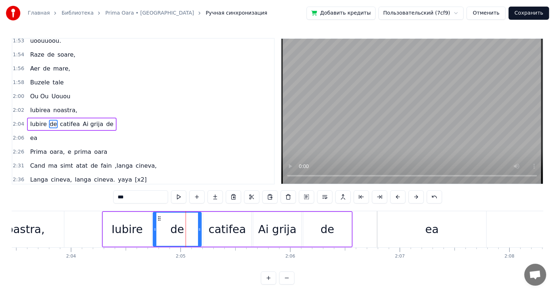
click at [59, 234] on div "noastra," at bounding box center [22, 229] width 84 height 36
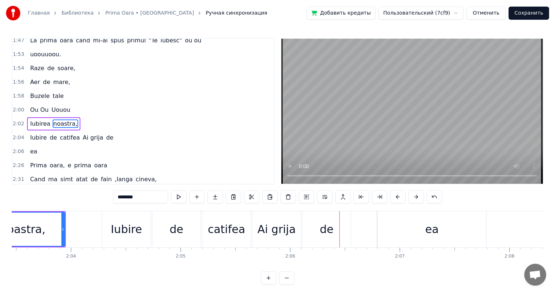
click at [265, 226] on div "Ai grija" at bounding box center [277, 229] width 38 height 16
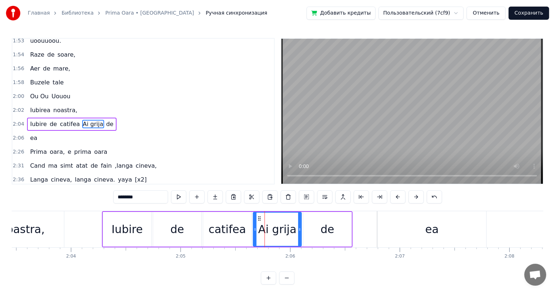
click at [393, 230] on div "ea" at bounding box center [432, 229] width 109 height 36
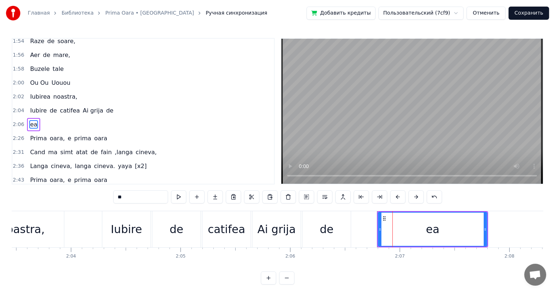
click at [238, 231] on div "catifea" at bounding box center [226, 229] width 37 height 16
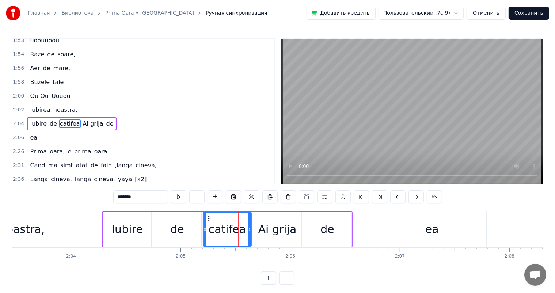
scroll to position [310, 0]
click at [289, 237] on div "Ai grija" at bounding box center [278, 229] width 38 height 16
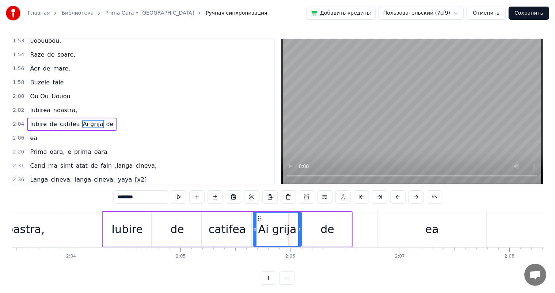
click at [426, 230] on div "ea" at bounding box center [433, 229] width 14 height 16
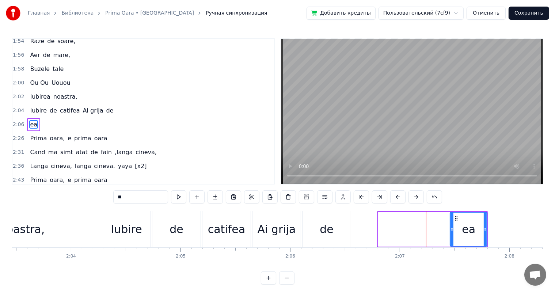
drag, startPoint x: 379, startPoint y: 227, endPoint x: 453, endPoint y: 233, distance: 74.5
click at [453, 233] on div at bounding box center [452, 229] width 3 height 33
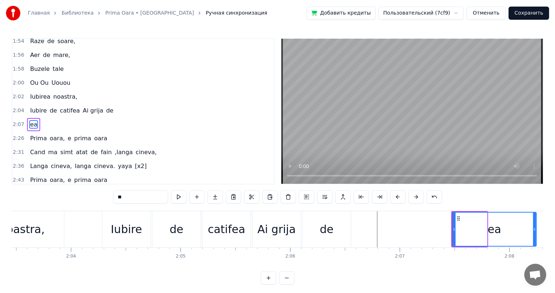
drag, startPoint x: 486, startPoint y: 226, endPoint x: 536, endPoint y: 224, distance: 49.8
click at [536, 224] on div at bounding box center [534, 229] width 3 height 33
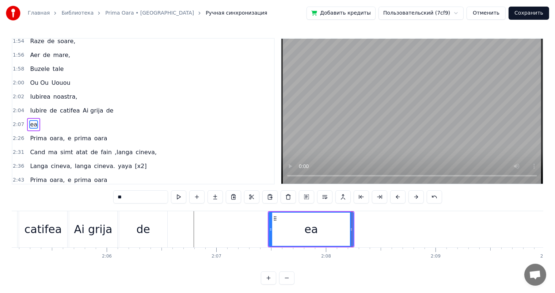
scroll to position [0, 13708]
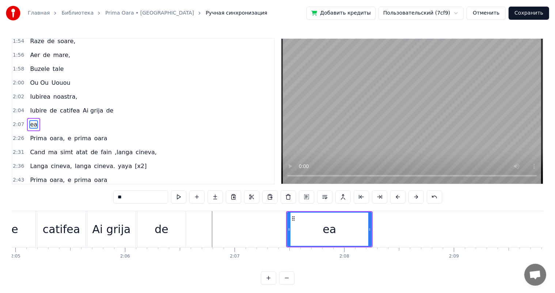
click at [161, 233] on div "de" at bounding box center [162, 229] width 14 height 16
type input "**"
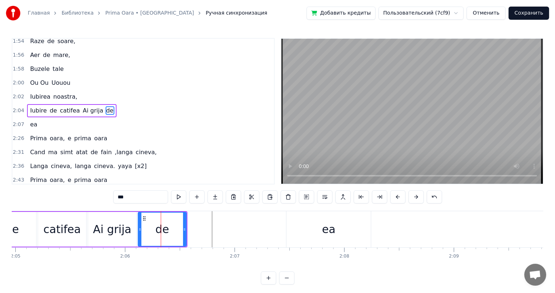
scroll to position [310, 0]
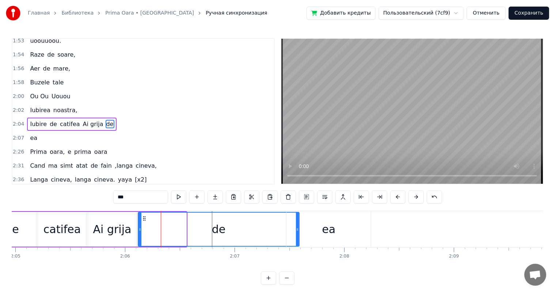
drag, startPoint x: 185, startPoint y: 229, endPoint x: 295, endPoint y: 236, distance: 110.6
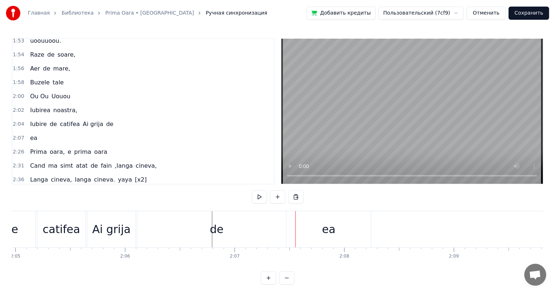
click at [146, 226] on div "de" at bounding box center [216, 229] width 159 height 36
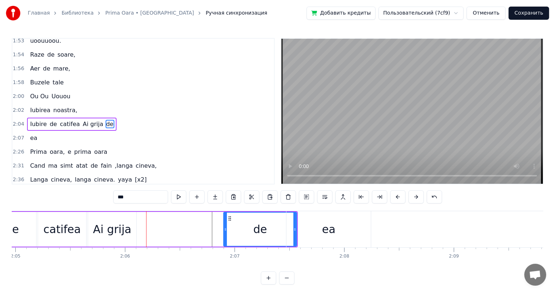
drag, startPoint x: 138, startPoint y: 227, endPoint x: 226, endPoint y: 233, distance: 87.6
click at [226, 233] on div at bounding box center [225, 229] width 3 height 33
click at [118, 237] on div "Ai grija" at bounding box center [112, 229] width 38 height 16
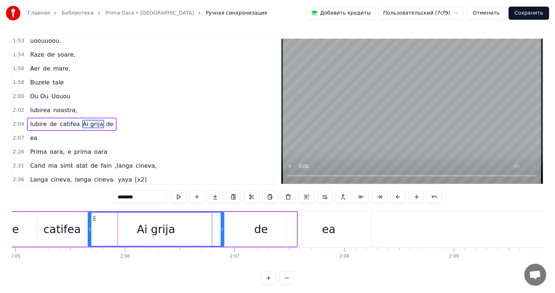
drag, startPoint x: 136, startPoint y: 227, endPoint x: 223, endPoint y: 234, distance: 87.3
click at [223, 234] on div "Ai grija" at bounding box center [156, 229] width 137 height 35
drag, startPoint x: 89, startPoint y: 228, endPoint x: 120, endPoint y: 230, distance: 30.8
click at [120, 230] on icon at bounding box center [120, 230] width 3 height 6
click at [35, 238] on div "de" at bounding box center [12, 229] width 48 height 35
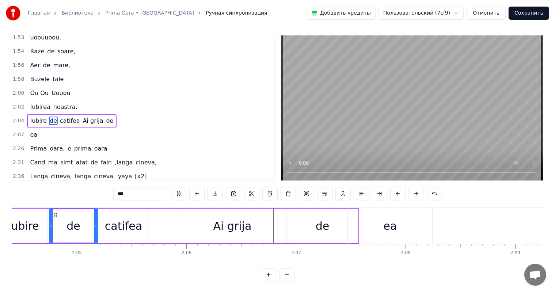
scroll to position [0, 13646]
click at [205, 223] on div "Ai grija" at bounding box center [233, 226] width 105 height 35
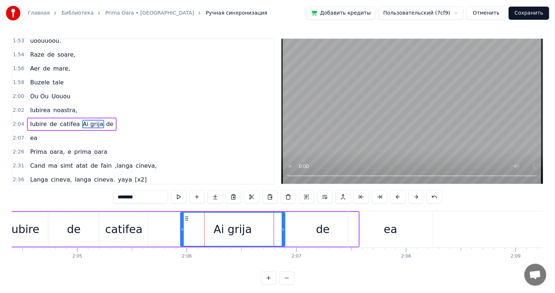
click at [378, 228] on div "ea" at bounding box center [390, 229] width 84 height 36
type input "**"
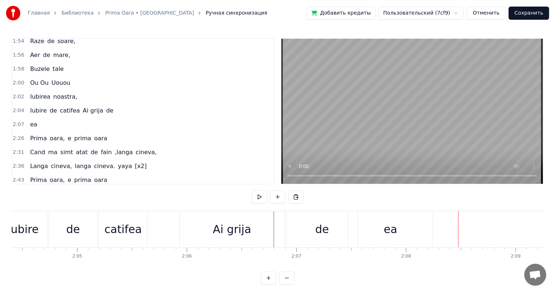
click at [385, 225] on div "ea" at bounding box center [391, 229] width 14 height 16
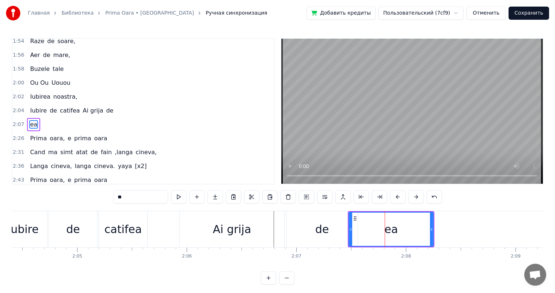
click at [262, 231] on div "Ai grija" at bounding box center [232, 229] width 105 height 36
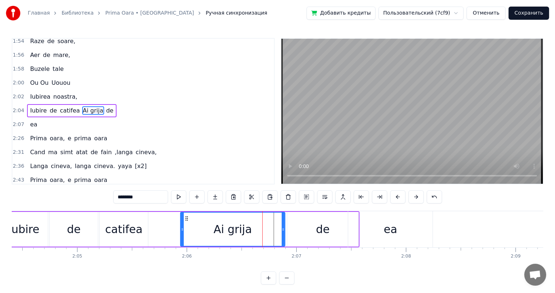
scroll to position [310, 0]
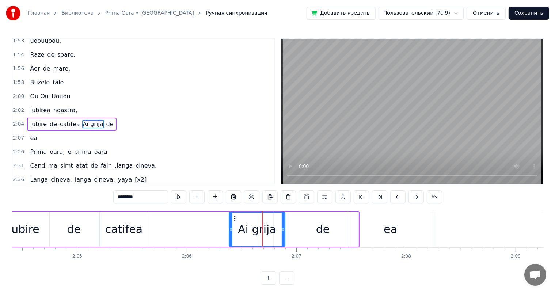
drag, startPoint x: 181, startPoint y: 229, endPoint x: 235, endPoint y: 235, distance: 54.4
click at [233, 235] on div at bounding box center [231, 229] width 3 height 33
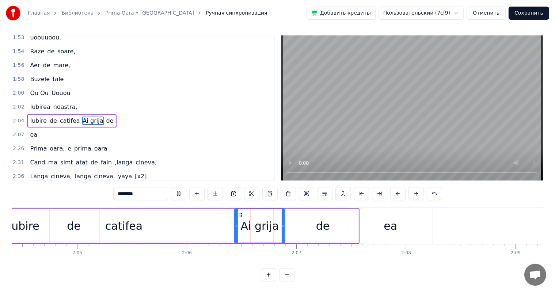
scroll to position [10, 0]
click at [307, 221] on div "de" at bounding box center [322, 226] width 71 height 35
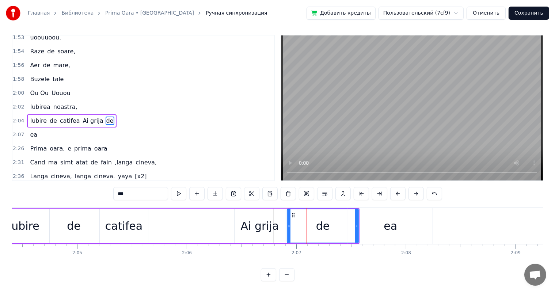
scroll to position [0, 0]
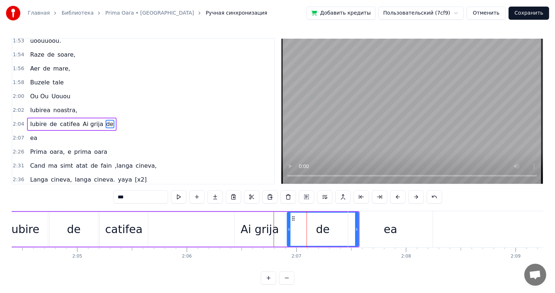
click at [382, 225] on div "ea" at bounding box center [390, 229] width 84 height 36
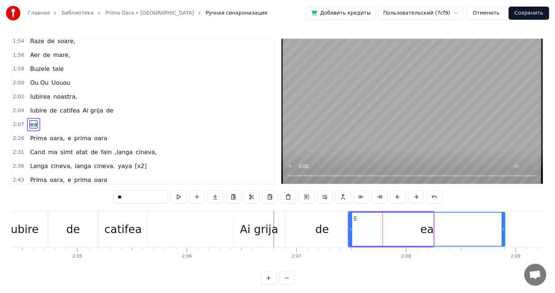
drag, startPoint x: 431, startPoint y: 227, endPoint x: 514, endPoint y: 230, distance: 82.7
click at [505, 230] on icon at bounding box center [503, 230] width 3 height 6
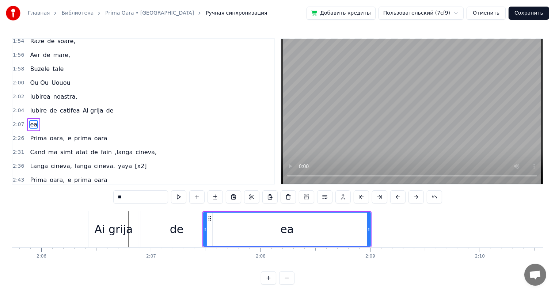
scroll to position [0, 13775]
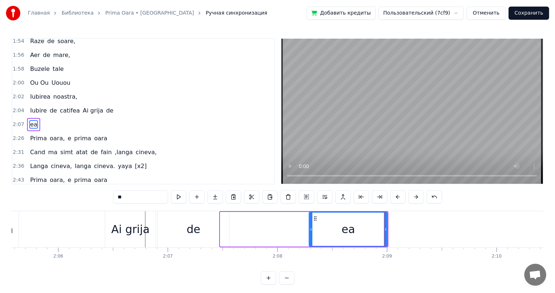
drag, startPoint x: 222, startPoint y: 227, endPoint x: 311, endPoint y: 231, distance: 89.0
click at [311, 231] on icon at bounding box center [311, 230] width 3 height 6
click at [208, 231] on div "de" at bounding box center [193, 229] width 71 height 36
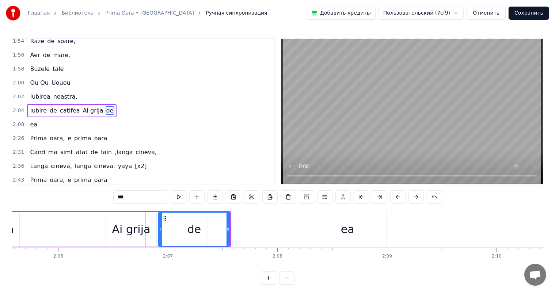
scroll to position [310, 0]
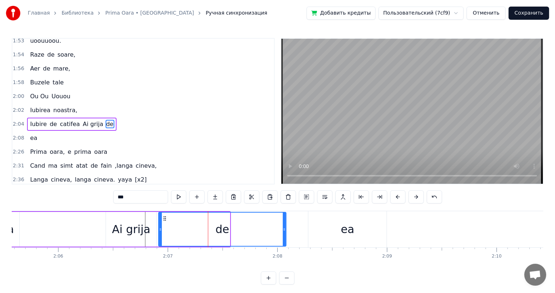
drag, startPoint x: 227, startPoint y: 226, endPoint x: 286, endPoint y: 231, distance: 59.1
click at [286, 231] on div at bounding box center [284, 229] width 3 height 33
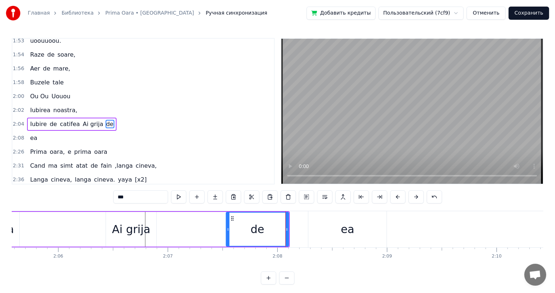
drag, startPoint x: 161, startPoint y: 226, endPoint x: 234, endPoint y: 233, distance: 74.2
click at [230, 233] on div at bounding box center [228, 229] width 3 height 33
click at [145, 233] on div "Ai grija" at bounding box center [131, 229] width 38 height 16
type input "********"
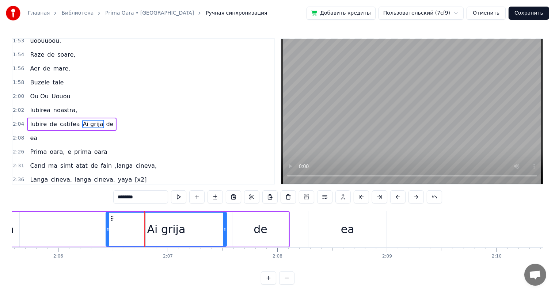
drag, startPoint x: 155, startPoint y: 229, endPoint x: 229, endPoint y: 234, distance: 74.0
click at [226, 234] on div at bounding box center [224, 229] width 3 height 33
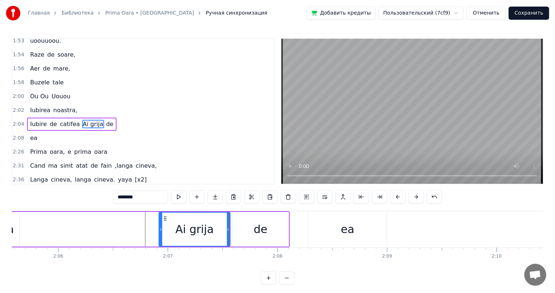
drag, startPoint x: 108, startPoint y: 229, endPoint x: 162, endPoint y: 233, distance: 54.3
click at [162, 233] on div at bounding box center [160, 229] width 3 height 33
click at [106, 232] on div "Iubire de catifea Ai grija de" at bounding box center [80, 229] width 420 height 36
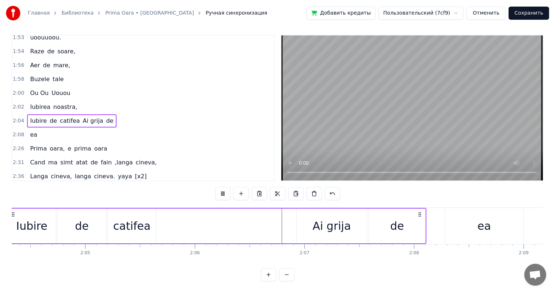
scroll to position [0, 13598]
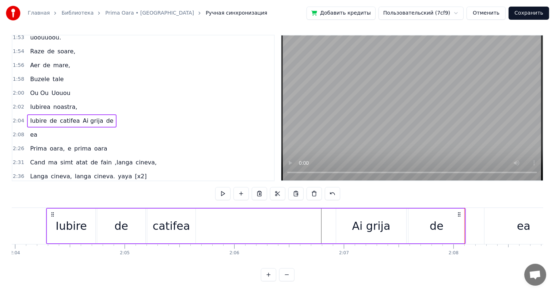
click at [414, 225] on div "de" at bounding box center [437, 226] width 56 height 35
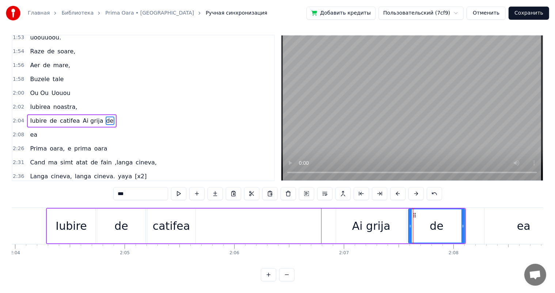
scroll to position [0, 0]
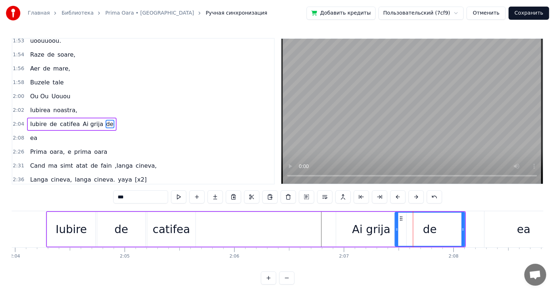
drag, startPoint x: 410, startPoint y: 224, endPoint x: 396, endPoint y: 224, distance: 13.5
click at [396, 224] on div at bounding box center [397, 229] width 3 height 33
drag, startPoint x: 464, startPoint y: 226, endPoint x: 446, endPoint y: 227, distance: 18.3
click at [446, 227] on div "de" at bounding box center [423, 229] width 56 height 35
click at [201, 233] on div "Iubire de catifea Ai grija de" at bounding box center [247, 229] width 402 height 36
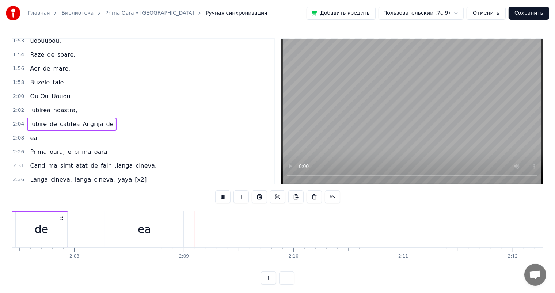
scroll to position [0, 14065]
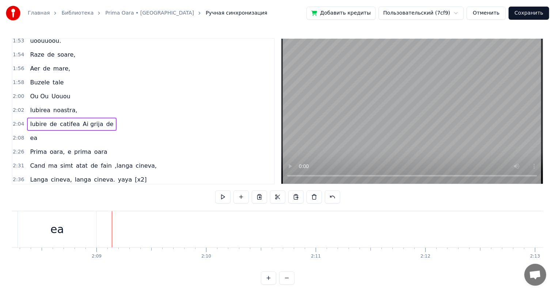
click at [64, 233] on div "ea" at bounding box center [57, 229] width 78 height 36
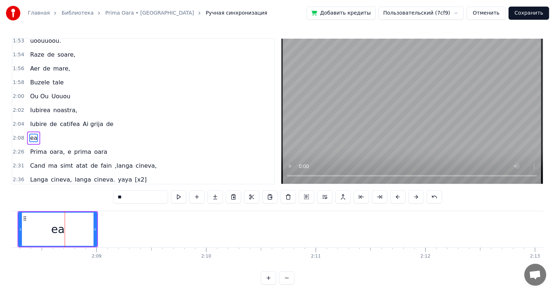
scroll to position [324, 0]
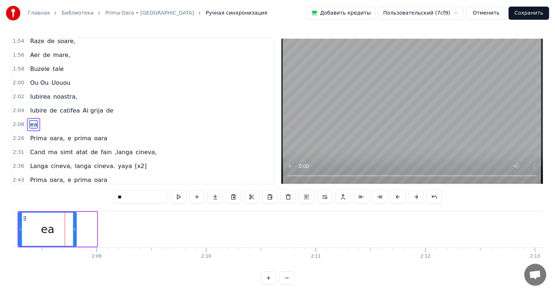
drag, startPoint x: 94, startPoint y: 228, endPoint x: 72, endPoint y: 228, distance: 21.6
click at [73, 228] on icon at bounding box center [74, 230] width 3 height 6
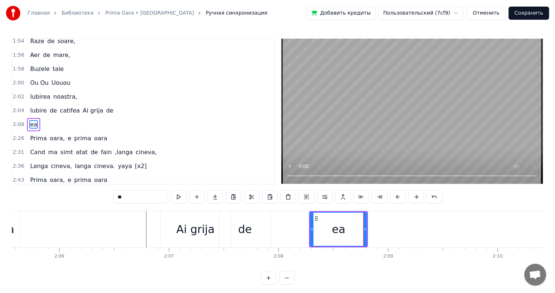
scroll to position [0, 13746]
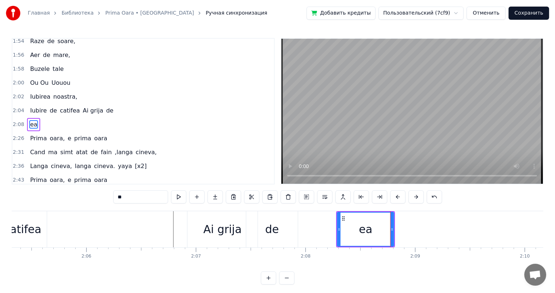
click at [287, 235] on div "de" at bounding box center [272, 229] width 52 height 36
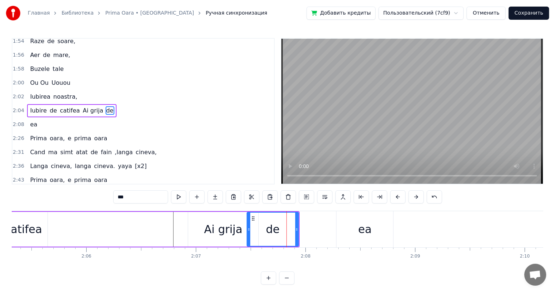
scroll to position [310, 0]
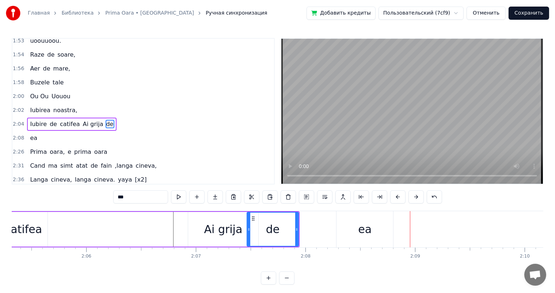
click at [365, 226] on div "ea" at bounding box center [365, 229] width 14 height 16
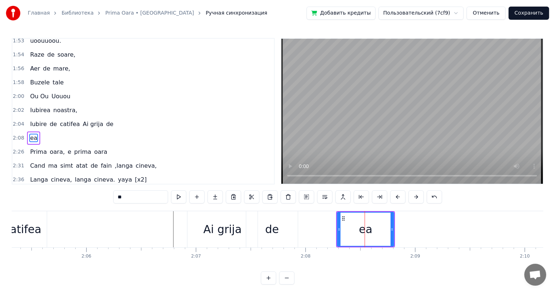
scroll to position [324, 0]
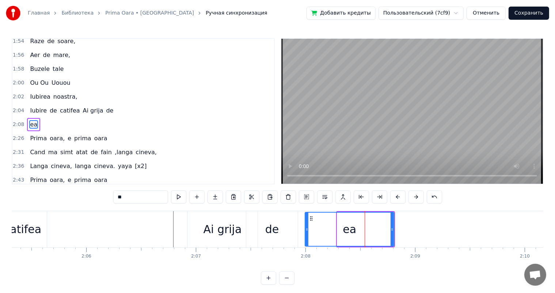
drag, startPoint x: 339, startPoint y: 225, endPoint x: 306, endPoint y: 227, distance: 33.0
click at [306, 227] on div at bounding box center [307, 229] width 3 height 33
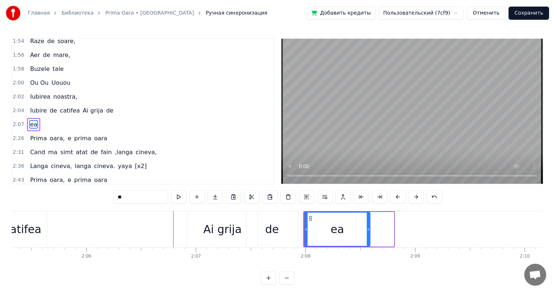
drag, startPoint x: 392, startPoint y: 228, endPoint x: 364, endPoint y: 229, distance: 27.8
click at [367, 229] on icon at bounding box center [368, 230] width 3 height 6
click at [347, 229] on div "ea" at bounding box center [335, 229] width 61 height 33
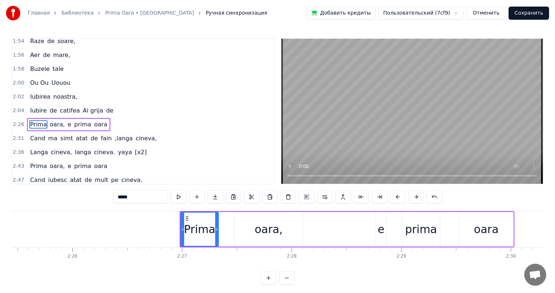
scroll to position [0, 16085]
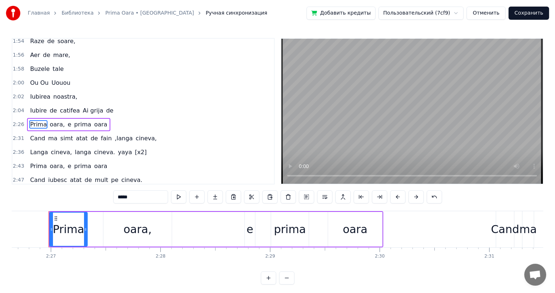
click at [366, 218] on div "oara" at bounding box center [355, 229] width 54 height 35
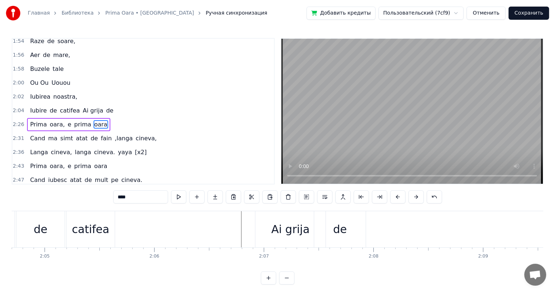
scroll to position [0, 13692]
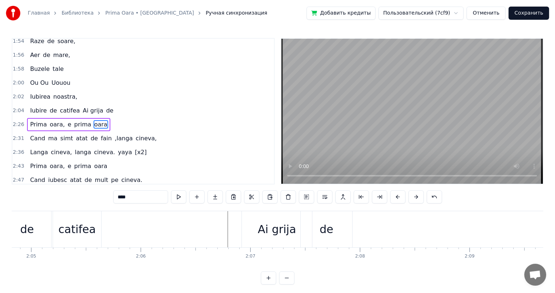
click at [336, 234] on div "de" at bounding box center [327, 229] width 52 height 36
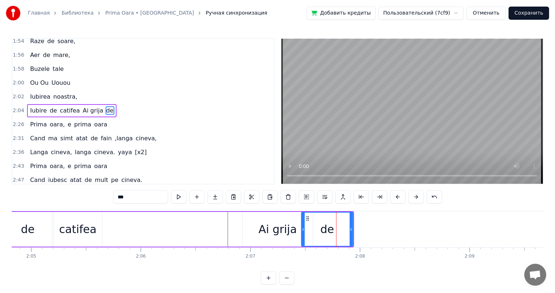
scroll to position [310, 0]
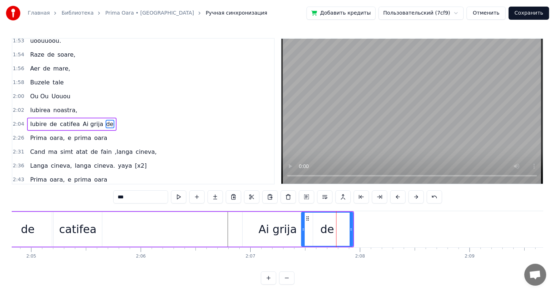
click at [133, 205] on div "0:08 Prima oara. 0:16 Prima oara, e prima oara 0:20 Cand ma simt atat de fain, …" at bounding box center [278, 161] width 532 height 247
click at [133, 199] on input "**" at bounding box center [140, 196] width 55 height 13
type input "*****"
click at [201, 240] on div "Iubire de catifea Ai grija de ea" at bounding box center [153, 229] width 402 height 36
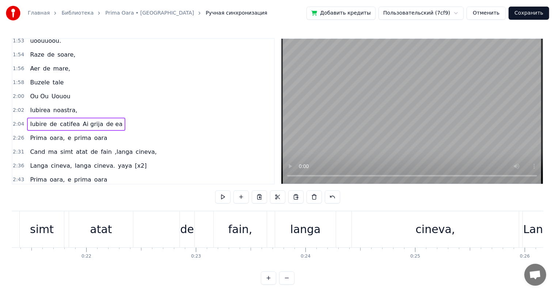
scroll to position [0, 2380]
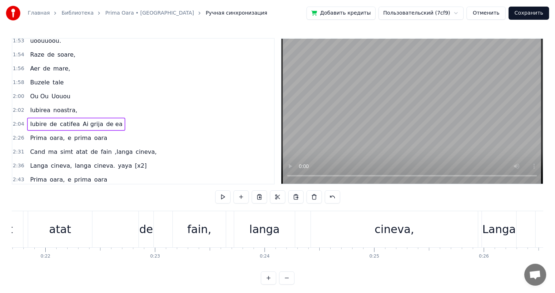
click at [385, 114] on video at bounding box center [413, 111] width 262 height 145
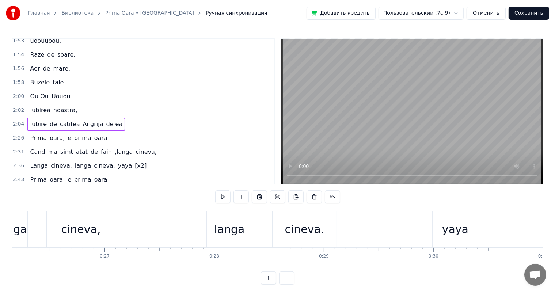
scroll to position [0, 0]
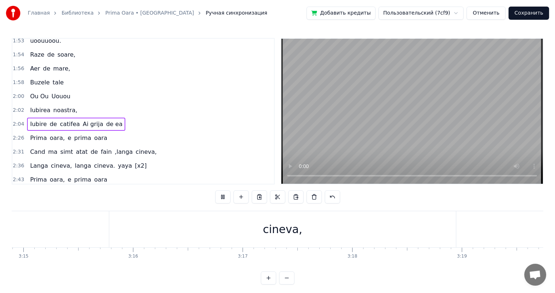
click at [527, 14] on button "Сохранить" at bounding box center [529, 13] width 41 height 13
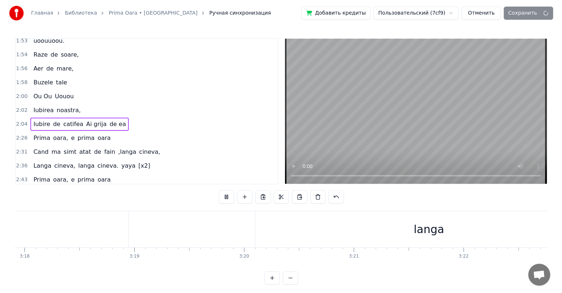
scroll to position [0, 21965]
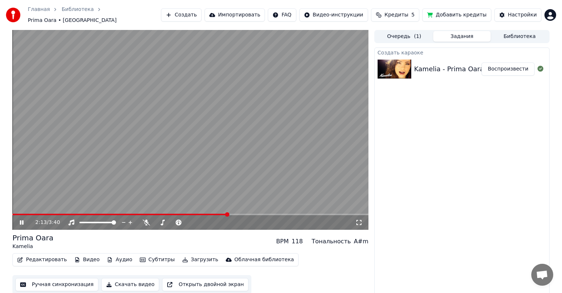
click at [22, 219] on div "2:13 / 3:40" at bounding box center [190, 222] width 350 height 7
click at [24, 220] on icon at bounding box center [26, 223] width 17 height 6
click at [138, 282] on button "Скачать видео" at bounding box center [130, 284] width 58 height 13
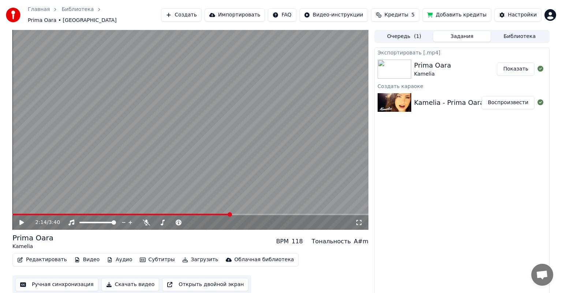
click at [505, 66] on button "Показать" at bounding box center [516, 69] width 38 height 13
click at [201, 14] on button "Создать" at bounding box center [181, 14] width 40 height 13
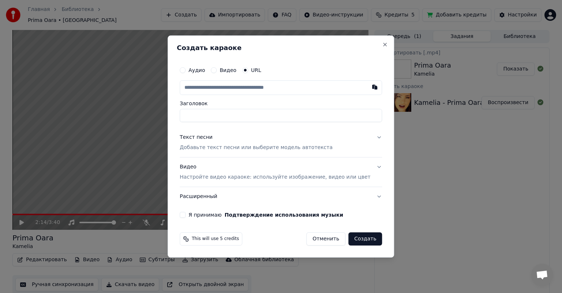
type input "**********"
click at [358, 240] on button "Создать" at bounding box center [365, 239] width 34 height 13
type input "**********"
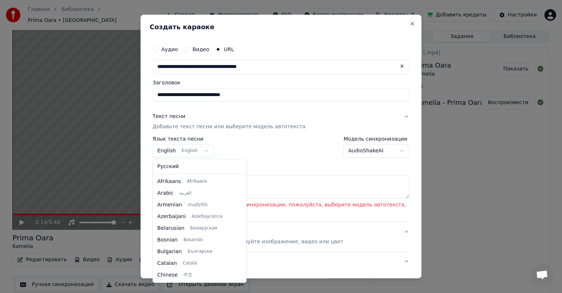
click at [193, 151] on body "**********" at bounding box center [281, 146] width 562 height 293
select select "**"
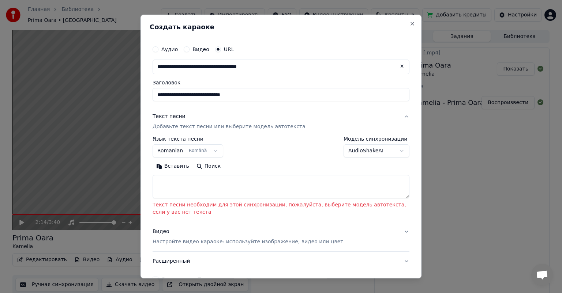
click at [385, 150] on body "**********" at bounding box center [281, 146] width 562 height 293
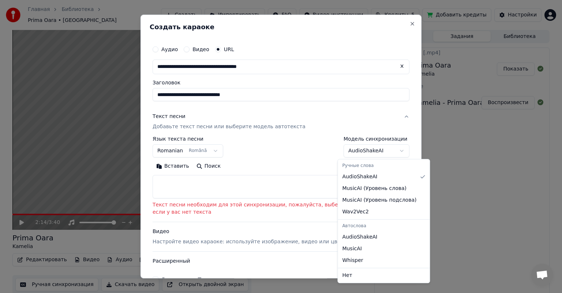
select select "**********"
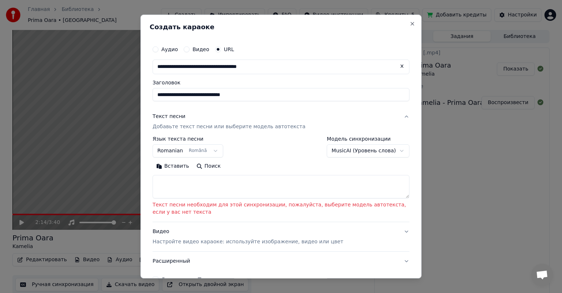
scroll to position [75, 0]
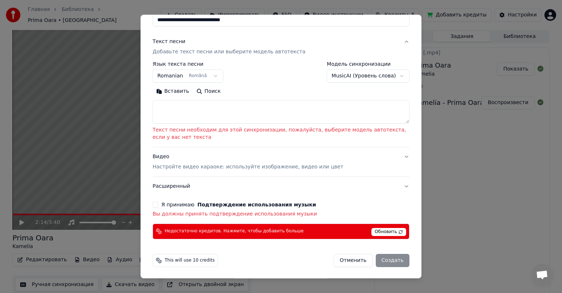
click at [385, 263] on div "Отменить Создать" at bounding box center [371, 260] width 76 height 13
click at [152, 204] on button "Я принимаю Подтверждение использования музыки" at bounding box center [155, 205] width 6 height 6
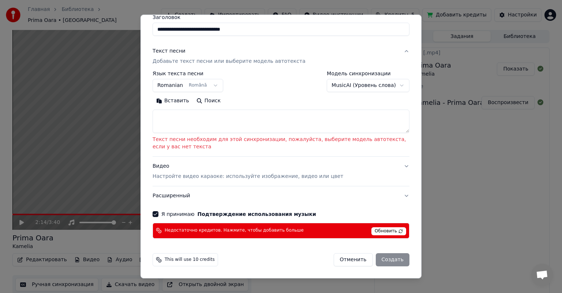
scroll to position [65, 0]
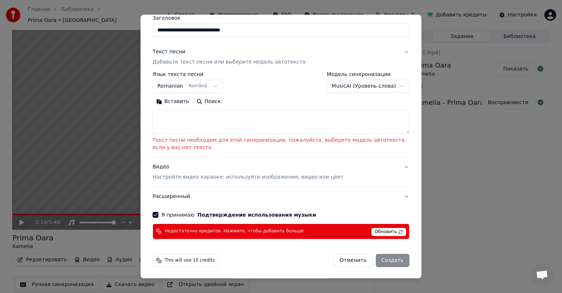
click at [396, 261] on div "Отменить Создать" at bounding box center [371, 260] width 76 height 13
click at [390, 261] on div "Отменить Создать" at bounding box center [371, 260] width 76 height 13
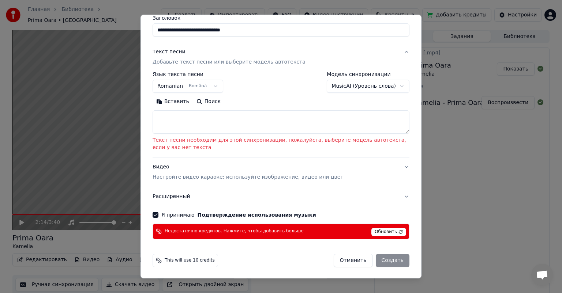
click at [377, 233] on span "Обновить" at bounding box center [388, 232] width 35 height 8
click at [181, 125] on textarea at bounding box center [280, 121] width 257 height 23
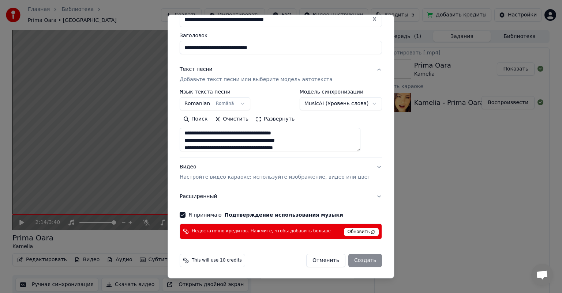
scroll to position [23, 0]
type textarea "**********"
select select "**********"
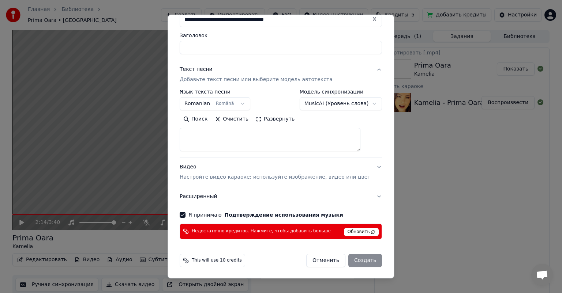
scroll to position [26, 0]
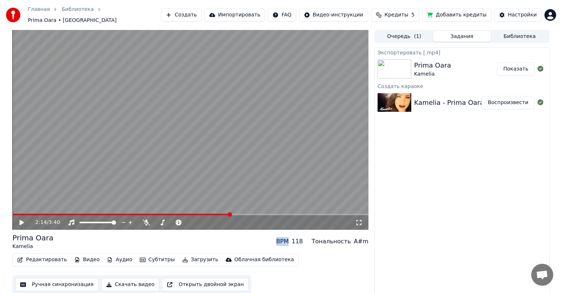
click at [22, 220] on icon at bounding box center [26, 223] width 17 height 6
click at [22, 220] on icon at bounding box center [22, 222] width 4 height 4
click at [201, 12] on button "Создать" at bounding box center [181, 14] width 40 height 13
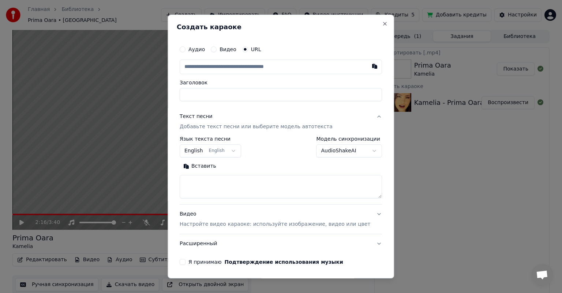
type input "**********"
click at [239, 193] on textarea at bounding box center [281, 186] width 202 height 23
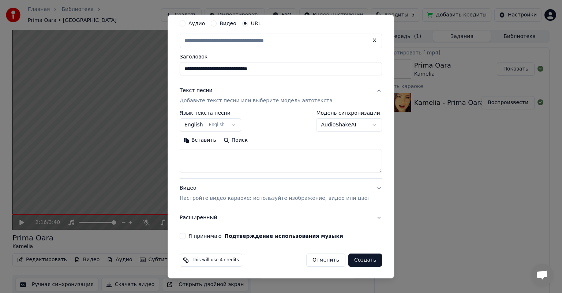
click at [237, 159] on textarea at bounding box center [281, 160] width 202 height 23
type input "**********"
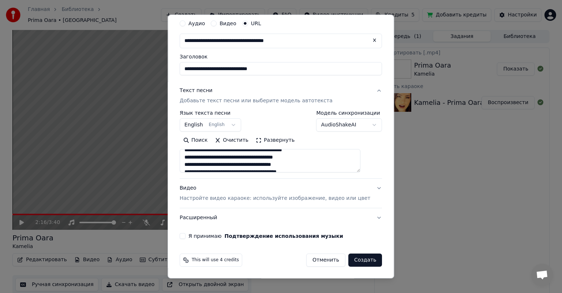
scroll to position [7, 0]
click at [262, 156] on textarea "**********" at bounding box center [270, 160] width 181 height 23
click at [304, 161] on textarea "**********" at bounding box center [270, 160] width 181 height 23
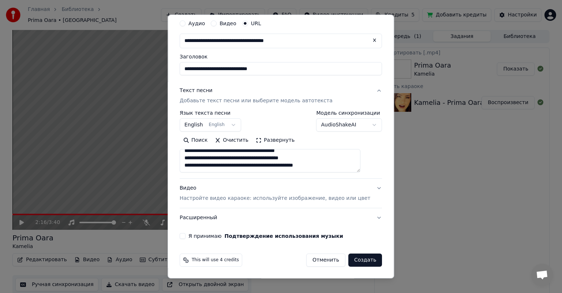
scroll to position [0, 0]
drag, startPoint x: 316, startPoint y: 162, endPoint x: 173, endPoint y: 150, distance: 143.1
click at [173, 150] on body "**********" at bounding box center [281, 146] width 562 height 293
type textarea "**********"
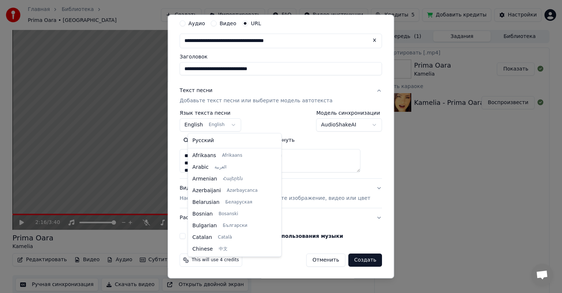
click at [235, 124] on body "**********" at bounding box center [281, 146] width 562 height 293
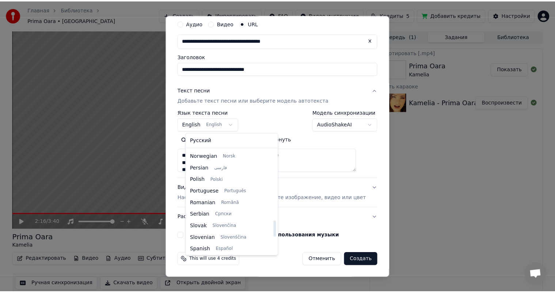
scroll to position [455, 0]
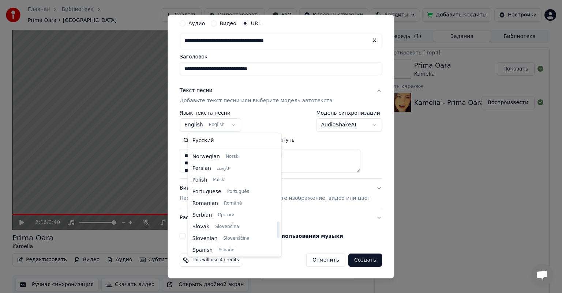
select select "**"
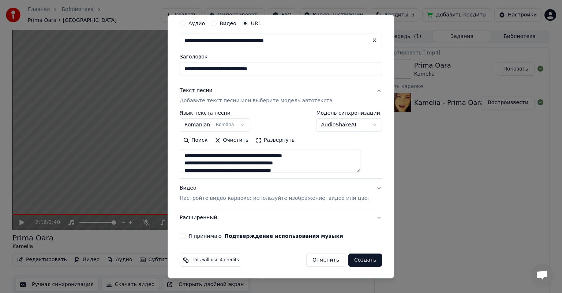
click at [333, 127] on body "**********" at bounding box center [281, 146] width 562 height 293
click at [185, 237] on button "Я принимаю Подтверждение использования музыки" at bounding box center [183, 236] width 6 height 6
click at [359, 260] on button "Создать" at bounding box center [365, 260] width 34 height 13
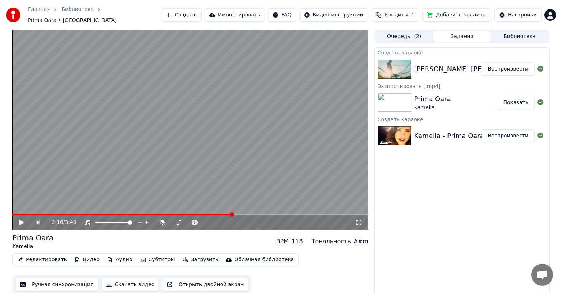
click at [516, 68] on button "Воспроизвести" at bounding box center [507, 69] width 53 height 13
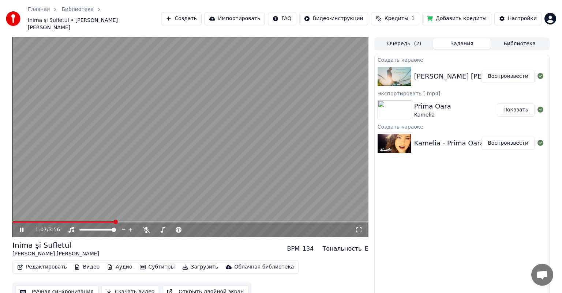
click at [47, 262] on button "Редактировать" at bounding box center [42, 267] width 56 height 10
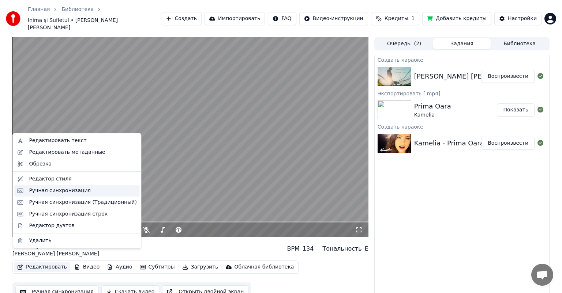
click at [53, 192] on div "Ручная синхронизация" at bounding box center [60, 190] width 62 height 7
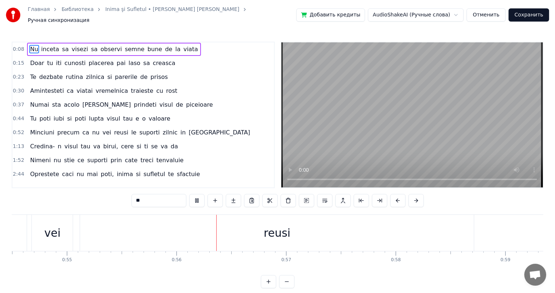
scroll to position [0, 6082]
click at [183, 234] on div "reusi" at bounding box center [173, 233] width 27 height 16
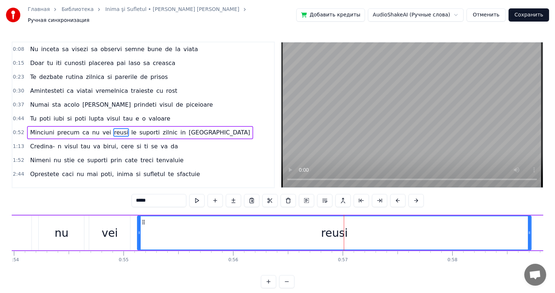
scroll to position [0, 5878]
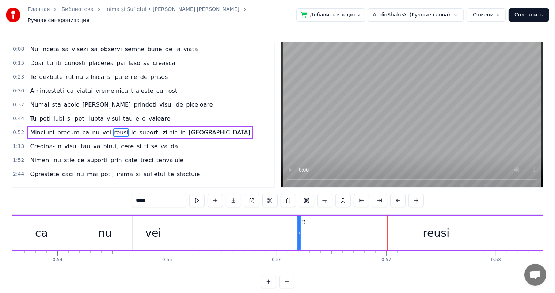
drag, startPoint x: 183, startPoint y: 229, endPoint x: 299, endPoint y: 236, distance: 116.9
click at [299, 236] on div at bounding box center [299, 232] width 3 height 33
click at [158, 231] on div "vei" at bounding box center [153, 233] width 16 height 16
type input "***"
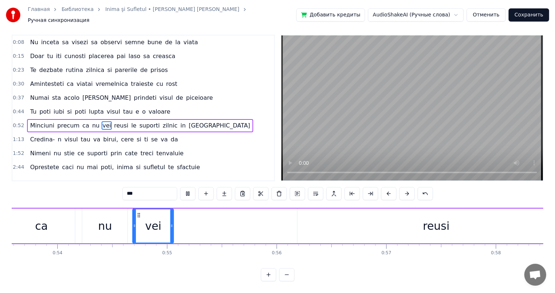
scroll to position [10, 0]
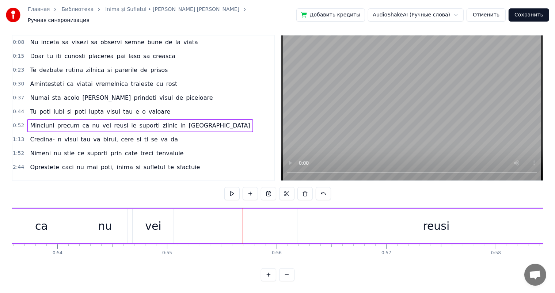
click at [335, 216] on div "reusi" at bounding box center [437, 226] width 278 height 35
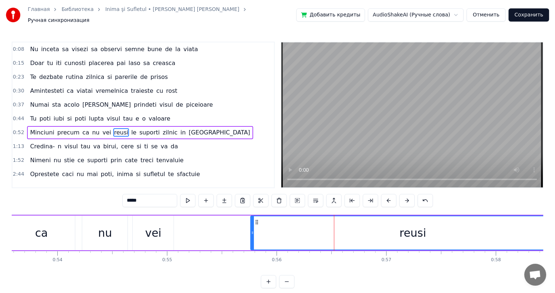
drag, startPoint x: 300, startPoint y: 226, endPoint x: 252, endPoint y: 230, distance: 48.5
click at [252, 230] on div at bounding box center [252, 232] width 3 height 33
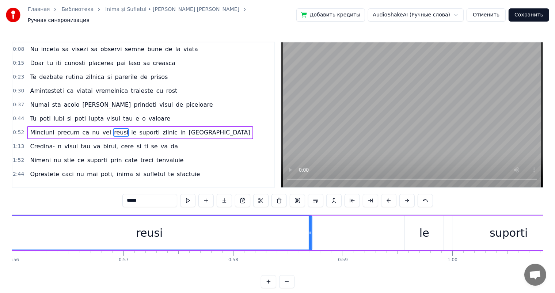
scroll to position [0, 6097]
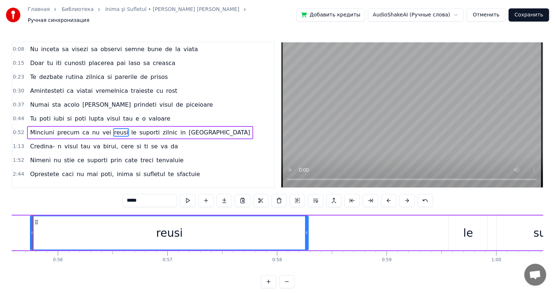
drag, startPoint x: 354, startPoint y: 227, endPoint x: 302, endPoint y: 233, distance: 51.9
click at [305, 233] on div at bounding box center [306, 232] width 3 height 33
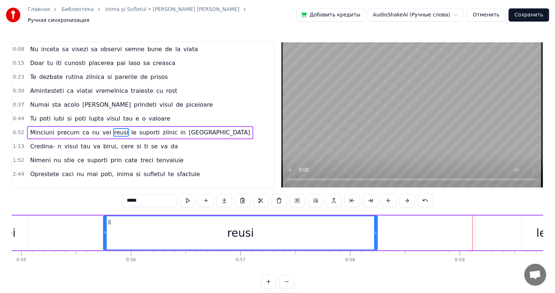
scroll to position [0, 5995]
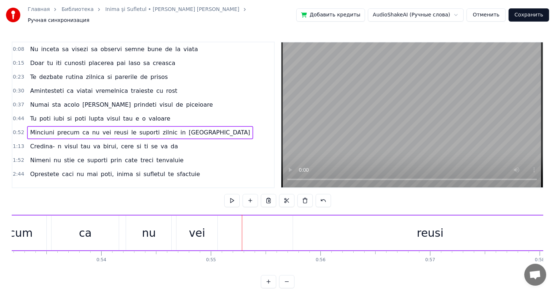
scroll to position [0, 5746]
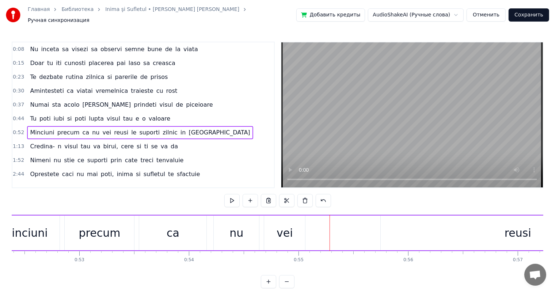
click at [183, 238] on div "ca" at bounding box center [172, 233] width 67 height 35
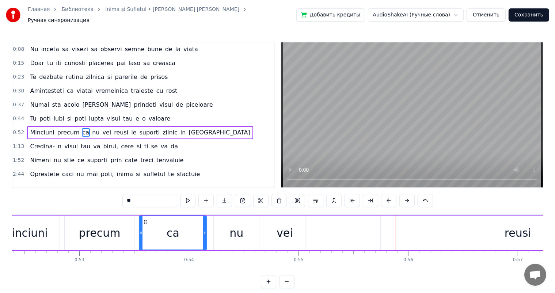
click at [444, 230] on div "reusi" at bounding box center [518, 233] width 274 height 35
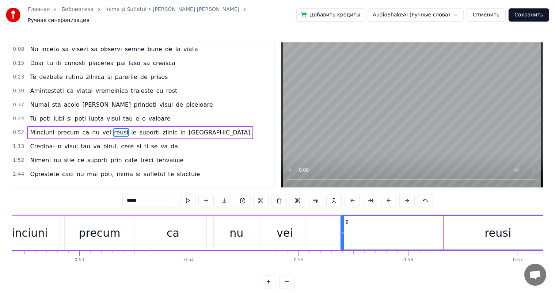
drag, startPoint x: 383, startPoint y: 227, endPoint x: 336, endPoint y: 237, distance: 47.6
click at [342, 237] on div at bounding box center [343, 232] width 3 height 33
click at [267, 227] on div "vei" at bounding box center [284, 233] width 41 height 35
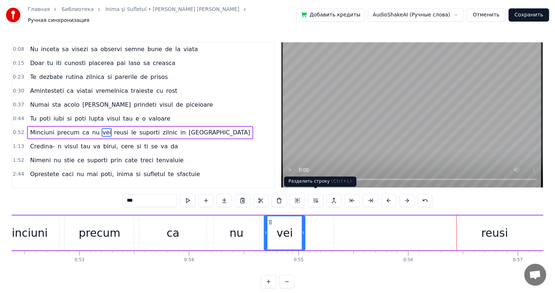
click at [190, 246] on div "ca" at bounding box center [172, 233] width 67 height 35
type input "**"
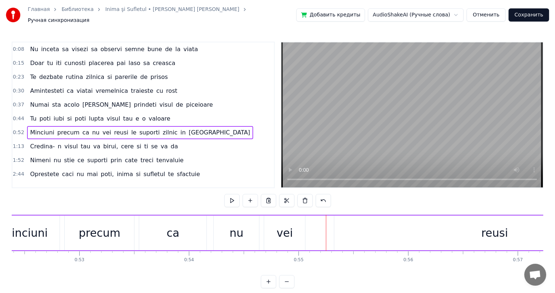
click at [343, 219] on div "reusi" at bounding box center [495, 233] width 321 height 35
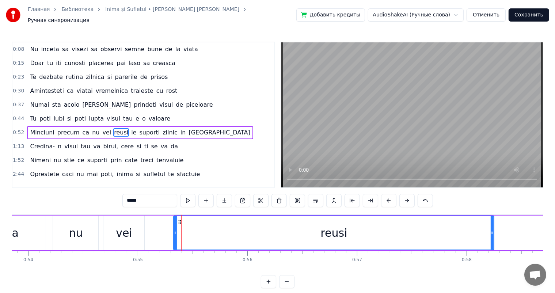
scroll to position [0, 5995]
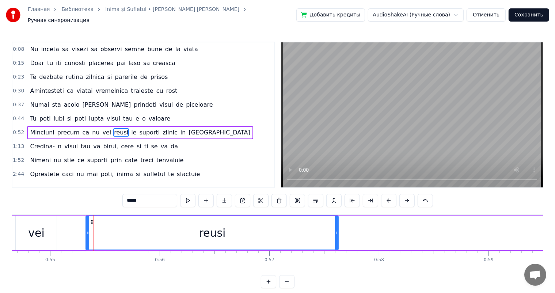
drag, startPoint x: 405, startPoint y: 230, endPoint x: 336, endPoint y: 235, distance: 68.6
click at [336, 235] on div at bounding box center [336, 232] width 3 height 33
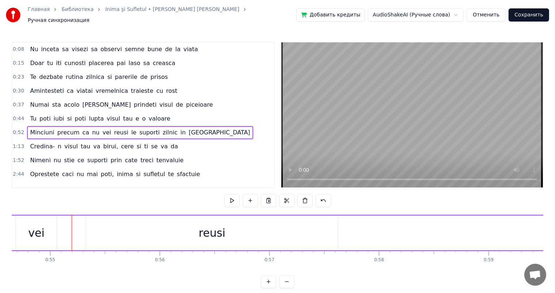
click at [184, 226] on div "reusi" at bounding box center [212, 233] width 252 height 35
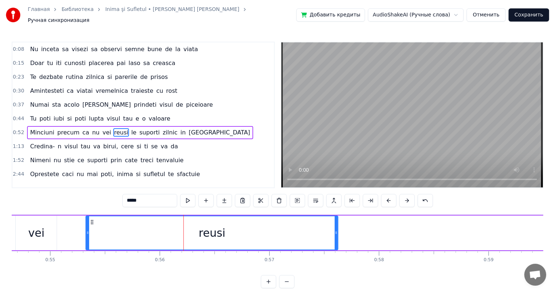
scroll to position [0, 5863]
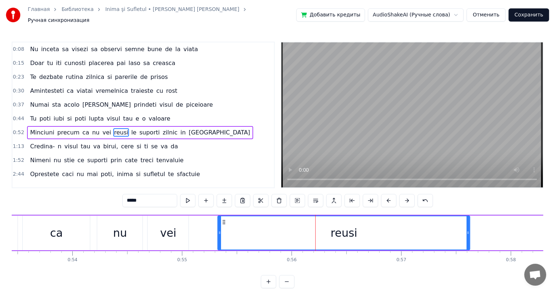
click at [158, 230] on div "vei" at bounding box center [168, 233] width 41 height 35
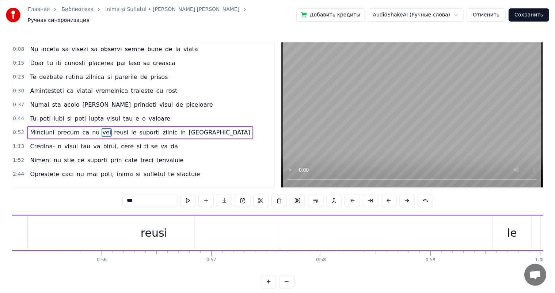
scroll to position [0, 6082]
click at [234, 222] on div "reusi" at bounding box center [125, 233] width 252 height 35
type input "*****"
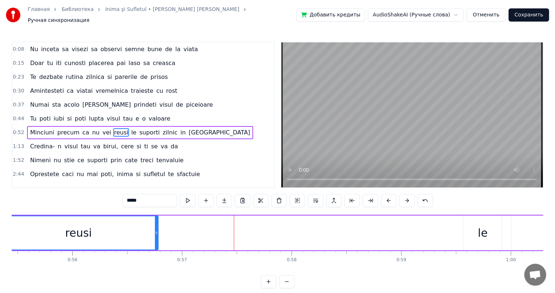
drag, startPoint x: 249, startPoint y: 225, endPoint x: 155, endPoint y: 237, distance: 94.3
click at [155, 237] on div at bounding box center [156, 232] width 3 height 33
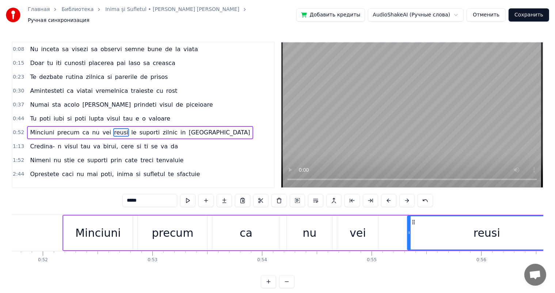
scroll to position [0, 5746]
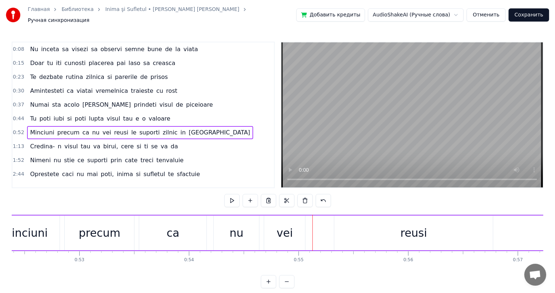
click at [285, 230] on div "vei" at bounding box center [285, 233] width 16 height 16
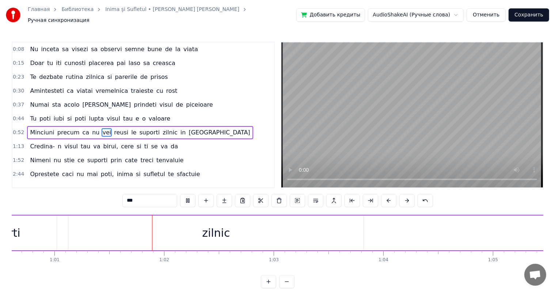
scroll to position [0, 6676]
click at [169, 235] on div "zilnic" at bounding box center [187, 233] width 295 height 35
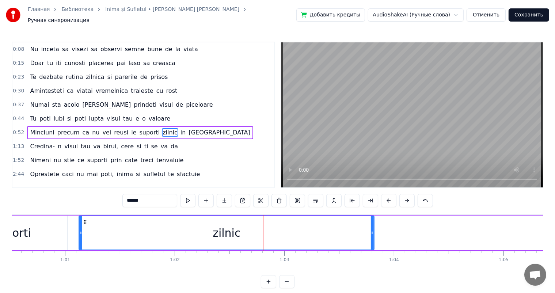
scroll to position [0, 6594]
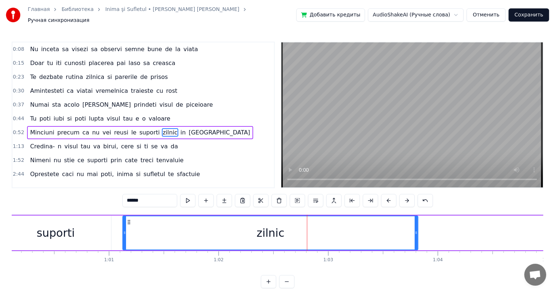
click at [208, 222] on div "zilnic" at bounding box center [270, 232] width 295 height 33
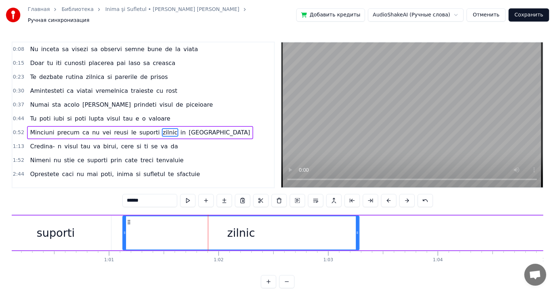
drag, startPoint x: 415, startPoint y: 225, endPoint x: 355, endPoint y: 232, distance: 61.1
click at [356, 232] on div at bounding box center [357, 232] width 3 height 33
click at [94, 226] on div "suporti" at bounding box center [55, 233] width 111 height 35
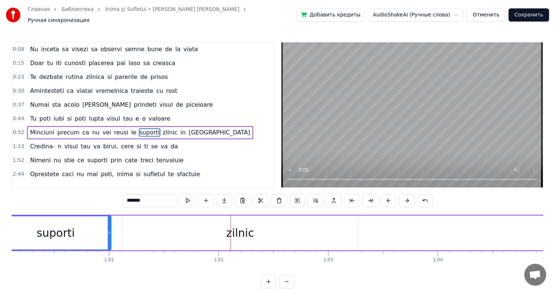
click at [301, 217] on div "zilnic" at bounding box center [240, 233] width 235 height 35
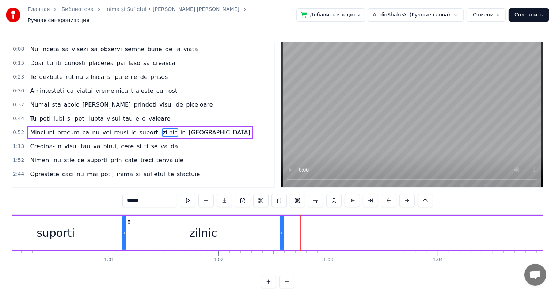
drag, startPoint x: 355, startPoint y: 229, endPoint x: 281, endPoint y: 233, distance: 74.0
click at [281, 233] on div at bounding box center [281, 232] width 3 height 33
click at [104, 226] on div "suporti" at bounding box center [55, 233] width 111 height 35
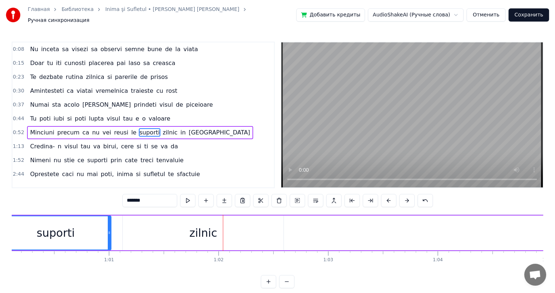
click at [244, 226] on div "zilnic" at bounding box center [203, 233] width 161 height 35
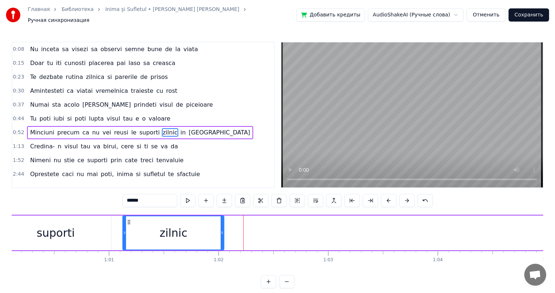
drag, startPoint x: 282, startPoint y: 227, endPoint x: 220, endPoint y: 233, distance: 61.3
click at [221, 233] on div at bounding box center [222, 232] width 3 height 33
click at [106, 230] on div "suporti" at bounding box center [55, 233] width 111 height 35
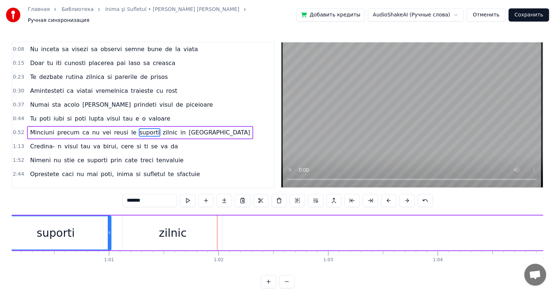
click at [159, 219] on div "zilnic" at bounding box center [173, 233] width 100 height 35
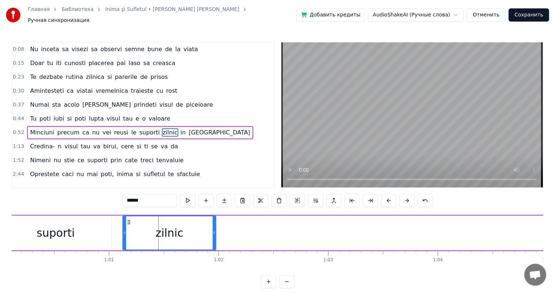
drag, startPoint x: 222, startPoint y: 227, endPoint x: 215, endPoint y: 228, distance: 6.7
click at [215, 230] on icon at bounding box center [214, 233] width 3 height 6
click at [85, 242] on div "suporti" at bounding box center [55, 233] width 111 height 35
type input "*******"
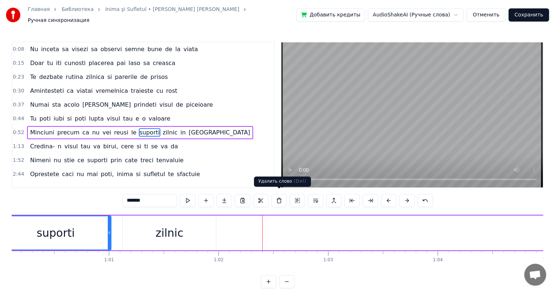
click at [301, 229] on div "Minciuni precum ca nu vei reusi le suporti zilnic in [GEOGRAPHIC_DATA]" at bounding box center [290, 233] width 2298 height 36
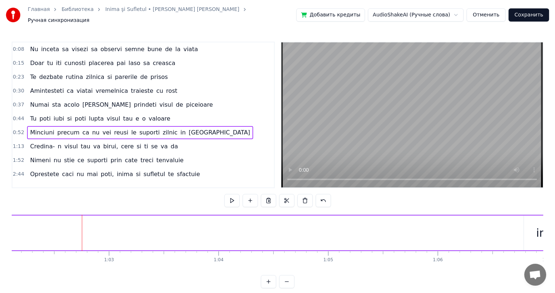
scroll to position [0, 6959]
click at [398, 229] on div "in" at bounding box center [395, 233] width 10 height 16
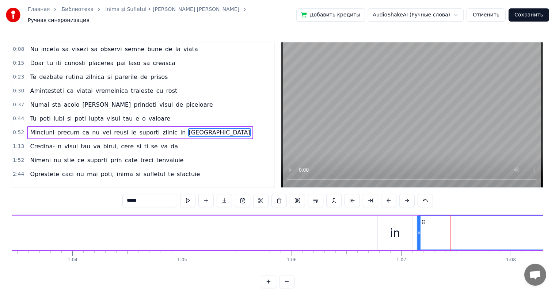
click at [405, 230] on div "in" at bounding box center [395, 233] width 34 height 35
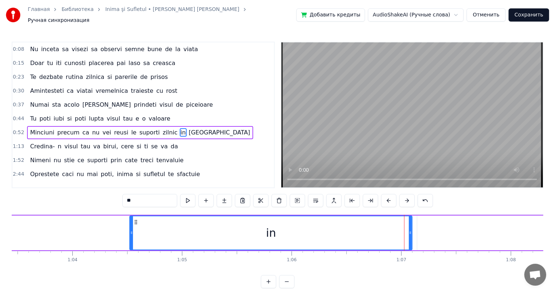
drag, startPoint x: 378, startPoint y: 230, endPoint x: 130, endPoint y: 239, distance: 248.4
click at [130, 239] on div at bounding box center [131, 232] width 3 height 33
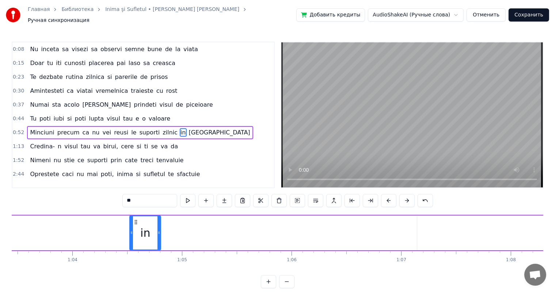
drag, startPoint x: 410, startPoint y: 225, endPoint x: 158, endPoint y: 231, distance: 251.6
click at [158, 231] on div at bounding box center [159, 232] width 3 height 33
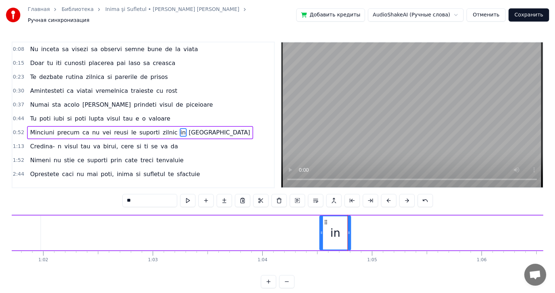
scroll to position [0, 6755]
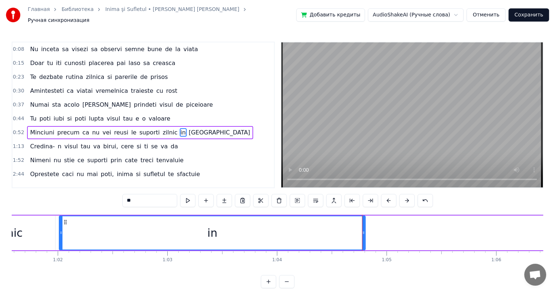
drag, startPoint x: 335, startPoint y: 226, endPoint x: 60, endPoint y: 235, distance: 275.5
click at [60, 235] on div at bounding box center [61, 232] width 3 height 33
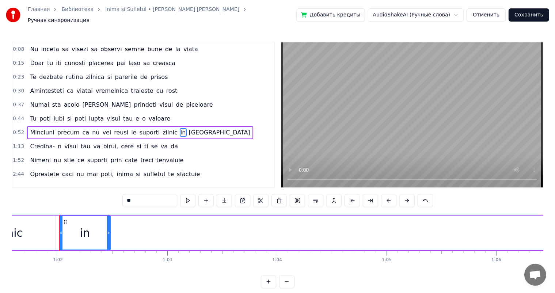
drag, startPoint x: 363, startPoint y: 227, endPoint x: 107, endPoint y: 229, distance: 255.2
click at [107, 230] on icon at bounding box center [108, 233] width 3 height 6
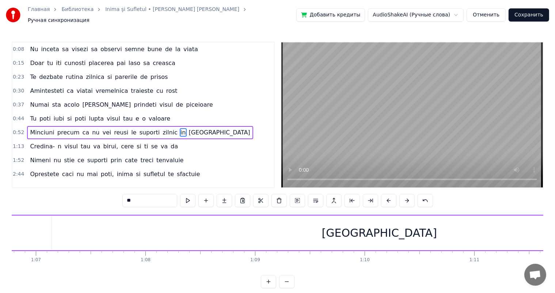
scroll to position [0, 7383]
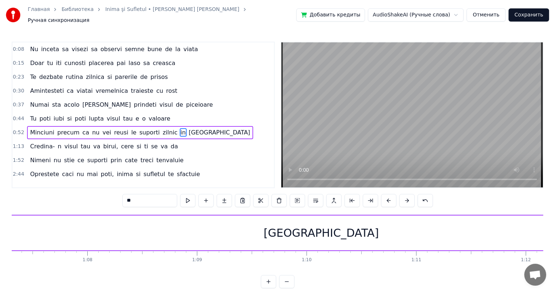
click at [335, 235] on div "[GEOGRAPHIC_DATA]" at bounding box center [321, 233] width 655 height 35
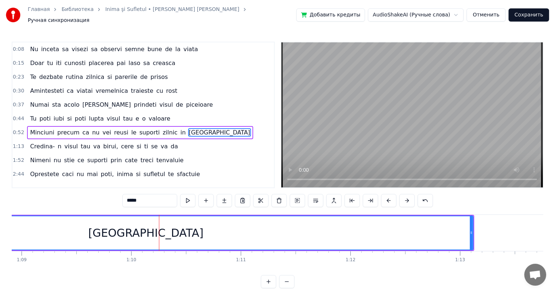
scroll to position [0, 7588]
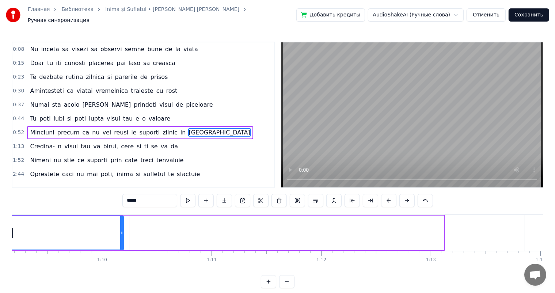
drag, startPoint x: 441, startPoint y: 228, endPoint x: 118, endPoint y: 239, distance: 322.7
click at [120, 239] on div at bounding box center [121, 232] width 3 height 33
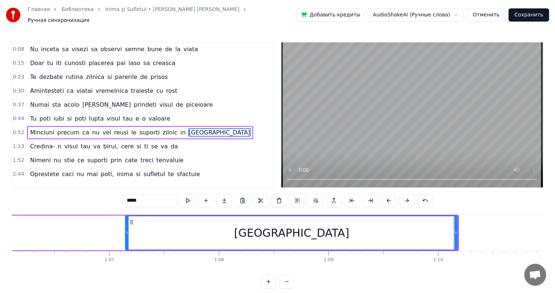
scroll to position [0, 7208]
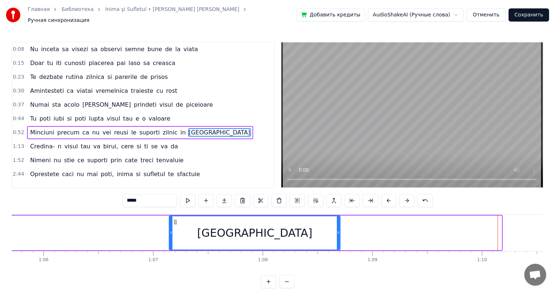
drag, startPoint x: 501, startPoint y: 225, endPoint x: 328, endPoint y: 227, distance: 172.6
click at [337, 227] on div at bounding box center [338, 232] width 3 height 33
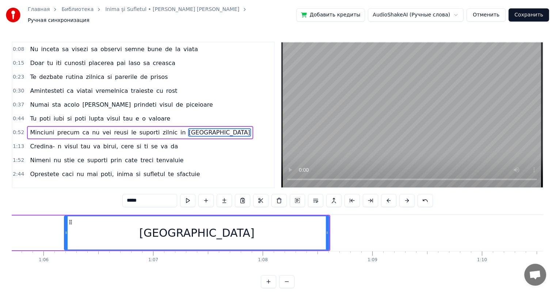
drag, startPoint x: 169, startPoint y: 228, endPoint x: 63, endPoint y: 228, distance: 106.0
click at [65, 230] on icon at bounding box center [66, 233] width 3 height 6
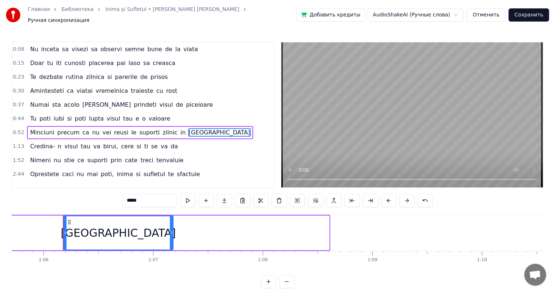
drag, startPoint x: 327, startPoint y: 222, endPoint x: 154, endPoint y: 234, distance: 173.0
click at [170, 234] on div at bounding box center [171, 232] width 3 height 33
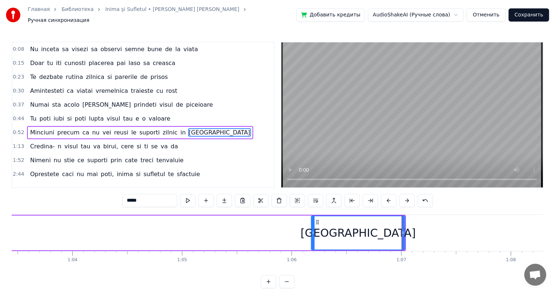
scroll to position [0, 6871]
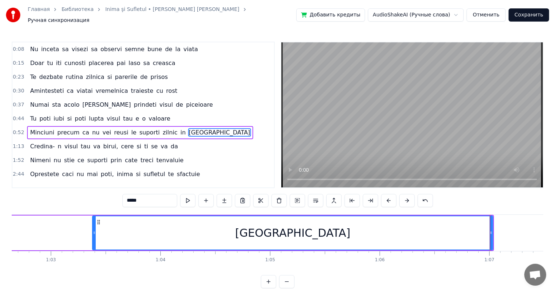
drag, startPoint x: 400, startPoint y: 228, endPoint x: 91, endPoint y: 233, distance: 309.0
click at [93, 233] on div at bounding box center [94, 232] width 3 height 33
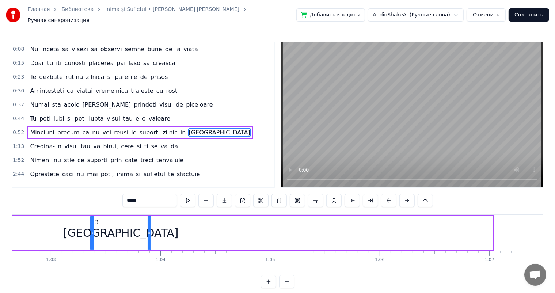
drag, startPoint x: 490, startPoint y: 219, endPoint x: 148, endPoint y: 241, distance: 343.3
click at [148, 241] on div at bounding box center [149, 232] width 3 height 33
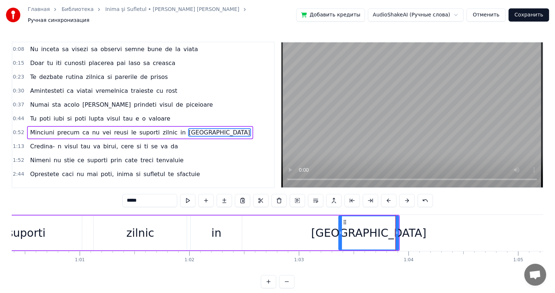
scroll to position [0, 6594]
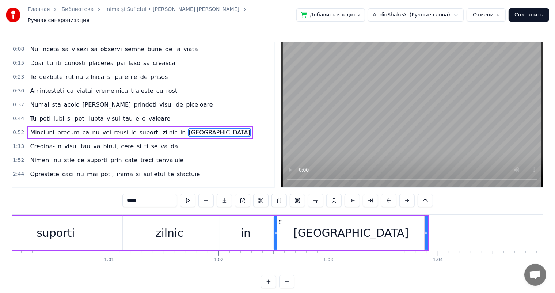
drag, startPoint x: 370, startPoint y: 227, endPoint x: 276, endPoint y: 230, distance: 94.0
click at [276, 230] on icon at bounding box center [276, 233] width 3 height 6
click at [155, 231] on div "zilnic" at bounding box center [169, 233] width 93 height 35
type input "******"
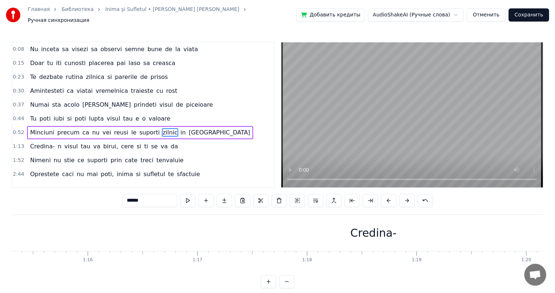
scroll to position [0, 8290]
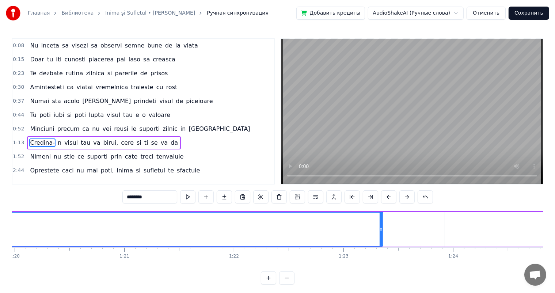
scroll to position [0, 8787]
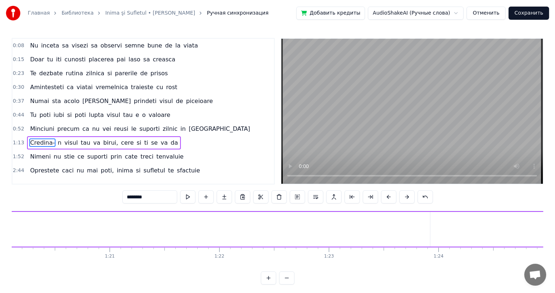
drag, startPoint x: 366, startPoint y: 224, endPoint x: 0, endPoint y: 236, distance: 365.8
click at [0, 236] on div "Главная Библиотека Inima şi Sufletul • Danieli Shvets Ручная синхронизация Доба…" at bounding box center [277, 142] width 555 height 285
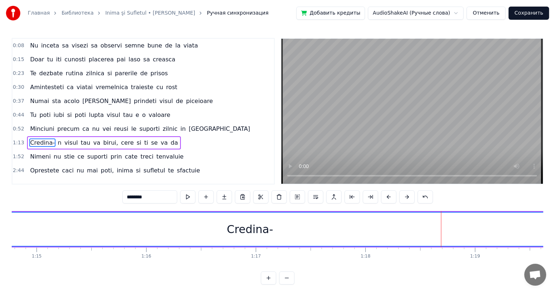
scroll to position [0, 8173]
click at [350, 216] on div "Credina-" at bounding box center [278, 229] width 675 height 33
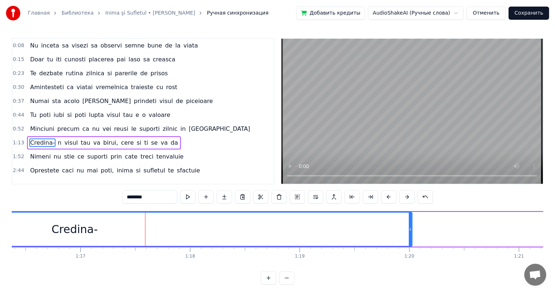
scroll to position [0, 8392]
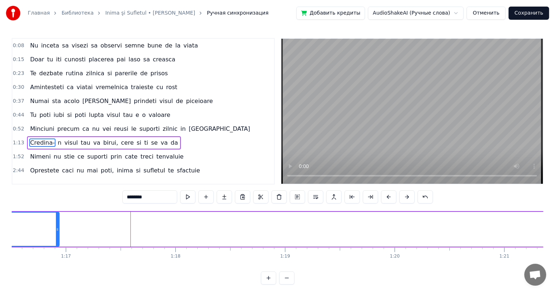
drag, startPoint x: 394, startPoint y: 228, endPoint x: 54, endPoint y: 234, distance: 340.1
click at [56, 234] on div at bounding box center [57, 229] width 3 height 33
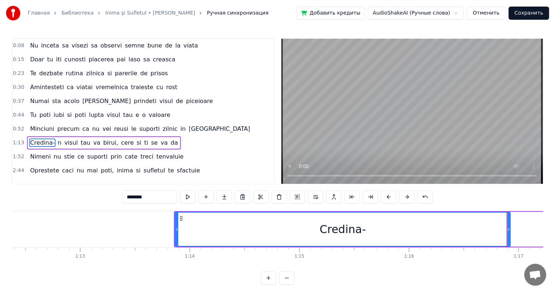
scroll to position [0, 7953]
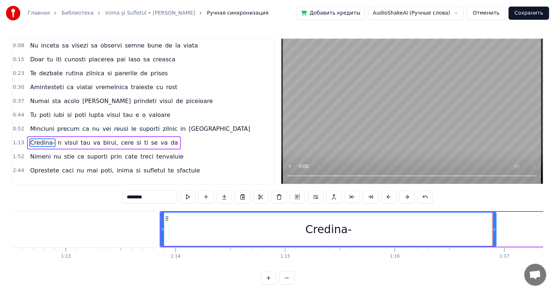
drag, startPoint x: 493, startPoint y: 221, endPoint x: 479, endPoint y: 223, distance: 13.3
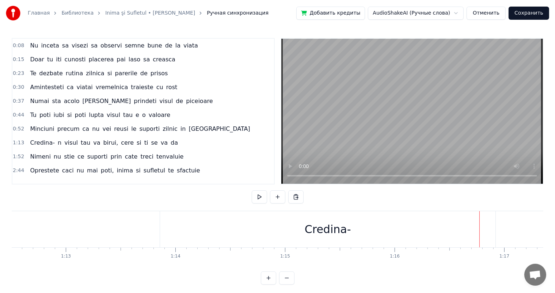
click at [462, 229] on div "Credina-" at bounding box center [328, 229] width 336 height 36
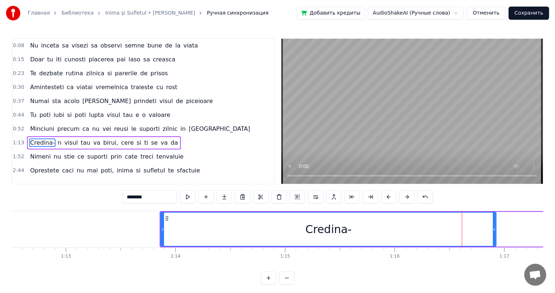
click at [496, 224] on div "Credina-" at bounding box center [329, 229] width 336 height 35
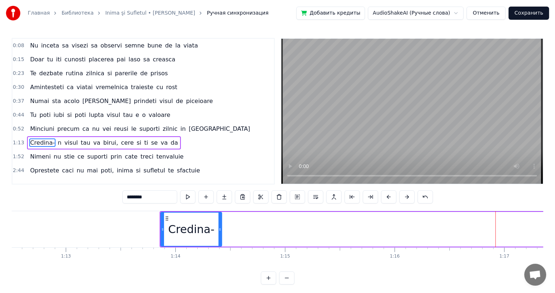
drag, startPoint x: 494, startPoint y: 224, endPoint x: 219, endPoint y: 244, distance: 275.3
click at [219, 244] on div at bounding box center [220, 229] width 3 height 33
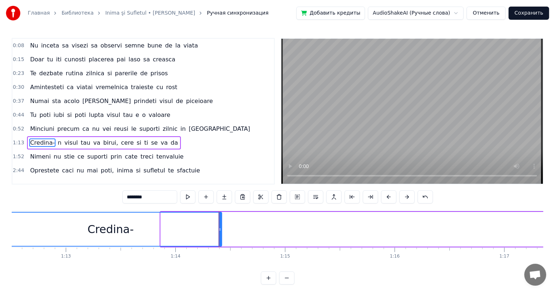
drag, startPoint x: 162, startPoint y: 225, endPoint x: 0, endPoint y: 238, distance: 162.1
click at [0, 238] on div "Главная Библиотека Inima şi Sufletul • Danieli Shvets Ручная синхронизация Доба…" at bounding box center [277, 142] width 555 height 285
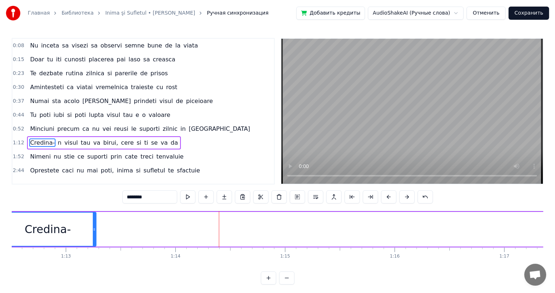
drag, startPoint x: 220, startPoint y: 231, endPoint x: 87, endPoint y: 233, distance: 133.1
click at [93, 233] on div at bounding box center [94, 229] width 3 height 33
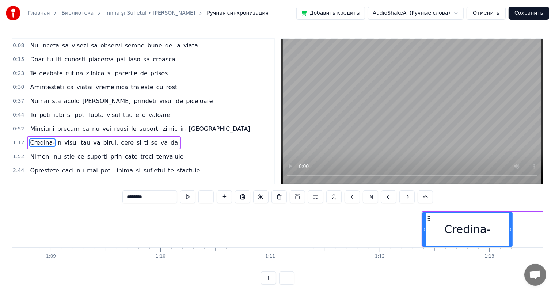
scroll to position [0, 7500]
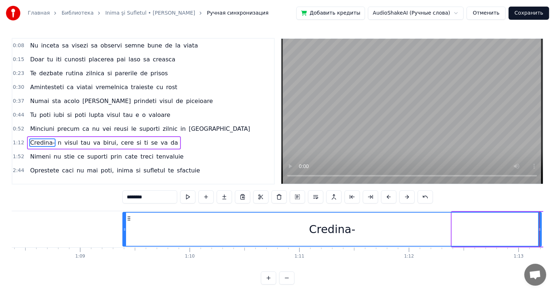
drag, startPoint x: 452, startPoint y: 227, endPoint x: 122, endPoint y: 234, distance: 329.9
click at [123, 234] on div at bounding box center [124, 229] width 3 height 33
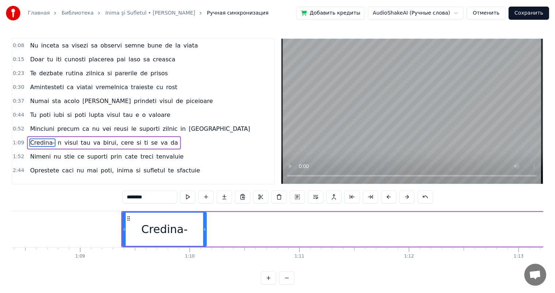
drag, startPoint x: 540, startPoint y: 220, endPoint x: 202, endPoint y: 233, distance: 337.7
click at [203, 233] on div at bounding box center [204, 229] width 3 height 33
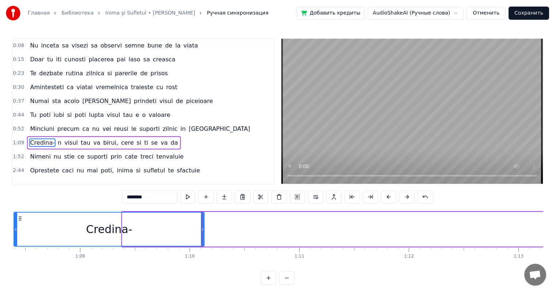
drag, startPoint x: 123, startPoint y: 228, endPoint x: 14, endPoint y: 227, distance: 109.3
click at [14, 227] on icon at bounding box center [15, 230] width 3 height 6
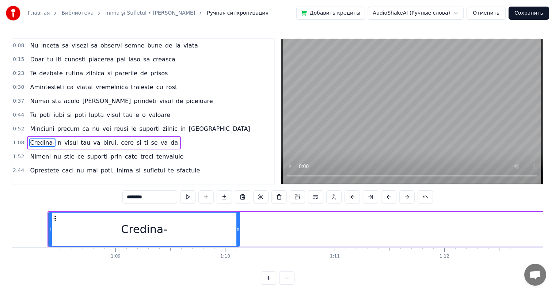
scroll to position [0, 7383]
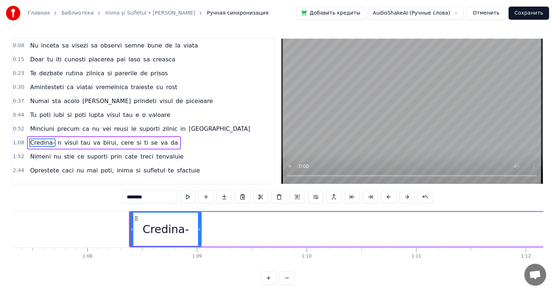
drag, startPoint x: 319, startPoint y: 227, endPoint x: 195, endPoint y: 225, distance: 124.3
click at [198, 225] on div at bounding box center [199, 229] width 3 height 33
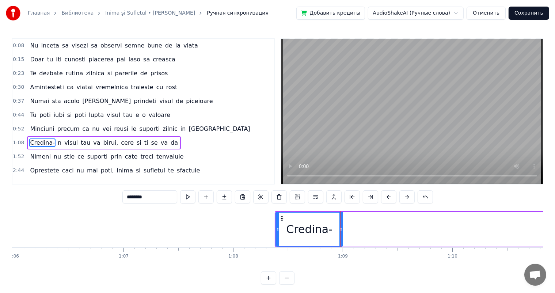
scroll to position [0, 7281]
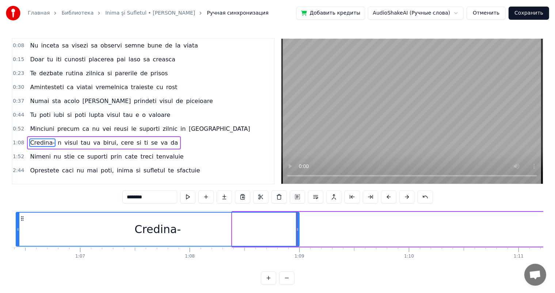
drag, startPoint x: 233, startPoint y: 229, endPoint x: 16, endPoint y: 232, distance: 216.5
click at [16, 232] on icon at bounding box center [17, 230] width 3 height 6
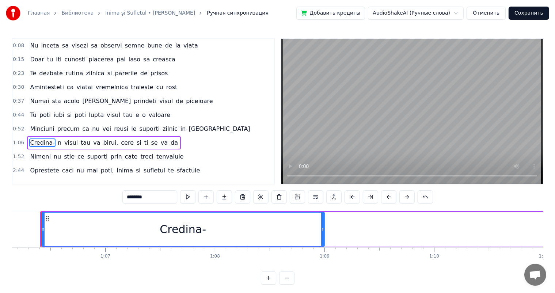
scroll to position [0, 7248]
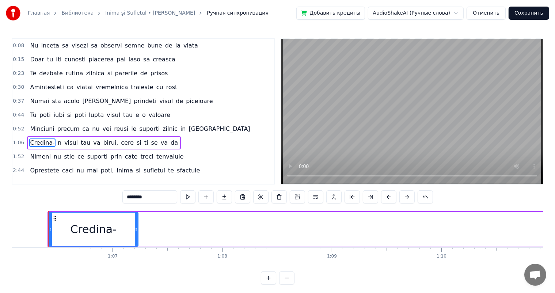
drag, startPoint x: 331, startPoint y: 227, endPoint x: 123, endPoint y: 227, distance: 208.4
click at [135, 227] on icon at bounding box center [136, 230] width 3 height 6
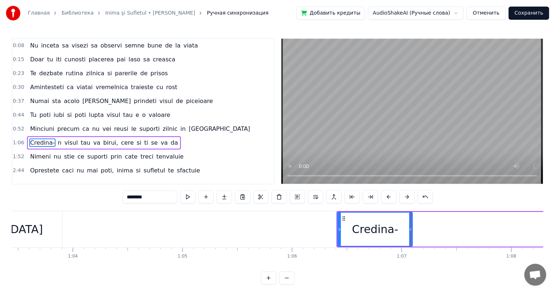
scroll to position [0, 7003]
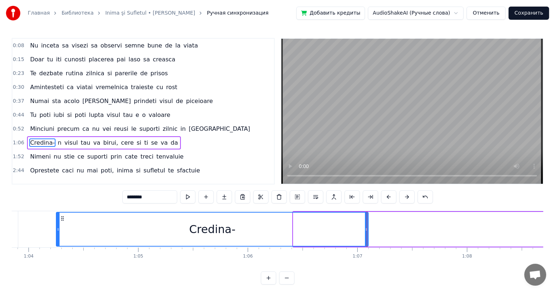
drag, startPoint x: 294, startPoint y: 227, endPoint x: 57, endPoint y: 234, distance: 237.4
click at [57, 234] on div at bounding box center [58, 229] width 3 height 33
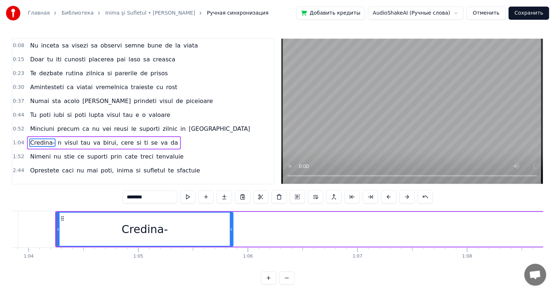
drag, startPoint x: 366, startPoint y: 223, endPoint x: 227, endPoint y: 225, distance: 139.3
click at [230, 225] on div at bounding box center [231, 229] width 3 height 33
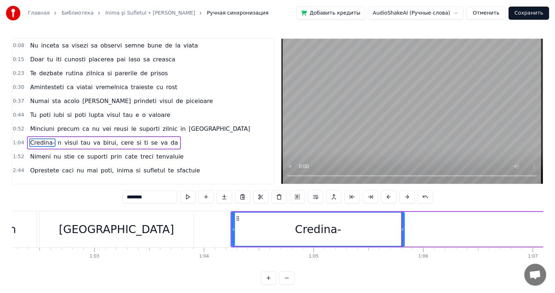
scroll to position [0, 6813]
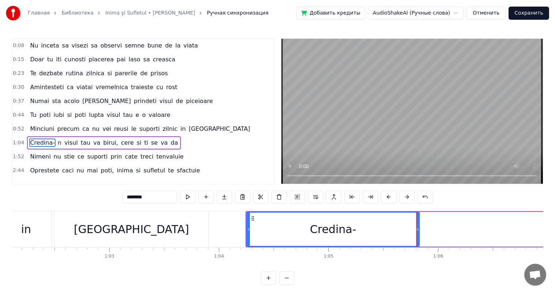
click at [135, 235] on div "[GEOGRAPHIC_DATA]" at bounding box center [131, 229] width 115 height 16
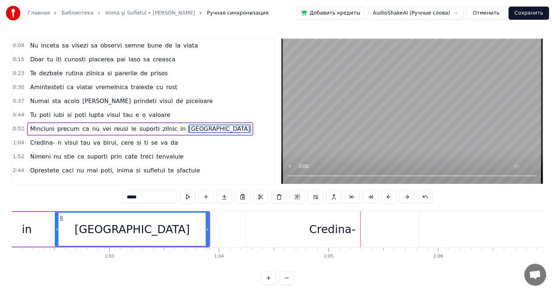
click at [316, 240] on div "Credina-" at bounding box center [332, 229] width 173 height 36
type input "********"
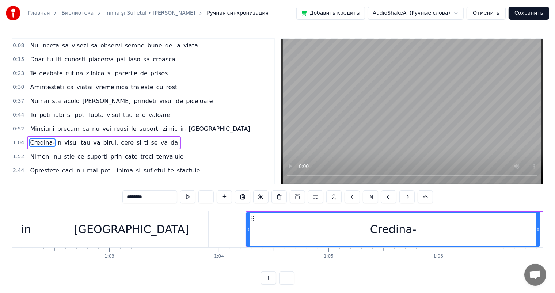
drag, startPoint x: 418, startPoint y: 228, endPoint x: 539, endPoint y: 225, distance: 120.3
click at [539, 225] on div at bounding box center [538, 229] width 3 height 33
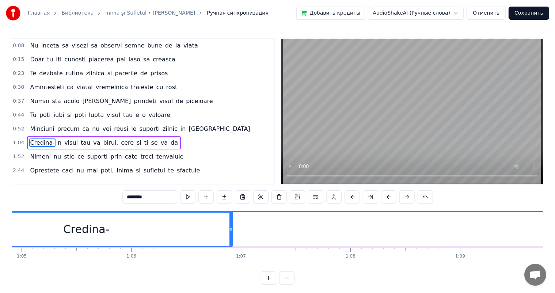
scroll to position [0, 7076]
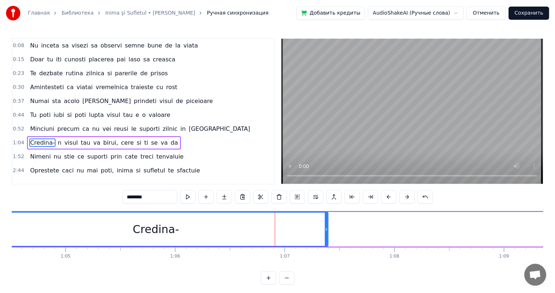
drag, startPoint x: 276, startPoint y: 226, endPoint x: 384, endPoint y: 225, distance: 107.9
click at [328, 225] on div at bounding box center [326, 229] width 3 height 33
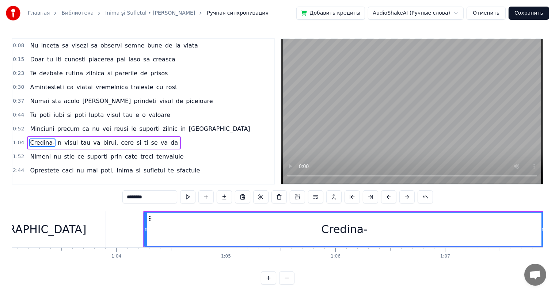
scroll to position [0, 6886]
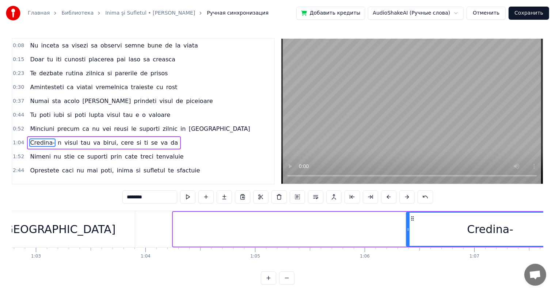
drag, startPoint x: 174, startPoint y: 226, endPoint x: 408, endPoint y: 224, distance: 233.6
click at [408, 224] on div at bounding box center [408, 229] width 3 height 33
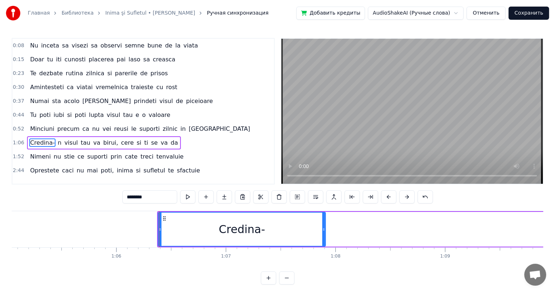
scroll to position [0, 7193]
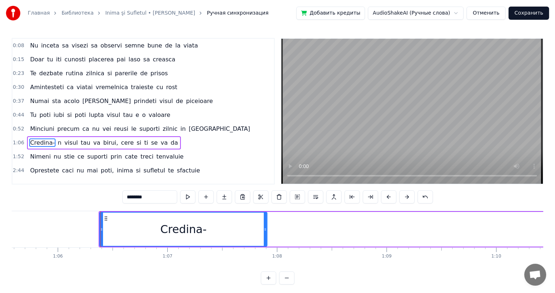
click at [188, 230] on div "Credina-" at bounding box center [184, 229] width 46 height 16
click at [186, 195] on button at bounding box center [187, 196] width 15 height 13
drag, startPoint x: 254, startPoint y: 227, endPoint x: 229, endPoint y: 228, distance: 24.9
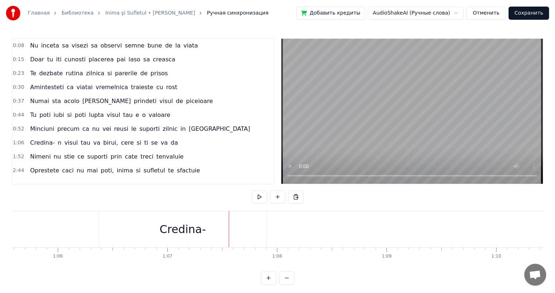
click at [254, 226] on div "Credina-" at bounding box center [182, 229] width 167 height 36
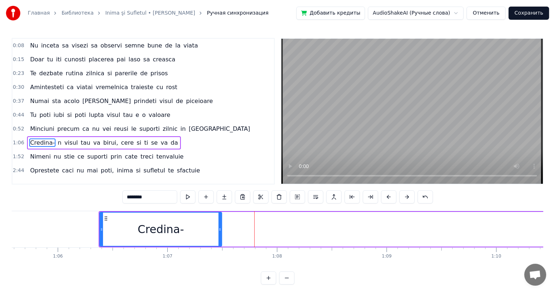
drag, startPoint x: 265, startPoint y: 226, endPoint x: 215, endPoint y: 230, distance: 49.5
click at [219, 230] on icon at bounding box center [220, 230] width 3 height 6
click at [188, 197] on button at bounding box center [187, 196] width 15 height 13
drag, startPoint x: 216, startPoint y: 228, endPoint x: 191, endPoint y: 229, distance: 25.2
click at [191, 229] on icon at bounding box center [191, 230] width 3 height 6
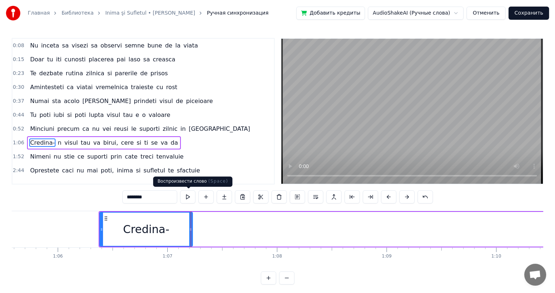
click at [190, 197] on button at bounding box center [187, 196] width 15 height 13
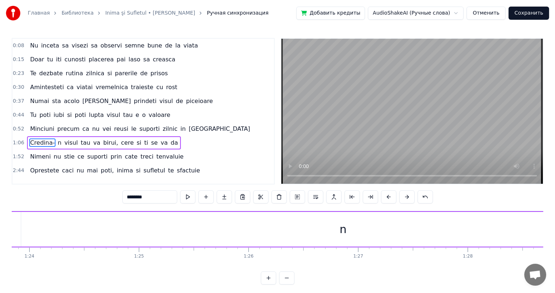
scroll to position [0, 9299]
click at [246, 228] on div "n" at bounding box center [241, 229] width 644 height 35
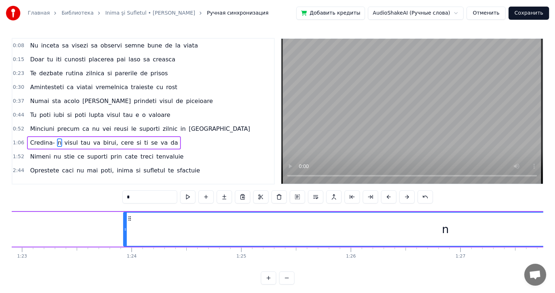
scroll to position [0, 9240]
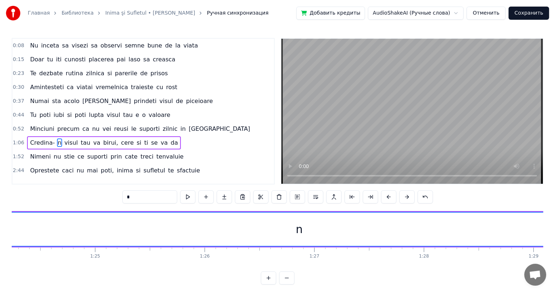
click at [235, 244] on div "n" at bounding box center [300, 229] width 644 height 33
click at [189, 196] on button at bounding box center [187, 196] width 15 height 13
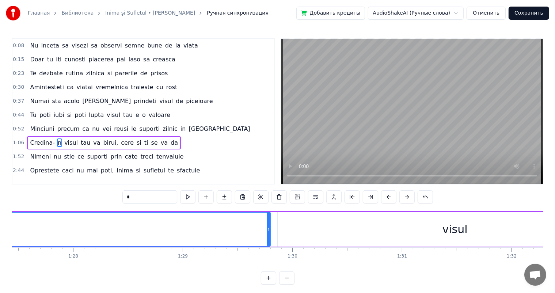
scroll to position [0, 9679]
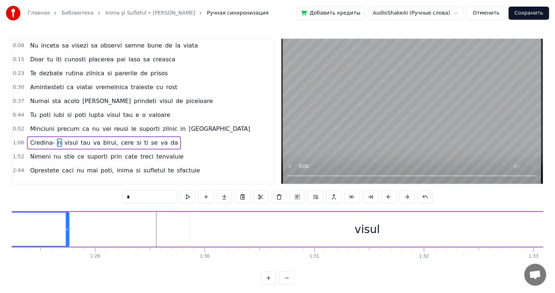
drag, startPoint x: 180, startPoint y: 225, endPoint x: 66, endPoint y: 238, distance: 114.5
click at [66, 238] on div at bounding box center [67, 229] width 3 height 33
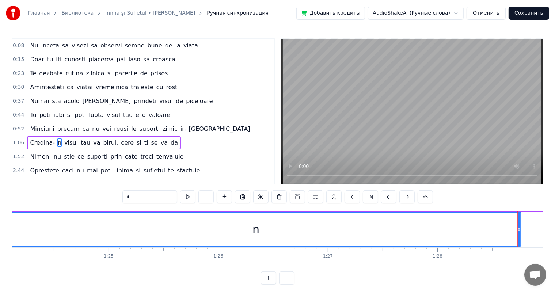
scroll to position [0, 9226]
click at [161, 234] on div "n" at bounding box center [257, 229] width 530 height 33
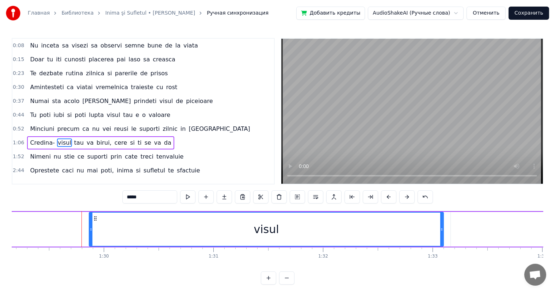
scroll to position [0, 9813]
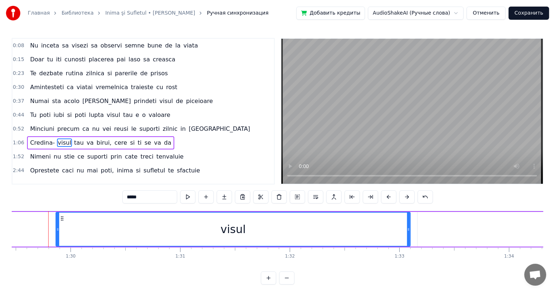
click at [256, 225] on div "visul" at bounding box center [233, 229] width 354 height 33
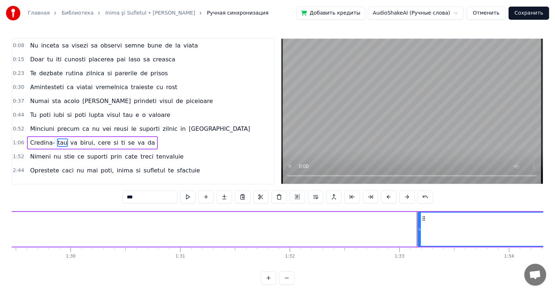
click at [457, 226] on div "tau" at bounding box center [552, 229] width 268 height 33
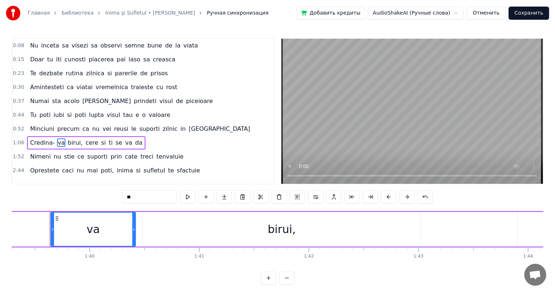
scroll to position [0, 10892]
click at [102, 230] on div "va" at bounding box center [92, 229] width 84 height 33
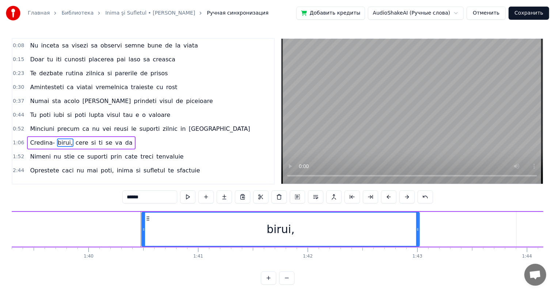
click at [200, 227] on div "birui," at bounding box center [280, 229] width 277 height 33
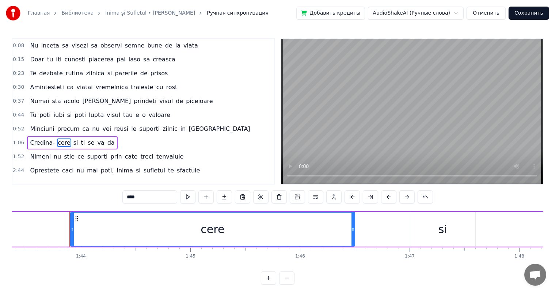
scroll to position [0, 11360]
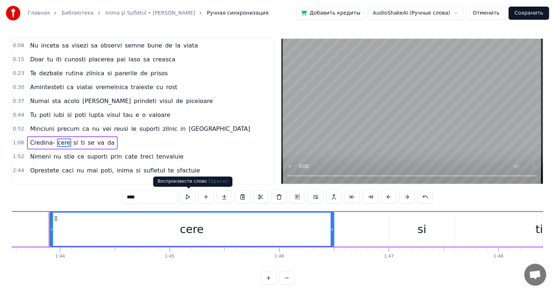
click at [189, 196] on button at bounding box center [187, 196] width 15 height 13
click at [202, 235] on div "cere" at bounding box center [192, 229] width 284 height 33
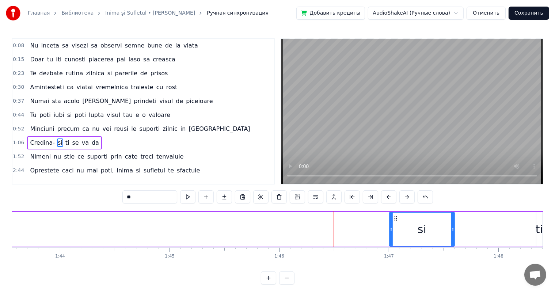
click at [421, 226] on div "si" at bounding box center [422, 229] width 9 height 16
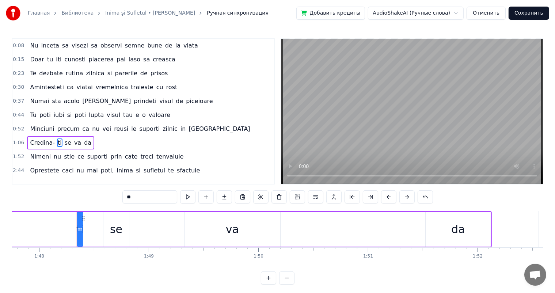
scroll to position [0, 11847]
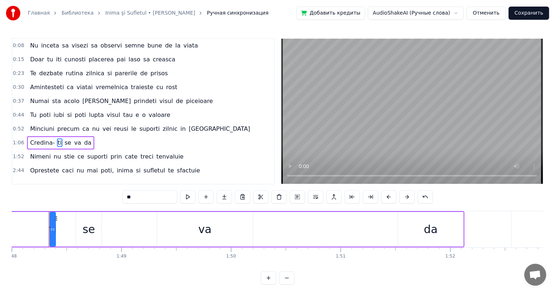
click at [92, 239] on div "se" at bounding box center [89, 229] width 26 height 35
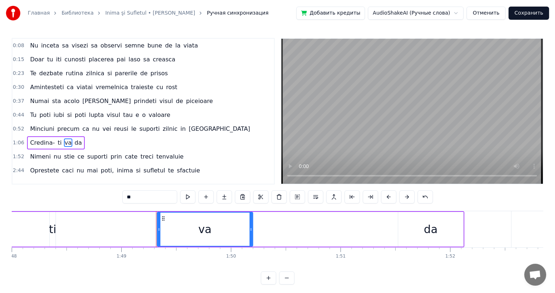
click at [211, 227] on div "va" at bounding box center [205, 229] width 95 height 33
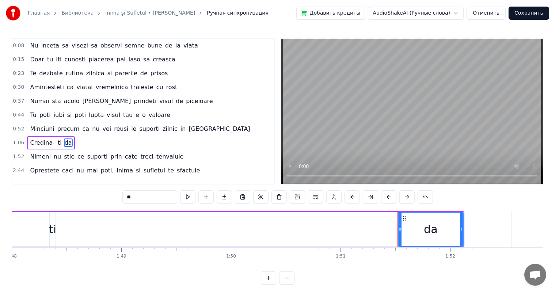
click at [414, 222] on div "da" at bounding box center [431, 229] width 64 height 33
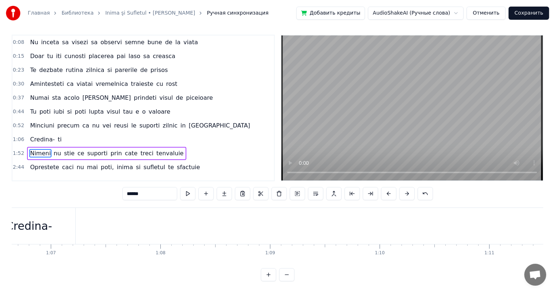
scroll to position [0, 7105]
click at [250, 218] on div "Credina-" at bounding box center [234, 226] width 46 height 16
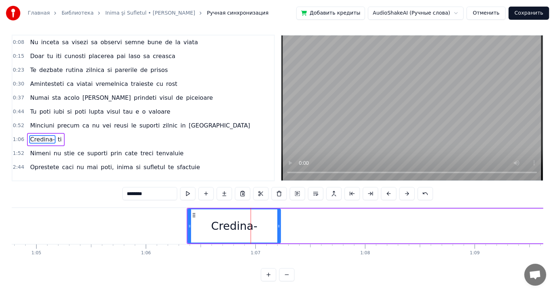
scroll to position [0, 0]
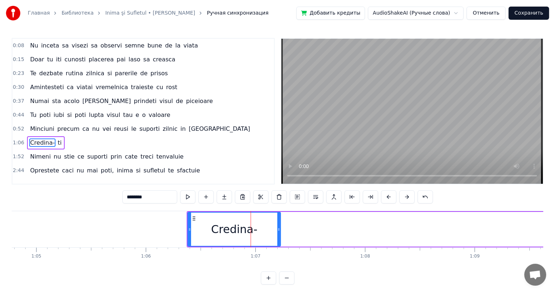
click at [162, 195] on input "********" at bounding box center [149, 196] width 55 height 13
type input "*********"
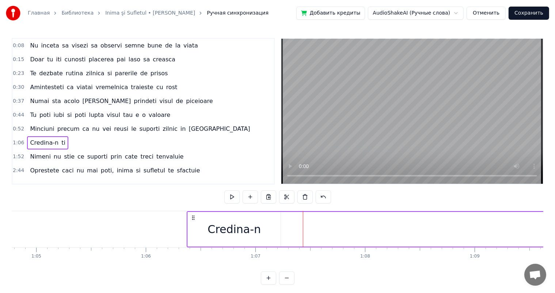
click at [252, 226] on div "Credina-n" at bounding box center [234, 229] width 53 height 16
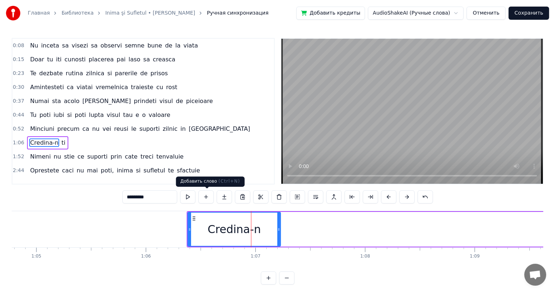
click at [206, 194] on button at bounding box center [206, 196] width 15 height 13
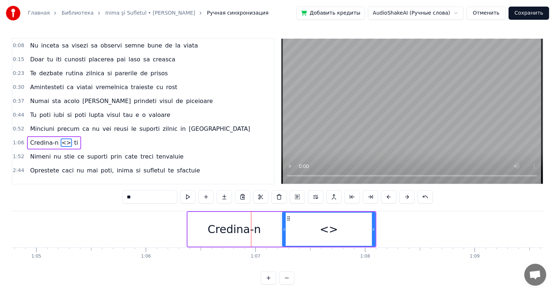
click at [154, 198] on input "**" at bounding box center [149, 196] width 55 height 13
type input "*"
type input "*********"
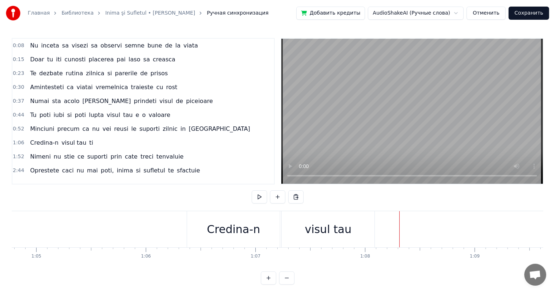
click at [351, 224] on div "visul tau" at bounding box center [328, 229] width 93 height 36
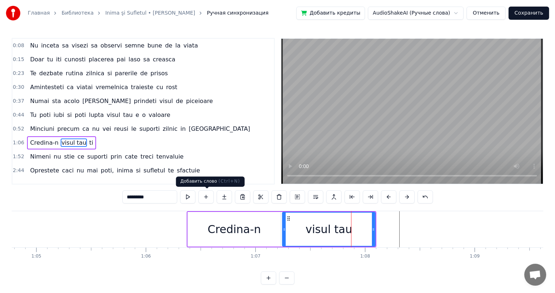
click at [207, 196] on button at bounding box center [206, 196] width 15 height 13
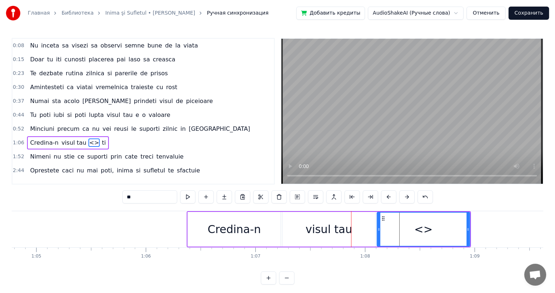
click at [150, 198] on input "**" at bounding box center [149, 196] width 55 height 13
type input "*"
type input "********"
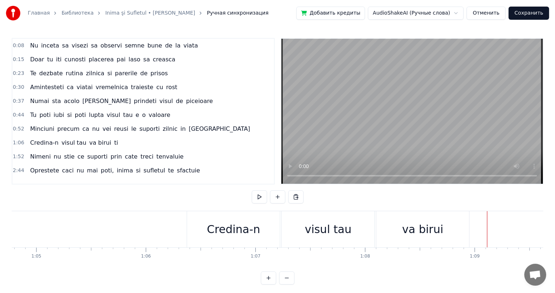
click at [430, 230] on div "va birui" at bounding box center [423, 229] width 41 height 16
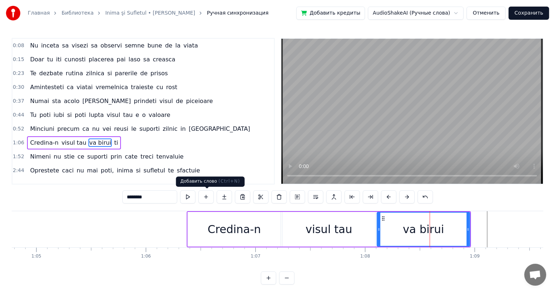
click at [209, 198] on button at bounding box center [206, 196] width 15 height 13
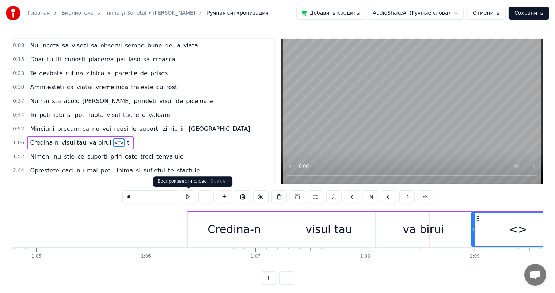
click at [171, 197] on input "**" at bounding box center [149, 196] width 55 height 13
type input "*"
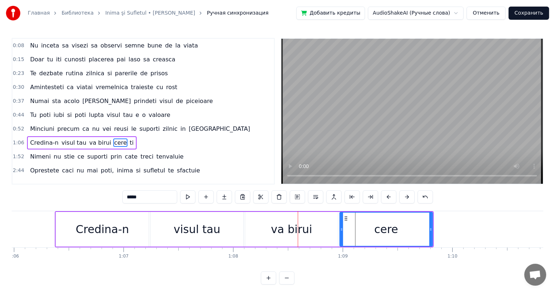
scroll to position [0, 7383]
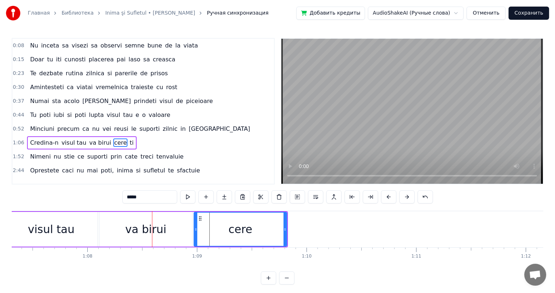
type input "****"
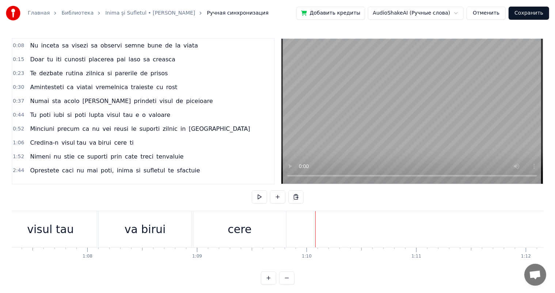
click at [239, 220] on div "cere" at bounding box center [239, 229] width 93 height 36
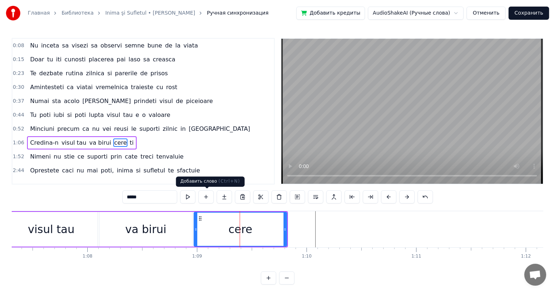
click at [206, 195] on button at bounding box center [206, 196] width 15 height 13
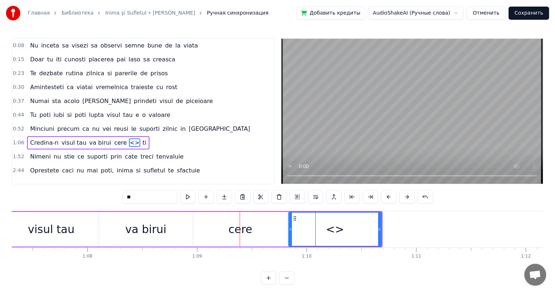
click at [168, 198] on input "**" at bounding box center [149, 196] width 55 height 13
type input "*"
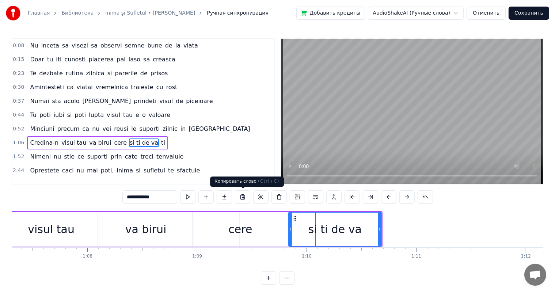
type input "**********"
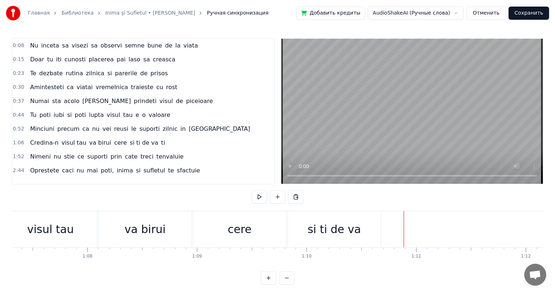
click at [312, 220] on div "si ti de va" at bounding box center [334, 229] width 93 height 36
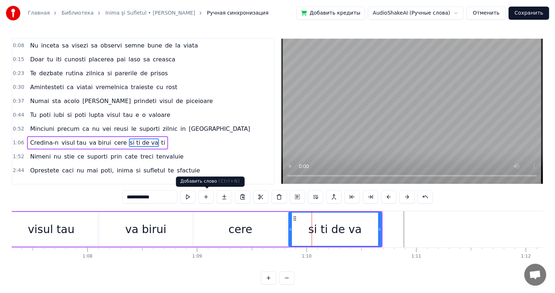
click at [211, 197] on button at bounding box center [206, 196] width 15 height 13
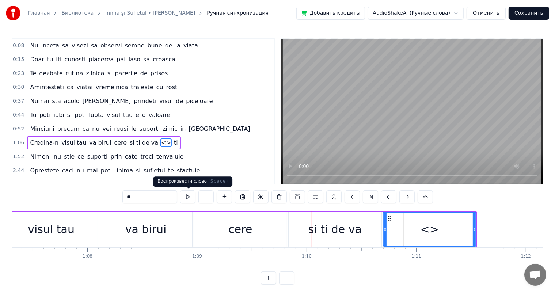
click at [159, 199] on input "**" at bounding box center [149, 196] width 55 height 13
type input "*"
click at [159, 230] on div "va birui" at bounding box center [145, 229] width 41 height 16
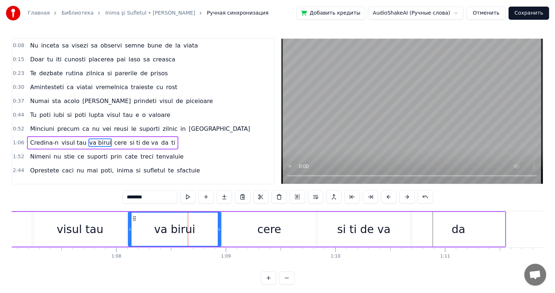
scroll to position [0, 7369]
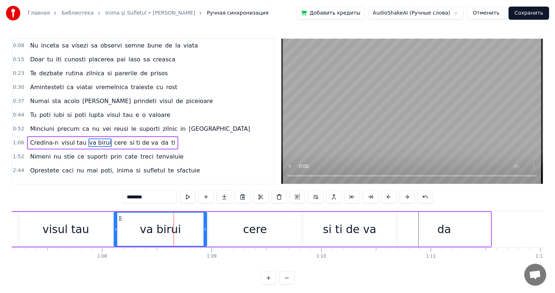
click at [90, 235] on div "visul tau" at bounding box center [65, 229] width 93 height 35
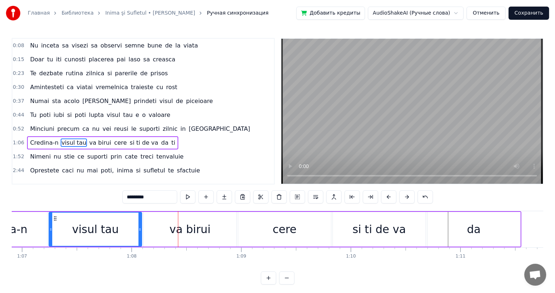
scroll to position [0, 7266]
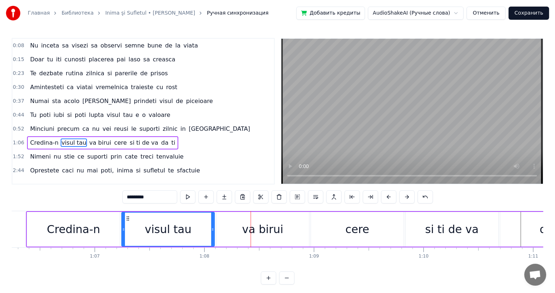
click at [98, 227] on div "Credina-n" at bounding box center [73, 229] width 93 height 35
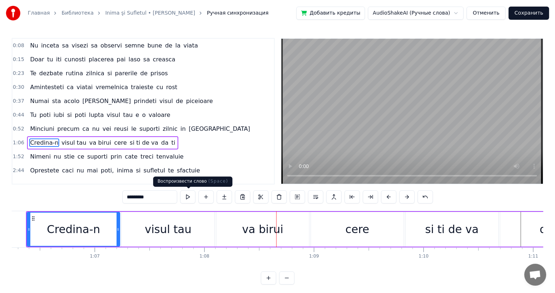
click at [187, 199] on button at bounding box center [187, 196] width 15 height 13
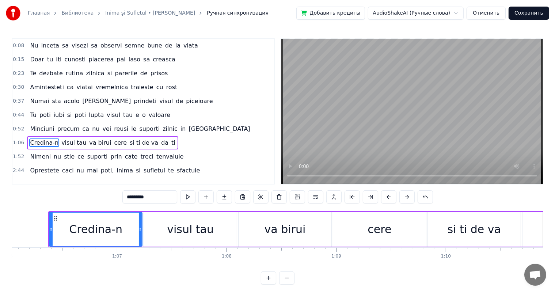
click at [180, 226] on div "visul tau" at bounding box center [190, 229] width 47 height 16
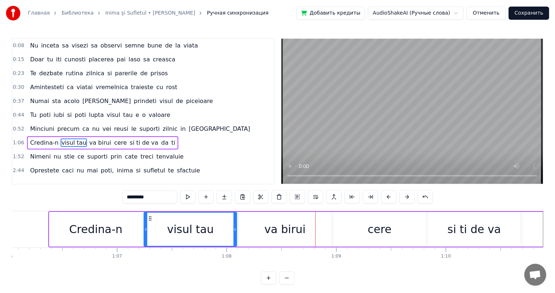
click at [189, 225] on div "visul tau" at bounding box center [190, 229] width 47 height 16
click at [188, 199] on button at bounding box center [187, 196] width 15 height 13
click at [280, 227] on div "va birui" at bounding box center [285, 229] width 41 height 16
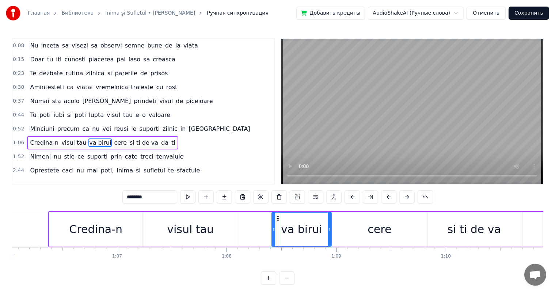
drag, startPoint x: 241, startPoint y: 224, endPoint x: 278, endPoint y: 225, distance: 36.6
click at [275, 225] on div at bounding box center [273, 229] width 3 height 33
click at [201, 234] on div "visul tau" at bounding box center [190, 229] width 47 height 16
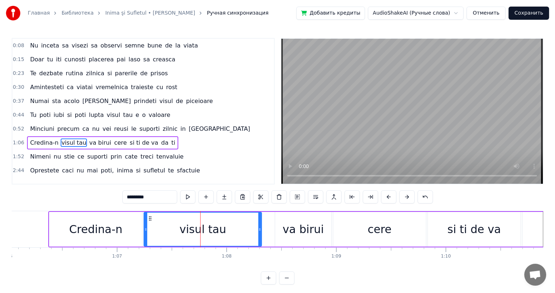
drag, startPoint x: 235, startPoint y: 230, endPoint x: 260, endPoint y: 231, distance: 24.9
click at [260, 231] on icon at bounding box center [260, 230] width 3 height 6
click at [189, 196] on button at bounding box center [187, 196] width 15 height 13
click at [282, 217] on div "va birui" at bounding box center [303, 229] width 56 height 35
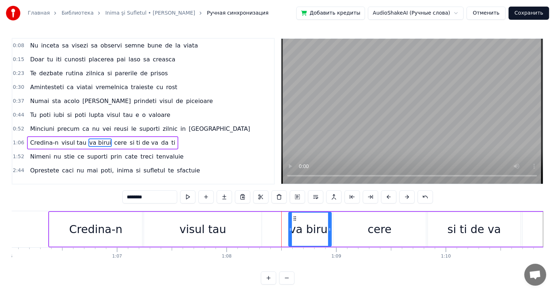
drag, startPoint x: 278, startPoint y: 222, endPoint x: 291, endPoint y: 223, distance: 13.7
click at [291, 223] on div at bounding box center [290, 229] width 3 height 33
click at [363, 235] on div "cere" at bounding box center [379, 229] width 93 height 35
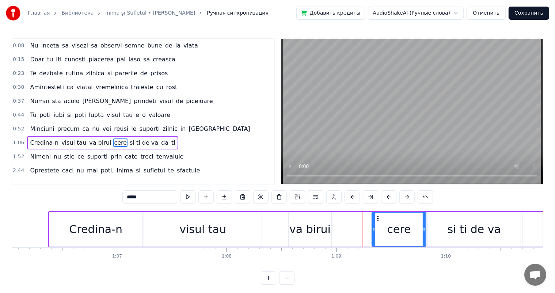
drag, startPoint x: 336, startPoint y: 223, endPoint x: 386, endPoint y: 226, distance: 50.2
click at [376, 226] on div at bounding box center [374, 229] width 3 height 33
click at [309, 231] on div "va birui" at bounding box center [310, 229] width 41 height 16
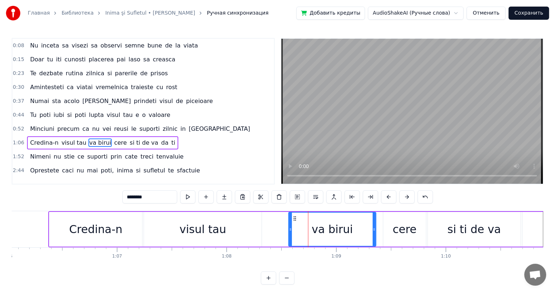
drag, startPoint x: 330, startPoint y: 226, endPoint x: 375, endPoint y: 228, distance: 45.0
click at [375, 228] on div at bounding box center [374, 229] width 3 height 33
click at [328, 228] on div "va birui" at bounding box center [332, 229] width 41 height 16
drag, startPoint x: 291, startPoint y: 226, endPoint x: 332, endPoint y: 229, distance: 41.1
click at [331, 229] on div at bounding box center [329, 229] width 3 height 33
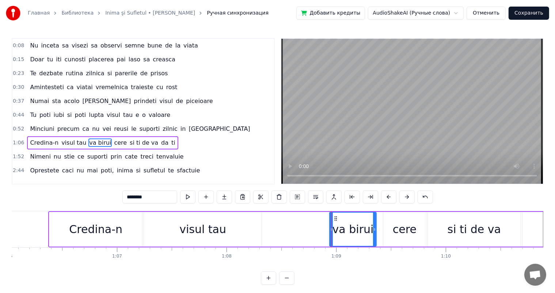
click at [222, 230] on div "visul tau" at bounding box center [203, 229] width 47 height 16
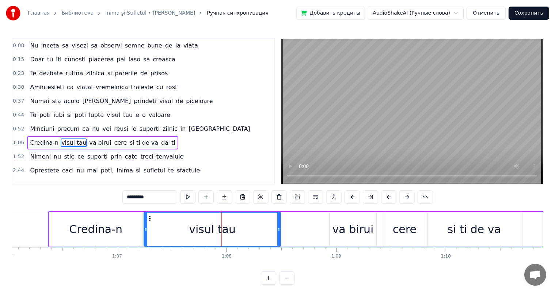
drag, startPoint x: 259, startPoint y: 228, endPoint x: 288, endPoint y: 231, distance: 29.8
click at [280, 231] on icon at bounding box center [279, 230] width 3 height 6
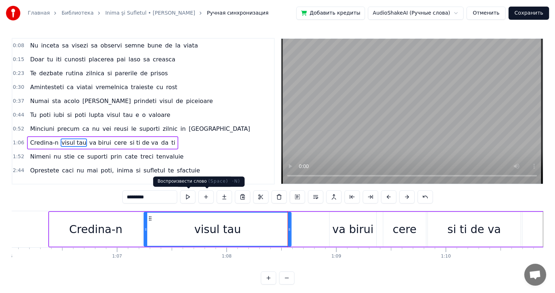
click at [186, 196] on button at bounding box center [187, 196] width 15 height 13
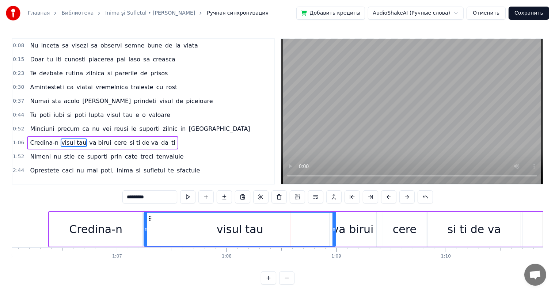
drag, startPoint x: 305, startPoint y: 227, endPoint x: 333, endPoint y: 231, distance: 29.1
click at [333, 231] on icon at bounding box center [334, 230] width 3 height 6
click at [193, 196] on button at bounding box center [187, 196] width 15 height 13
click at [348, 228] on div "va birui" at bounding box center [353, 229] width 41 height 16
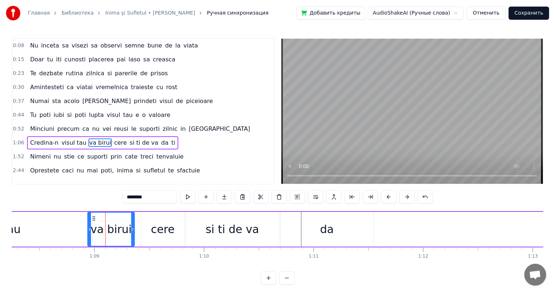
scroll to position [0, 7500]
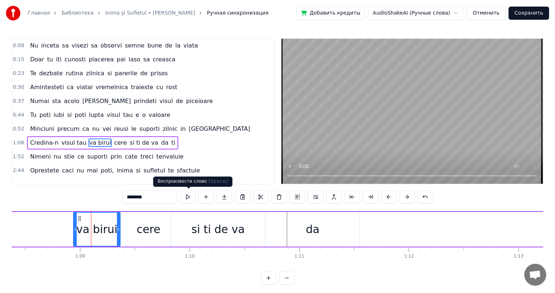
click at [189, 198] on button at bounding box center [187, 196] width 15 height 13
click at [143, 227] on div "cere" at bounding box center [149, 229] width 24 height 16
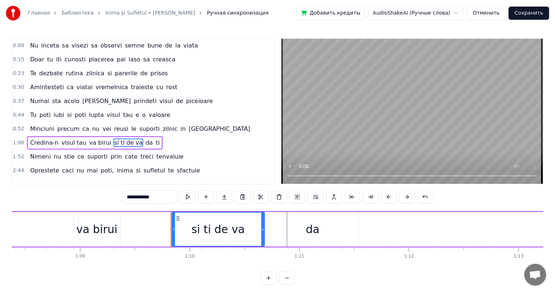
click at [218, 225] on div "si ti de va" at bounding box center [218, 229] width 53 height 16
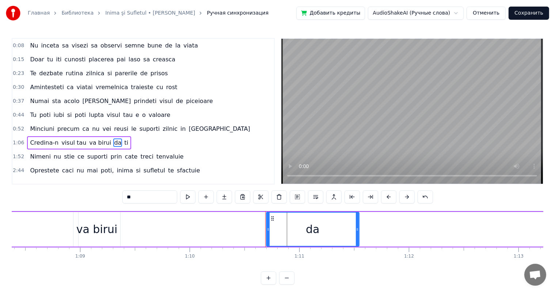
click at [306, 230] on div "da" at bounding box center [313, 229] width 92 height 33
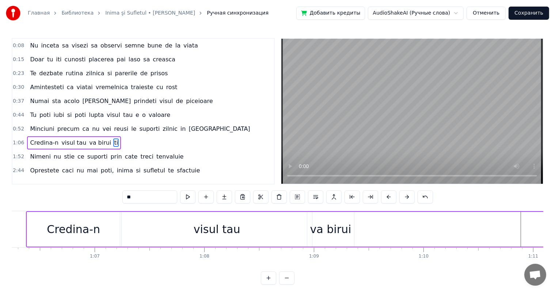
scroll to position [0, 7398]
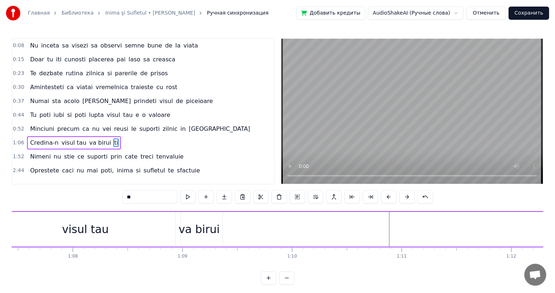
click at [191, 226] on div "va birui" at bounding box center [199, 229] width 41 height 16
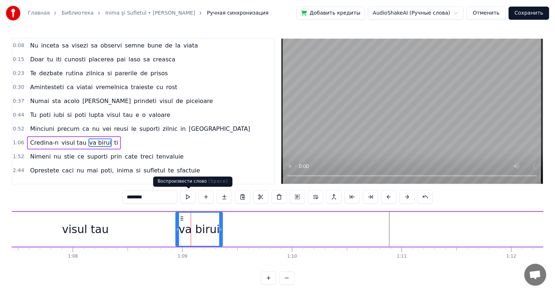
click at [186, 196] on button at bounding box center [187, 196] width 15 height 13
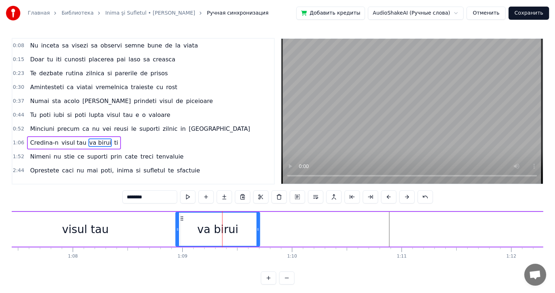
drag, startPoint x: 220, startPoint y: 229, endPoint x: 261, endPoint y: 230, distance: 40.6
click at [260, 230] on icon at bounding box center [258, 230] width 3 height 6
click at [190, 194] on button at bounding box center [187, 196] width 15 height 13
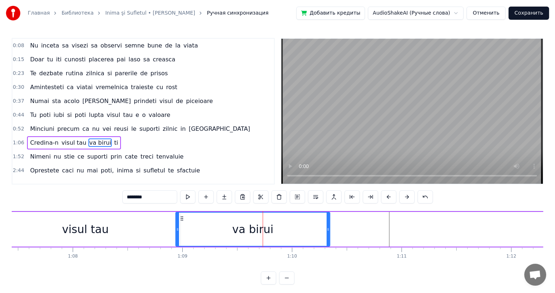
drag, startPoint x: 260, startPoint y: 229, endPoint x: 327, endPoint y: 229, distance: 66.9
click at [327, 229] on icon at bounding box center [328, 230] width 3 height 6
click at [188, 195] on button at bounding box center [187, 196] width 15 height 13
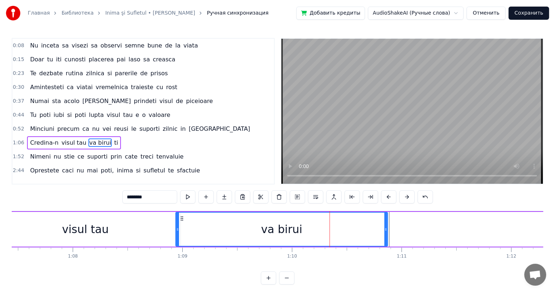
drag, startPoint x: 327, startPoint y: 225, endPoint x: 392, endPoint y: 232, distance: 65.1
click at [388, 232] on div at bounding box center [386, 229] width 3 height 33
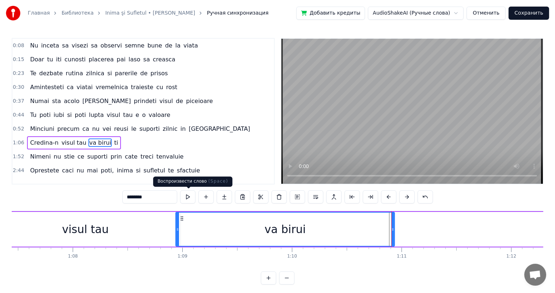
click at [185, 196] on button at bounding box center [187, 196] width 15 height 13
click at [189, 197] on button at bounding box center [187, 196] width 15 height 13
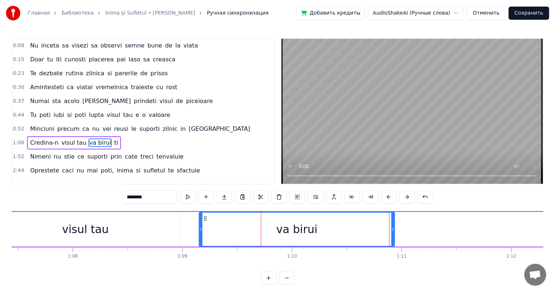
drag, startPoint x: 177, startPoint y: 227, endPoint x: 201, endPoint y: 229, distance: 24.3
click at [201, 229] on icon at bounding box center [201, 230] width 3 height 6
click at [191, 199] on button at bounding box center [187, 196] width 15 height 13
drag, startPoint x: 200, startPoint y: 227, endPoint x: 176, endPoint y: 227, distance: 24.1
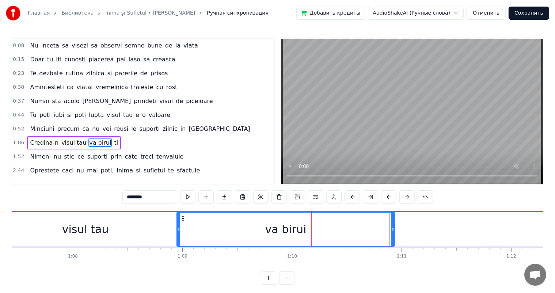
click at [177, 227] on icon at bounding box center [178, 230] width 3 height 6
click at [188, 197] on button at bounding box center [187, 196] width 15 height 13
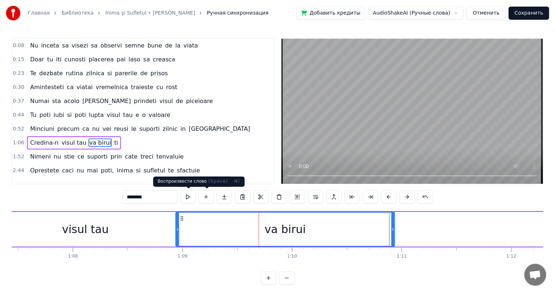
click at [187, 196] on button at bounding box center [187, 196] width 15 height 13
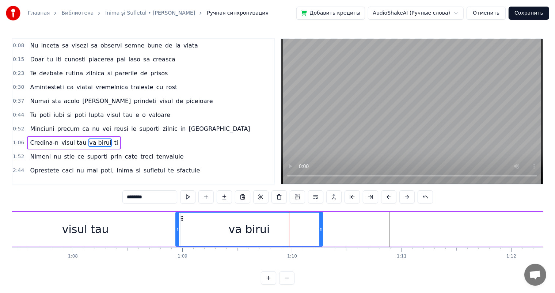
drag, startPoint x: 394, startPoint y: 225, endPoint x: 316, endPoint y: 229, distance: 78.3
click at [320, 229] on div at bounding box center [321, 229] width 3 height 33
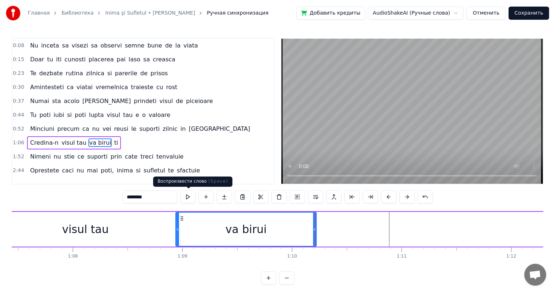
click at [187, 196] on button at bounding box center [187, 196] width 15 height 13
click at [189, 197] on button at bounding box center [187, 196] width 15 height 13
click at [159, 200] on input "********" at bounding box center [149, 196] width 55 height 13
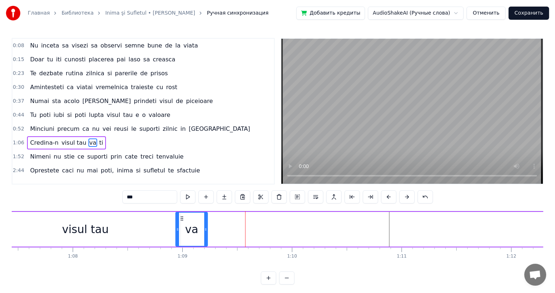
drag, startPoint x: 315, startPoint y: 225, endPoint x: 205, endPoint y: 226, distance: 110.1
click at [205, 226] on div at bounding box center [205, 229] width 3 height 33
type input "**"
click at [190, 196] on button at bounding box center [187, 196] width 15 height 13
drag, startPoint x: 204, startPoint y: 226, endPoint x: 197, endPoint y: 226, distance: 6.9
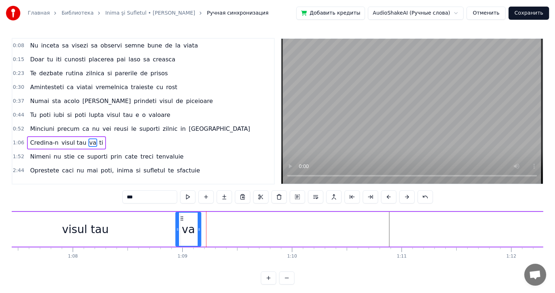
click at [198, 226] on div at bounding box center [199, 229] width 3 height 33
click at [190, 197] on button at bounding box center [187, 196] width 15 height 13
drag, startPoint x: 198, startPoint y: 226, endPoint x: 206, endPoint y: 226, distance: 8.4
click at [206, 227] on icon at bounding box center [205, 230] width 3 height 6
click at [188, 199] on button at bounding box center [187, 196] width 15 height 13
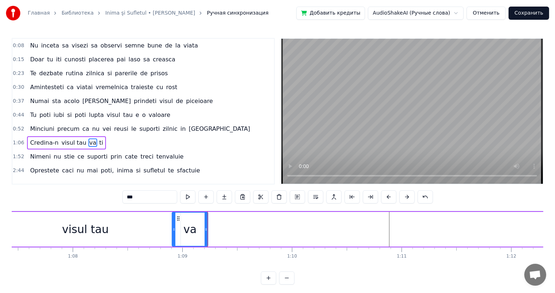
click at [173, 225] on div at bounding box center [174, 229] width 3 height 33
drag, startPoint x: 205, startPoint y: 225, endPoint x: 199, endPoint y: 225, distance: 6.2
click at [199, 225] on div at bounding box center [200, 229] width 3 height 33
click at [191, 197] on button at bounding box center [187, 196] width 15 height 13
drag, startPoint x: 173, startPoint y: 226, endPoint x: 167, endPoint y: 226, distance: 6.2
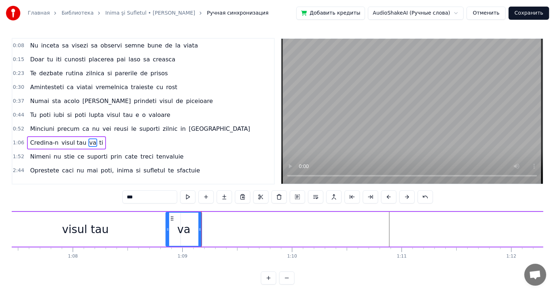
click at [167, 227] on icon at bounding box center [167, 230] width 3 height 6
click at [188, 197] on button at bounding box center [187, 196] width 15 height 13
drag, startPoint x: 199, startPoint y: 225, endPoint x: 190, endPoint y: 226, distance: 8.8
click at [191, 226] on div at bounding box center [192, 229] width 3 height 33
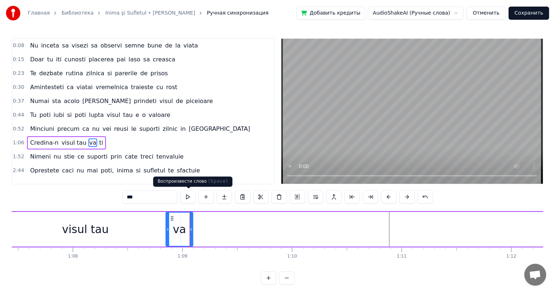
click at [189, 198] on button at bounding box center [187, 196] width 15 height 13
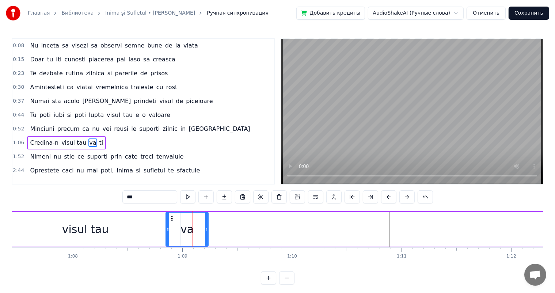
drag, startPoint x: 192, startPoint y: 227, endPoint x: 207, endPoint y: 227, distance: 15.4
click at [207, 227] on icon at bounding box center [206, 230] width 3 height 6
click at [189, 199] on button at bounding box center [187, 196] width 15 height 13
drag, startPoint x: 205, startPoint y: 228, endPoint x: 192, endPoint y: 228, distance: 13.9
click at [192, 228] on icon at bounding box center [192, 230] width 3 height 6
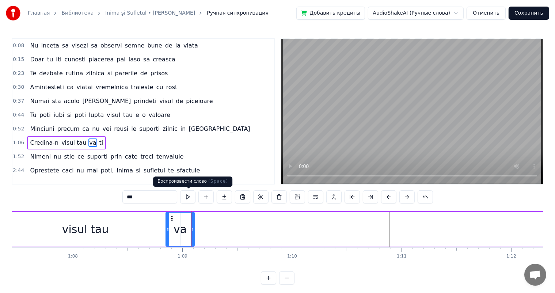
click at [191, 197] on button at bounding box center [187, 196] width 15 height 13
drag, startPoint x: 166, startPoint y: 229, endPoint x: 175, endPoint y: 230, distance: 9.2
click at [174, 230] on icon at bounding box center [172, 230] width 3 height 6
click at [189, 197] on button at bounding box center [187, 196] width 15 height 13
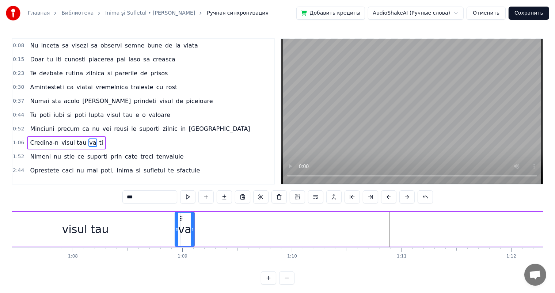
click at [189, 197] on button at bounding box center [187, 196] width 15 height 13
click at [211, 201] on button at bounding box center [206, 196] width 15 height 13
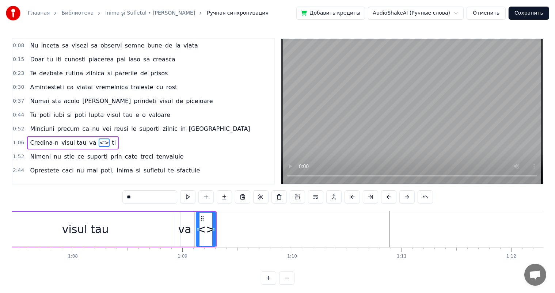
click at [146, 194] on input "**" at bounding box center [149, 196] width 55 height 13
type input "*"
drag, startPoint x: 215, startPoint y: 220, endPoint x: 262, endPoint y: 222, distance: 46.9
click at [260, 222] on div at bounding box center [258, 229] width 3 height 33
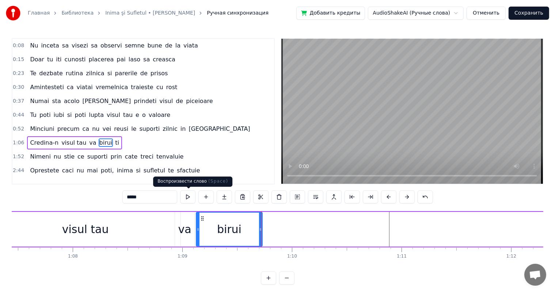
type input "*****"
click at [191, 197] on button at bounding box center [187, 196] width 15 height 13
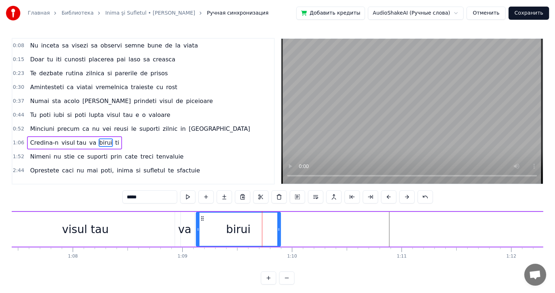
drag, startPoint x: 261, startPoint y: 223, endPoint x: 286, endPoint y: 222, distance: 24.5
click at [280, 222] on div at bounding box center [279, 229] width 3 height 33
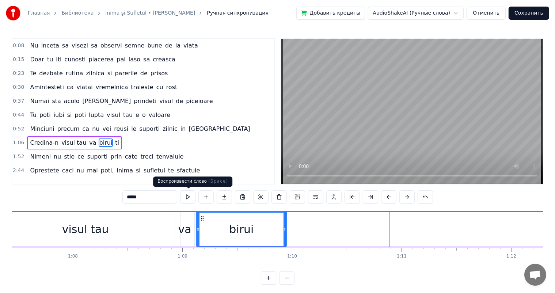
click at [193, 199] on button at bounding box center [187, 196] width 15 height 13
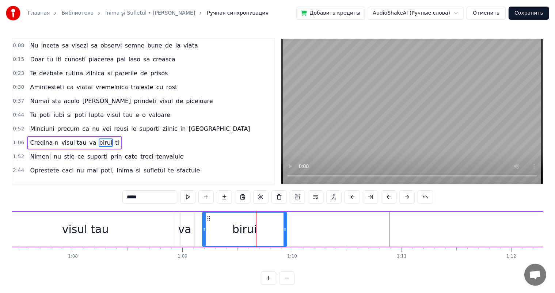
drag, startPoint x: 197, startPoint y: 224, endPoint x: 204, endPoint y: 225, distance: 6.3
click at [204, 225] on div at bounding box center [204, 229] width 3 height 33
click at [186, 197] on button at bounding box center [187, 196] width 15 height 13
drag, startPoint x: 285, startPoint y: 224, endPoint x: 305, endPoint y: 224, distance: 19.4
click at [305, 224] on div at bounding box center [303, 229] width 3 height 33
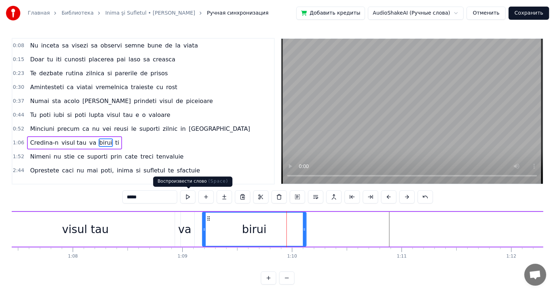
click at [189, 197] on button at bounding box center [187, 196] width 15 height 13
drag, startPoint x: 306, startPoint y: 221, endPoint x: 343, endPoint y: 221, distance: 36.9
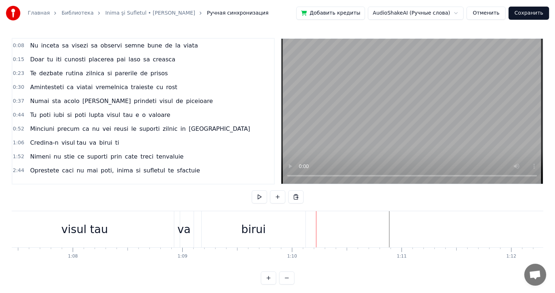
click at [266, 223] on div "birui" at bounding box center [254, 229] width 104 height 36
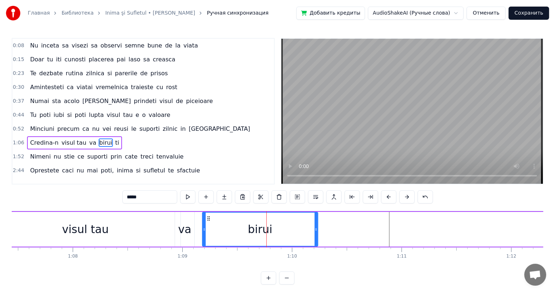
drag, startPoint x: 305, startPoint y: 224, endPoint x: 317, endPoint y: 224, distance: 12.1
click at [317, 224] on div at bounding box center [316, 229] width 3 height 33
click at [188, 199] on button at bounding box center [187, 196] width 15 height 13
click at [281, 226] on div "birui" at bounding box center [260, 229] width 115 height 33
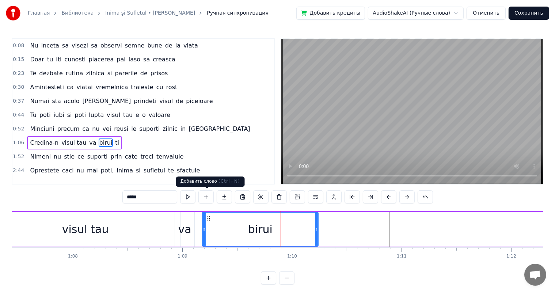
click at [209, 199] on button at bounding box center [206, 196] width 15 height 13
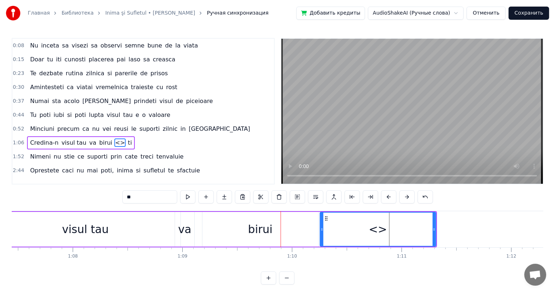
click at [156, 199] on input "**" at bounding box center [149, 196] width 55 height 13
type input "*"
type input "****"
click at [379, 227] on div "cere" at bounding box center [378, 229] width 24 height 16
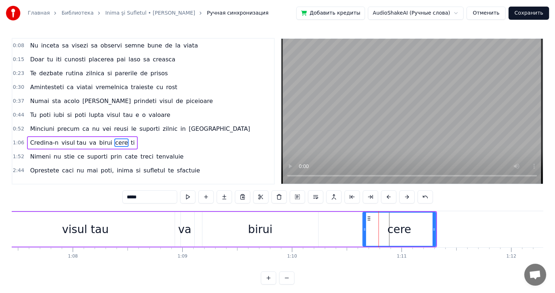
drag, startPoint x: 322, startPoint y: 230, endPoint x: 365, endPoint y: 231, distance: 42.8
click at [365, 231] on icon at bounding box center [364, 230] width 3 height 6
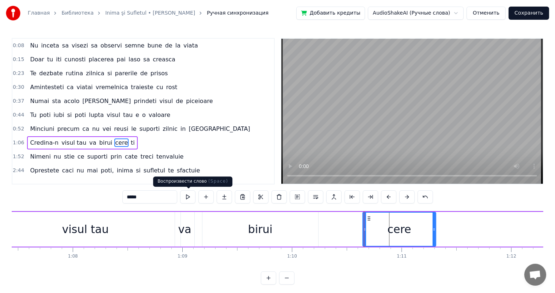
click at [189, 194] on button at bounding box center [187, 196] width 15 height 13
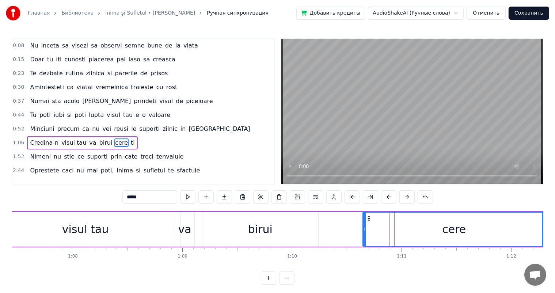
drag, startPoint x: 434, startPoint y: 228, endPoint x: 547, endPoint y: 224, distance: 113.4
click at [547, 224] on div "Главная Библиотека Inima şi Sufletul • Danieli Shvets Ручная синхронизация Доба…" at bounding box center [277, 142] width 555 height 285
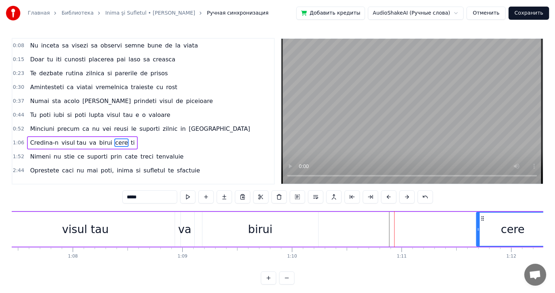
drag, startPoint x: 365, startPoint y: 224, endPoint x: 478, endPoint y: 230, distance: 113.8
click at [478, 230] on div at bounding box center [478, 229] width 3 height 33
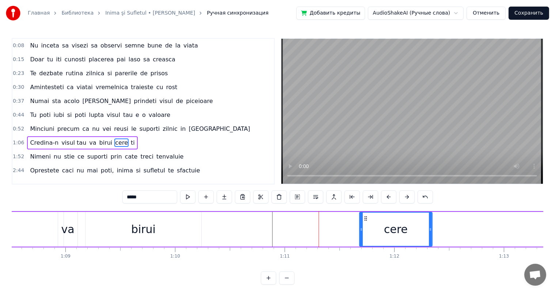
scroll to position [0, 7573]
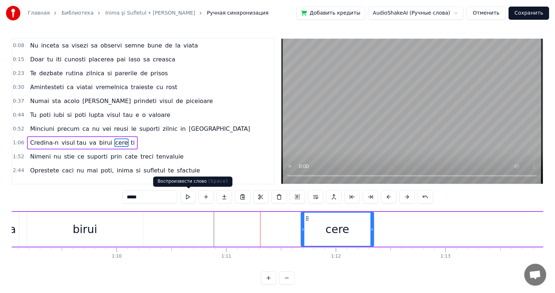
click at [190, 198] on button at bounding box center [187, 196] width 15 height 13
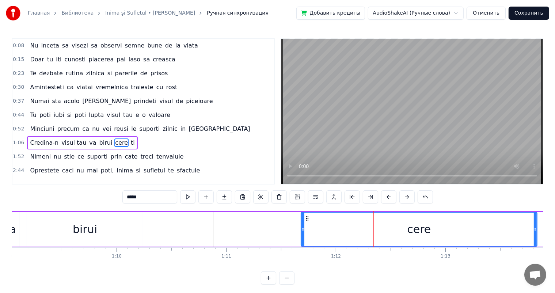
drag, startPoint x: 371, startPoint y: 227, endPoint x: 536, endPoint y: 228, distance: 164.2
click at [536, 228] on icon at bounding box center [535, 230] width 3 height 6
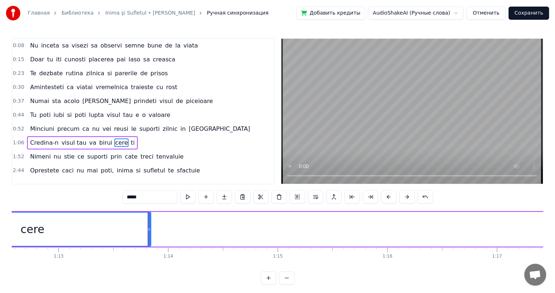
scroll to position [0, 8060]
drag, startPoint x: 50, startPoint y: 230, endPoint x: 138, endPoint y: 237, distance: 88.0
click at [138, 237] on div at bounding box center [138, 229] width 3 height 33
drag, startPoint x: 182, startPoint y: 265, endPoint x: 177, endPoint y: 266, distance: 5.7
click at [177, 266] on div "Nu inceta sa visezi sa observi semne bune de la viata Doar tu iti cunosti place…" at bounding box center [278, 238] width 532 height 55
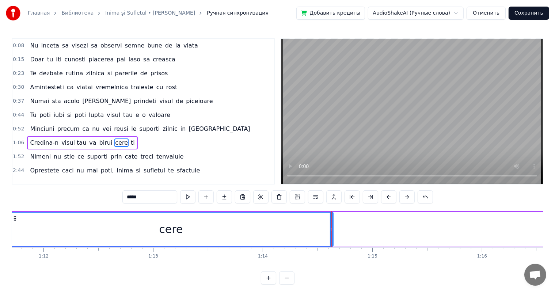
scroll to position [0, 7749]
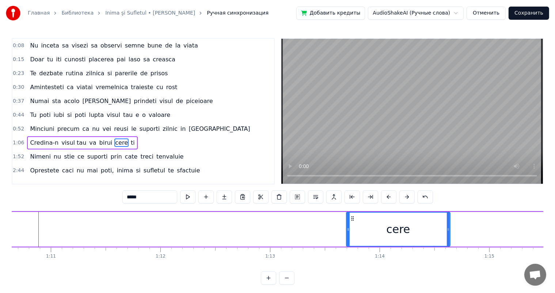
drag, startPoint x: 126, startPoint y: 224, endPoint x: 347, endPoint y: 225, distance: 220.8
click at [347, 225] on div at bounding box center [348, 229] width 3 height 33
click at [189, 196] on button at bounding box center [187, 196] width 15 height 13
drag, startPoint x: 448, startPoint y: 226, endPoint x: 455, endPoint y: 226, distance: 7.3
click at [455, 227] on icon at bounding box center [454, 230] width 3 height 6
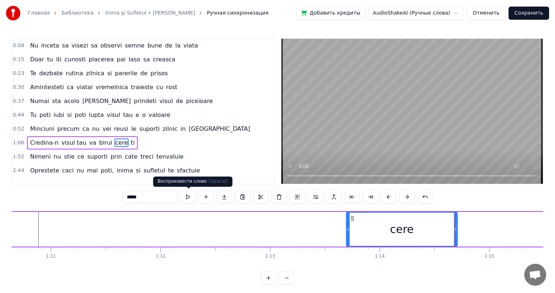
click at [192, 196] on button at bounding box center [187, 196] width 15 height 13
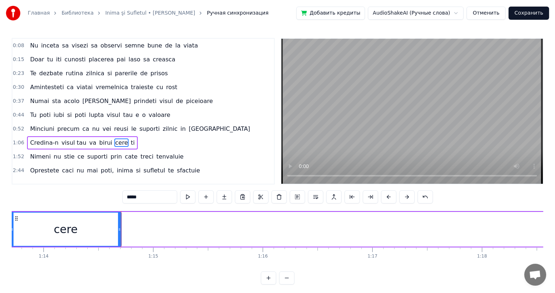
scroll to position [0, 8100]
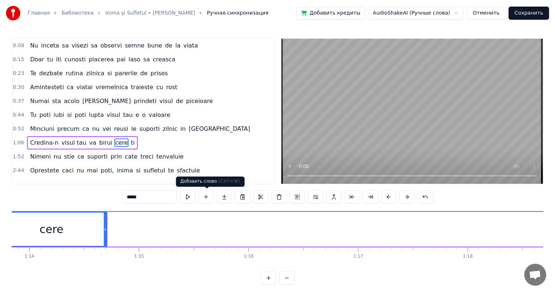
click at [204, 195] on button at bounding box center [206, 196] width 15 height 13
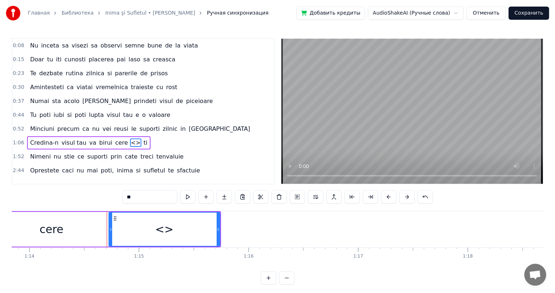
click at [152, 193] on input "**" at bounding box center [149, 196] width 55 height 13
type input "*"
type input "*****"
click at [188, 196] on button at bounding box center [187, 196] width 15 height 13
click at [204, 197] on button at bounding box center [206, 196] width 15 height 13
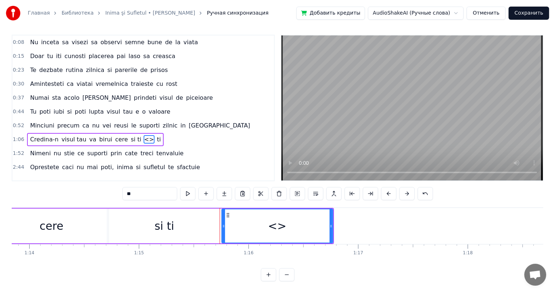
scroll to position [10, 0]
click at [154, 188] on input "**" at bounding box center [149, 193] width 55 height 13
type input "*"
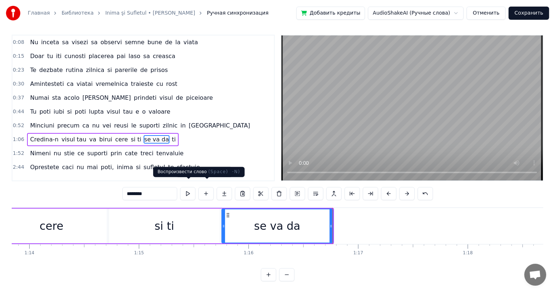
click at [190, 187] on button at bounding box center [187, 193] width 15 height 13
click at [188, 188] on button at bounding box center [187, 193] width 15 height 13
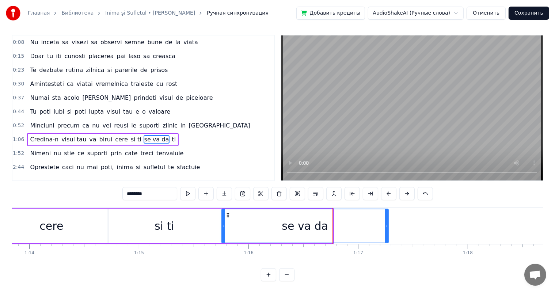
drag, startPoint x: 332, startPoint y: 215, endPoint x: 391, endPoint y: 215, distance: 59.2
click at [388, 215] on div at bounding box center [386, 226] width 3 height 33
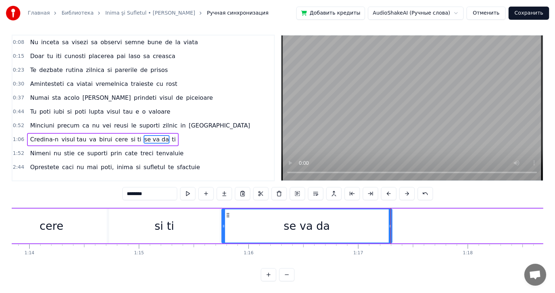
scroll to position [0, 0]
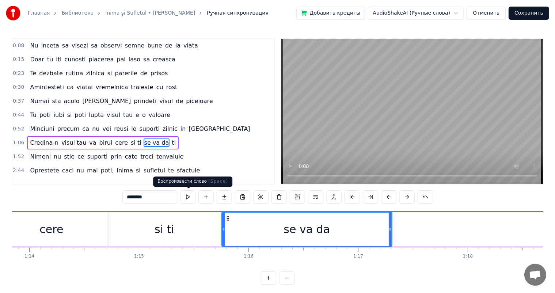
click at [187, 194] on button at bounding box center [187, 196] width 15 height 13
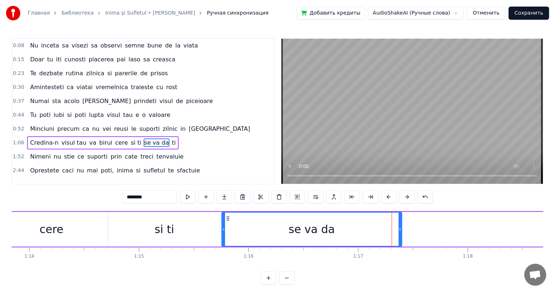
drag, startPoint x: 390, startPoint y: 227, endPoint x: 404, endPoint y: 228, distance: 13.2
click at [402, 228] on icon at bounding box center [400, 230] width 3 height 6
click at [191, 197] on button at bounding box center [187, 196] width 15 height 13
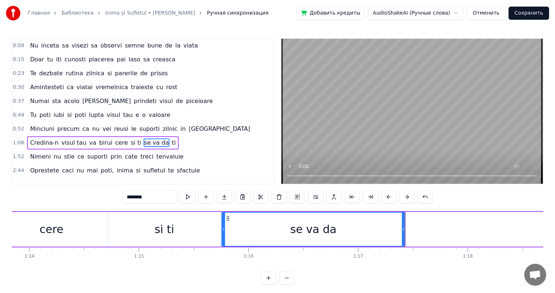
click at [78, 222] on div "cere" at bounding box center [51, 229] width 111 height 35
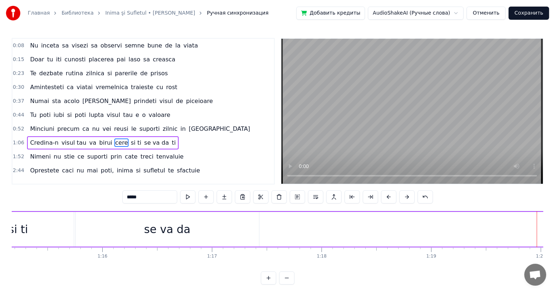
scroll to position [0, 8187]
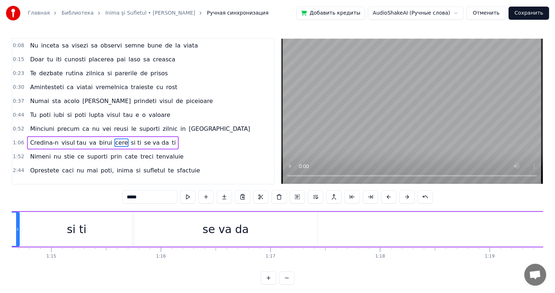
click at [224, 232] on div "se va da" at bounding box center [226, 229] width 46 height 16
type input "********"
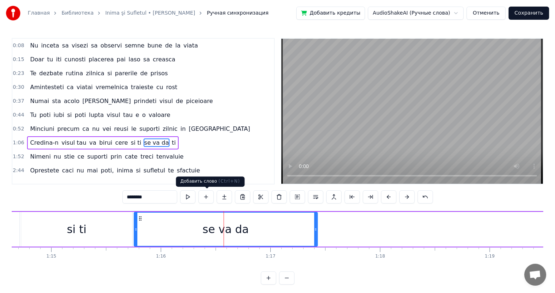
click at [209, 197] on button at bounding box center [206, 196] width 15 height 13
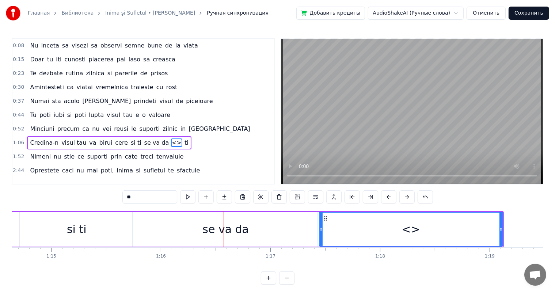
click at [159, 197] on input "**" at bounding box center [149, 196] width 55 height 13
type input "*"
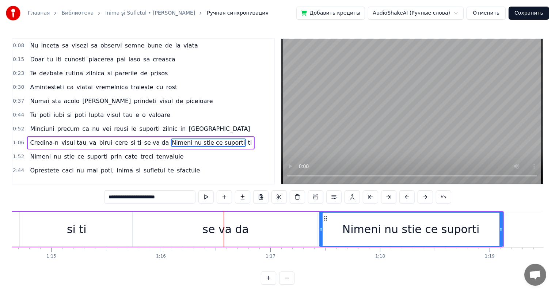
type input "**********"
click at [384, 223] on div "Nimeni nu stie ce suporti" at bounding box center [411, 229] width 137 height 16
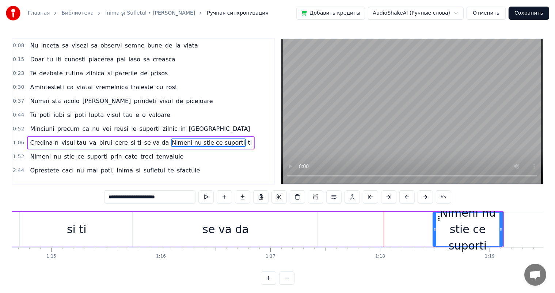
drag, startPoint x: 321, startPoint y: 224, endPoint x: 436, endPoint y: 233, distance: 115.5
click at [436, 233] on div at bounding box center [435, 229] width 3 height 33
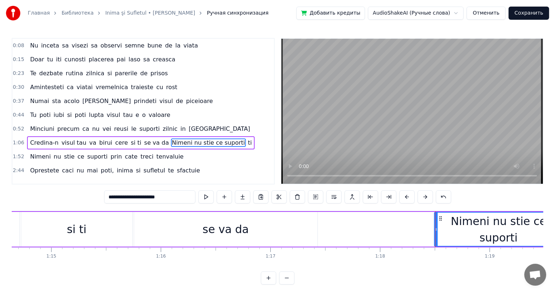
drag, startPoint x: 501, startPoint y: 228, endPoint x: 561, endPoint y: 224, distance: 60.5
click at [555, 224] on html "**********" at bounding box center [277, 148] width 555 height 297
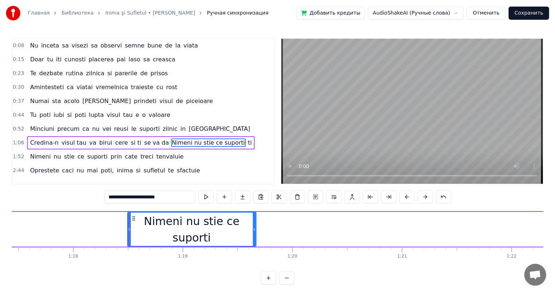
scroll to position [0, 8538]
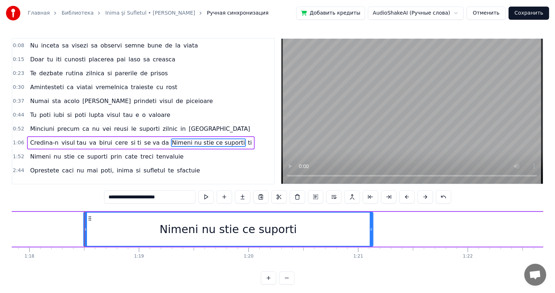
drag, startPoint x: 211, startPoint y: 224, endPoint x: 372, endPoint y: 227, distance: 160.9
click at [372, 227] on div at bounding box center [371, 229] width 3 height 33
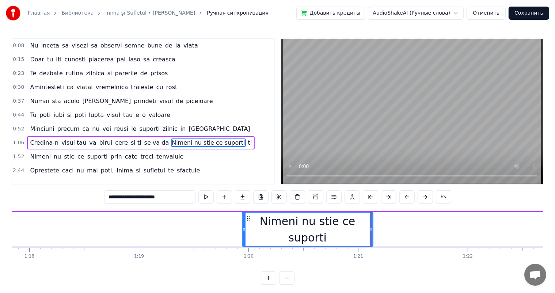
drag, startPoint x: 86, startPoint y: 226, endPoint x: 245, endPoint y: 228, distance: 159.1
click at [245, 228] on icon at bounding box center [244, 230] width 3 height 6
click at [296, 217] on div "Nimeni nu stie ce suporti" at bounding box center [308, 229] width 130 height 33
click at [204, 196] on button at bounding box center [206, 196] width 15 height 13
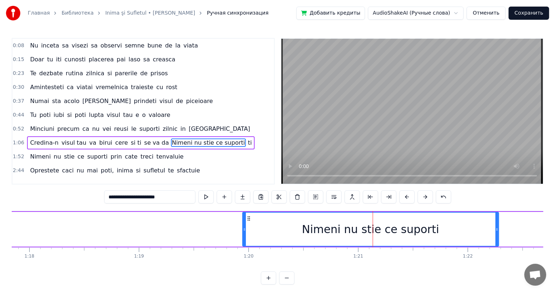
drag, startPoint x: 370, startPoint y: 228, endPoint x: 495, endPoint y: 224, distance: 125.8
click at [496, 224] on div at bounding box center [497, 229] width 3 height 33
click at [208, 197] on button at bounding box center [206, 196] width 15 height 13
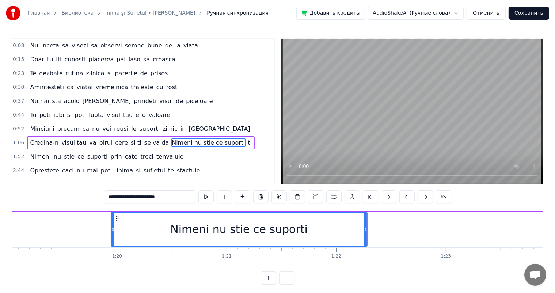
scroll to position [0, 8699]
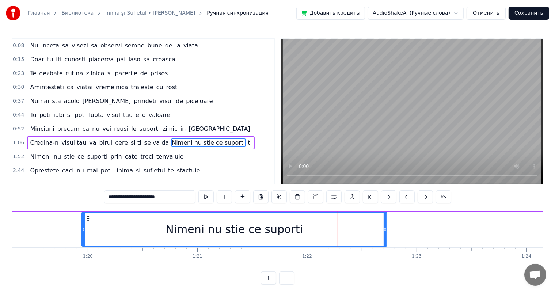
drag, startPoint x: 335, startPoint y: 227, endPoint x: 385, endPoint y: 227, distance: 50.1
click at [385, 227] on icon at bounding box center [385, 230] width 3 height 6
click at [206, 197] on button at bounding box center [206, 196] width 15 height 13
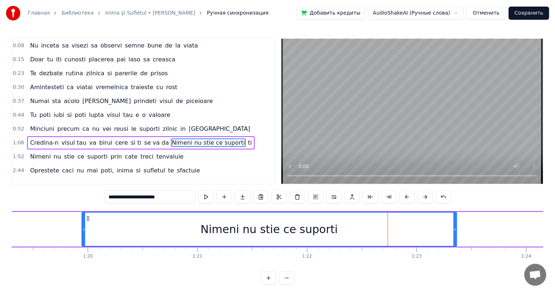
drag, startPoint x: 385, startPoint y: 230, endPoint x: 453, endPoint y: 229, distance: 68.7
click at [454, 229] on icon at bounding box center [455, 230] width 3 height 6
click at [211, 197] on button at bounding box center [206, 196] width 15 height 13
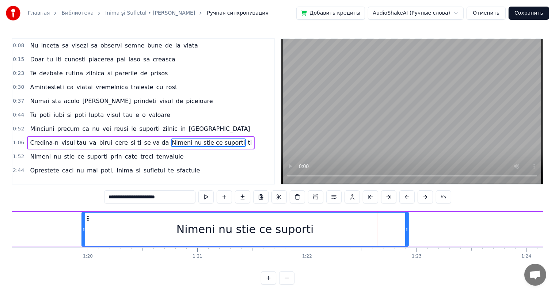
drag, startPoint x: 454, startPoint y: 220, endPoint x: 406, endPoint y: 225, distance: 48.5
click at [406, 225] on div at bounding box center [406, 229] width 3 height 33
click at [209, 196] on button at bounding box center [206, 196] width 15 height 13
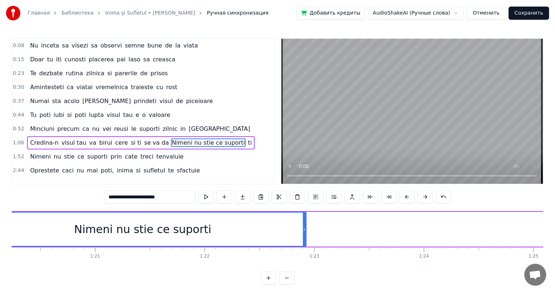
scroll to position [0, 8875]
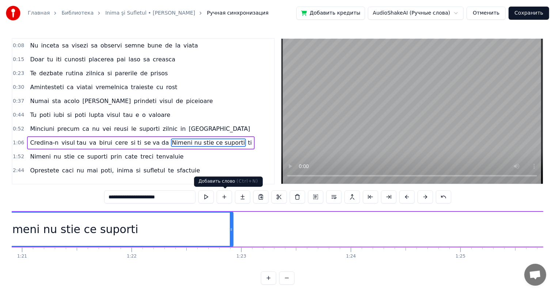
click at [226, 198] on button at bounding box center [224, 196] width 15 height 13
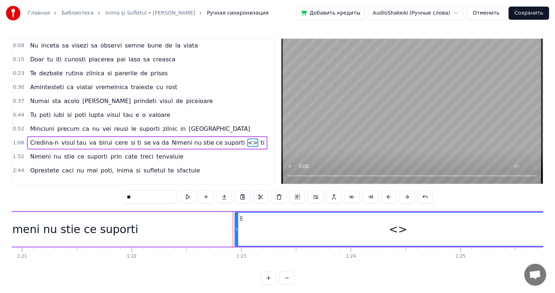
click at [158, 201] on input "**" at bounding box center [149, 196] width 55 height 13
type input "*"
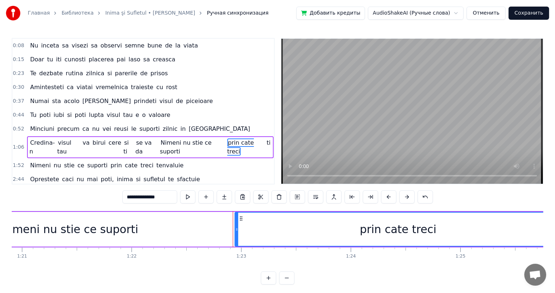
type input "**********"
click at [259, 216] on div "prin cate treci" at bounding box center [398, 229] width 326 height 33
click at [192, 199] on button at bounding box center [187, 196] width 15 height 13
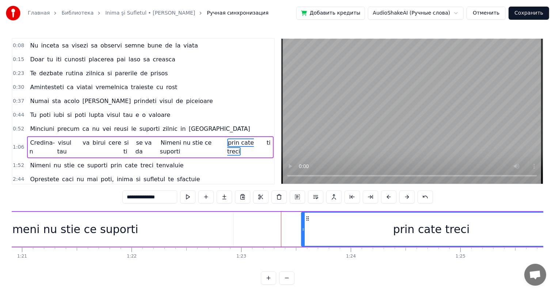
drag, startPoint x: 236, startPoint y: 227, endPoint x: 306, endPoint y: 229, distance: 69.9
click at [305, 229] on icon at bounding box center [303, 230] width 3 height 6
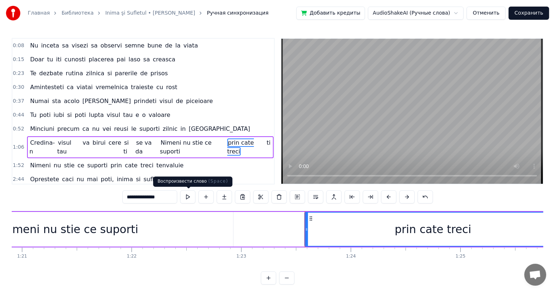
click at [190, 192] on button at bounding box center [187, 196] width 15 height 13
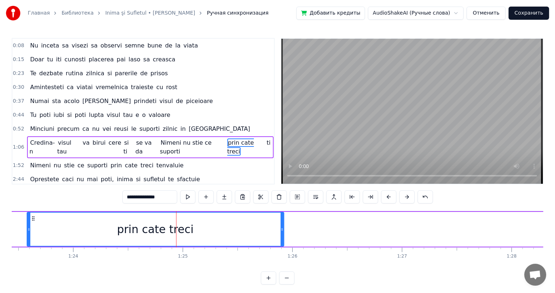
scroll to position [0, 9109]
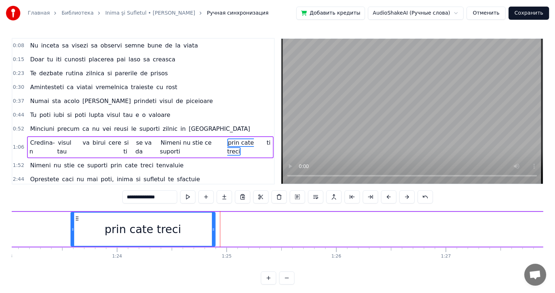
drag, startPoint x: 325, startPoint y: 224, endPoint x: 213, endPoint y: 232, distance: 112.5
click at [213, 232] on div at bounding box center [213, 229] width 3 height 33
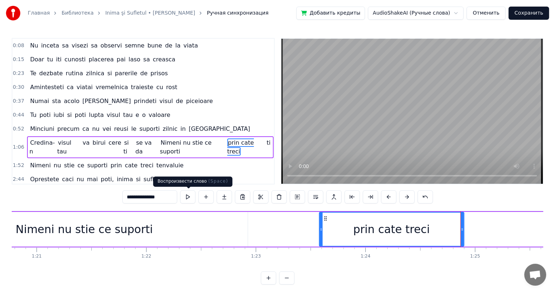
click at [191, 200] on button at bounding box center [187, 196] width 15 height 13
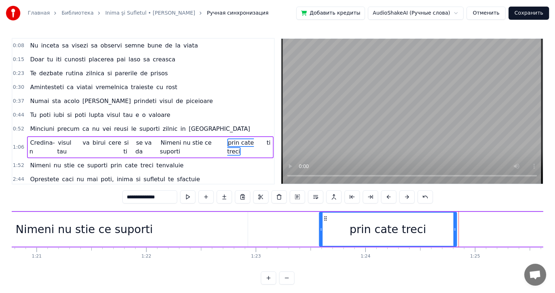
drag, startPoint x: 462, startPoint y: 221, endPoint x: 453, endPoint y: 222, distance: 9.2
click at [454, 222] on div at bounding box center [455, 229] width 3 height 33
click at [192, 196] on button at bounding box center [187, 196] width 15 height 13
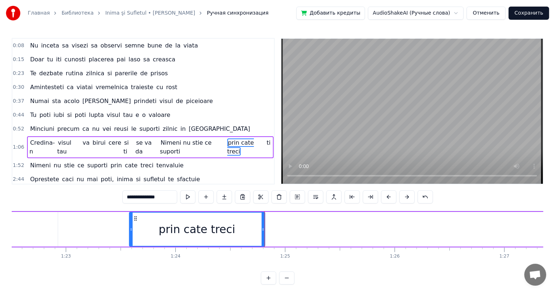
scroll to position [0, 9138]
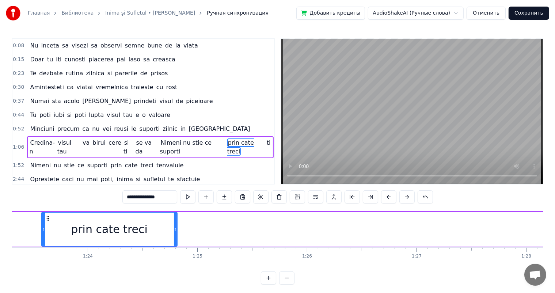
click at [209, 197] on button at bounding box center [206, 196] width 15 height 13
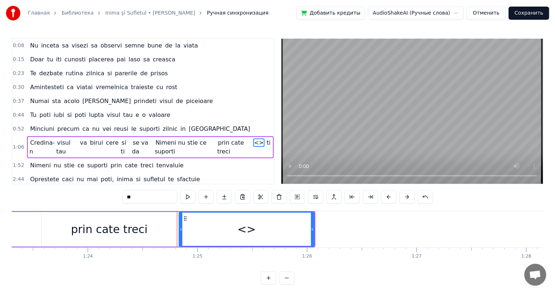
click at [146, 196] on input "**" at bounding box center [149, 196] width 55 height 13
type input "*"
click at [143, 242] on div "prin cate treci" at bounding box center [110, 229] width 136 height 35
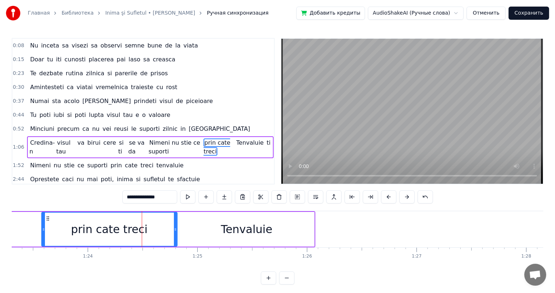
click at [231, 225] on div "Tenvaluie" at bounding box center [247, 229] width 52 height 16
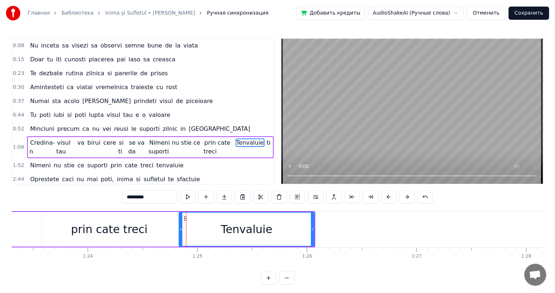
click at [130, 197] on input "*********" at bounding box center [149, 196] width 55 height 13
click at [130, 197] on input "********" at bounding box center [149, 196] width 55 height 13
type input "*********"
click at [188, 195] on button at bounding box center [187, 196] width 15 height 13
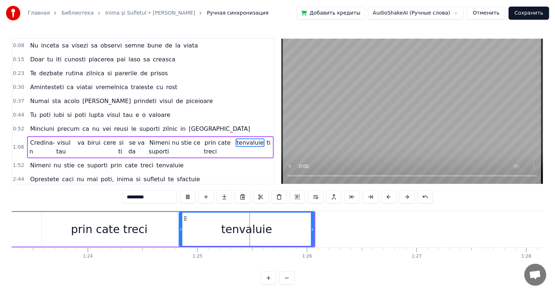
click at [188, 195] on button at bounding box center [187, 196] width 15 height 13
drag, startPoint x: 181, startPoint y: 230, endPoint x: 197, endPoint y: 231, distance: 16.1
click at [196, 231] on icon at bounding box center [194, 230] width 3 height 6
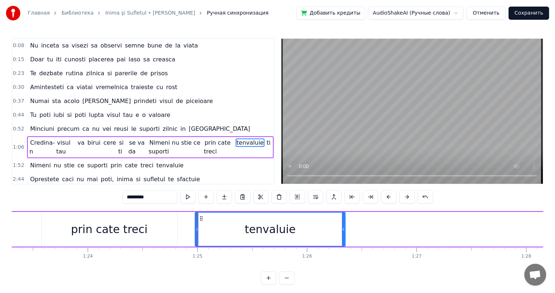
drag, startPoint x: 314, startPoint y: 227, endPoint x: 352, endPoint y: 229, distance: 37.7
click at [345, 229] on icon at bounding box center [343, 230] width 3 height 6
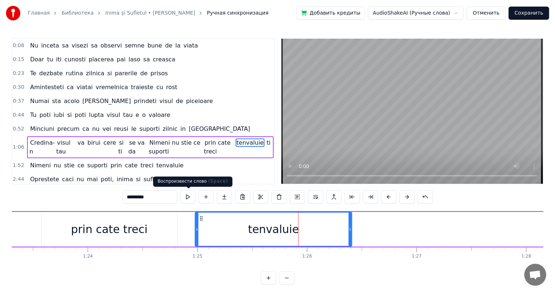
click at [187, 197] on button at bounding box center [187, 196] width 15 height 13
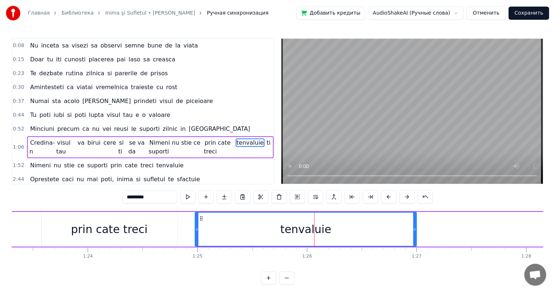
drag, startPoint x: 351, startPoint y: 224, endPoint x: 416, endPoint y: 227, distance: 65.1
click at [416, 227] on div at bounding box center [415, 229] width 3 height 33
click at [190, 198] on button at bounding box center [187, 196] width 15 height 13
drag, startPoint x: 196, startPoint y: 228, endPoint x: 219, endPoint y: 227, distance: 22.3
click at [216, 227] on icon at bounding box center [214, 230] width 3 height 6
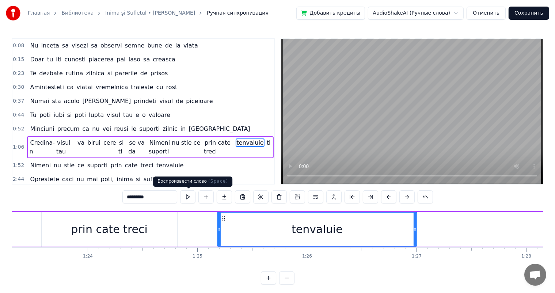
click at [190, 197] on button at bounding box center [187, 196] width 15 height 13
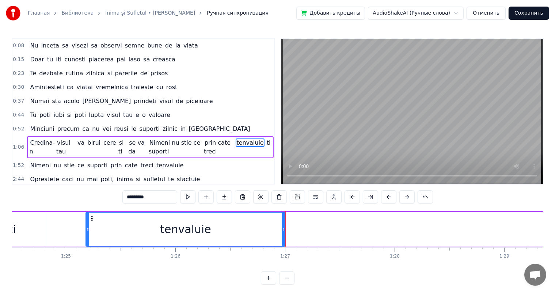
scroll to position [0, 9401]
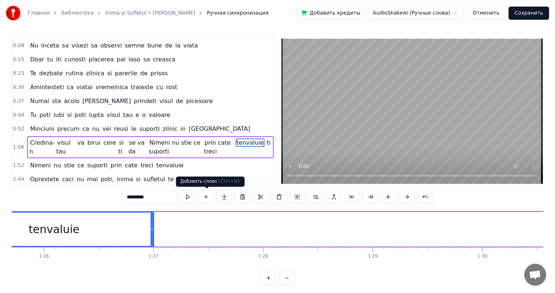
click at [210, 197] on button at bounding box center [206, 196] width 15 height 13
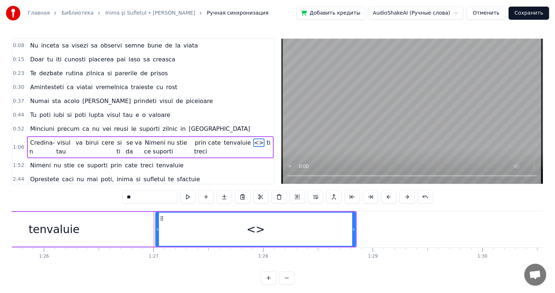
click at [141, 194] on input "**" at bounding box center [149, 196] width 55 height 13
type input "*"
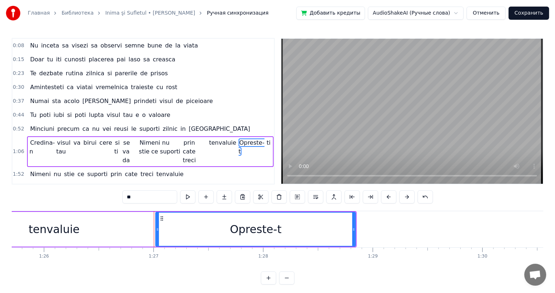
type input "*"
click at [109, 222] on div "tenvaluie" at bounding box center [54, 229] width 200 height 35
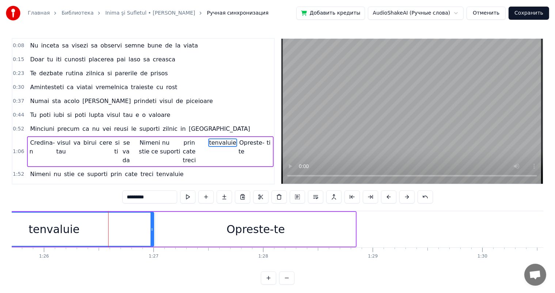
click at [196, 227] on div "Opreste-te" at bounding box center [256, 229] width 200 height 35
type input "**********"
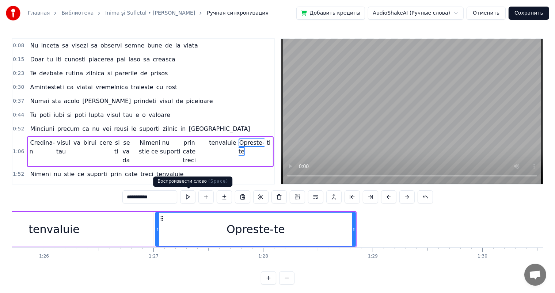
click at [190, 199] on button at bounding box center [187, 196] width 15 height 13
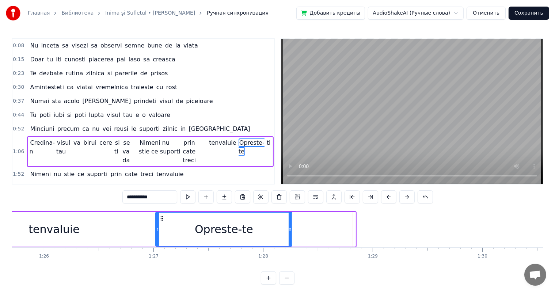
drag, startPoint x: 354, startPoint y: 226, endPoint x: 288, endPoint y: 234, distance: 67.1
click at [289, 234] on div at bounding box center [290, 229] width 3 height 33
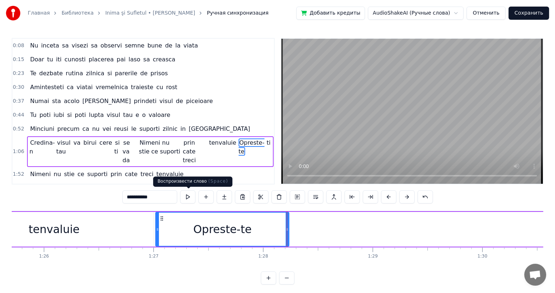
click at [187, 196] on button at bounding box center [187, 196] width 15 height 13
click at [211, 200] on button at bounding box center [206, 196] width 15 height 13
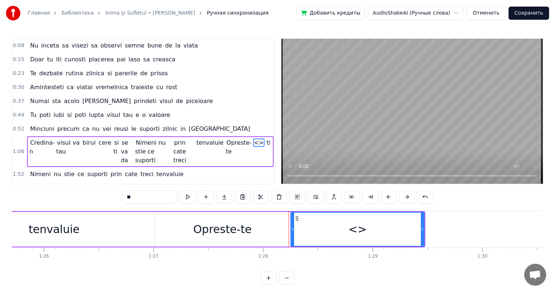
click at [147, 199] on input "**" at bounding box center [149, 196] width 55 height 13
type input "*"
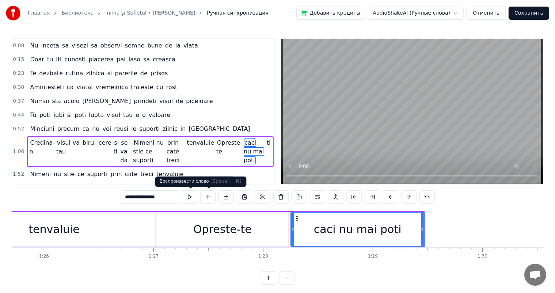
type input "**********"
click at [195, 196] on button at bounding box center [189, 196] width 15 height 13
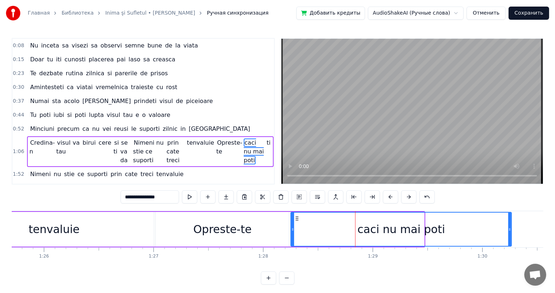
drag, startPoint x: 423, startPoint y: 223, endPoint x: 512, endPoint y: 218, distance: 88.7
click at [512, 218] on div at bounding box center [510, 229] width 3 height 33
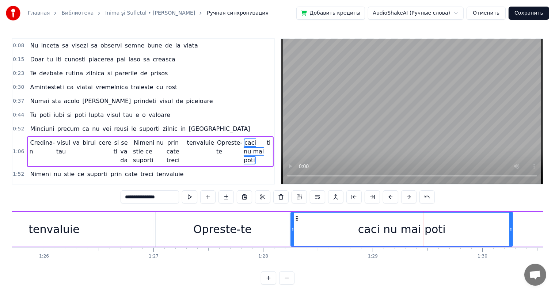
scroll to position [7, 0]
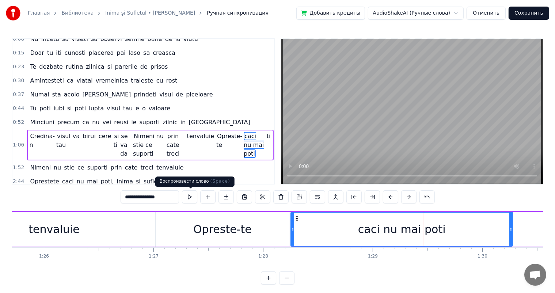
click at [190, 195] on button at bounding box center [189, 196] width 15 height 13
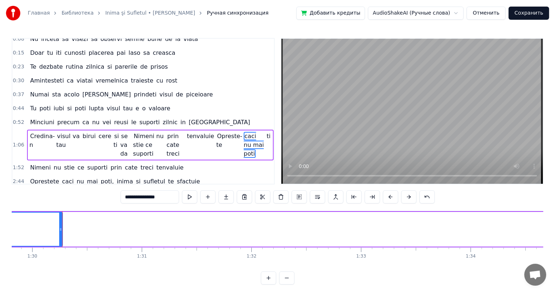
scroll to position [0, 9865]
drag, startPoint x: 48, startPoint y: 226, endPoint x: 97, endPoint y: 228, distance: 49.0
click at [90, 228] on div at bounding box center [88, 229] width 3 height 33
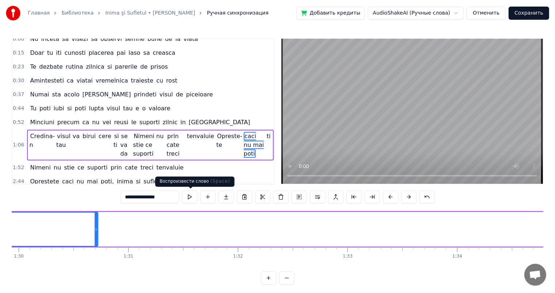
click at [189, 197] on button at bounding box center [189, 196] width 15 height 13
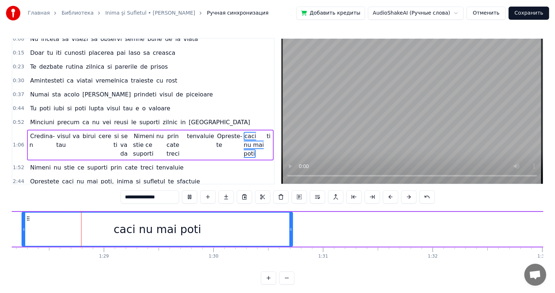
scroll to position [0, 9664]
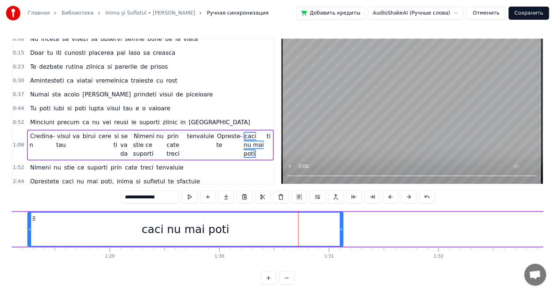
drag, startPoint x: 297, startPoint y: 226, endPoint x: 346, endPoint y: 230, distance: 48.4
click at [343, 230] on icon at bounding box center [341, 230] width 3 height 6
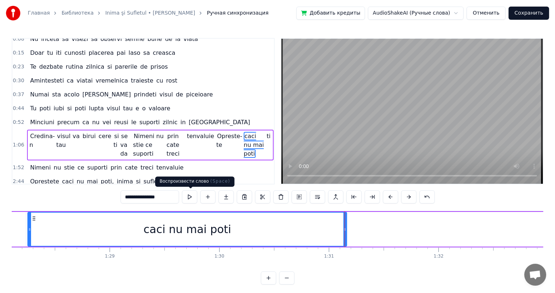
click at [194, 197] on button at bounding box center [189, 196] width 15 height 13
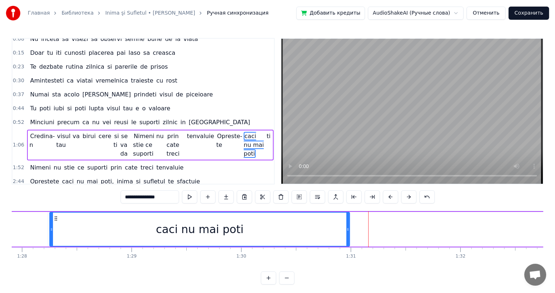
drag, startPoint x: 366, startPoint y: 225, endPoint x: 341, endPoint y: 229, distance: 25.1
click at [347, 229] on div at bounding box center [348, 229] width 3 height 33
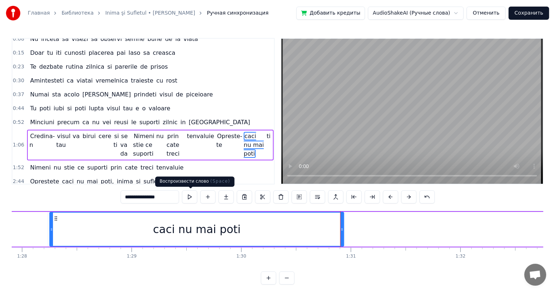
click at [192, 198] on button at bounding box center [189, 196] width 15 height 13
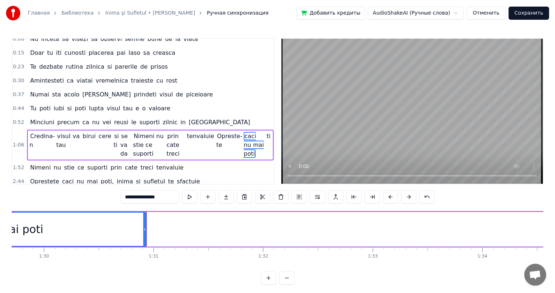
scroll to position [0, 9869]
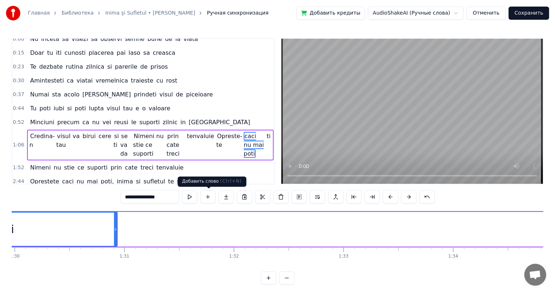
click at [213, 198] on button at bounding box center [207, 196] width 15 height 13
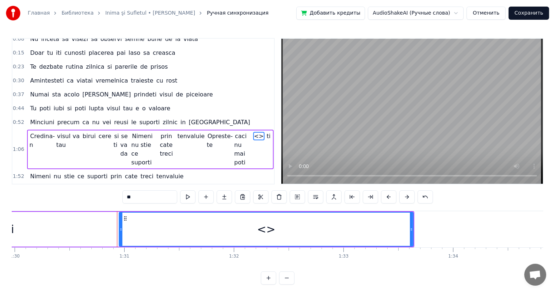
click at [141, 198] on input "**" at bounding box center [149, 196] width 55 height 13
type input "*"
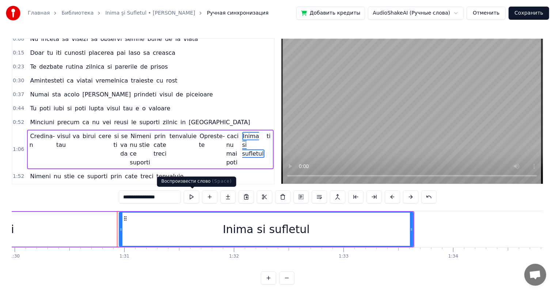
type input "**********"
click at [198, 199] on button at bounding box center [191, 196] width 15 height 13
click at [180, 233] on div "Inima si sufletul" at bounding box center [267, 229] width 294 height 33
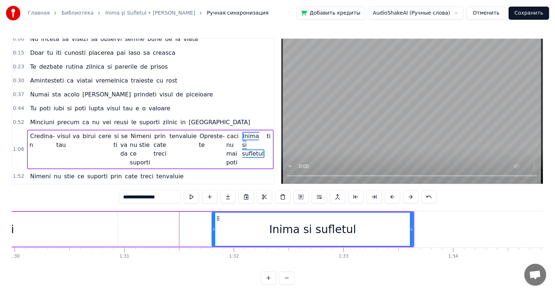
drag, startPoint x: 121, startPoint y: 227, endPoint x: 214, endPoint y: 222, distance: 93.0
click at [214, 222] on div at bounding box center [213, 229] width 3 height 33
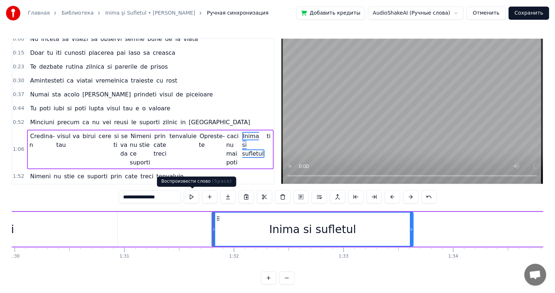
click at [193, 195] on button at bounding box center [191, 196] width 15 height 13
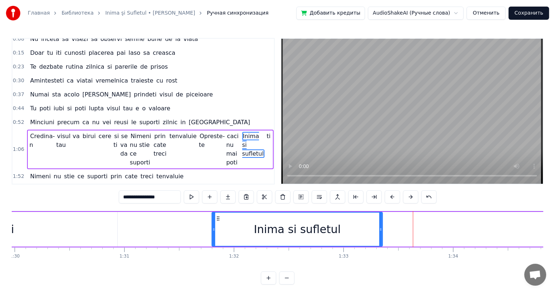
drag, startPoint x: 412, startPoint y: 224, endPoint x: 378, endPoint y: 228, distance: 34.2
click at [380, 228] on div at bounding box center [381, 229] width 3 height 33
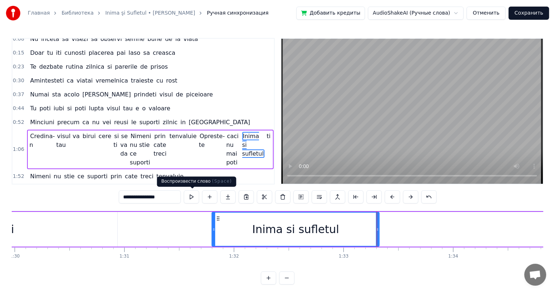
click at [188, 197] on button at bounding box center [191, 196] width 15 height 13
click at [190, 196] on button at bounding box center [191, 196] width 15 height 13
click at [214, 195] on button at bounding box center [209, 196] width 15 height 13
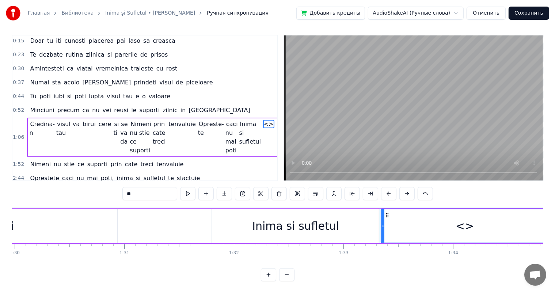
scroll to position [10, 0]
click at [145, 190] on input "**" at bounding box center [149, 193] width 55 height 13
type input "*"
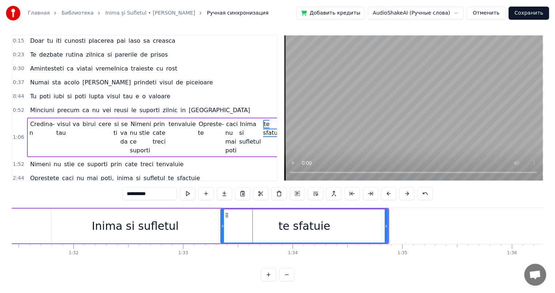
scroll to position [0, 10074]
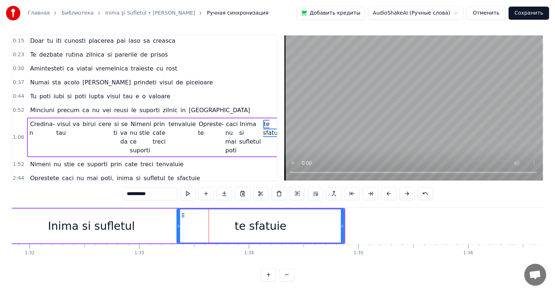
click at [159, 222] on div "Inima si sufletul" at bounding box center [91, 226] width 167 height 35
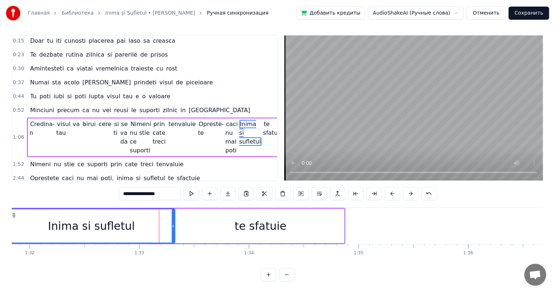
scroll to position [0, 0]
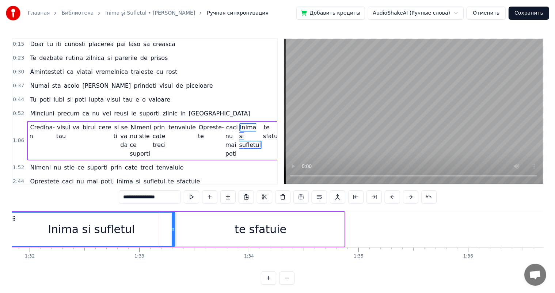
click at [222, 223] on div "te sfatuie" at bounding box center [260, 229] width 167 height 35
type input "**********"
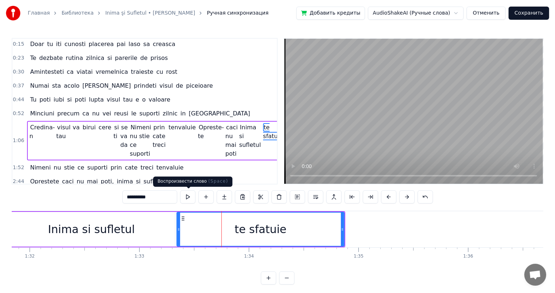
click at [189, 197] on button at bounding box center [187, 196] width 15 height 13
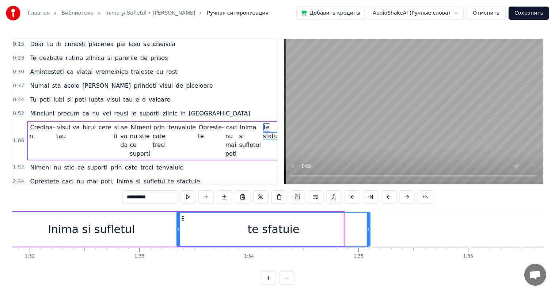
drag, startPoint x: 342, startPoint y: 224, endPoint x: 380, endPoint y: 225, distance: 38.4
click at [370, 225] on div at bounding box center [368, 229] width 3 height 33
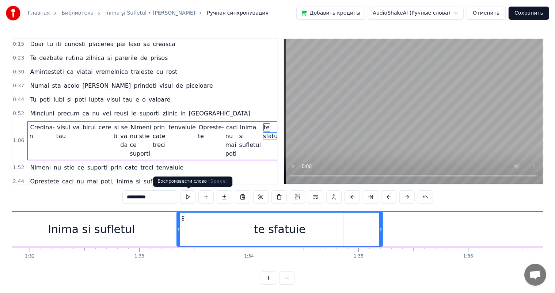
click at [190, 197] on button at bounding box center [187, 196] width 15 height 13
click at [366, 215] on div "te sfatuie" at bounding box center [279, 229] width 205 height 33
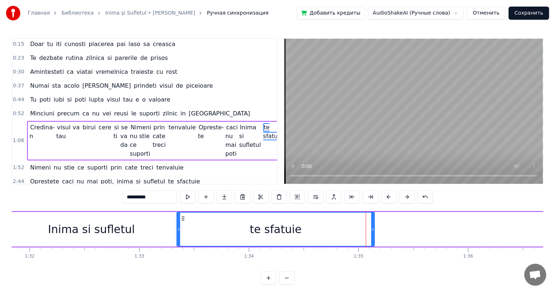
drag, startPoint x: 380, startPoint y: 224, endPoint x: 369, endPoint y: 224, distance: 11.0
click at [371, 224] on div at bounding box center [372, 229] width 3 height 33
click at [194, 197] on button at bounding box center [187, 196] width 15 height 13
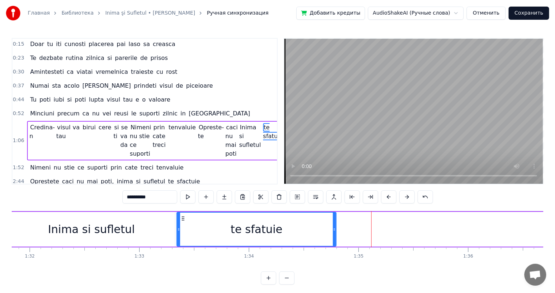
drag, startPoint x: 369, startPoint y: 228, endPoint x: 333, endPoint y: 230, distance: 35.5
click at [333, 230] on icon at bounding box center [334, 230] width 3 height 6
click at [189, 195] on button at bounding box center [187, 196] width 15 height 13
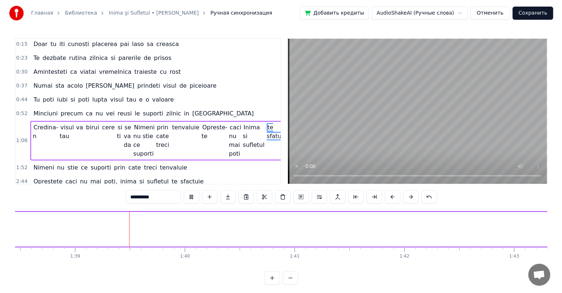
scroll to position [0, 10808]
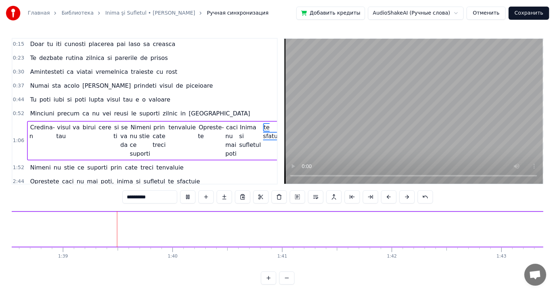
click at [535, 15] on button "Сохранить" at bounding box center [529, 13] width 41 height 13
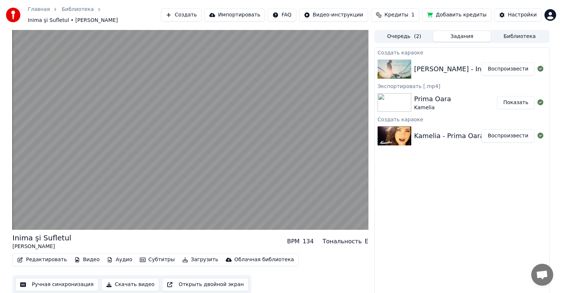
click at [129, 281] on button "Скачать видео" at bounding box center [130, 284] width 58 height 13
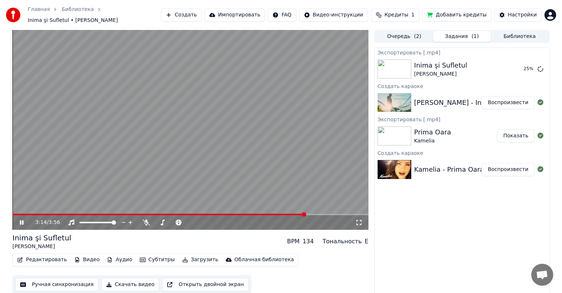
click at [15, 214] on span at bounding box center [158, 214] width 293 height 1
click at [360, 220] on icon at bounding box center [358, 223] width 7 height 6
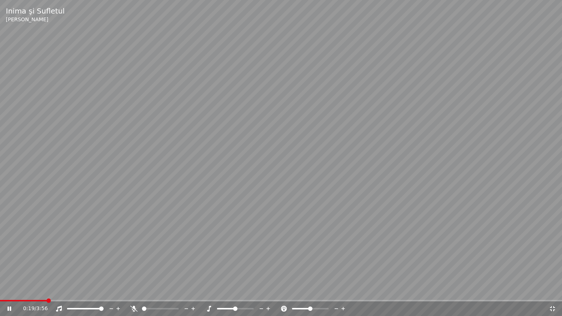
click at [0, 293] on span at bounding box center [23, 300] width 47 height 1
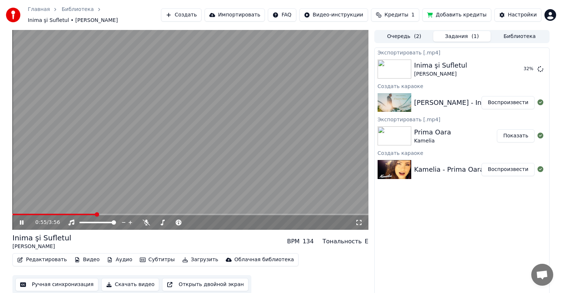
click at [25, 220] on icon at bounding box center [26, 223] width 17 height 6
